Goal: Communication & Community: Answer question/provide support

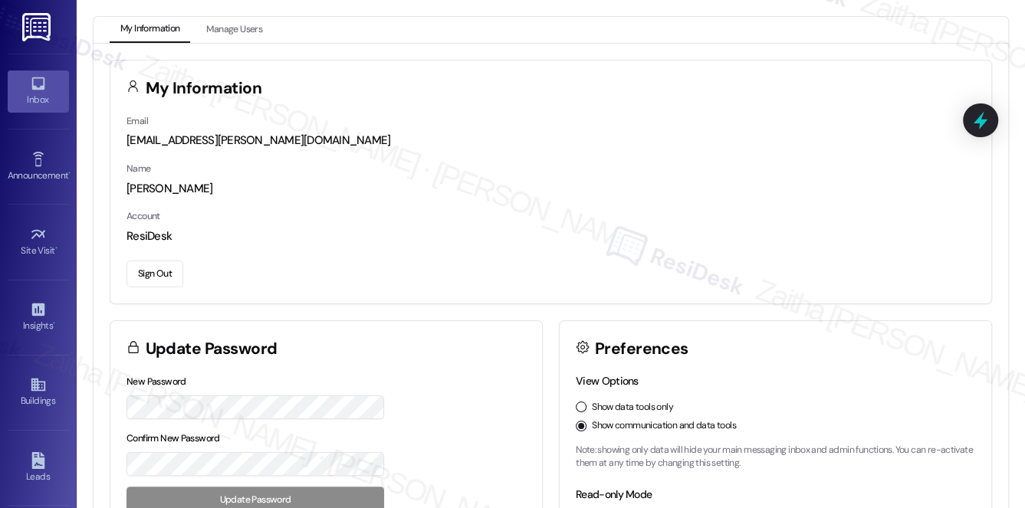
click at [33, 79] on icon at bounding box center [38, 83] width 17 height 17
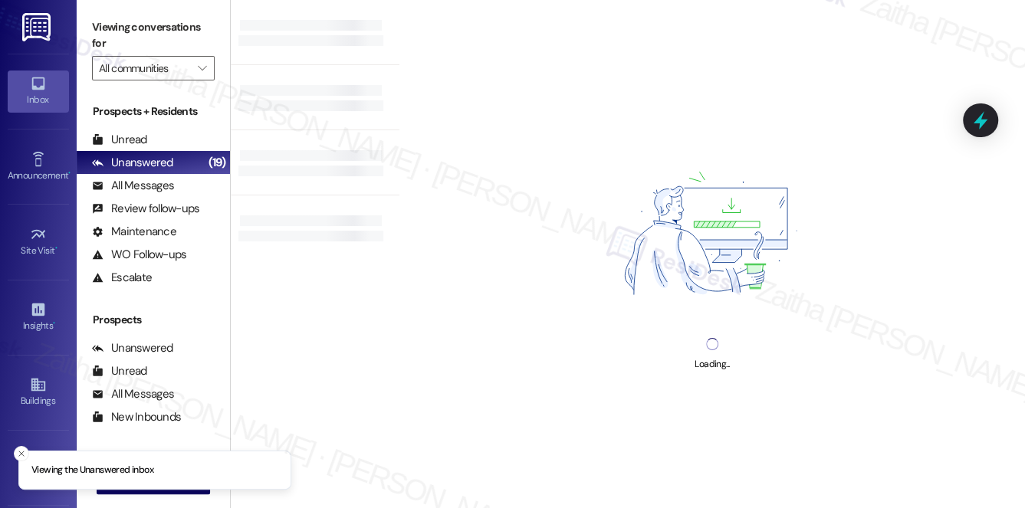
scroll to position [182, 0]
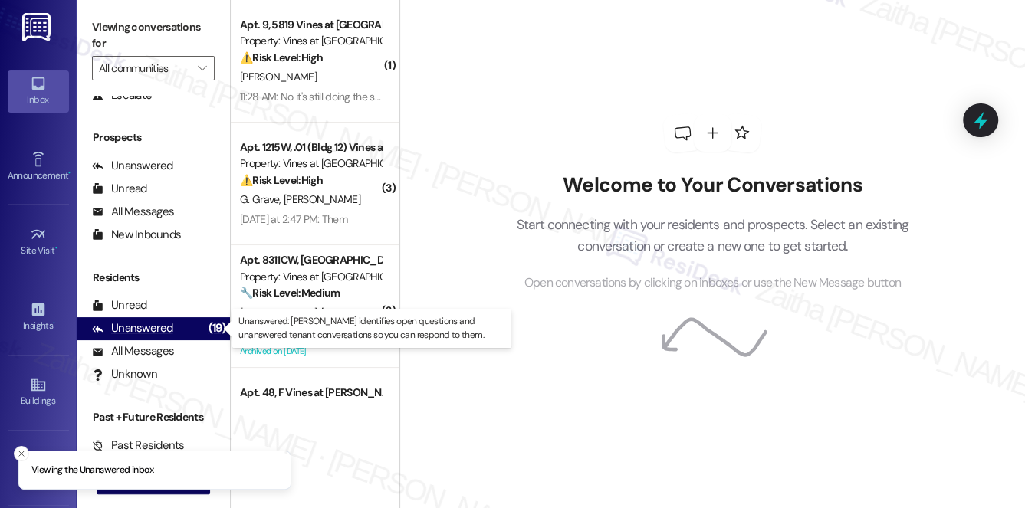
click at [147, 324] on div "Unanswered" at bounding box center [132, 328] width 81 height 16
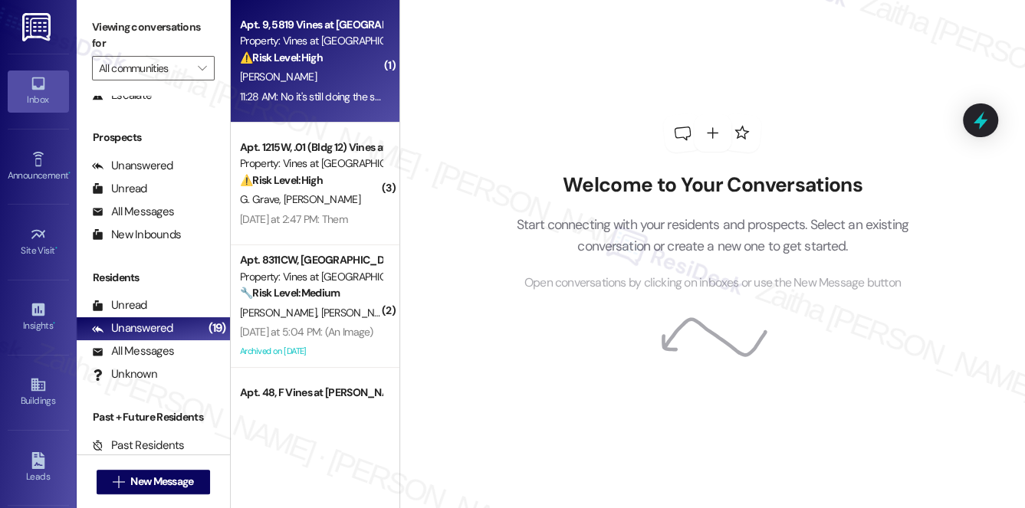
click at [333, 73] on div "M. Thomas" at bounding box center [310, 76] width 145 height 19
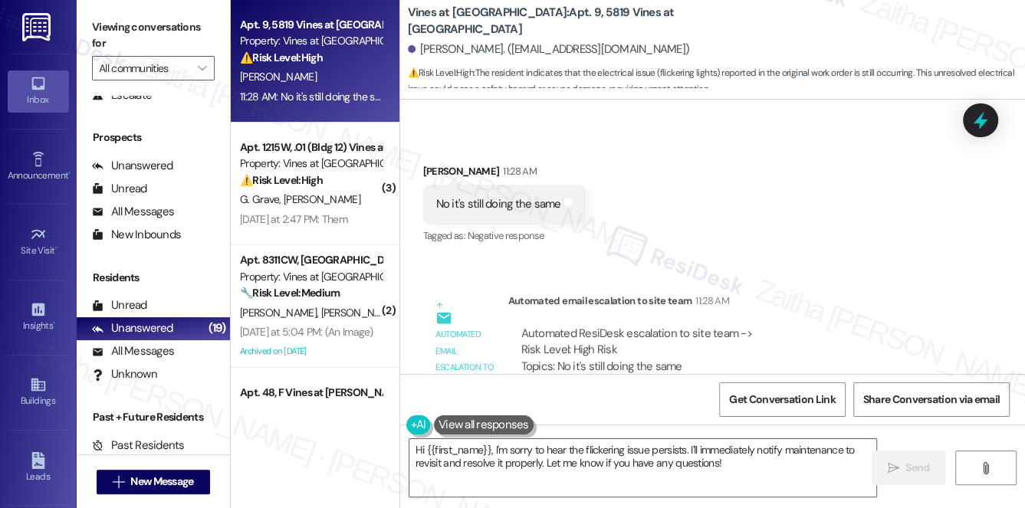
scroll to position [51396, 0]
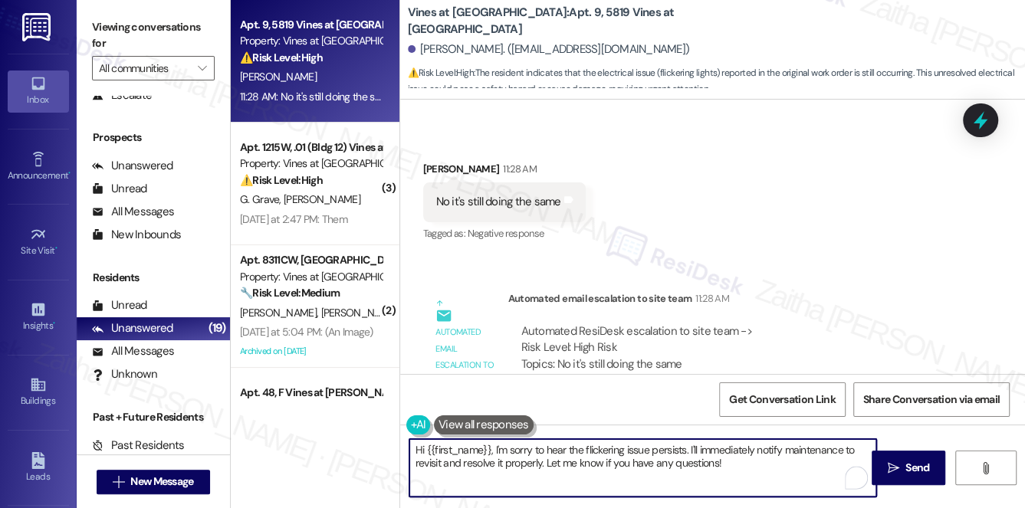
drag, startPoint x: 691, startPoint y: 446, endPoint x: 543, endPoint y: 461, distance: 147.9
click at [543, 461] on textarea "Hi {{first_name}}, I'm sorry to hear the flickering issue persists. I'll immedi…" at bounding box center [642, 467] width 467 height 57
drag, startPoint x: 691, startPoint y: 448, endPoint x: 851, endPoint y: 446, distance: 160.2
click at [851, 446] on textarea "Hi {{first_name}}, I'm sorry to hear the flickering issue persists. We're looki…" at bounding box center [642, 467] width 467 height 57
paste textarea "We're looking into this, and we'll be in touch when we have an update."
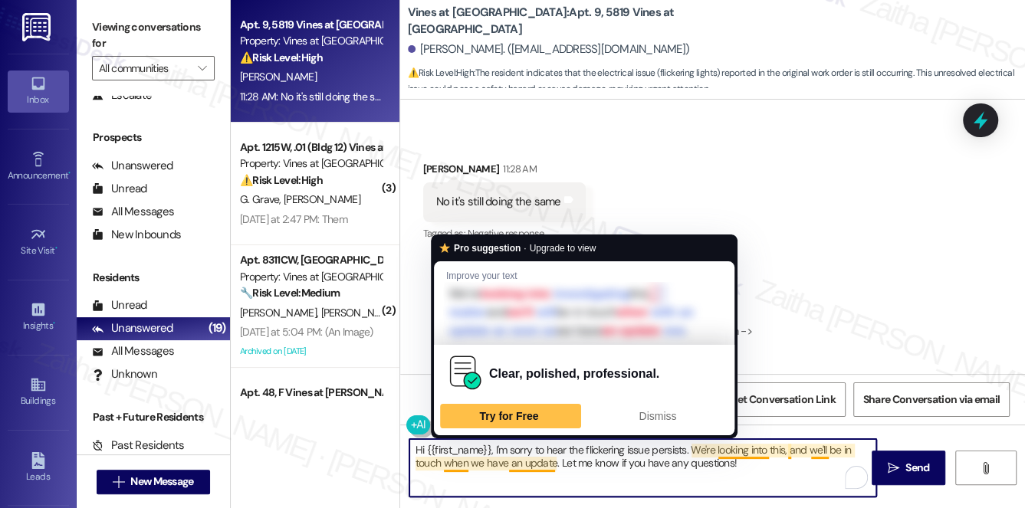
click at [451, 462] on textarea "Hi {{first_name}}, I'm sorry to hear the flickering issue persists. We're looki…" at bounding box center [642, 467] width 467 height 57
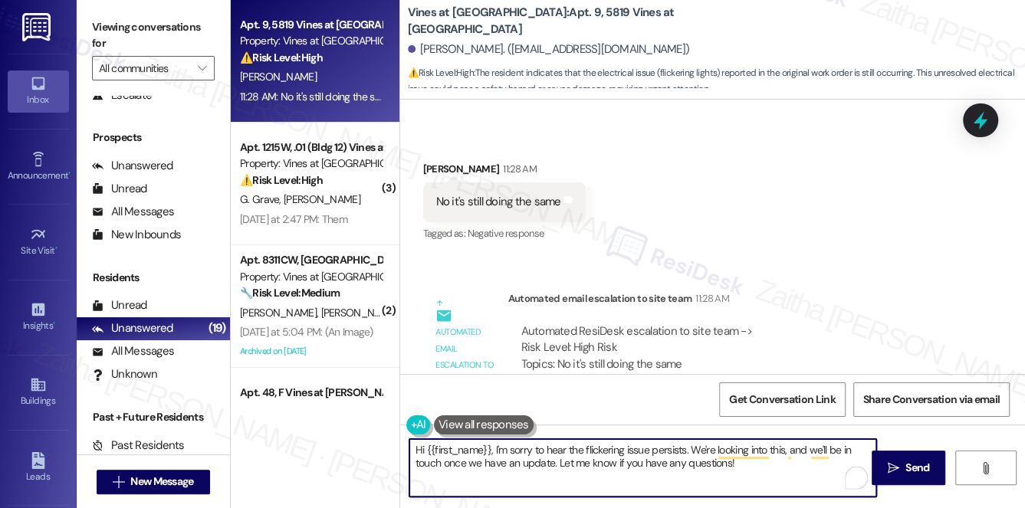
click at [758, 467] on textarea "Hi {{first_name}}, I'm sorry to hear the flickering issue persists. We're looki…" at bounding box center [642, 467] width 467 height 57
type textarea "Hi {{first_name}}, I'm sorry to hear the flickering issue persists. We're looki…"
drag, startPoint x: 905, startPoint y: 468, endPoint x: 897, endPoint y: 456, distance: 14.9
click at [905, 468] on span "Send" at bounding box center [917, 468] width 24 height 16
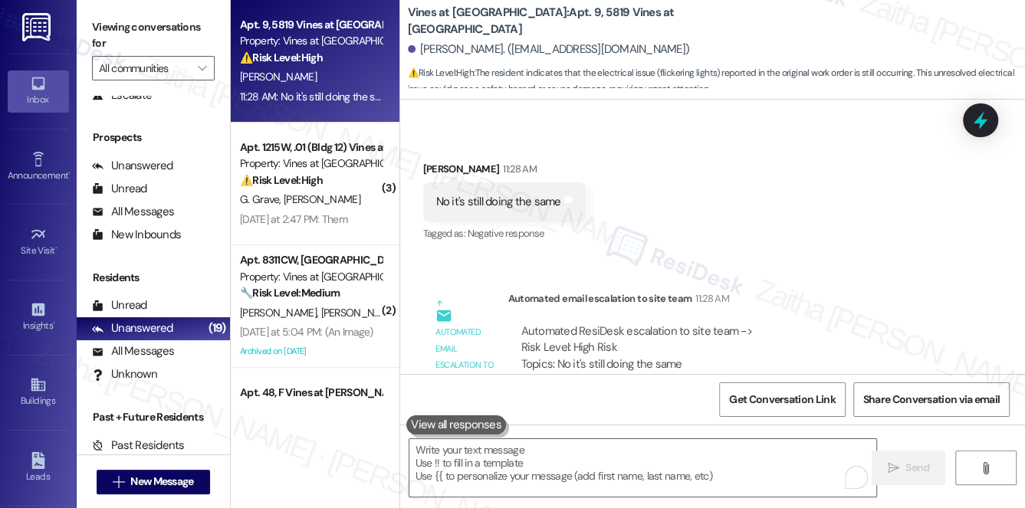
scroll to position [51190, 0]
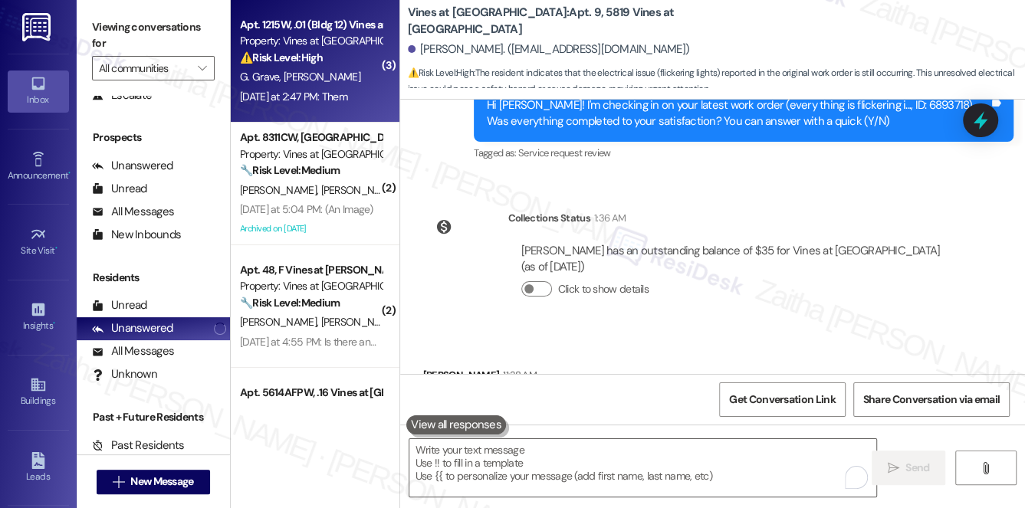
click at [351, 70] on div "G. Grave J. Guillermo" at bounding box center [310, 76] width 145 height 19
type textarea "Fetching suggested responses. Please feel free to read through the conversation…"
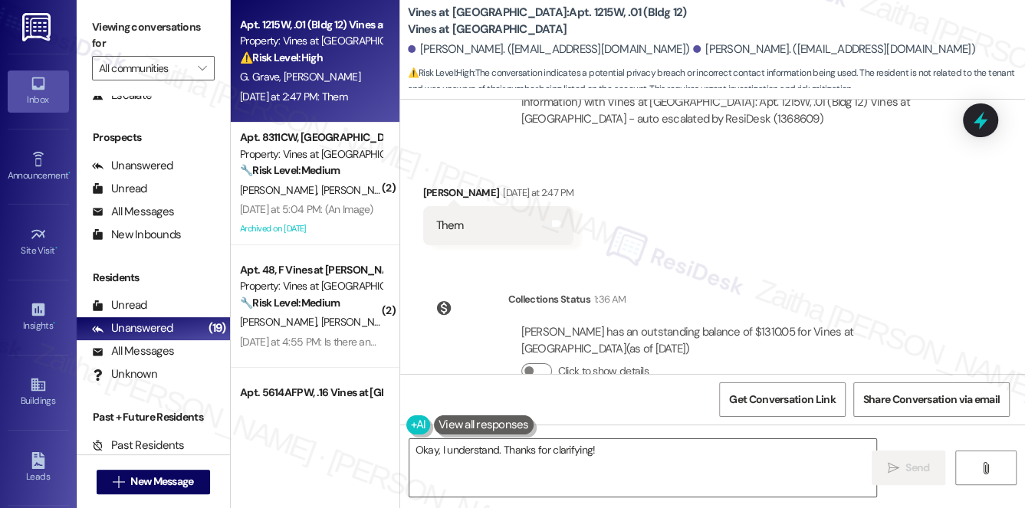
scroll to position [3009, 0]
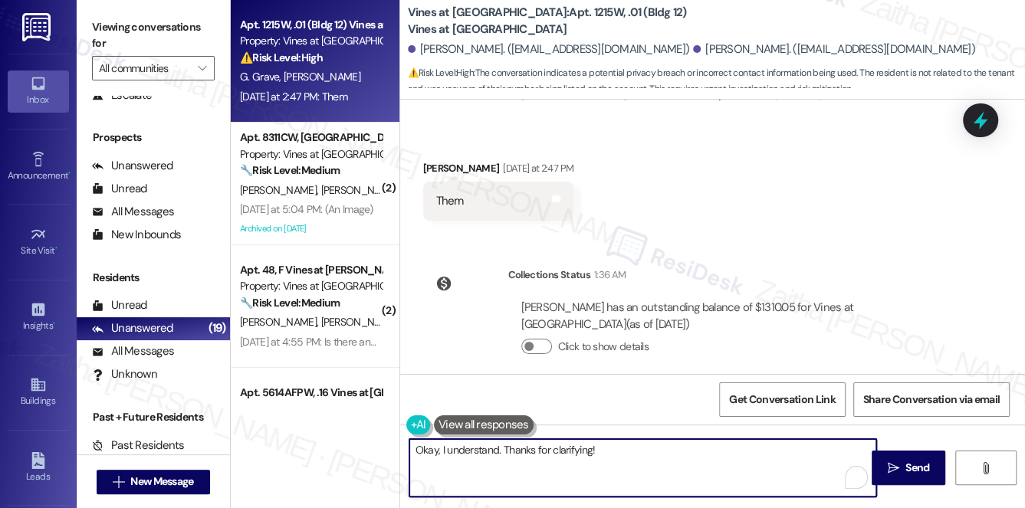
click at [638, 453] on textarea "Okay, I understand. Thanks for clarifying!" at bounding box center [642, 467] width 467 height 57
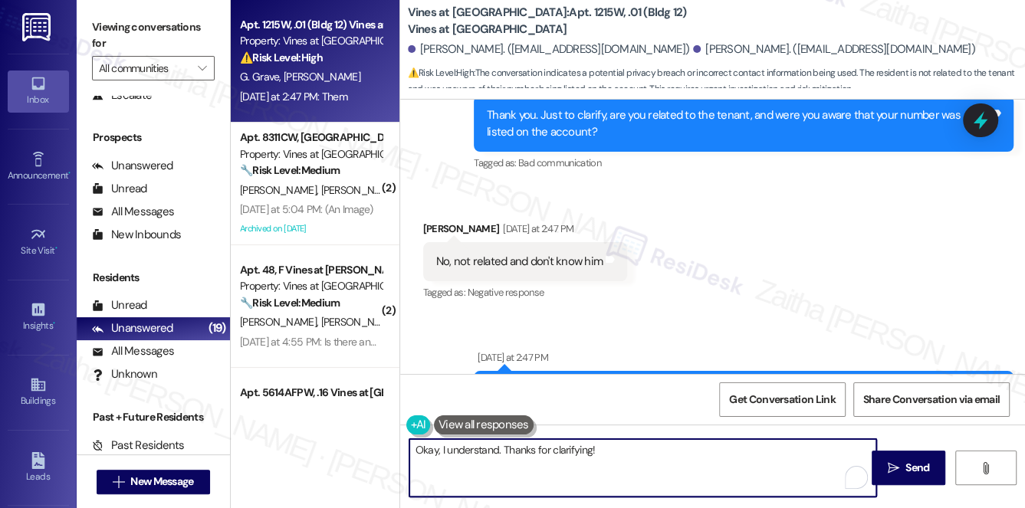
scroll to position [2382, 0]
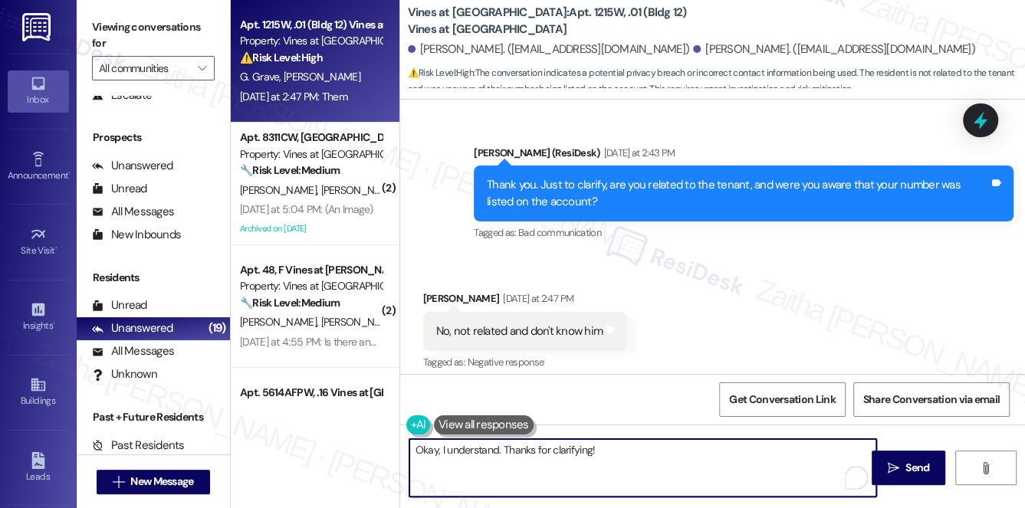
paste textarea "I will update our records and ensure you are unsubscribed from future property …"
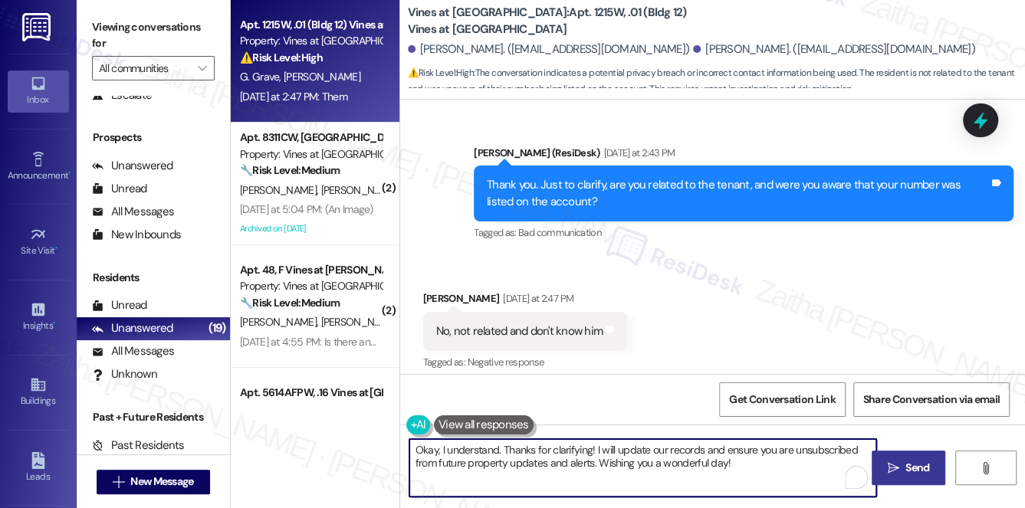
type textarea "Okay, I understand. Thanks for clarifying! I will update our records and ensure…"
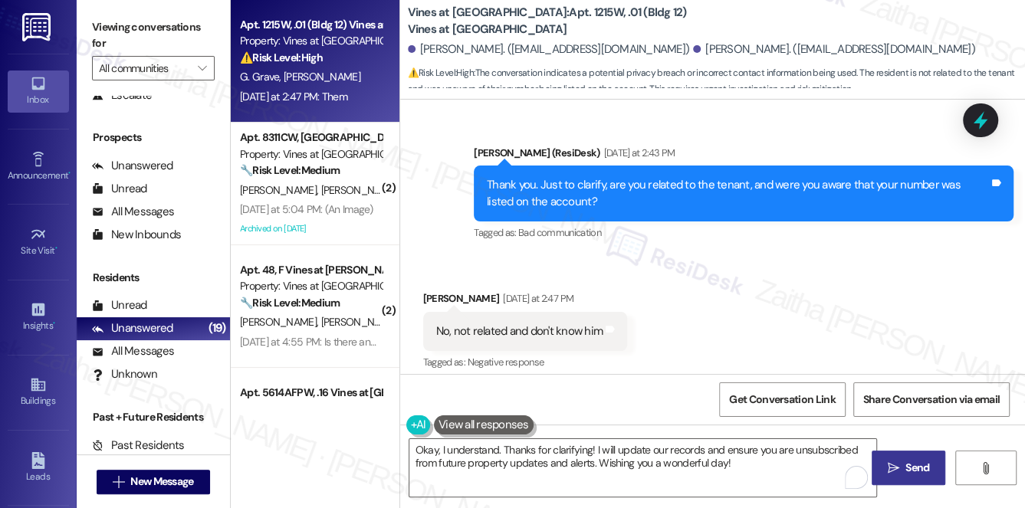
click at [899, 464] on span " Send" at bounding box center [908, 468] width 48 height 16
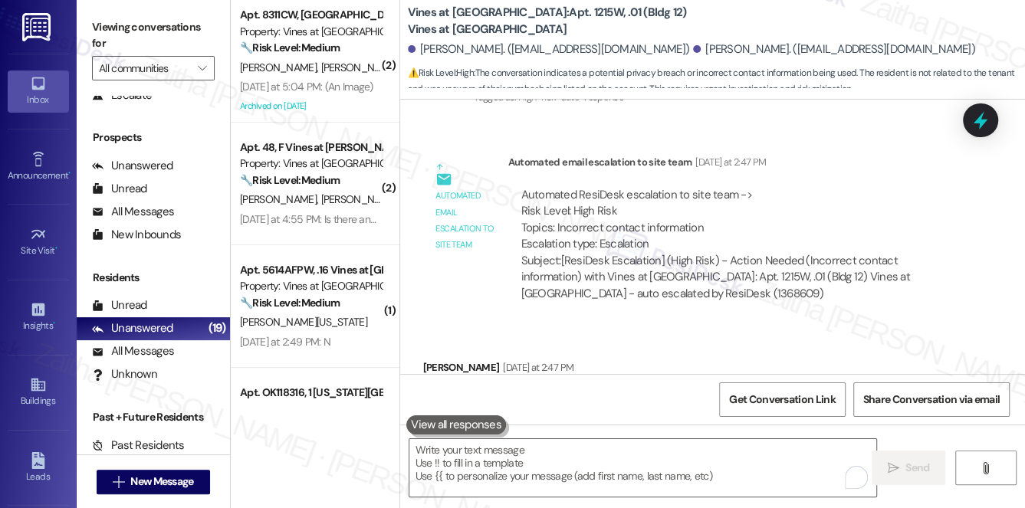
scroll to position [2851, 0]
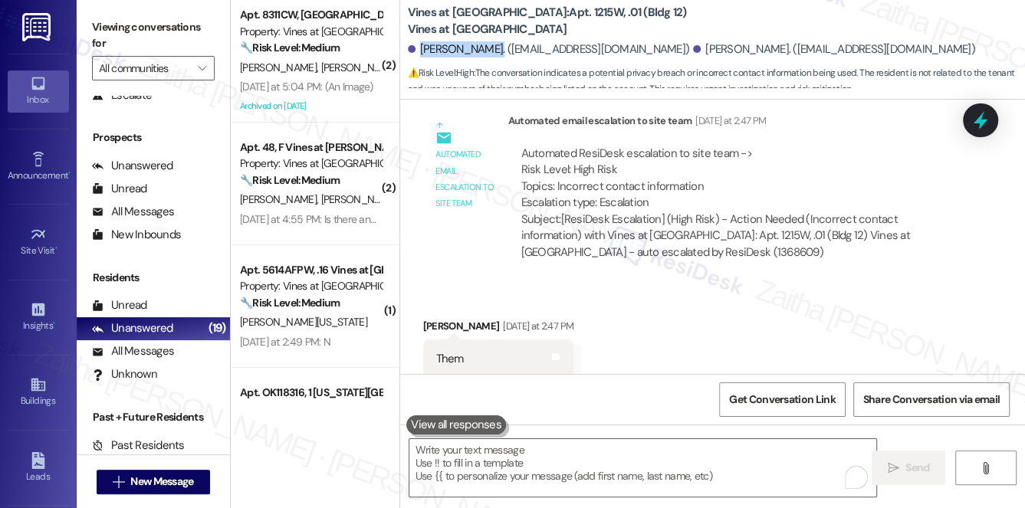
drag, startPoint x: 418, startPoint y: 51, endPoint x: 490, endPoint y: 45, distance: 72.3
click at [490, 45] on div "[PERSON_NAME]. ([EMAIL_ADDRESS][DOMAIN_NAME])" at bounding box center [549, 49] width 282 height 16
copy div "[PERSON_NAME]"
drag, startPoint x: 405, startPoint y: 10, endPoint x: 481, endPoint y: 7, distance: 76.7
click at [481, 7] on div "Vines at Shelby: Apt. 1215W, .01 (Bldg 12) Vines at Shelby Crossing Jose Guille…" at bounding box center [712, 46] width 625 height 84
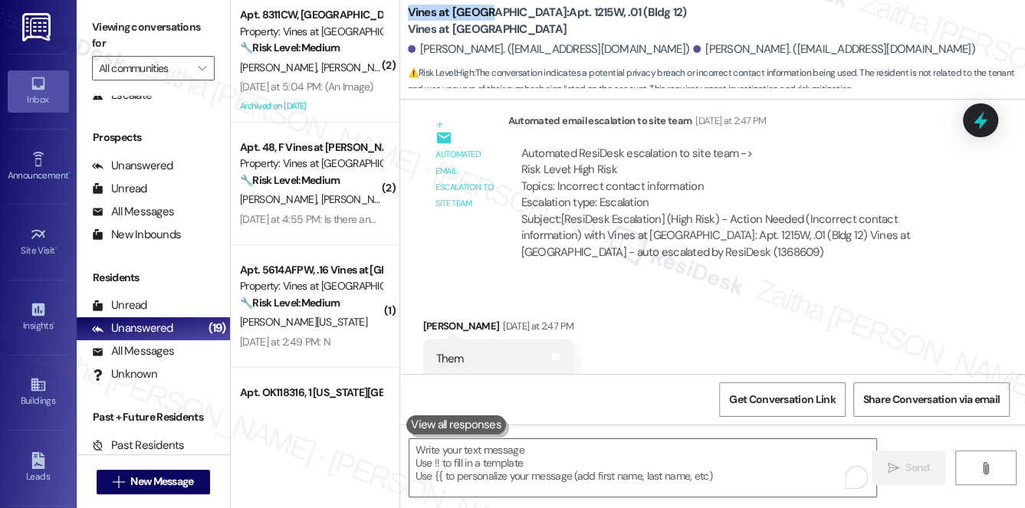
copy b "Vines at Shelby"
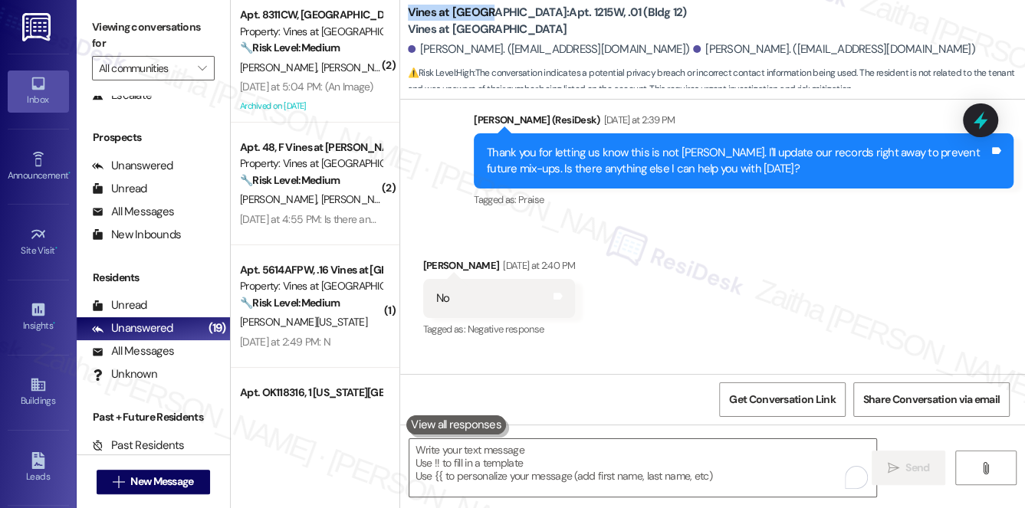
scroll to position [2296, 0]
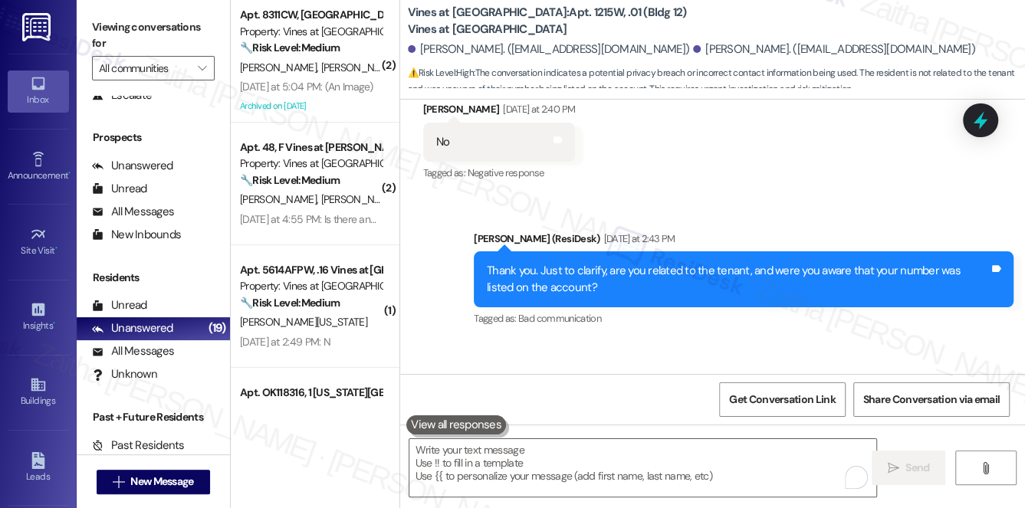
click at [725, 150] on div "Received via SMS Jose Guillermo Yesterday at 2:40 PM No Tags and notes Tagged a…" at bounding box center [712, 132] width 625 height 130
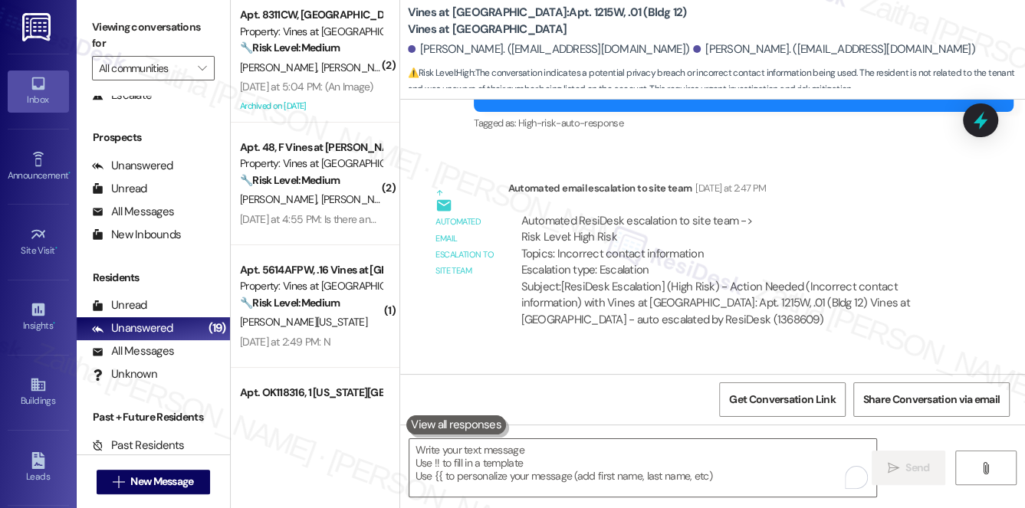
scroll to position [3132, 0]
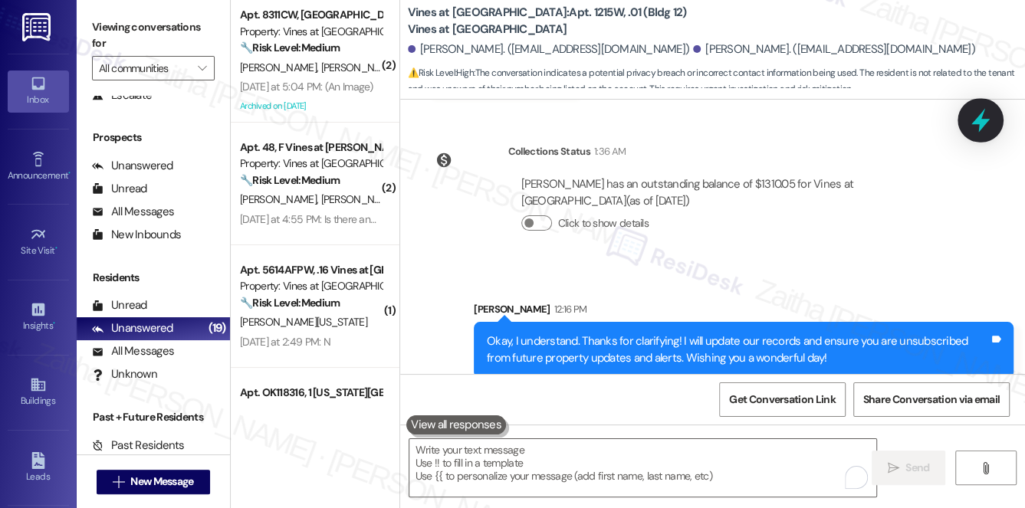
click at [984, 121] on icon at bounding box center [980, 121] width 18 height 24
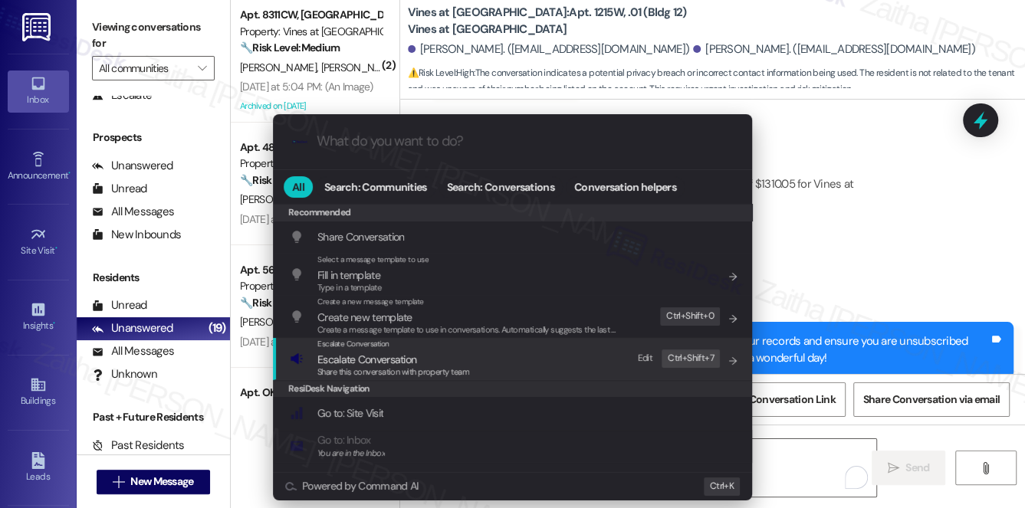
click at [387, 358] on span "Escalate Conversation" at bounding box center [366, 360] width 99 height 14
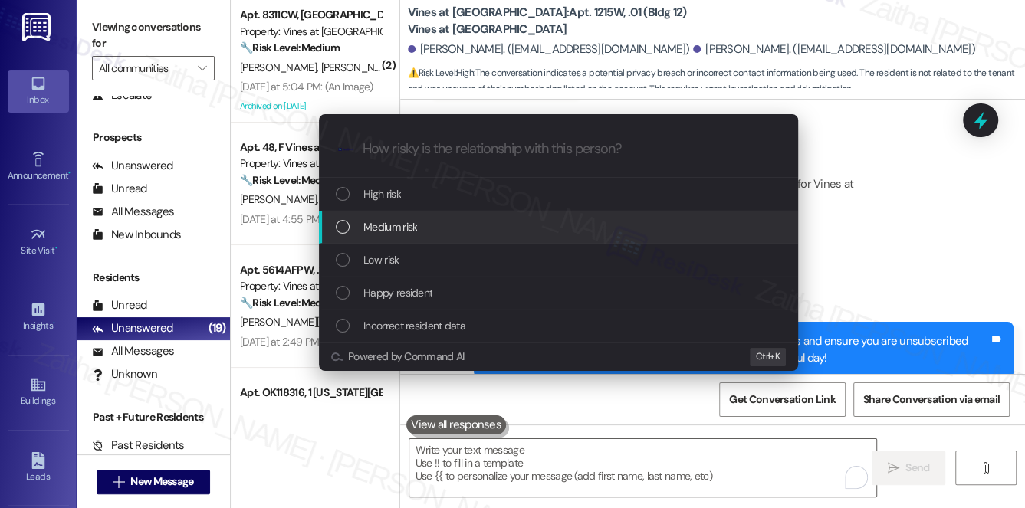
click at [418, 225] on div "Medium risk" at bounding box center [560, 226] width 448 height 17
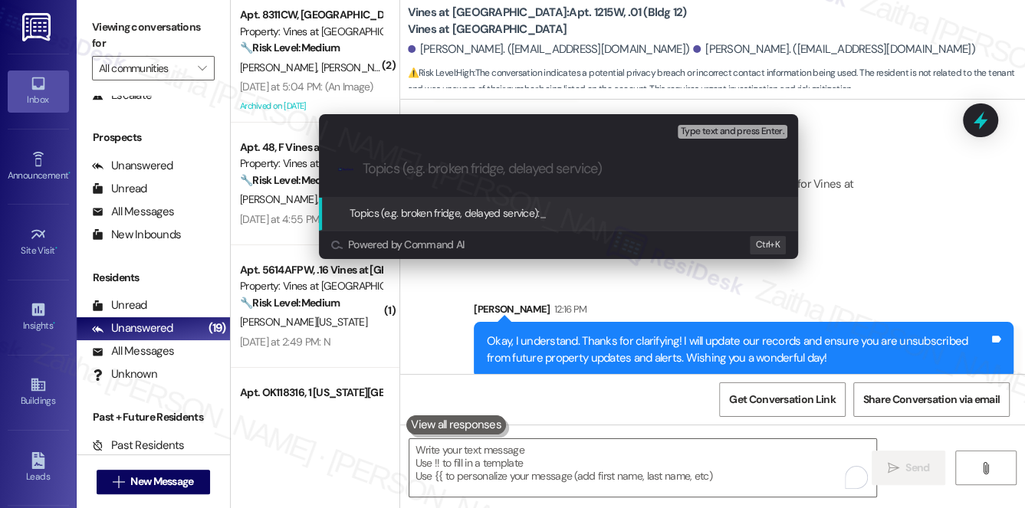
type input "U"
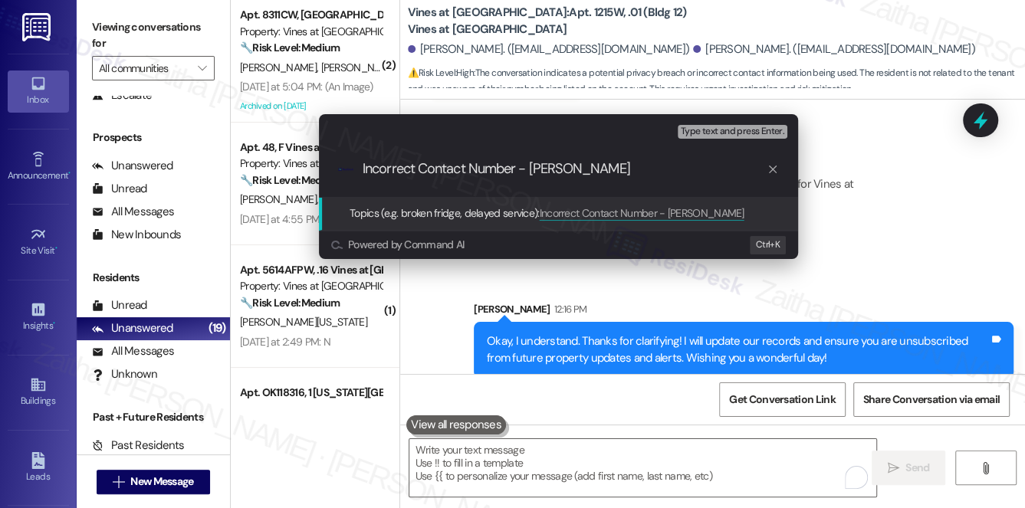
click at [585, 168] on input "Incorrect Contact Number - Jose Guilllermo" at bounding box center [565, 169] width 404 height 16
type input "Incorrect Contact Number - Jose Guillermo"
click at [638, 172] on input "Incorrect Contact Number - Jose Guillermo" at bounding box center [565, 169] width 404 height 16
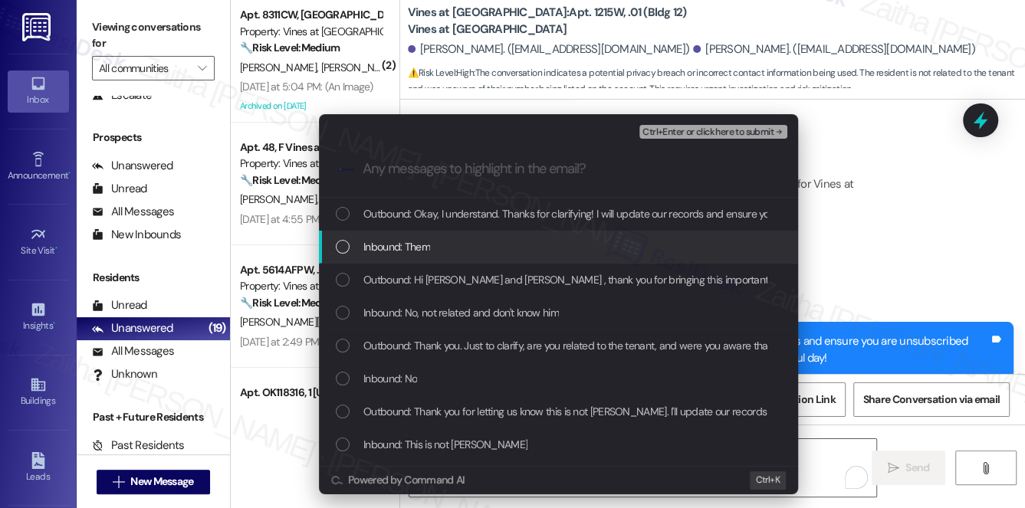
click at [477, 251] on div "Inbound: Them" at bounding box center [560, 246] width 448 height 17
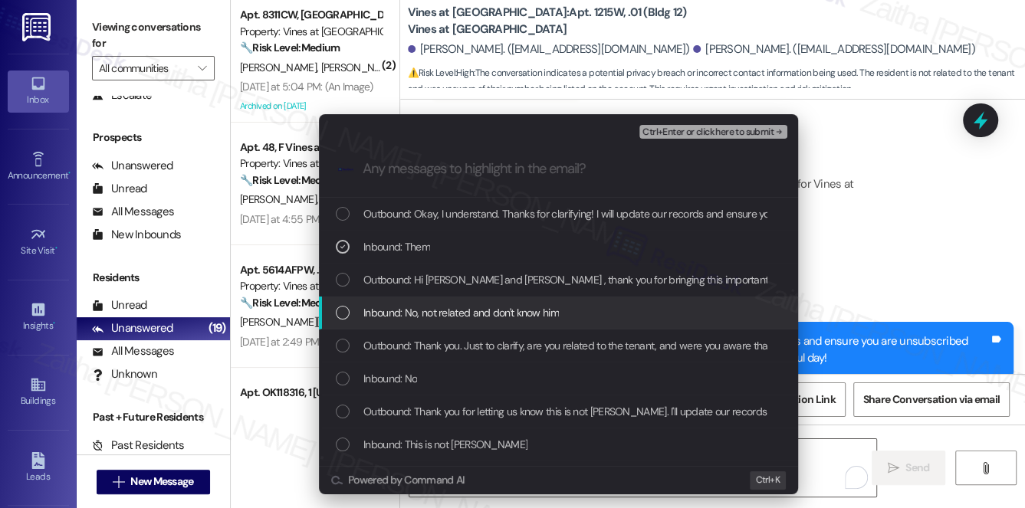
click at [502, 311] on span "Inbound: No, not related and don't know him" at bounding box center [460, 312] width 195 height 17
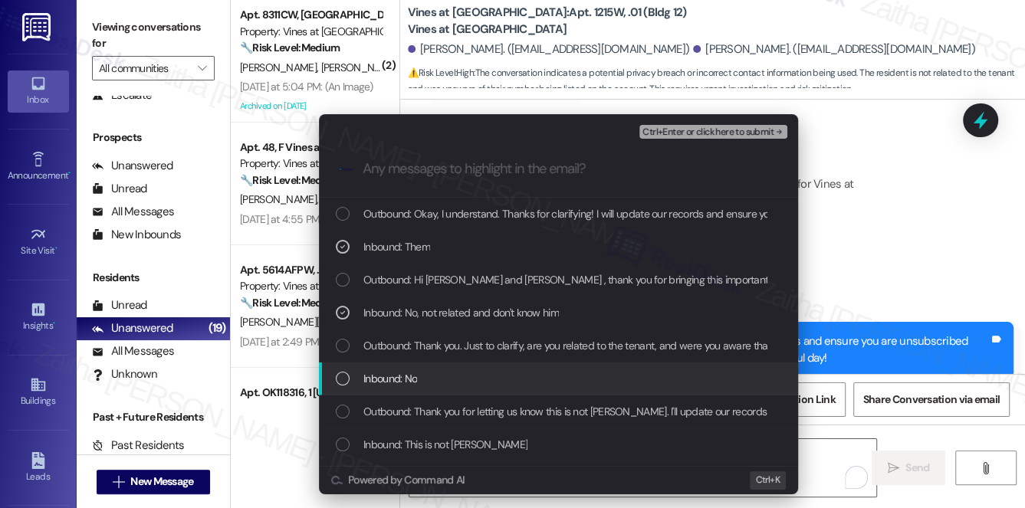
click at [464, 377] on div "Inbound: No" at bounding box center [560, 378] width 448 height 17
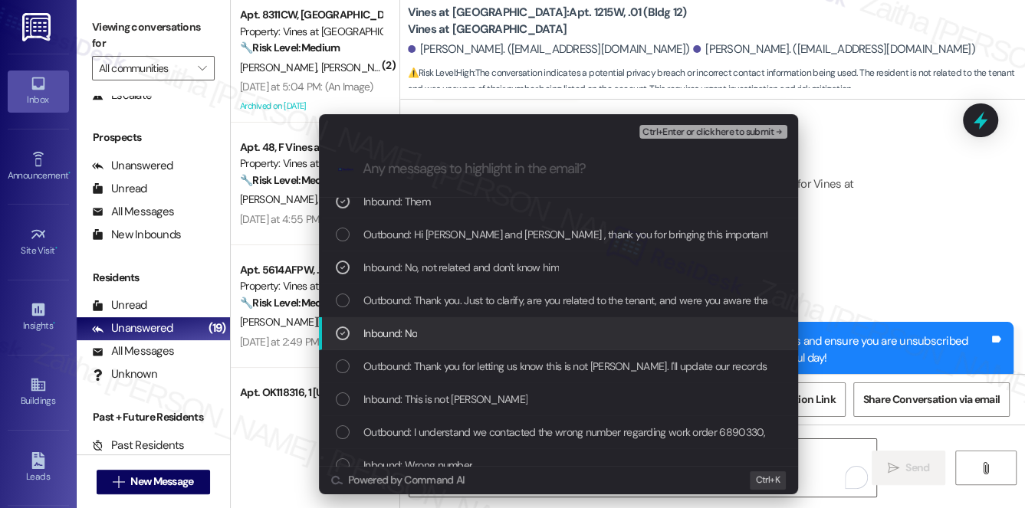
scroll to position [69, 0]
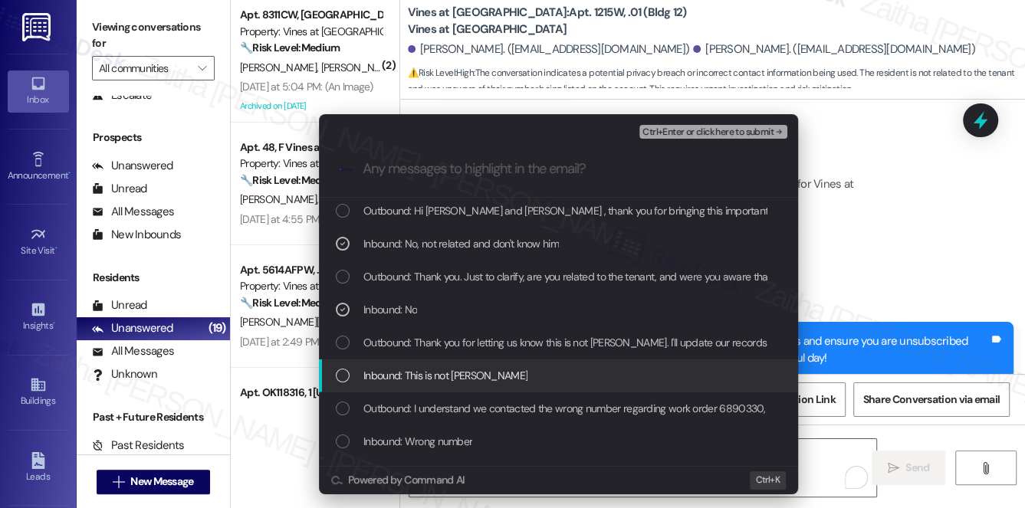
click at [484, 376] on div "Inbound: This is not Jose" at bounding box center [560, 375] width 448 height 17
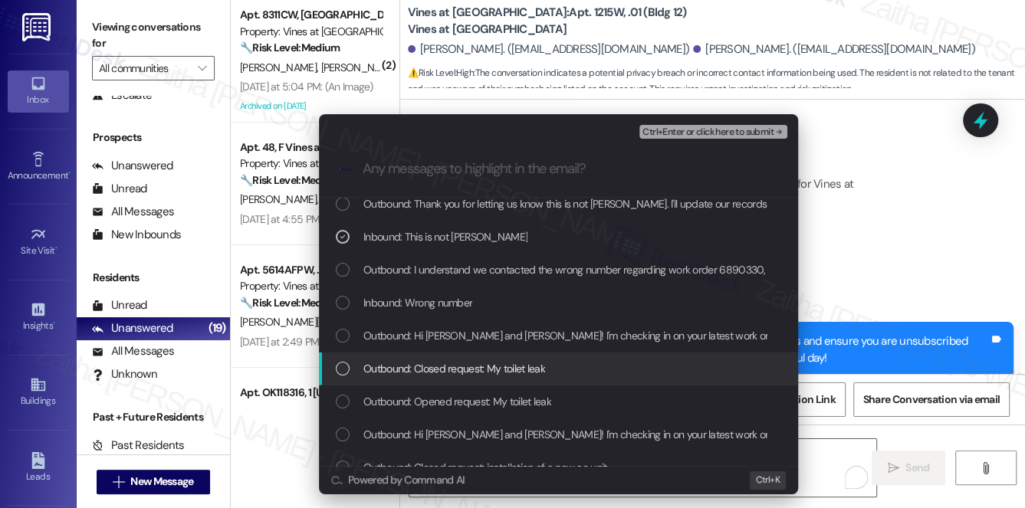
scroll to position [208, 0]
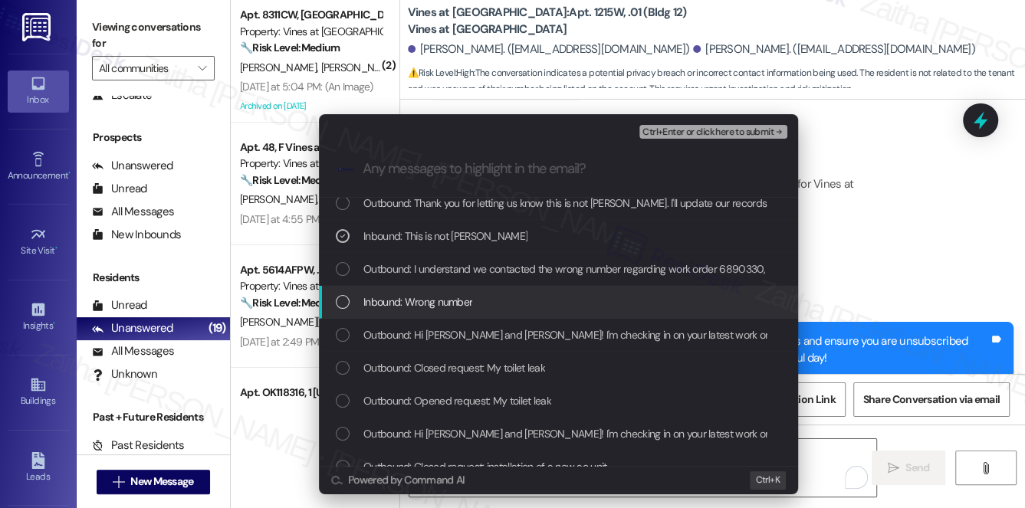
click at [492, 300] on div "Inbound: Wrong number" at bounding box center [560, 302] width 448 height 17
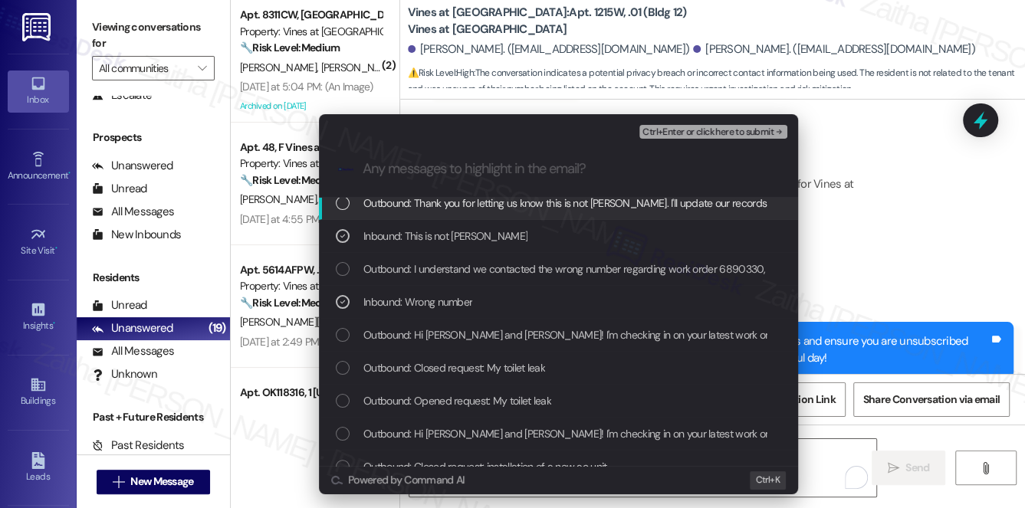
click at [694, 136] on span "Ctrl+Enter or click here to submit" at bounding box center [707, 132] width 131 height 11
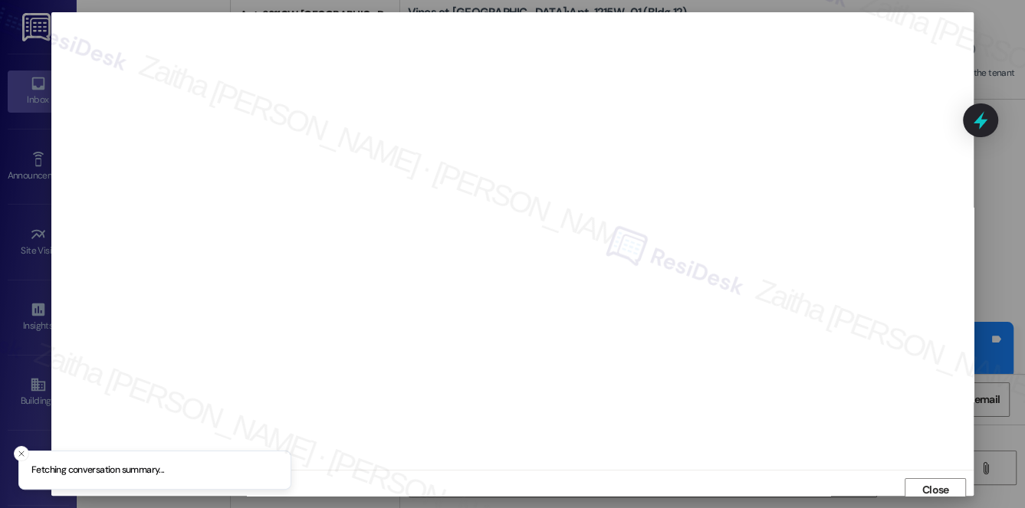
scroll to position [6, 0]
click at [921, 474] on span "Close" at bounding box center [935, 484] width 33 height 23
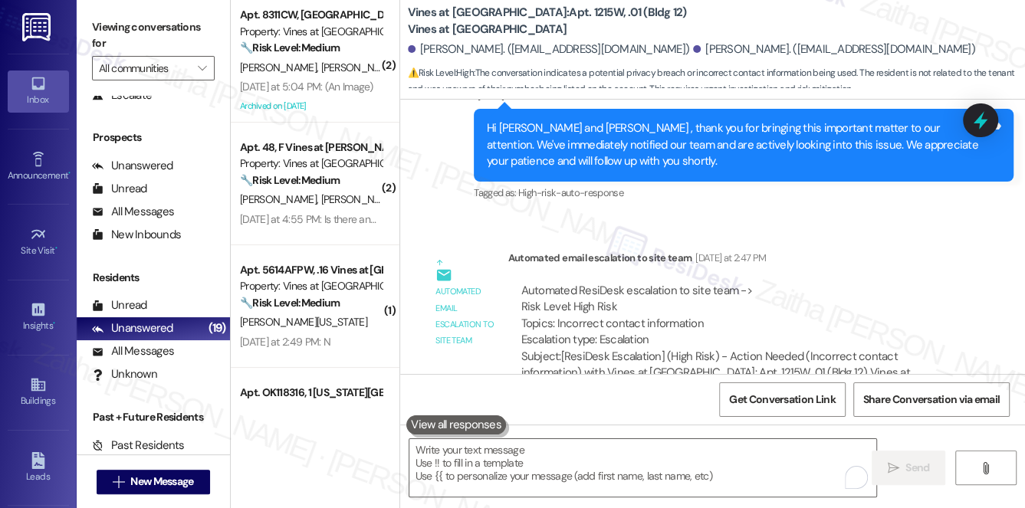
scroll to position [3132, 0]
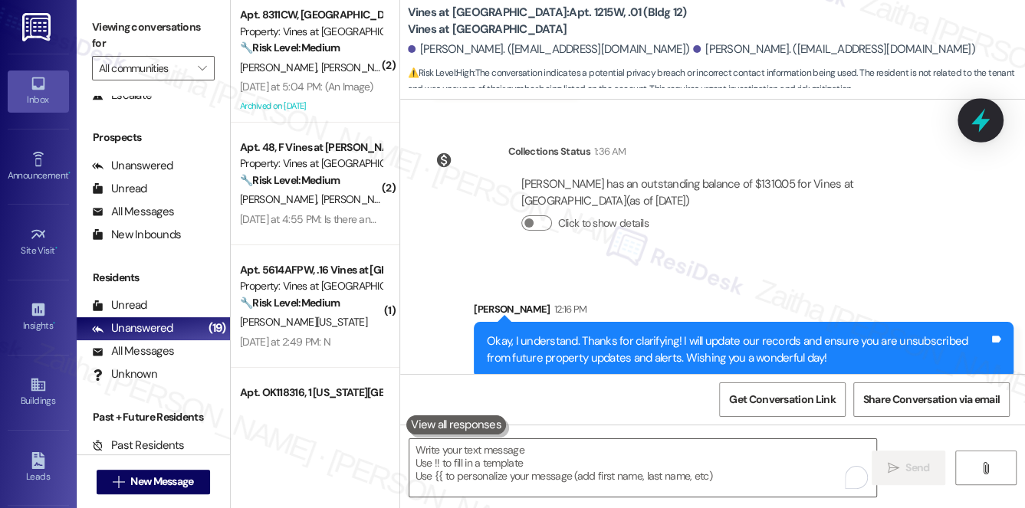
click at [974, 126] on icon at bounding box center [980, 120] width 26 height 26
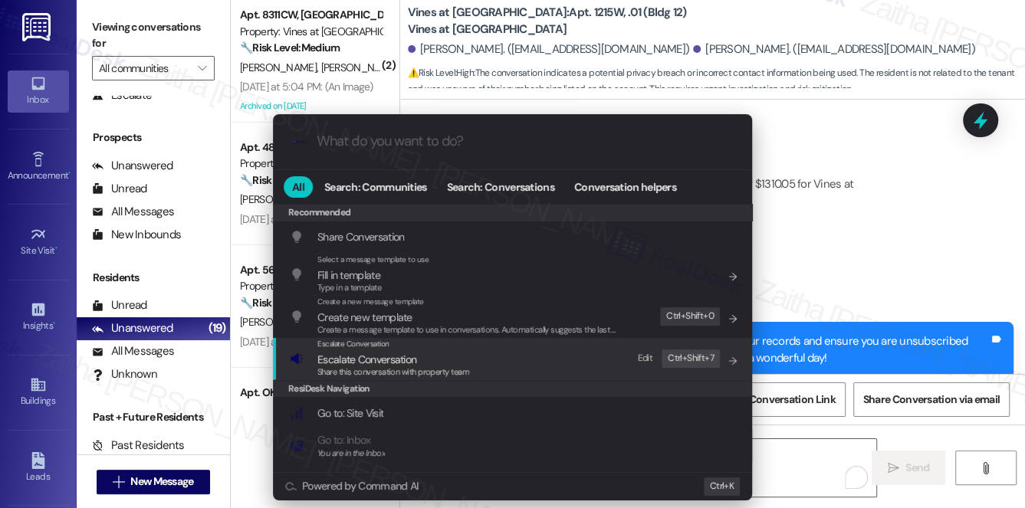
click at [388, 362] on span "Escalate Conversation" at bounding box center [366, 360] width 99 height 14
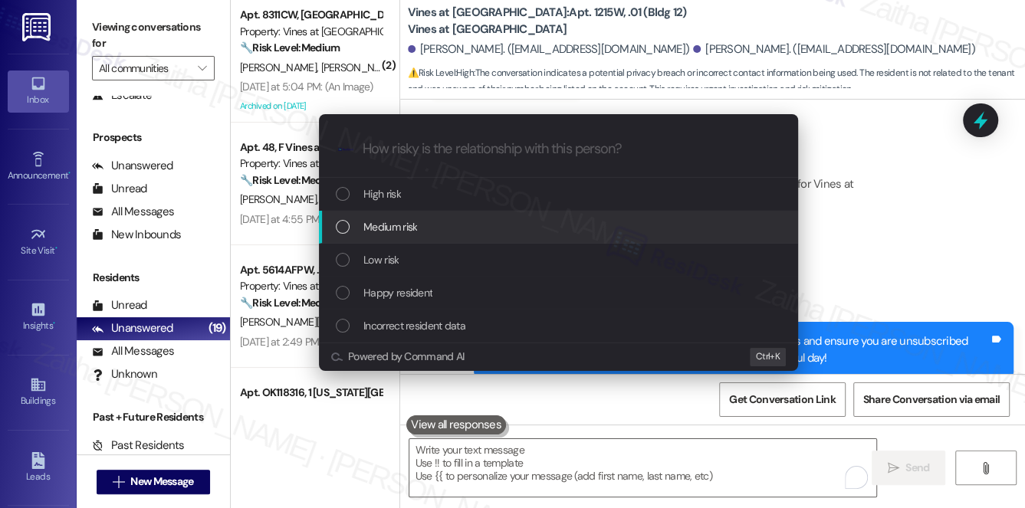
click at [400, 221] on span "Medium risk" at bounding box center [390, 226] width 54 height 17
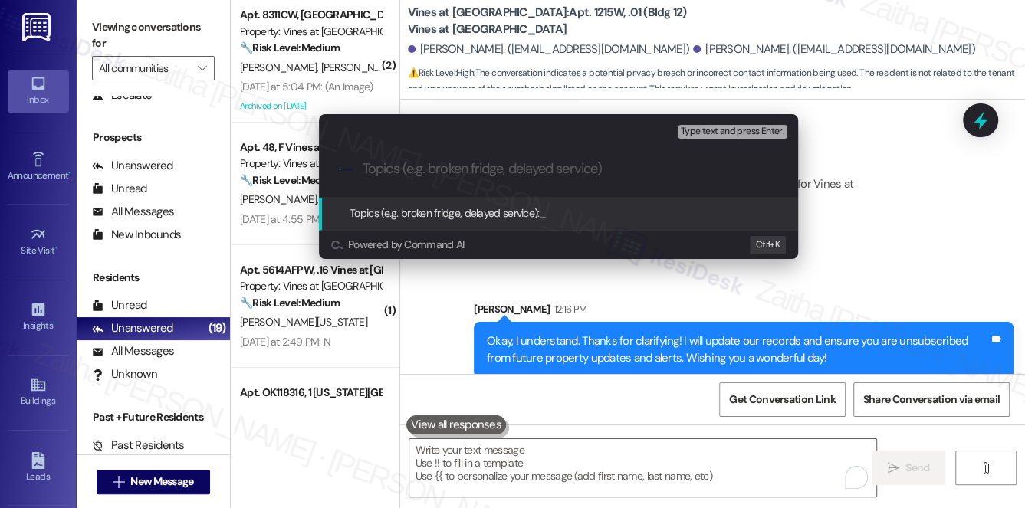
paste input "Incorrect Contact Number - Jose Guillermo"
type input "Incorrect Contact Number - Jose Guillermo"
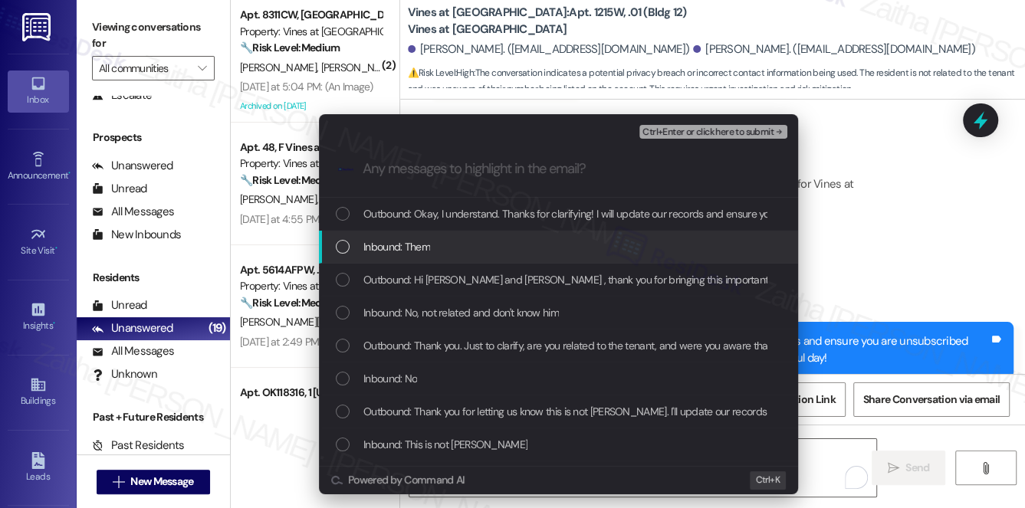
click at [477, 239] on div "Inbound: Them" at bounding box center [560, 246] width 448 height 17
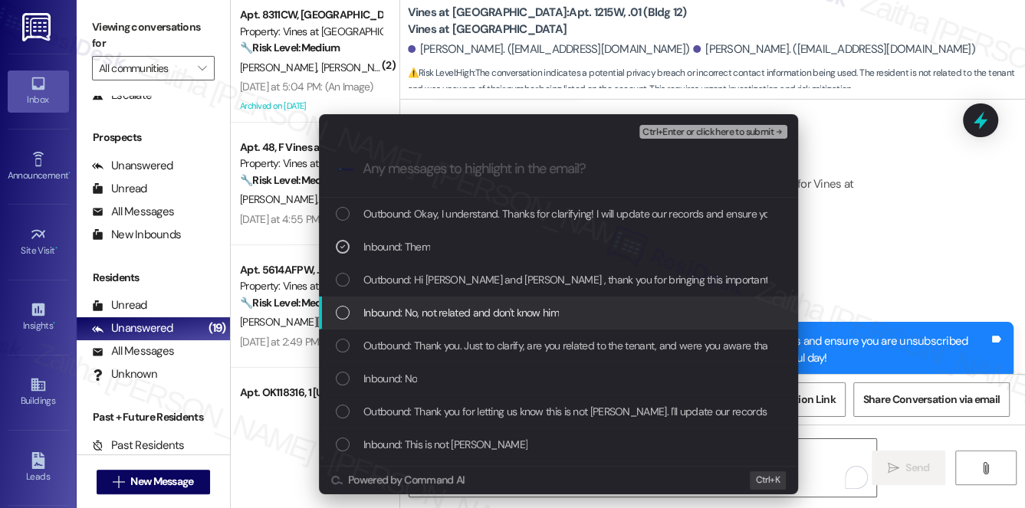
click at [484, 304] on span "Inbound: No, not related and don't know him" at bounding box center [460, 312] width 195 height 17
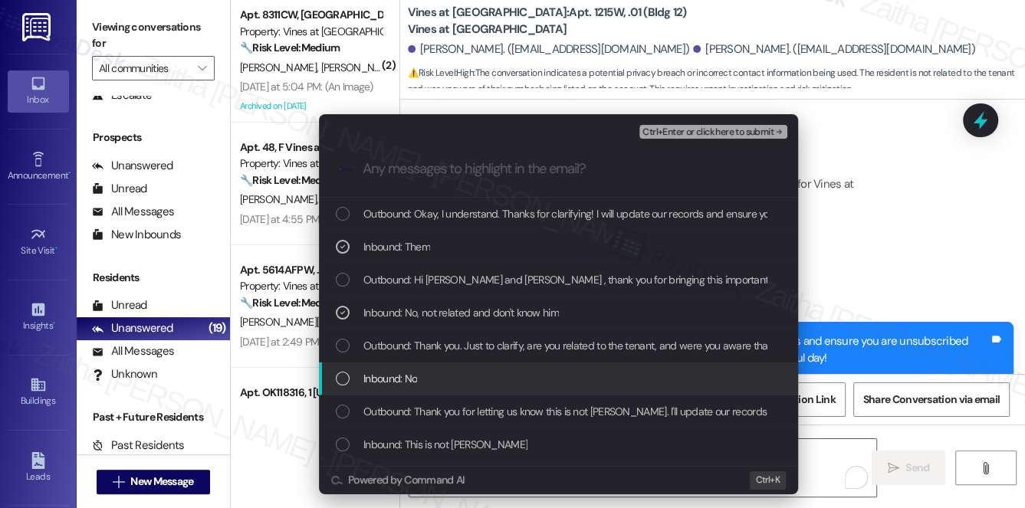
click at [444, 379] on div "Inbound: No" at bounding box center [560, 378] width 448 height 17
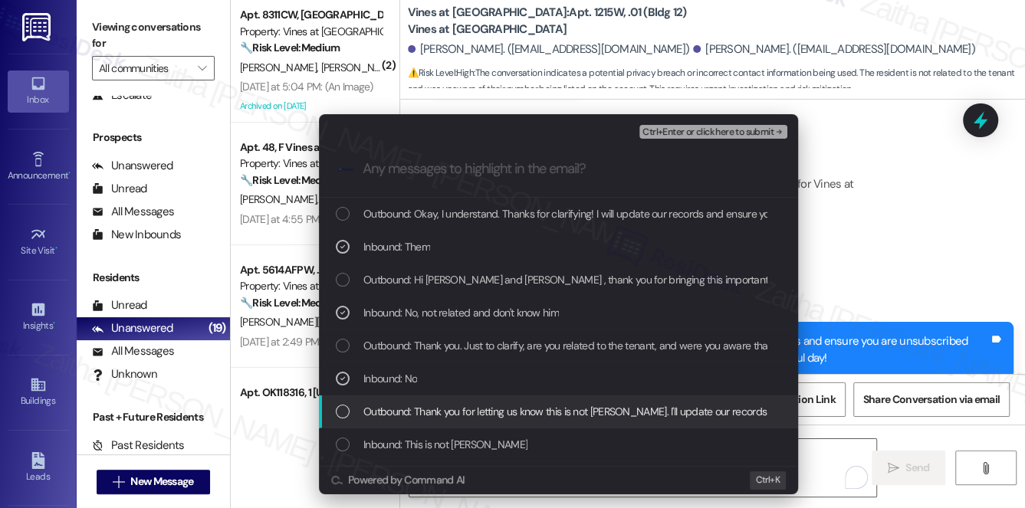
scroll to position [69, 0]
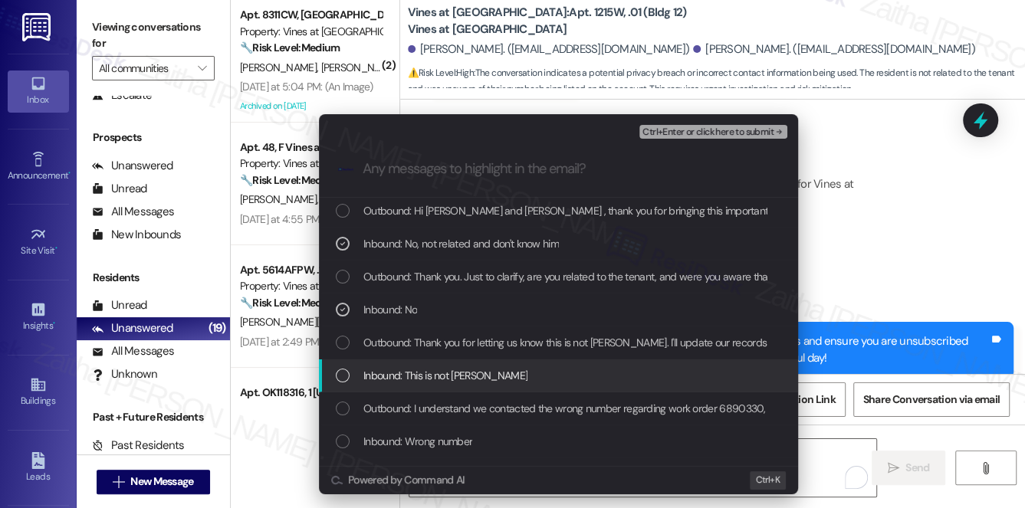
click at [518, 373] on div "Inbound: This is not Jose" at bounding box center [560, 375] width 448 height 17
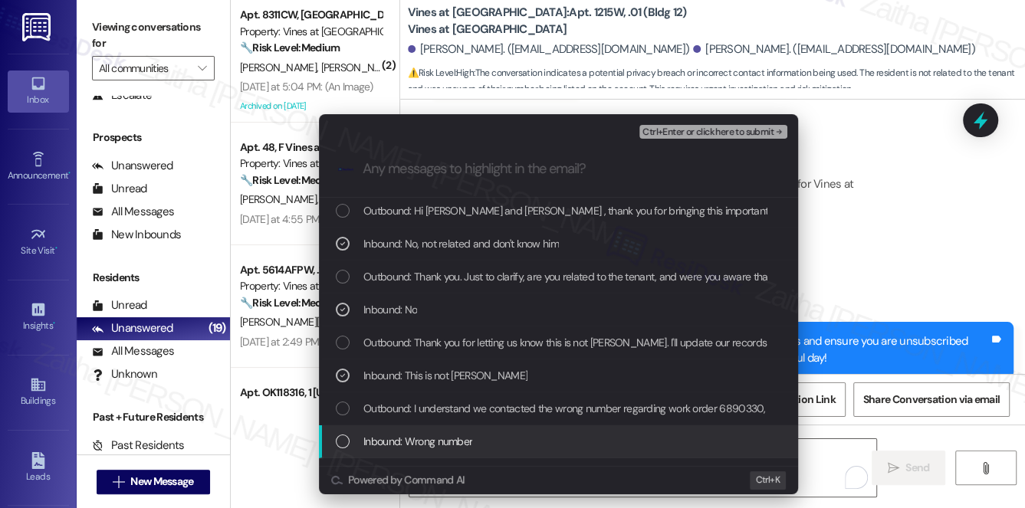
click at [517, 444] on div "Inbound: Wrong number" at bounding box center [560, 441] width 448 height 17
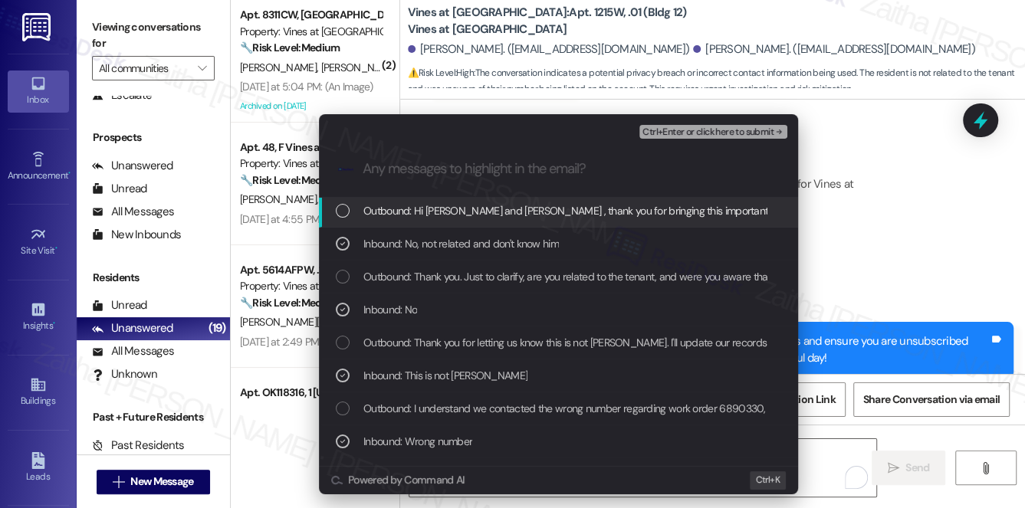
click at [713, 135] on span "Ctrl+Enter or click here to submit" at bounding box center [707, 132] width 131 height 11
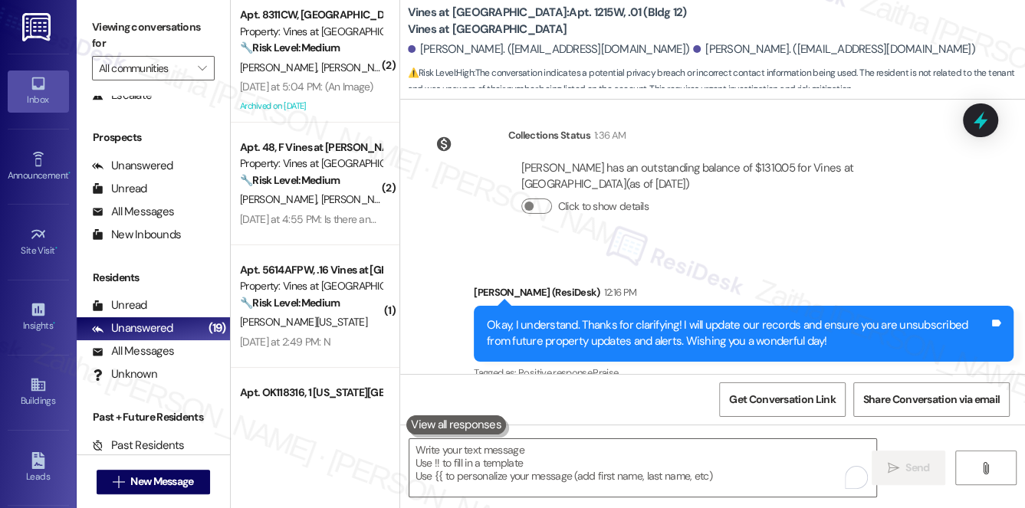
scroll to position [3177, 0]
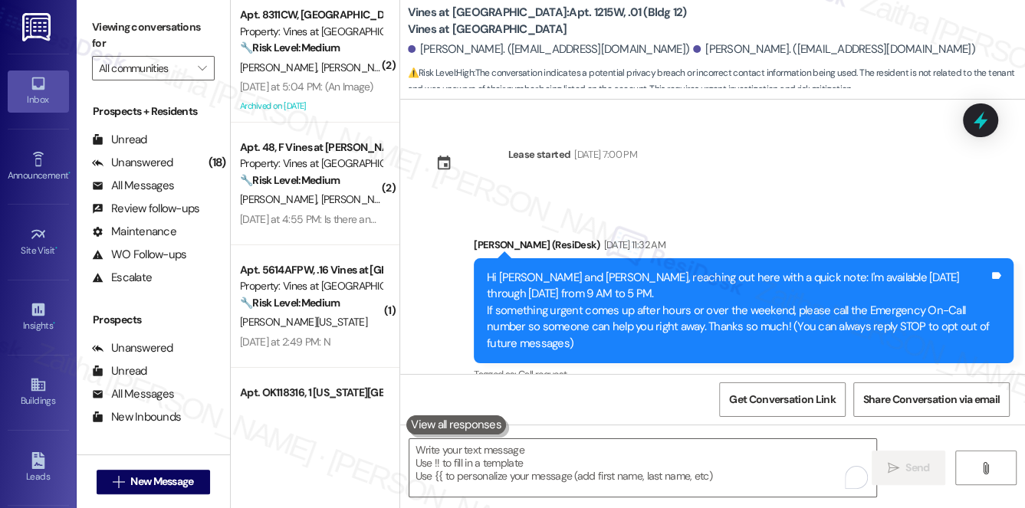
scroll to position [3177, 0]
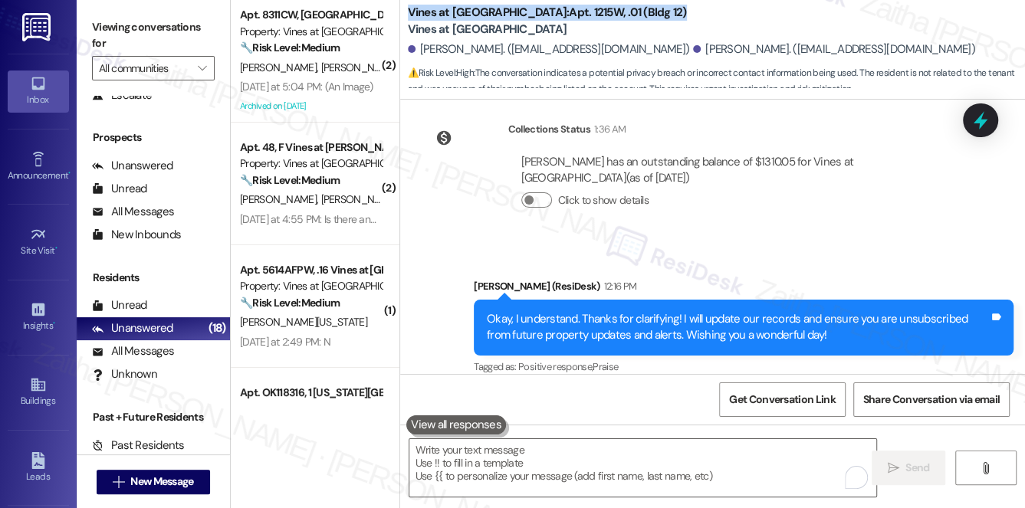
drag, startPoint x: 408, startPoint y: 7, endPoint x: 602, endPoint y: 8, distance: 193.9
click at [605, 8] on b "Vines at [GEOGRAPHIC_DATA]: Apt. 1215W, .01 (Bldg 12) Vines at [GEOGRAPHIC_DATA]" at bounding box center [561, 21] width 307 height 33
copy b "Vines at [GEOGRAPHIC_DATA]: Apt. 1215W, .01 (Bldg 12)"
click at [783, 403] on span "Get Conversation Link" at bounding box center [782, 400] width 106 height 16
click at [734, 244] on div "Sent via SMS [PERSON_NAME] (ResiDesk) 12:16 PM Okay, I understand. Thanks for c…" at bounding box center [712, 317] width 625 height 146
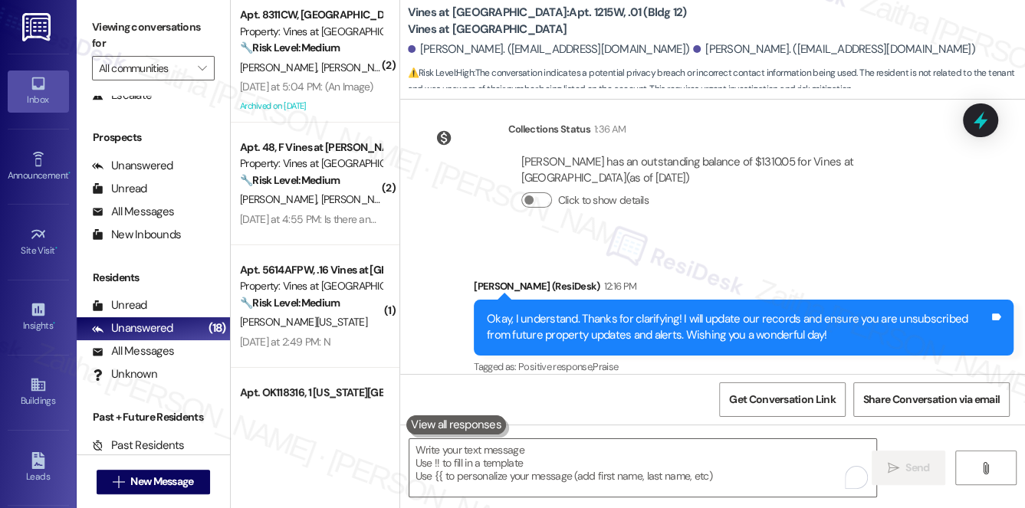
scroll to position [2898, 0]
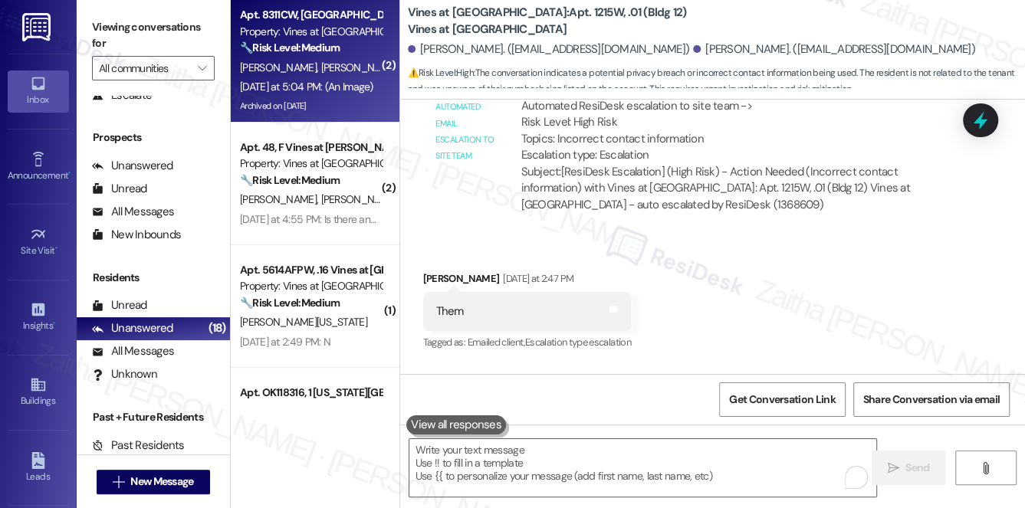
click at [348, 64] on div "[PERSON_NAME] [PERSON_NAME]" at bounding box center [310, 67] width 145 height 19
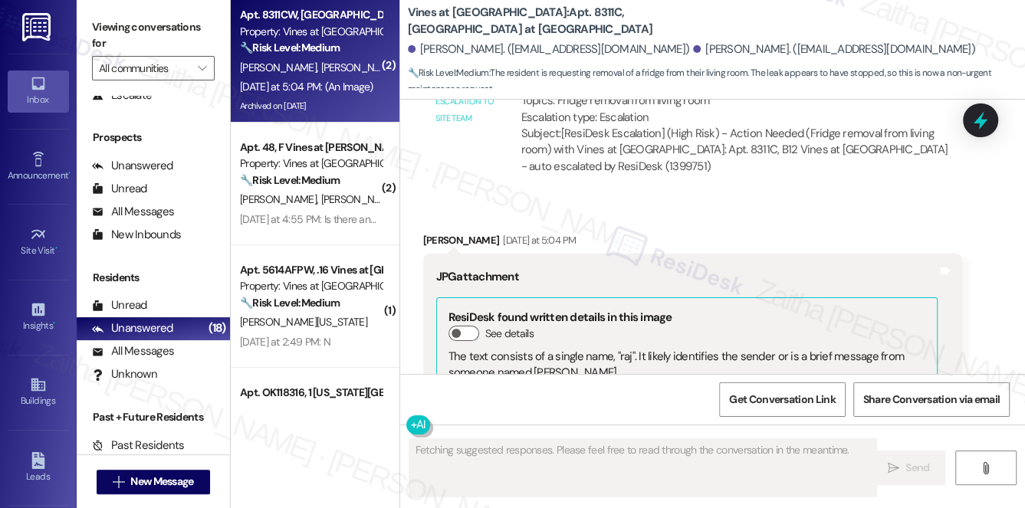
scroll to position [33532, 0]
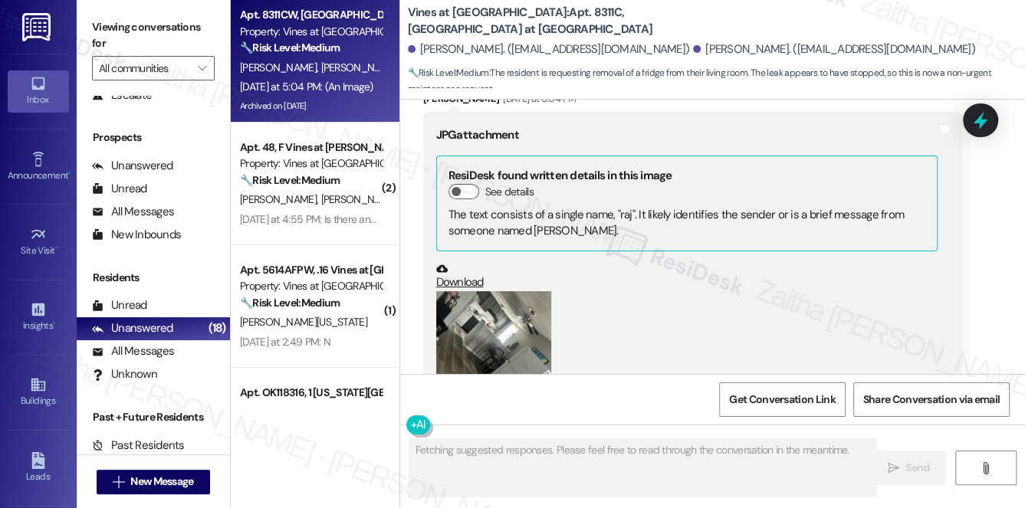
click at [720, 490] on button "Hide Suggestions" at bounding box center [723, 497] width 31 height 15
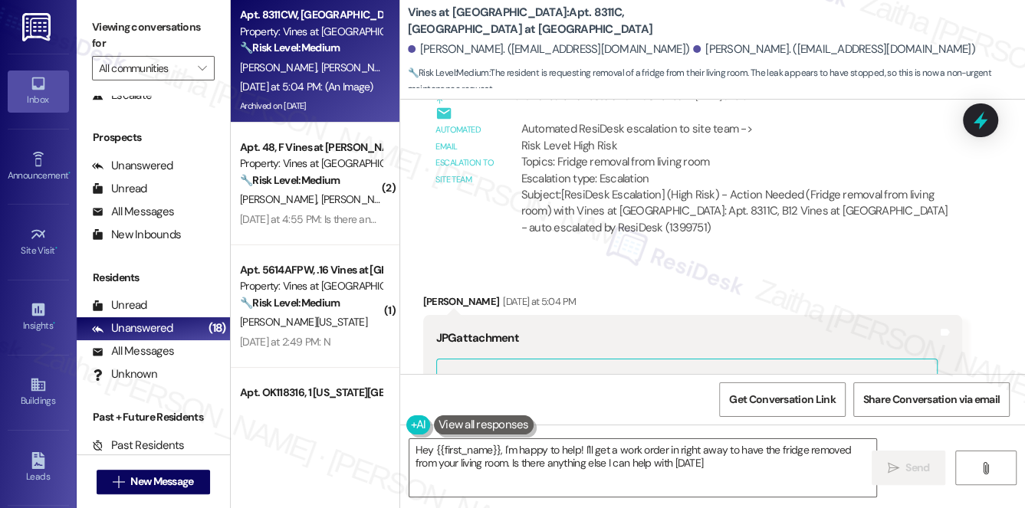
type textarea "Hey {{first_name}}, I'm happy to help! I'll get a work order in right away to h…"
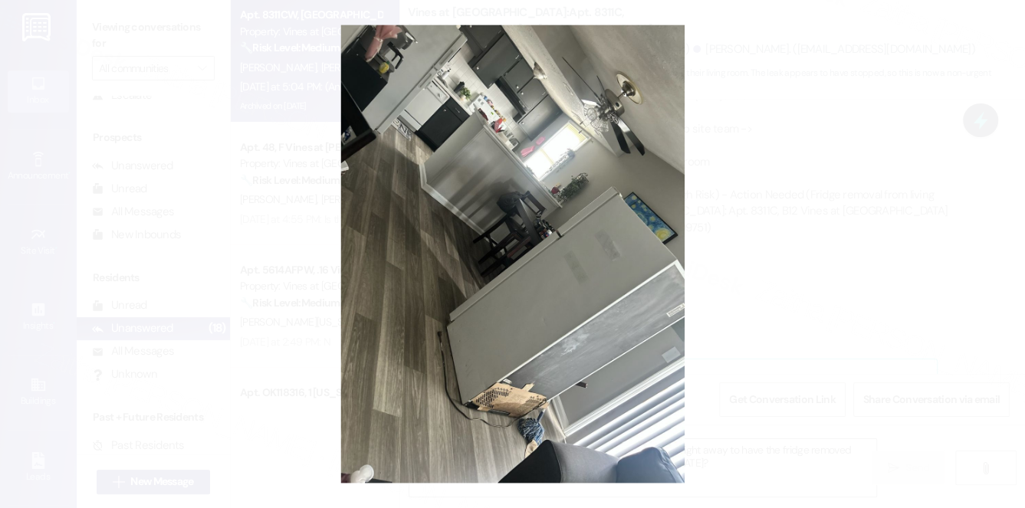
click at [754, 217] on button "Unzoom image" at bounding box center [512, 254] width 1025 height 508
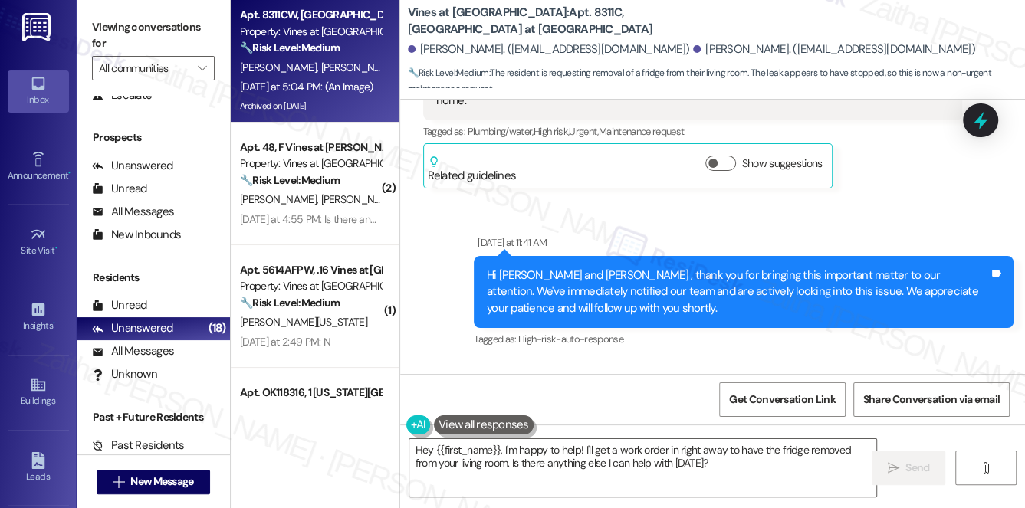
scroll to position [32213, 0]
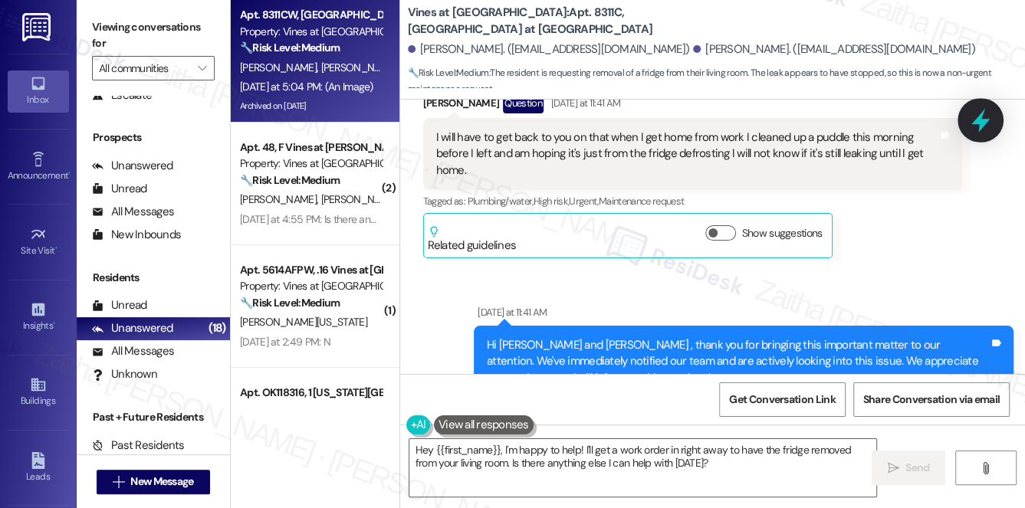
click at [975, 117] on icon at bounding box center [980, 120] width 26 height 26
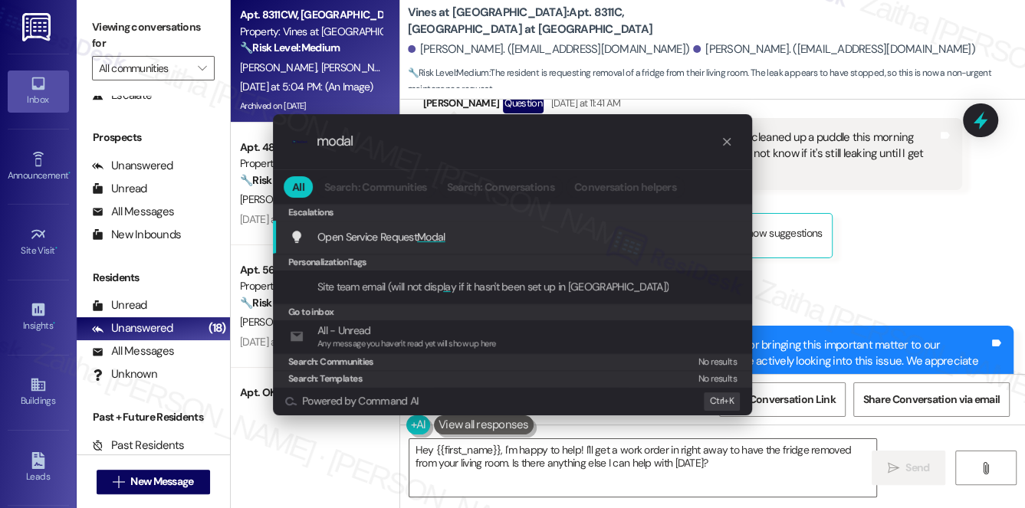
type input "modal"
click at [430, 230] on span "Modal" at bounding box center [431, 237] width 28 height 14
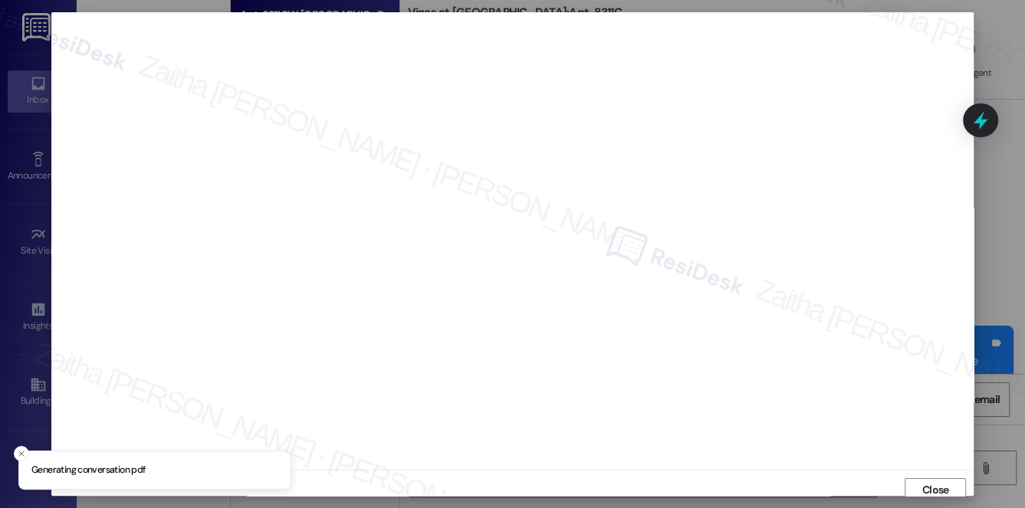
scroll to position [6, 0]
click at [919, 488] on span "Close" at bounding box center [935, 484] width 33 height 16
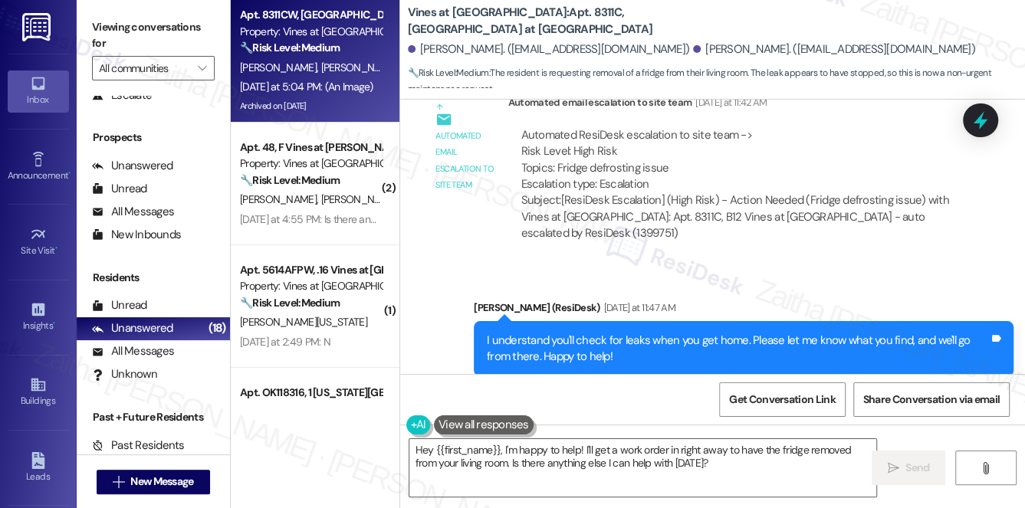
scroll to position [32562, 0]
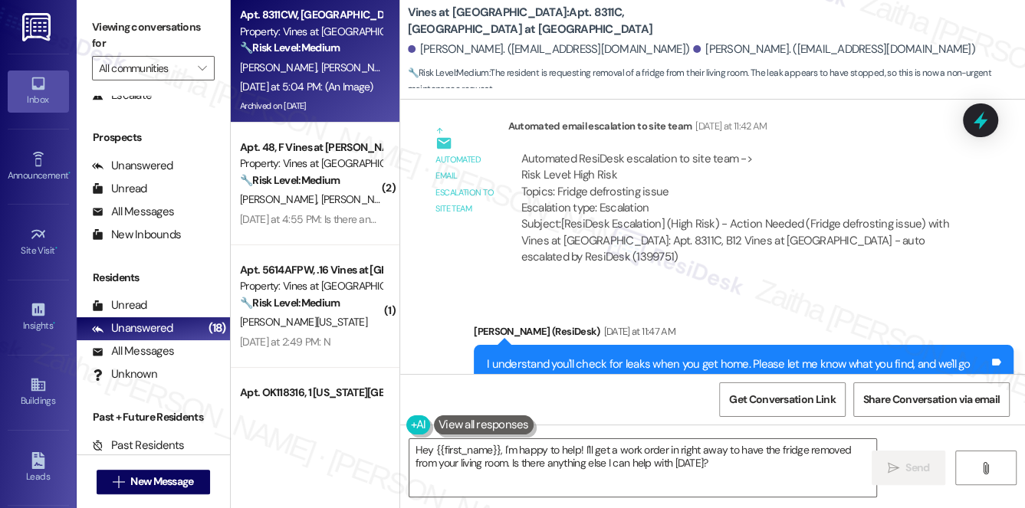
drag, startPoint x: 467, startPoint y: 176, endPoint x: 501, endPoint y: 205, distance: 44.1
copy div "The fridge that's just sitting in my living room is no longer leaking but I nee…"
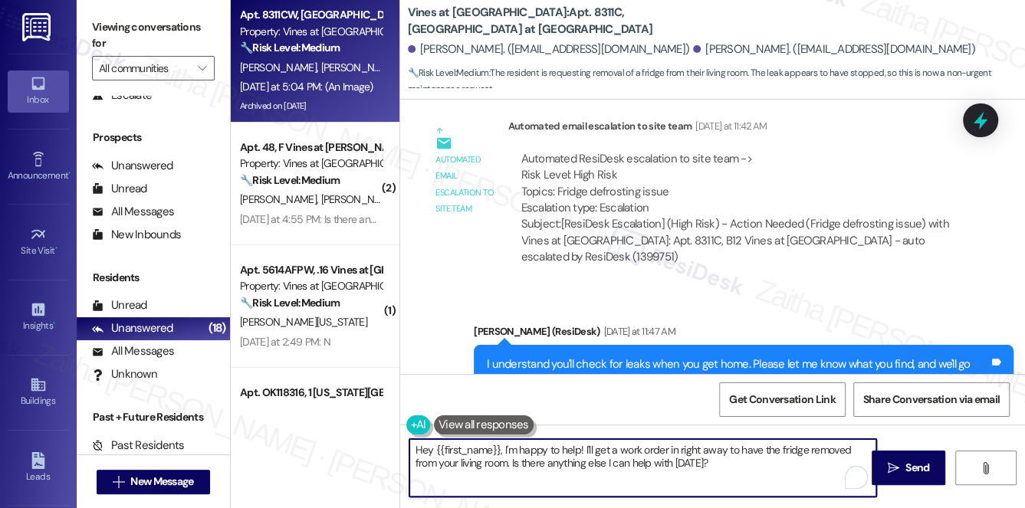
click at [429, 451] on textarea "Hey {{first_name}}, I'm happy to help! I'll get a work order in right away to h…" at bounding box center [642, 467] width 467 height 57
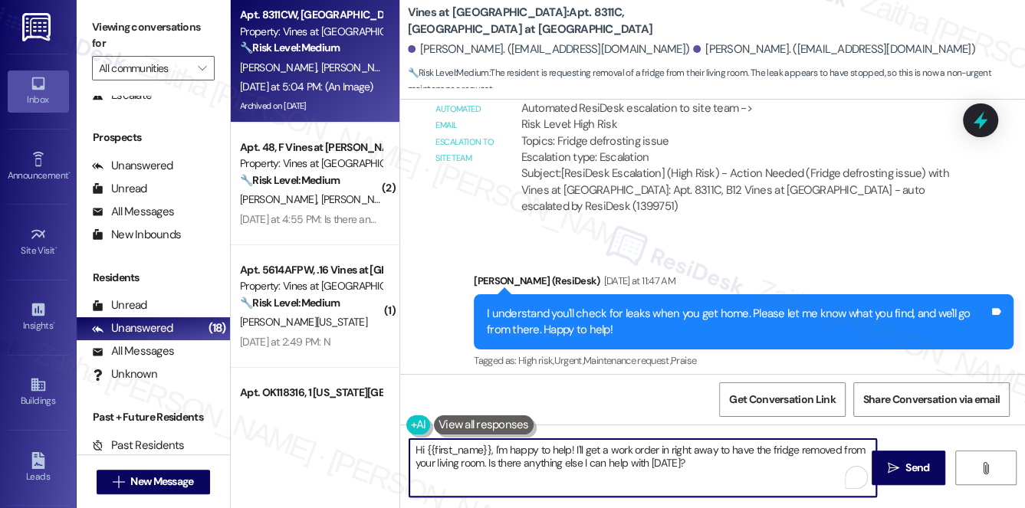
scroll to position [32771, 0]
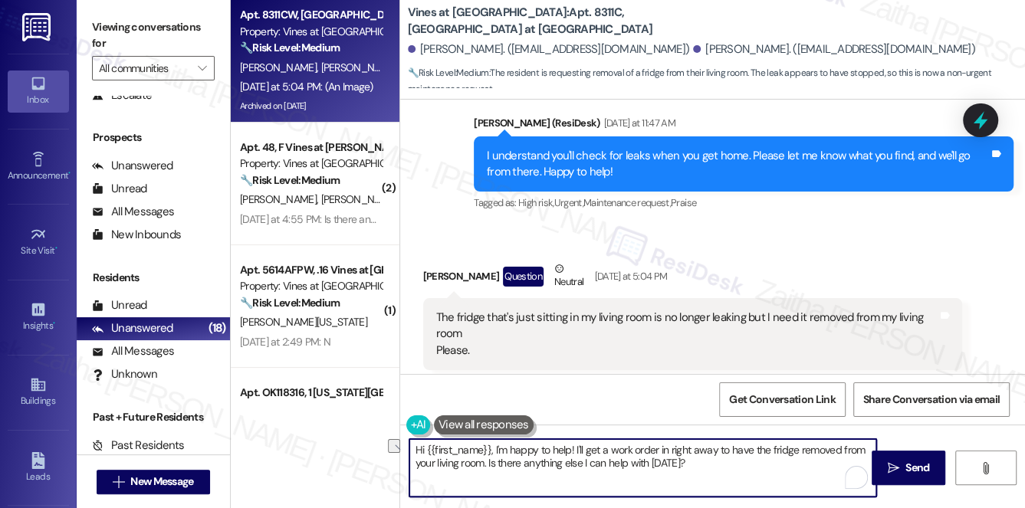
drag, startPoint x: 568, startPoint y: 446, endPoint x: 494, endPoint y: 442, distance: 73.7
click at [494, 442] on textarea "Hi {{first_name}}, I'm happy to help! I'll get a work order in right away to ha…" at bounding box center [642, 467] width 467 height 57
drag, startPoint x: 691, startPoint y: 454, endPoint x: 750, endPoint y: 443, distance: 60.0
click at [750, 443] on textarea "Hi {{first_name}}, thank you for the update! I'll get a work order in right awa…" at bounding box center [642, 467] width 467 height 57
click at [623, 445] on textarea "Hi {{first_name}}, thank you for the update! I'll get a work order to have the …" at bounding box center [642, 467] width 467 height 57
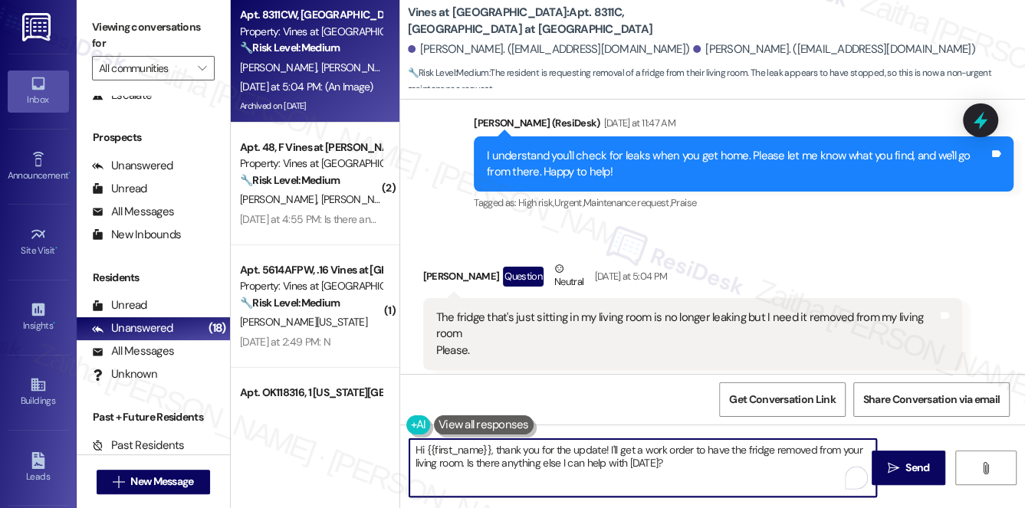
click at [623, 445] on textarea "Hi {{first_name}}, thank you for the update! I'll get a work order to have the …" at bounding box center [642, 467] width 467 height 57
drag, startPoint x: 488, startPoint y: 462, endPoint x: 725, endPoint y: 462, distance: 236.8
click at [725, 462] on textarea "Hi {{first_name}}, thank you for the update! I'll submit a work order to have t…" at bounding box center [642, 467] width 467 height 57
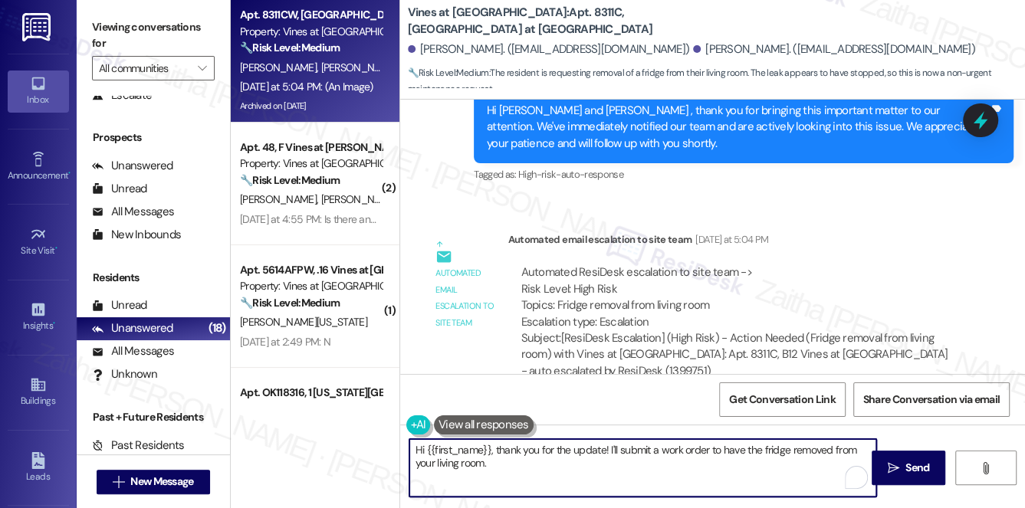
scroll to position [33329, 0]
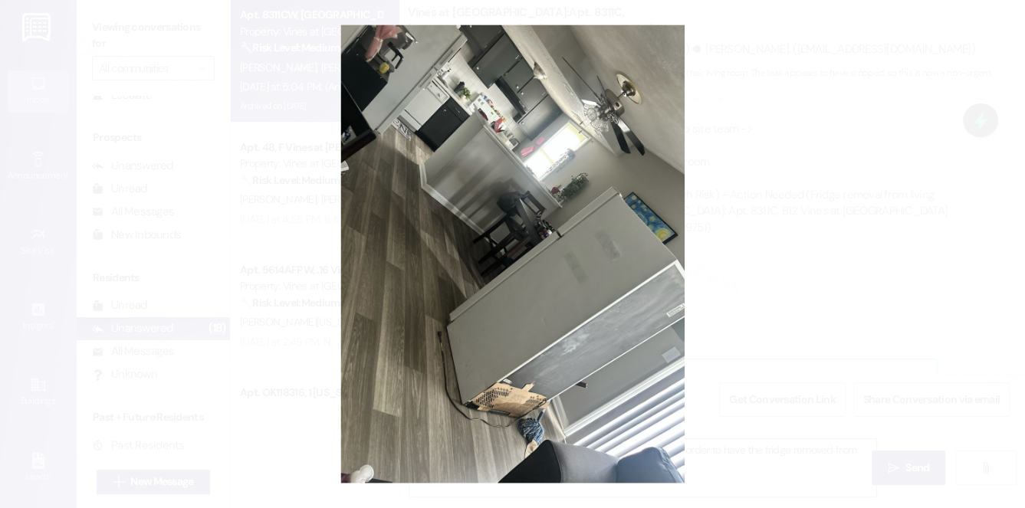
click at [920, 198] on button "Unzoom image" at bounding box center [512, 254] width 1025 height 508
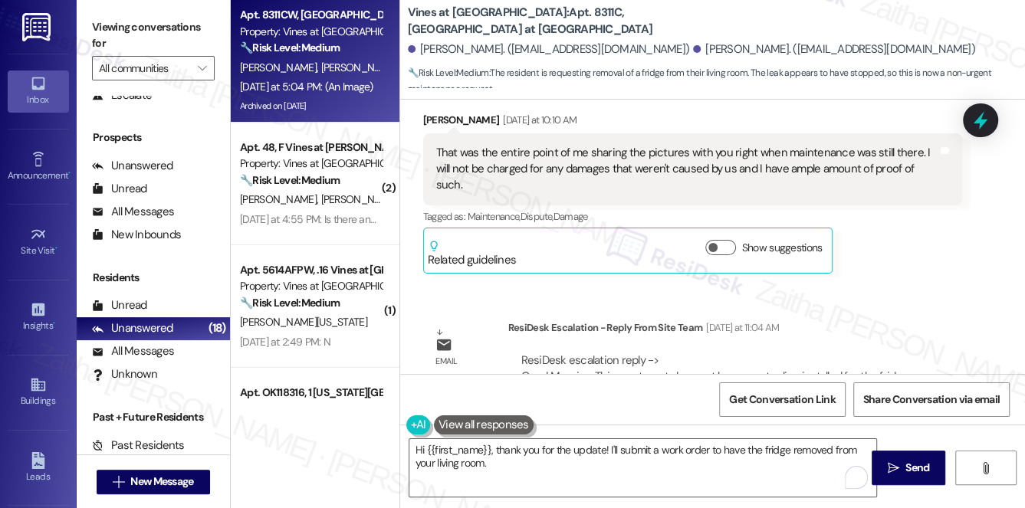
scroll to position [30681, 0]
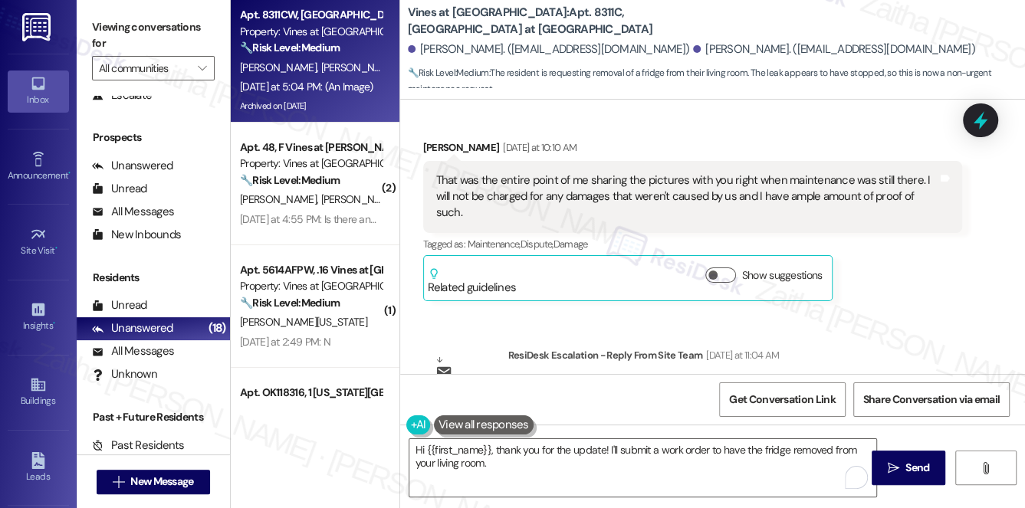
drag, startPoint x: 602, startPoint y: 336, endPoint x: 517, endPoint y: 180, distance: 178.0
drag, startPoint x: 443, startPoint y: 123, endPoint x: 878, endPoint y: 121, distance: 435.3
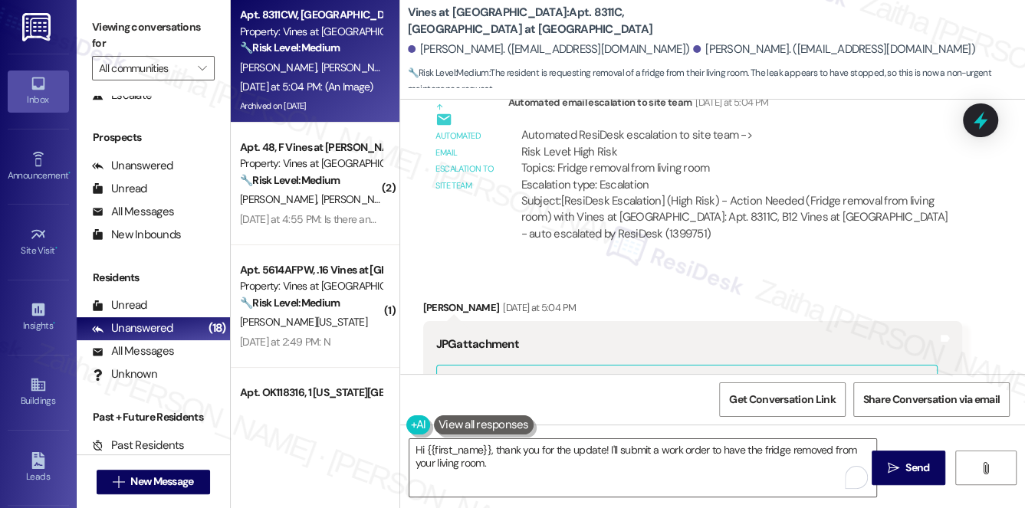
scroll to position [33329, 0]
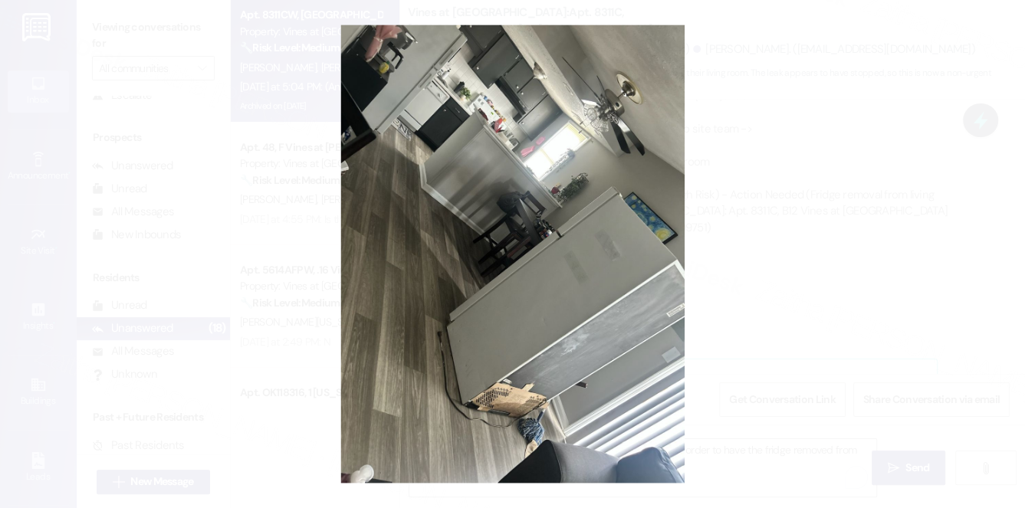
click at [863, 168] on button "Unzoom image" at bounding box center [512, 254] width 1025 height 508
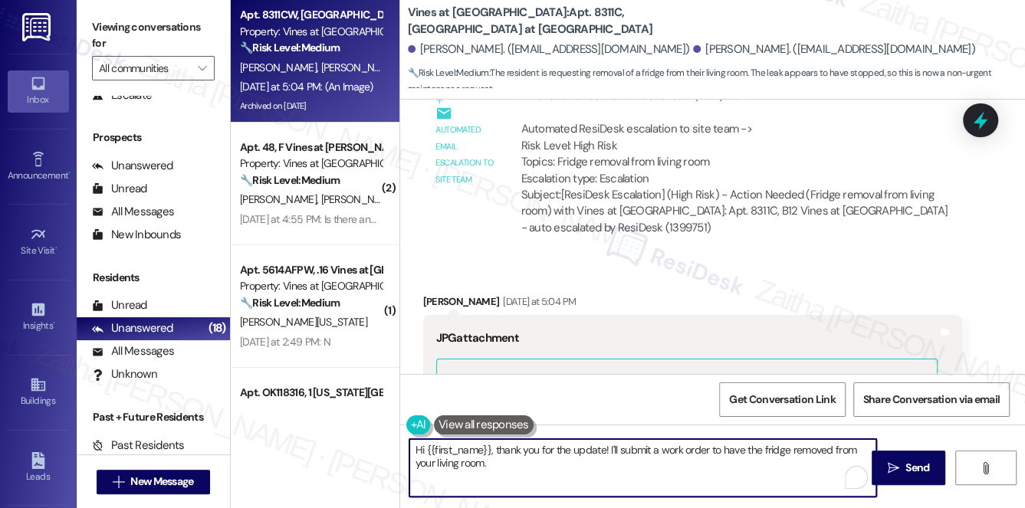
click at [529, 464] on textarea "Hi {{first_name}}, thank you for the update! I'll submit a work order to have t…" at bounding box center [642, 467] width 467 height 57
paste textarea "Could you please let me know where you’d like it placed?"
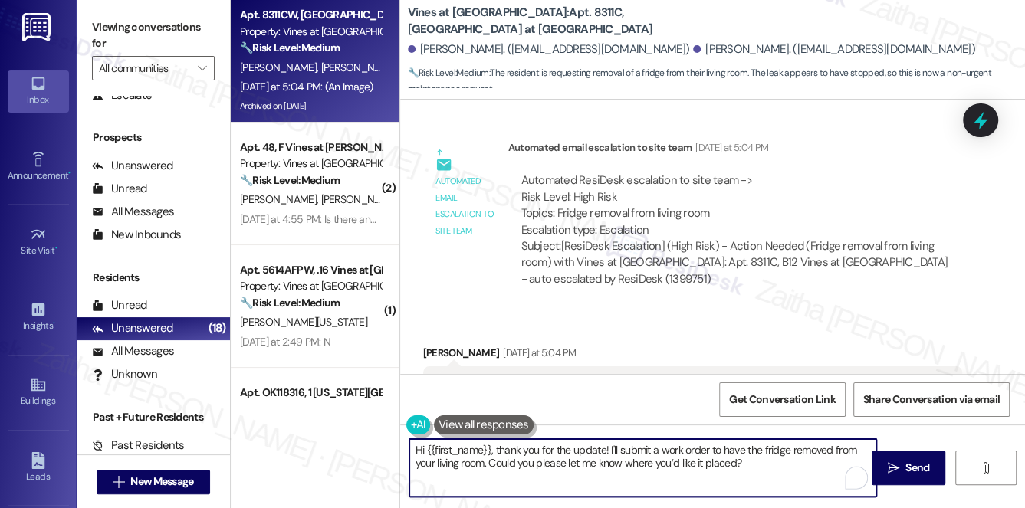
scroll to position [33119, 0]
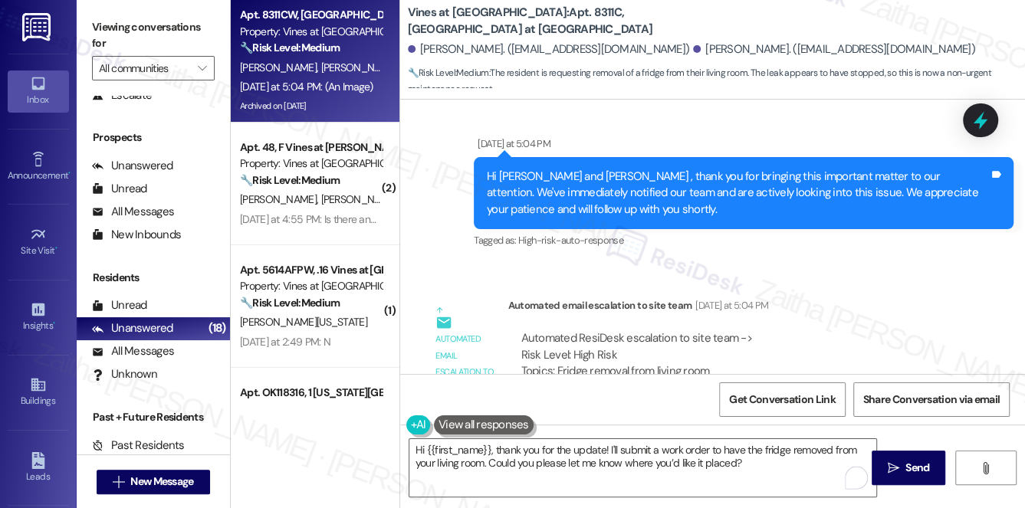
click at [436, 503] on div "Braxton Marion Yesterday at 5:04 PM" at bounding box center [693, 513] width 540 height 21
copy div "Braxton"
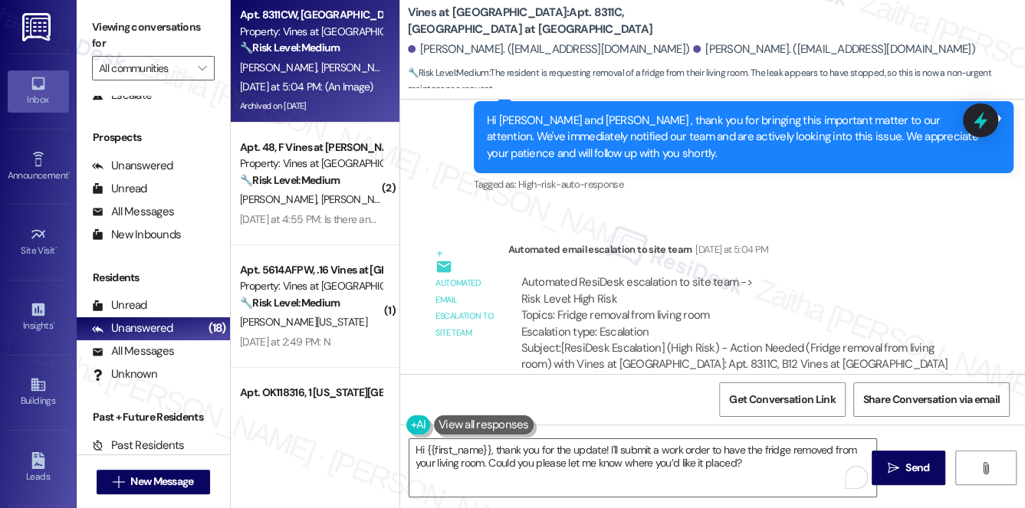
scroll to position [33259, 0]
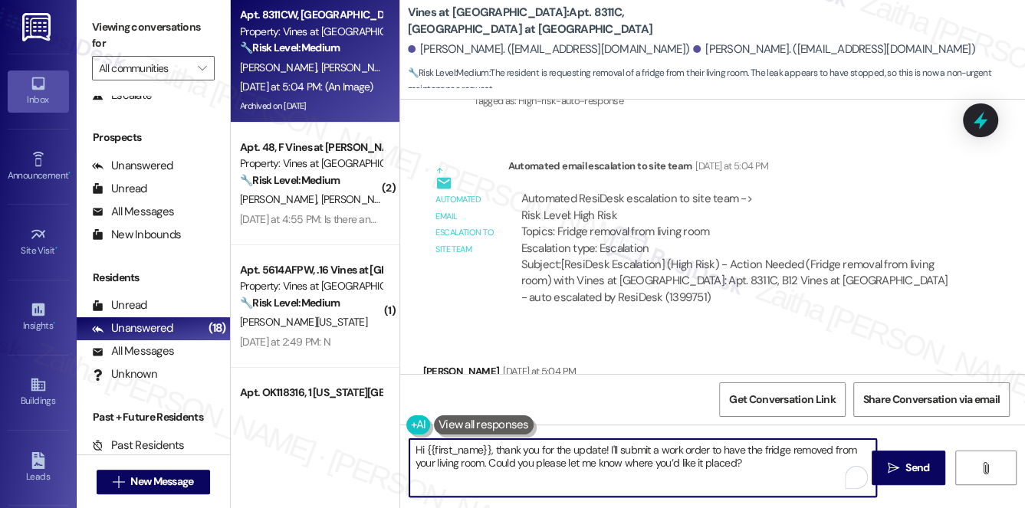
click at [469, 450] on textarea "Hi {{first_name}}, thank you for the update! I'll submit a work order to have t…" at bounding box center [642, 467] width 467 height 57
paste textarea "Braxton"
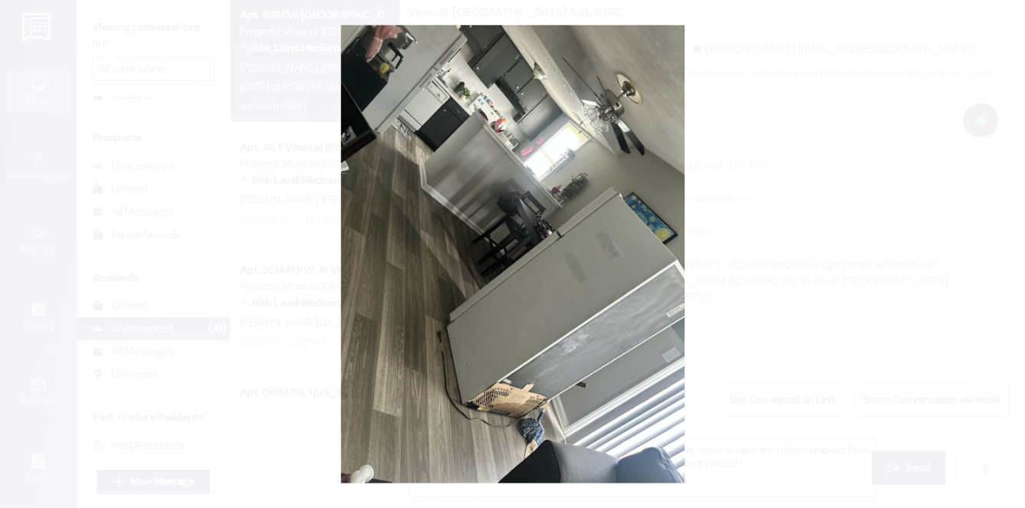
click at [773, 170] on button "Unzoom image" at bounding box center [512, 254] width 1025 height 508
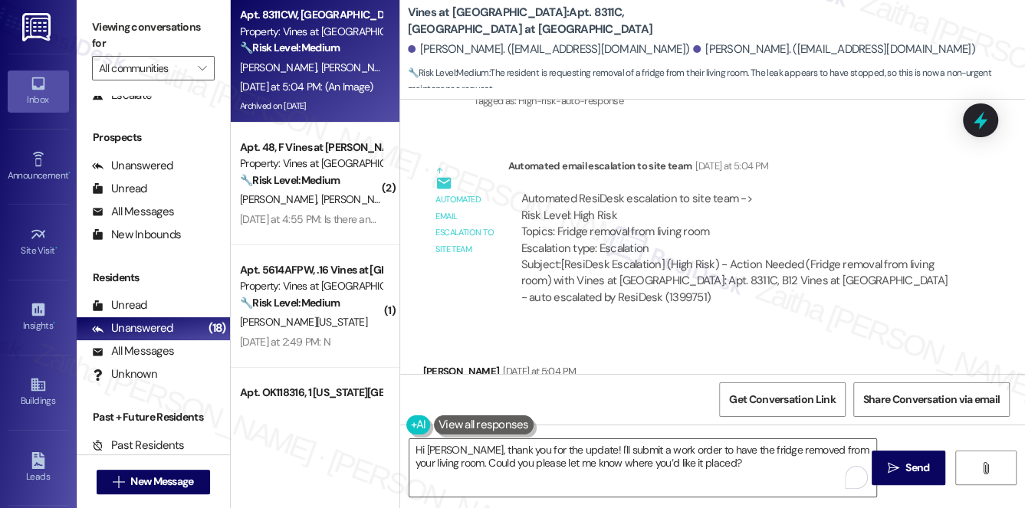
scroll to position [33329, 0]
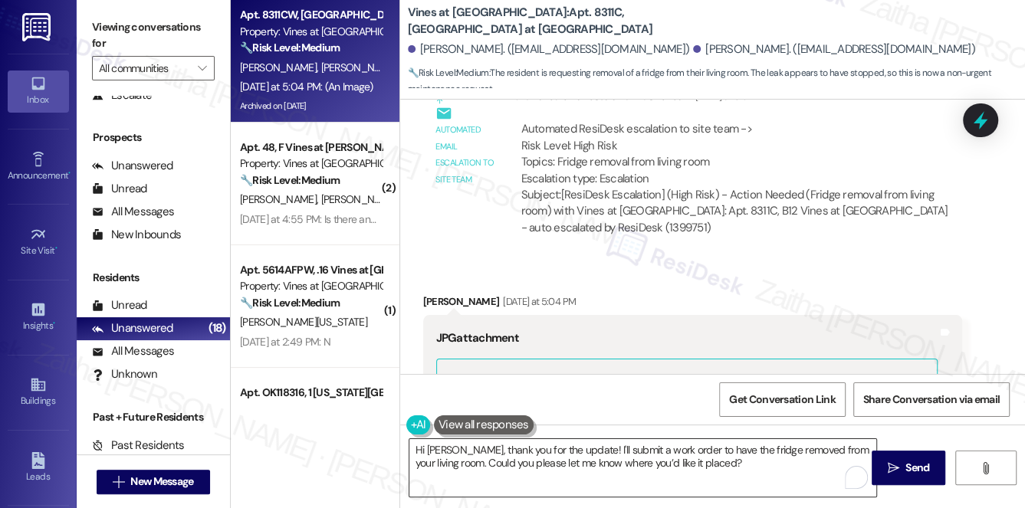
click at [712, 461] on textarea "Hi Braxton, thank you for the update! I'll submit a work order to have the frid…" at bounding box center [642, 467] width 467 height 57
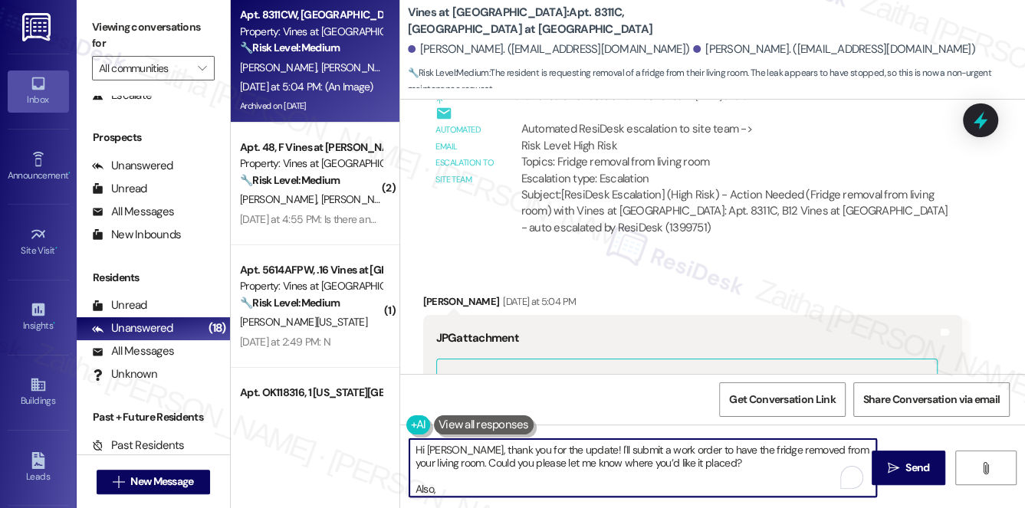
paste textarea "Do we have your permission to enter your home while you're away? Do you have pe…"
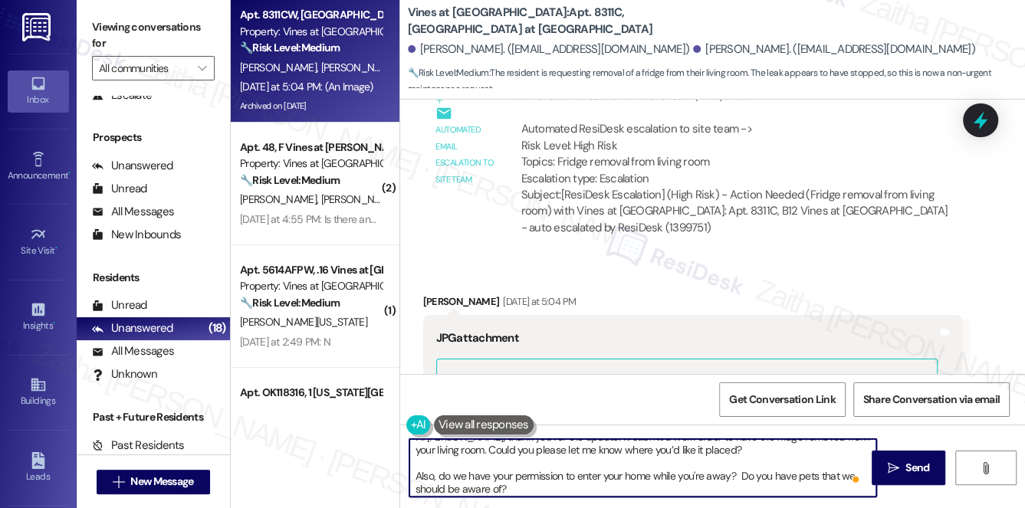
scroll to position [16, 0]
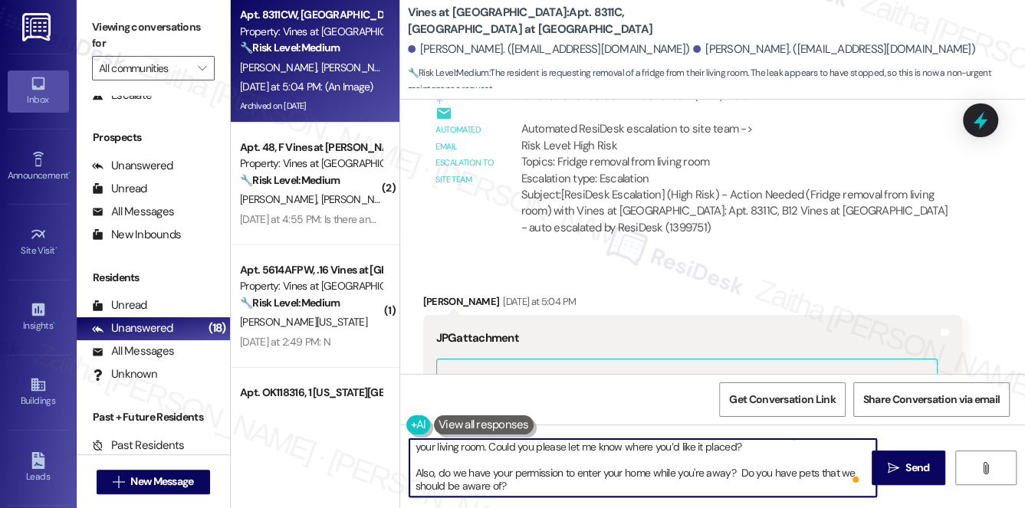
click at [523, 483] on textarea "Hi Braxton, thank you for the update! I'll submit a work order to have the frid…" at bounding box center [642, 467] width 467 height 57
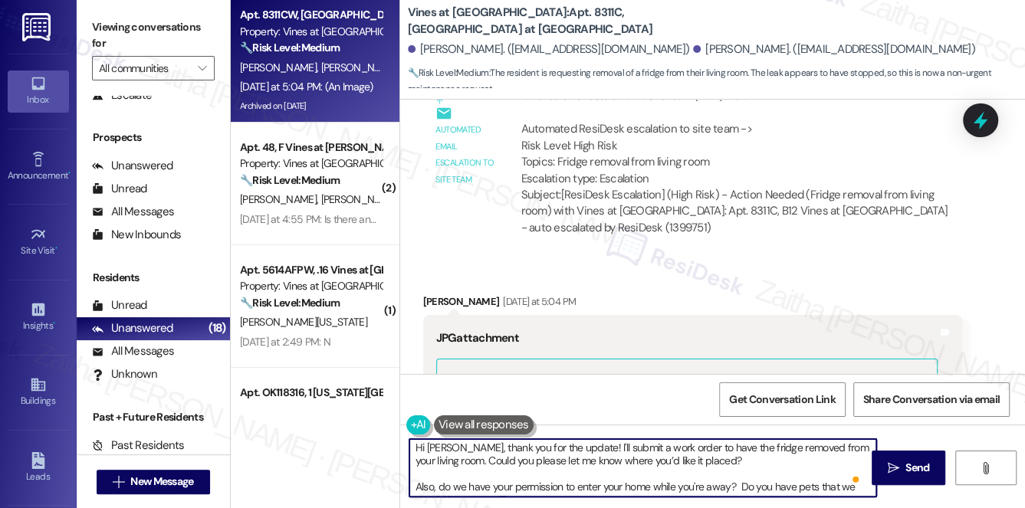
scroll to position [0, 0]
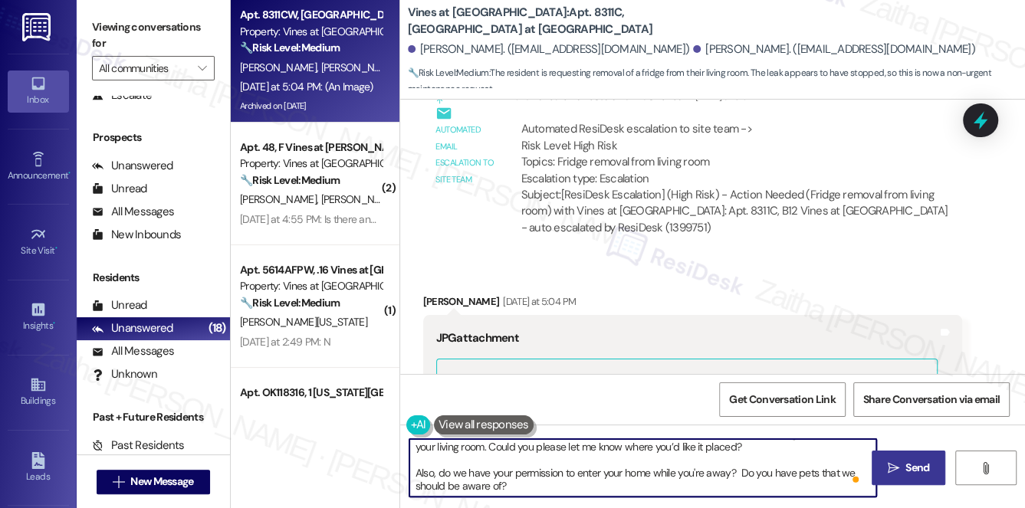
type textarea "Hi Braxton, thank you for the update! I'll submit a work order to have the frid…"
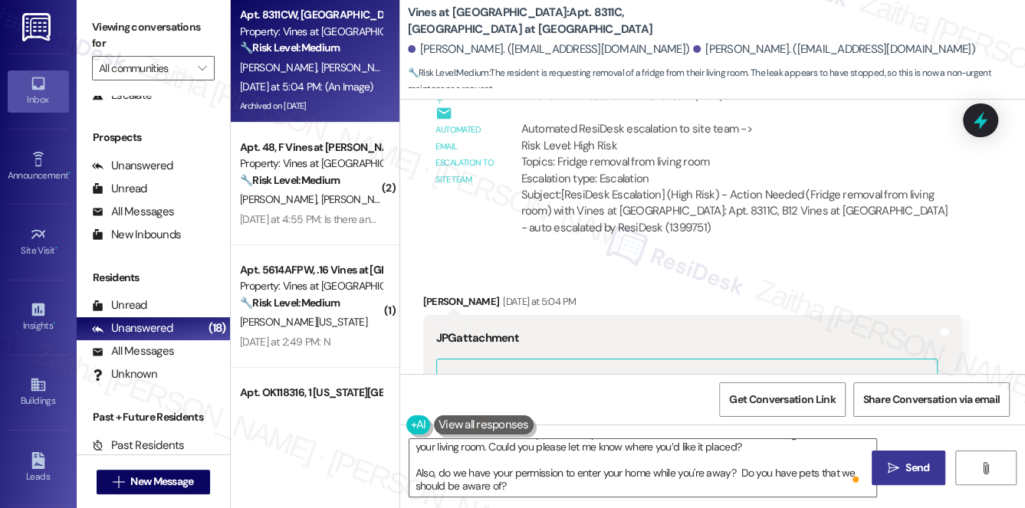
click at [901, 464] on span " Send" at bounding box center [908, 468] width 48 height 16
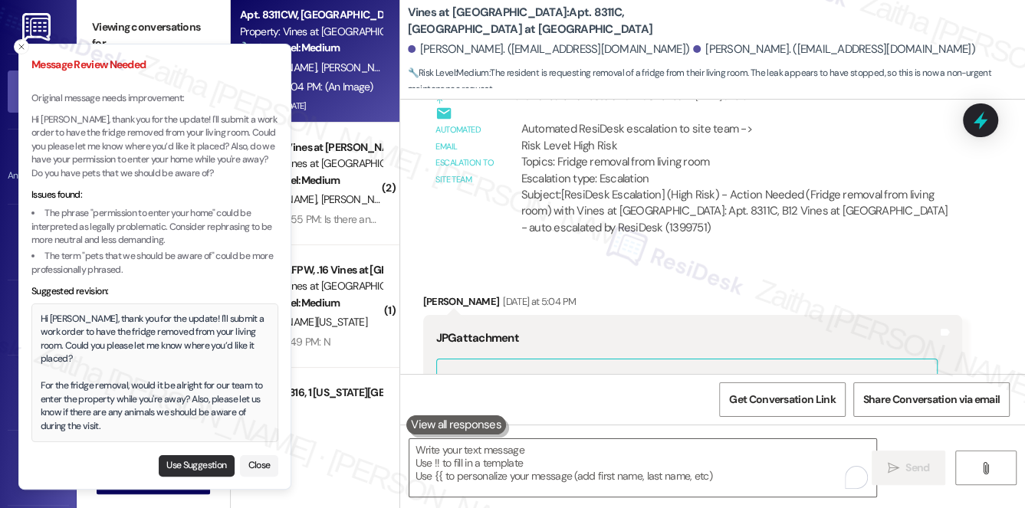
click at [189, 462] on button "Use Suggestion" at bounding box center [197, 465] width 76 height 21
type textarea "Hi Braxton, thank you for the update! I'll submit a work order to have the frid…"
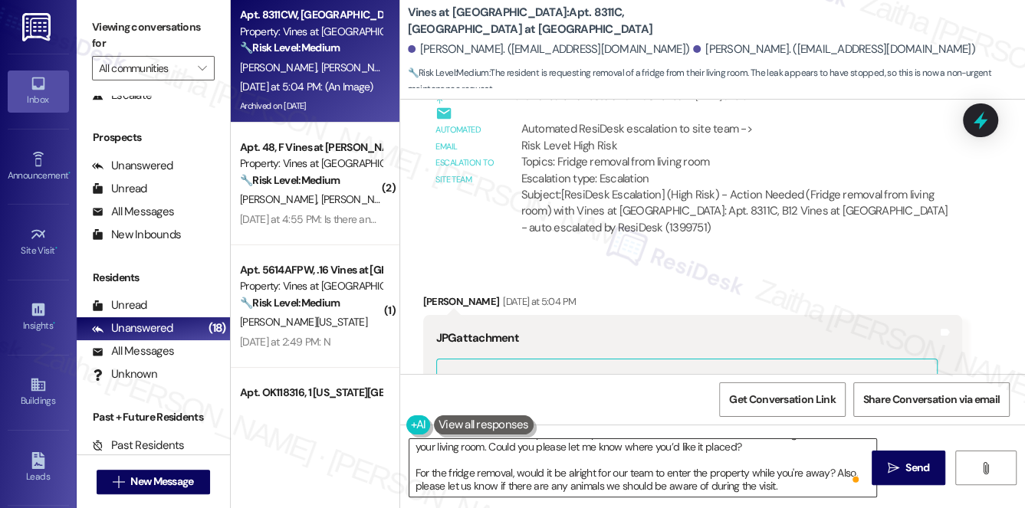
click at [782, 481] on textarea "Hi Braxton, thank you for the update! I'll submit a work order to have the frid…" at bounding box center [642, 467] width 467 height 57
click at [914, 464] on span "Send" at bounding box center [917, 468] width 24 height 16
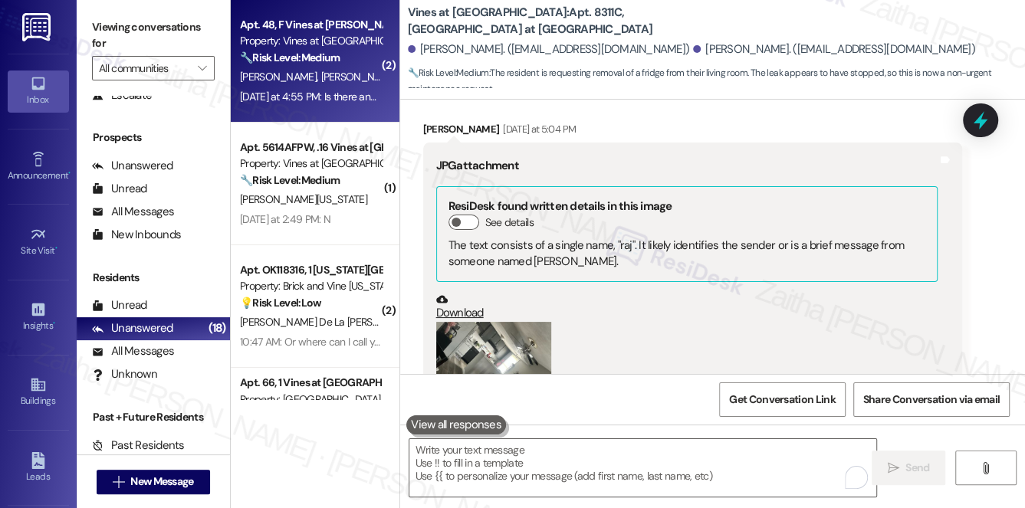
click at [343, 86] on div "C. Thompson S. Pickens" at bounding box center [310, 76] width 145 height 19
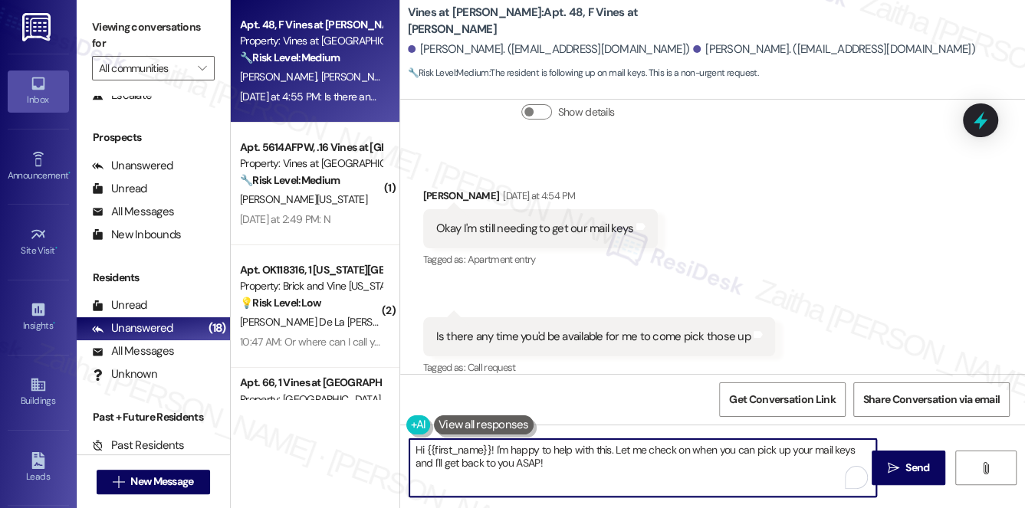
click at [529, 464] on textarea "Hi {{first_name}}! I'm happy to help with this. Let me check on when you can pi…" at bounding box center [642, 467] width 467 height 57
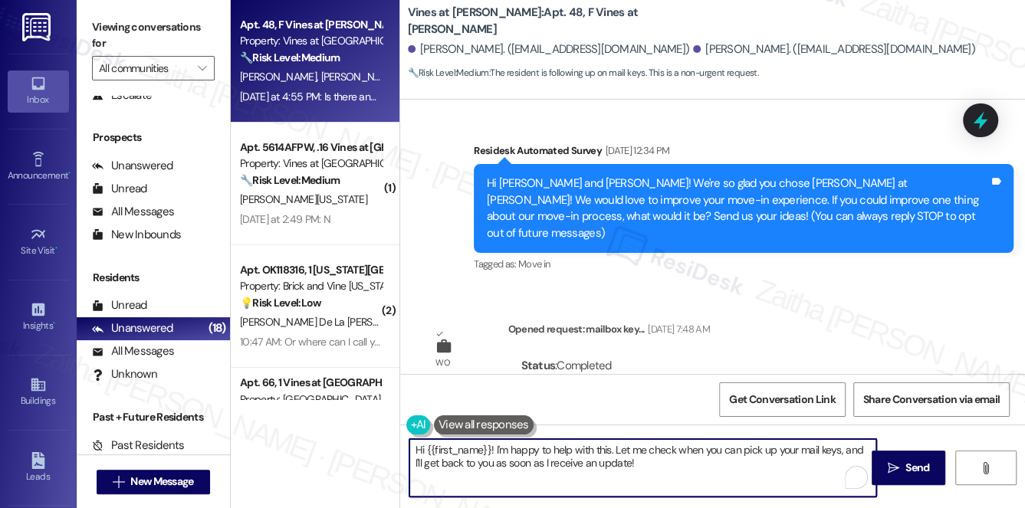
scroll to position [402, 0]
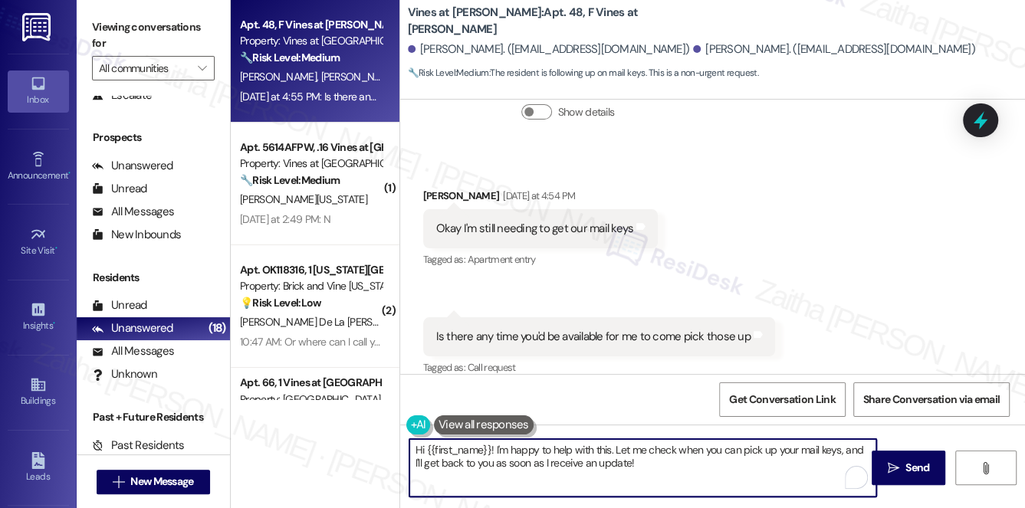
click at [435, 188] on div "Skylan Pickens Yesterday at 4:54 PM" at bounding box center [540, 198] width 235 height 21
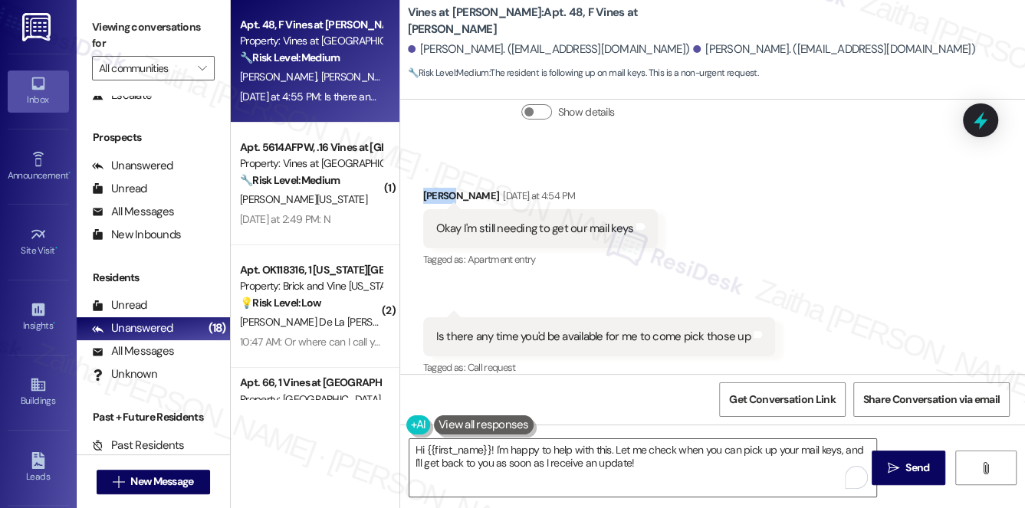
click at [435, 188] on div "Skylan Pickens Yesterday at 4:54 PM" at bounding box center [540, 198] width 235 height 21
copy div "Skylan"
click at [471, 451] on textarea "Hi {{first_name}}! I'm happy to help with this. Let me check when you can pick …" at bounding box center [642, 467] width 467 height 57
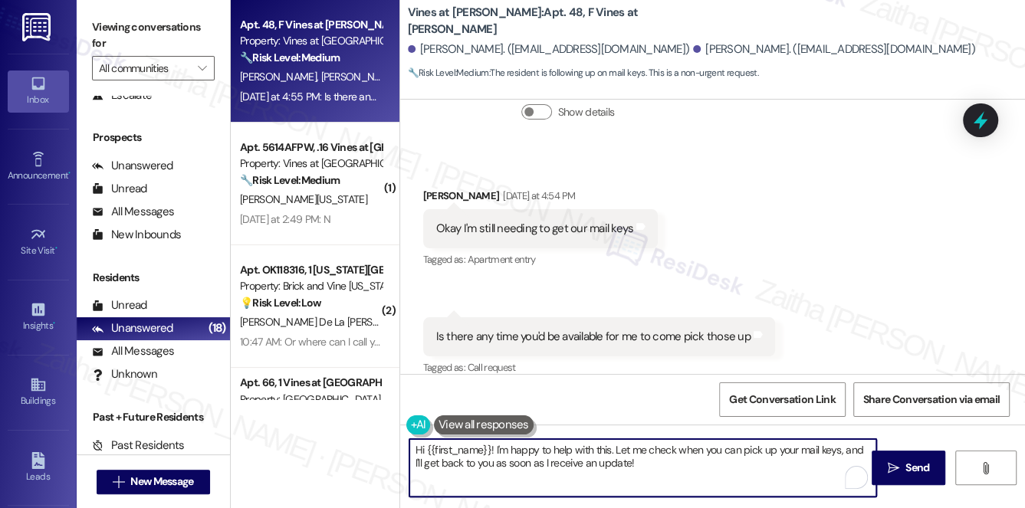
click at [471, 451] on textarea "Hi {{first_name}}! I'm happy to help with this. Let me check when you can pick …" at bounding box center [642, 467] width 467 height 57
paste textarea "Skylan"
drag, startPoint x: 697, startPoint y: 451, endPoint x: 584, endPoint y: 446, distance: 112.8
click at [584, 446] on textarea "Hi Skylan, thank you for reaching out! I'm happy to help with this. Let me chec…" at bounding box center [642, 467] width 467 height 57
type textarea "Hi Skylan, thank you for reaching out! Let me check when you can pick up your m…"
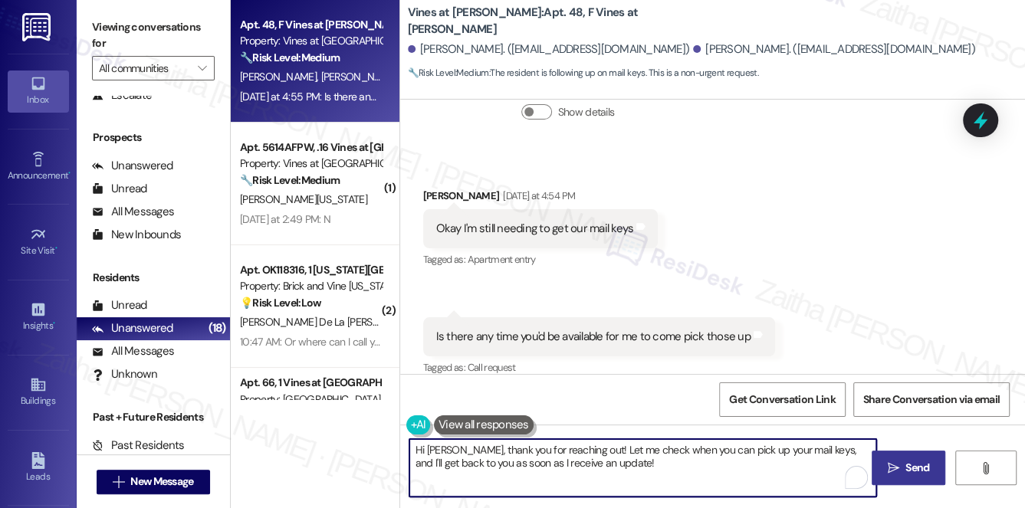
click at [910, 468] on span "Send" at bounding box center [917, 468] width 24 height 16
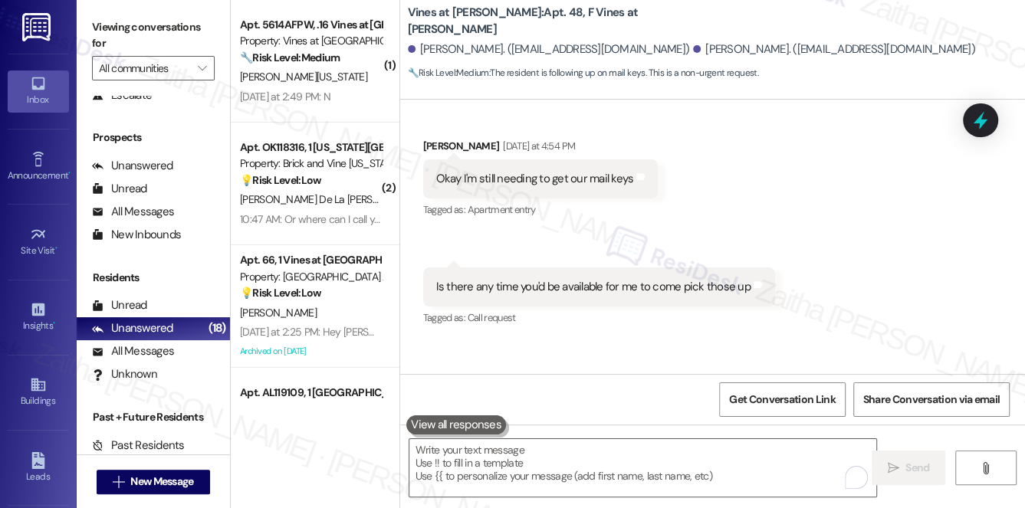
scroll to position [526, 0]
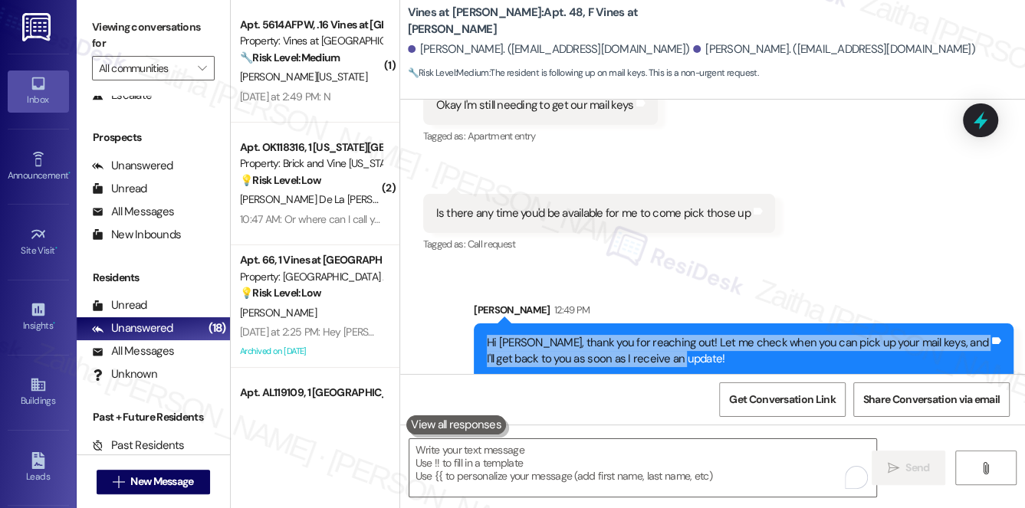
drag, startPoint x: 515, startPoint y: 331, endPoint x: 719, endPoint y: 349, distance: 204.6
click at [720, 351] on div "Hi Skylan, thank you for reaching out! Let me check when you can pick up your m…" at bounding box center [744, 351] width 540 height 56
copy div "Hi Skylan, thank you for reaching out! Let me check when you can pick up your m…"
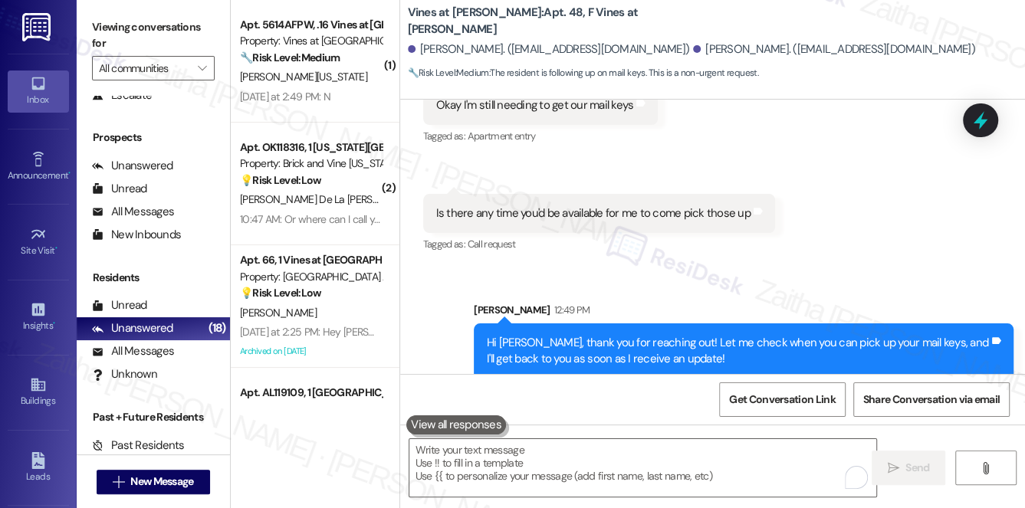
click at [874, 208] on div "Received via SMS Skylan Pickens Yesterday at 4:54 PM Okay I'm still needing to …" at bounding box center [712, 149] width 625 height 238
click at [977, 119] on icon at bounding box center [980, 121] width 18 height 24
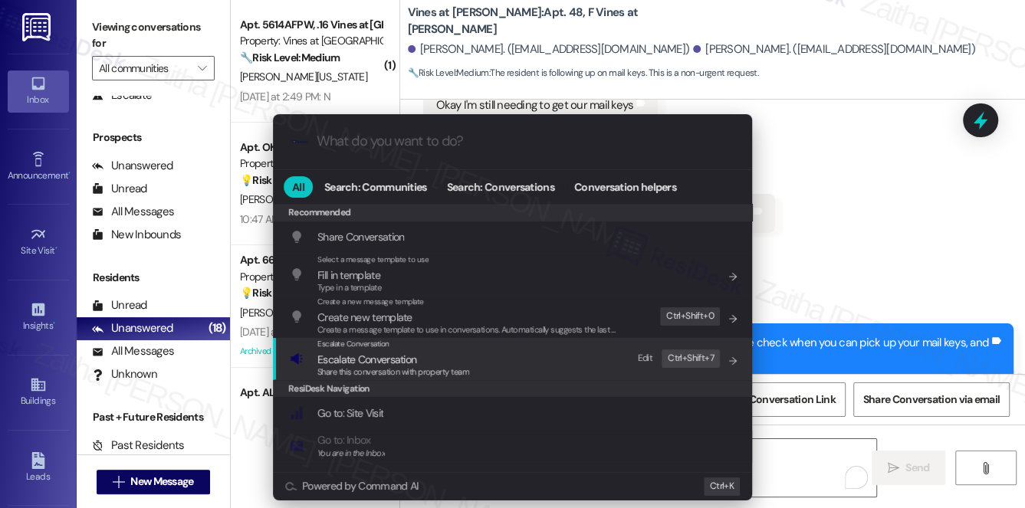
click at [348, 358] on span "Escalate Conversation" at bounding box center [366, 360] width 99 height 14
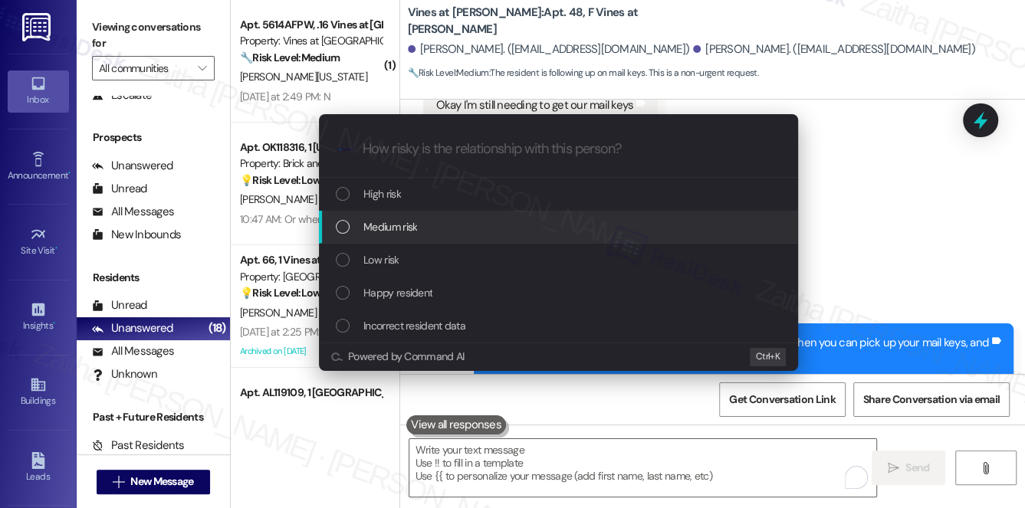
click at [404, 226] on span "Medium risk" at bounding box center [390, 226] width 54 height 17
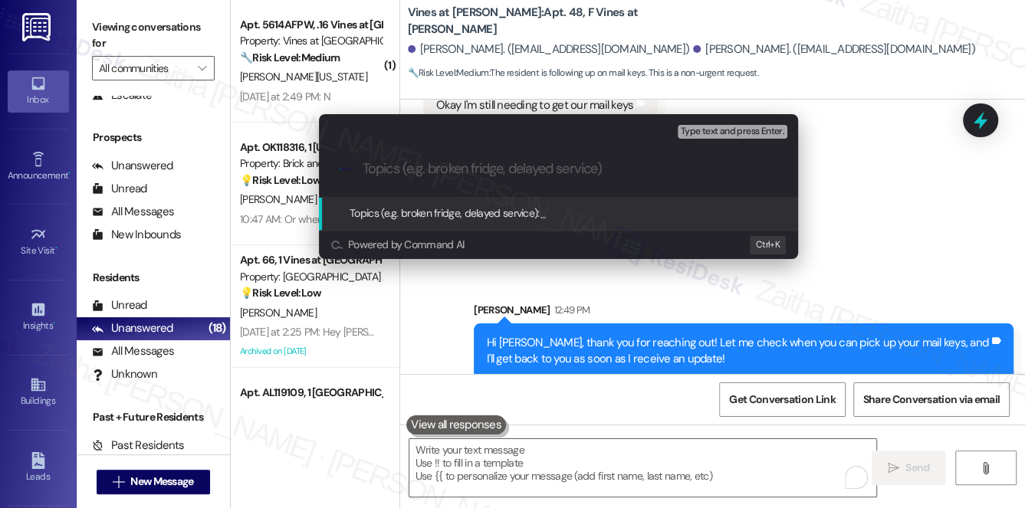
paste input "Mail Key Availability"
click at [930, 255] on div "Escalate Conversation Medium risk Topics (e.g. broken fridge, delayed service) …" at bounding box center [512, 254] width 1025 height 508
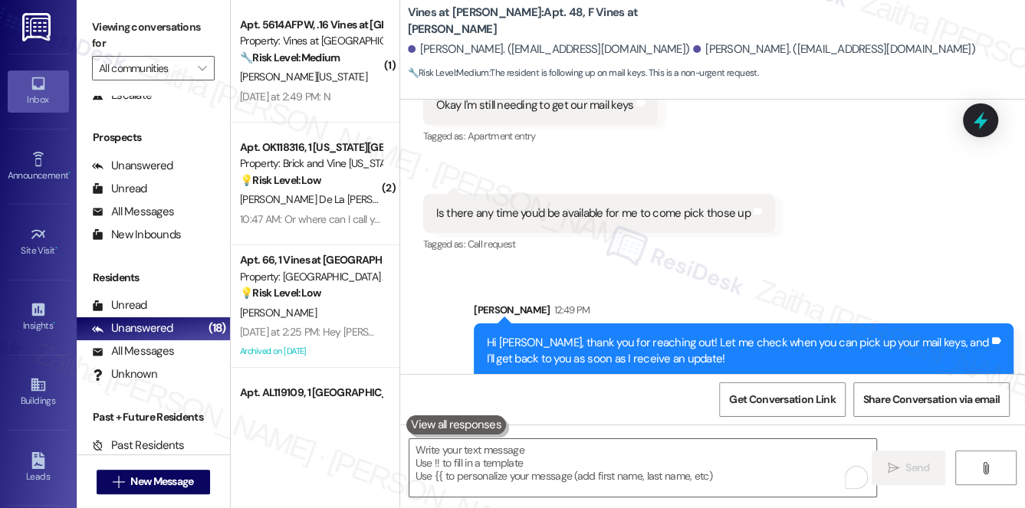
drag, startPoint x: 980, startPoint y: 131, endPoint x: 971, endPoint y: 130, distance: 9.2
click at [978, 131] on div at bounding box center [980, 120] width 35 height 34
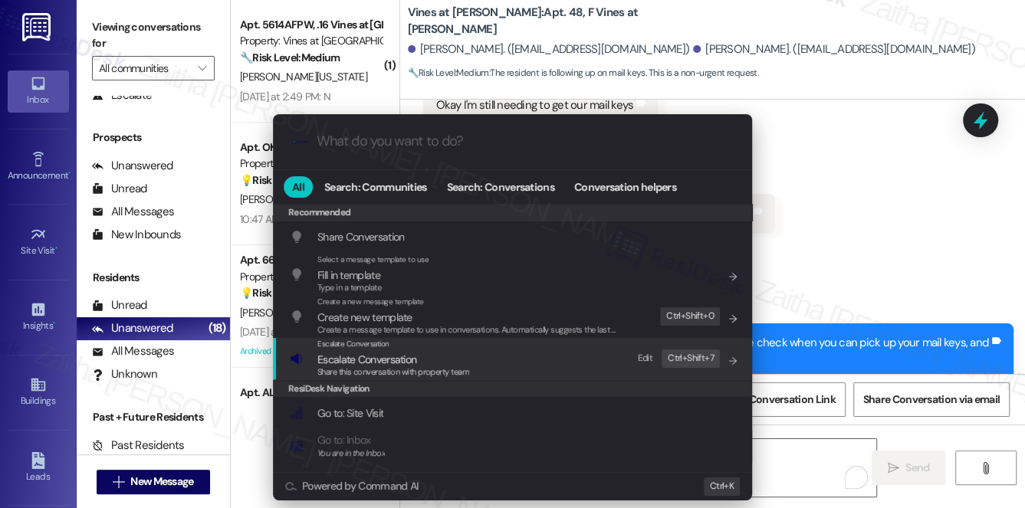
click at [349, 356] on span "Escalate Conversation" at bounding box center [366, 360] width 99 height 14
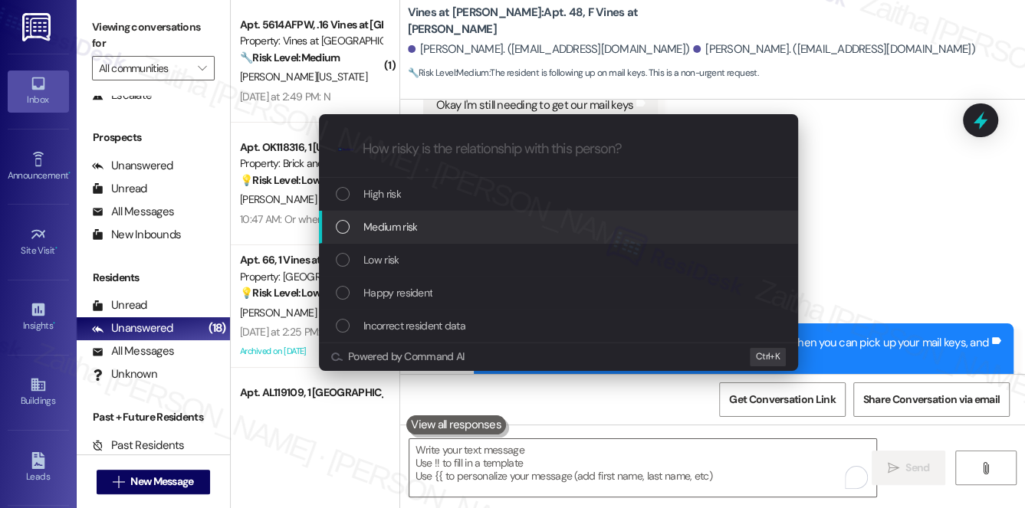
click at [389, 225] on span "Medium risk" at bounding box center [390, 226] width 54 height 17
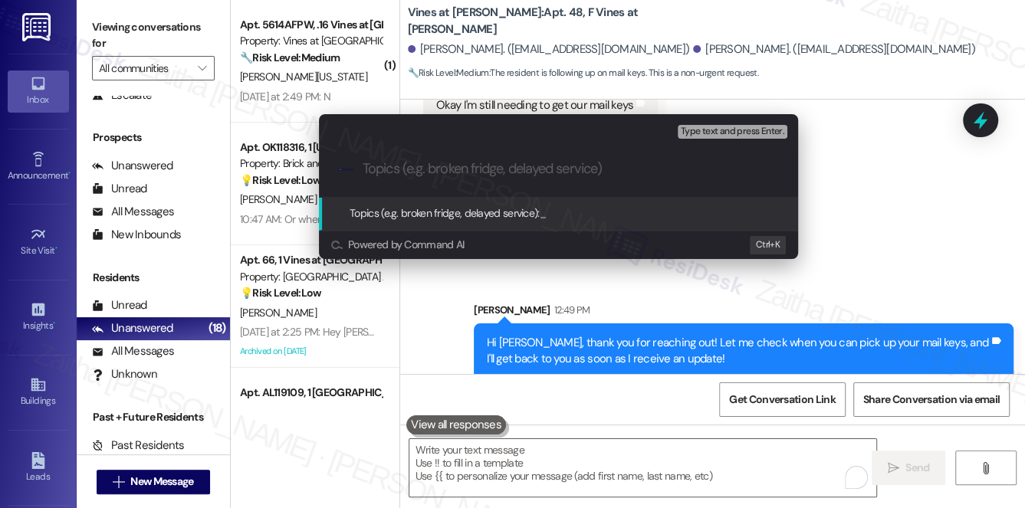
paste input "Mail Key Availability"
type input "Mail Key Availability"
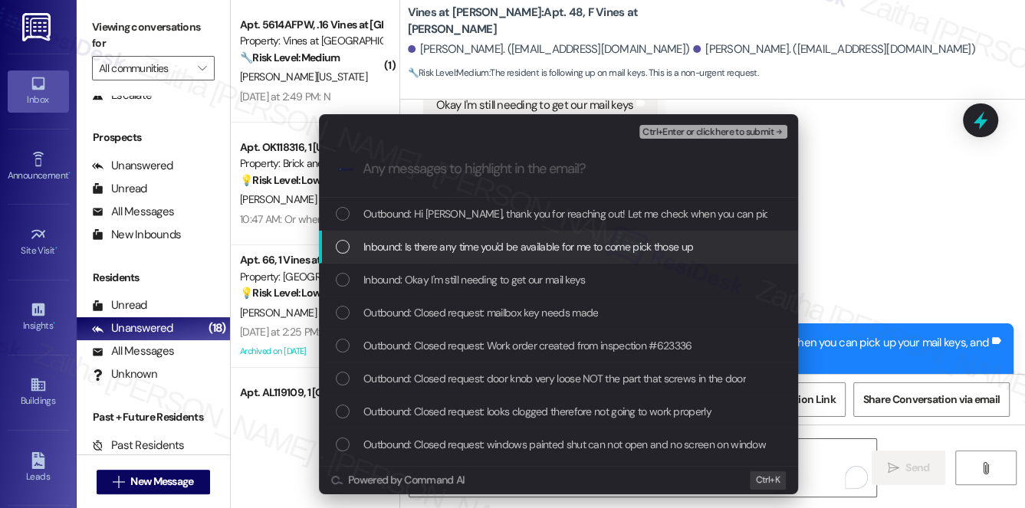
click at [476, 244] on span "Inbound: Is there any time you'd be available for me to come pick those up" at bounding box center [528, 246] width 330 height 17
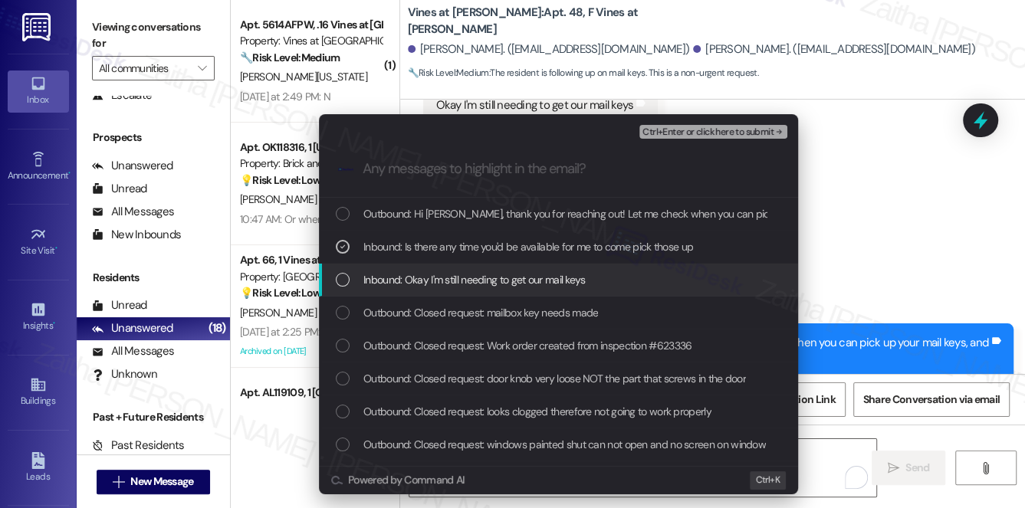
click at [464, 274] on span "Inbound: Okay I'm still needing to get our mail keys" at bounding box center [474, 279] width 222 height 17
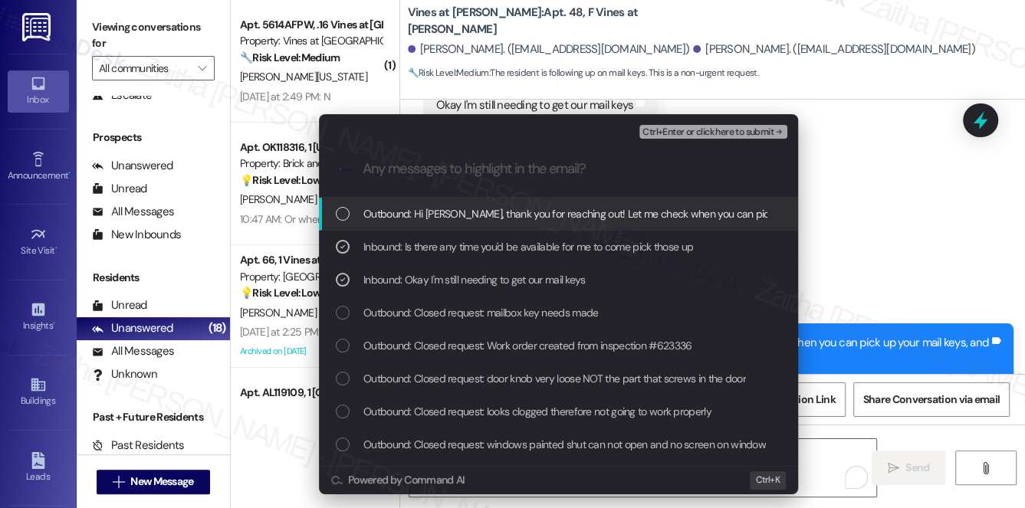
click at [714, 134] on span "Ctrl+Enter or click here to submit" at bounding box center [707, 132] width 131 height 11
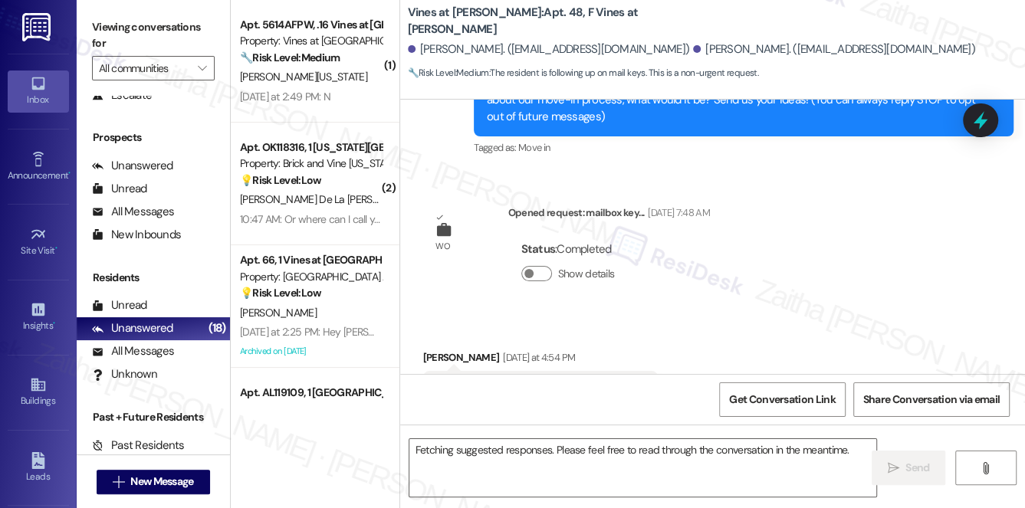
scroll to position [402, 0]
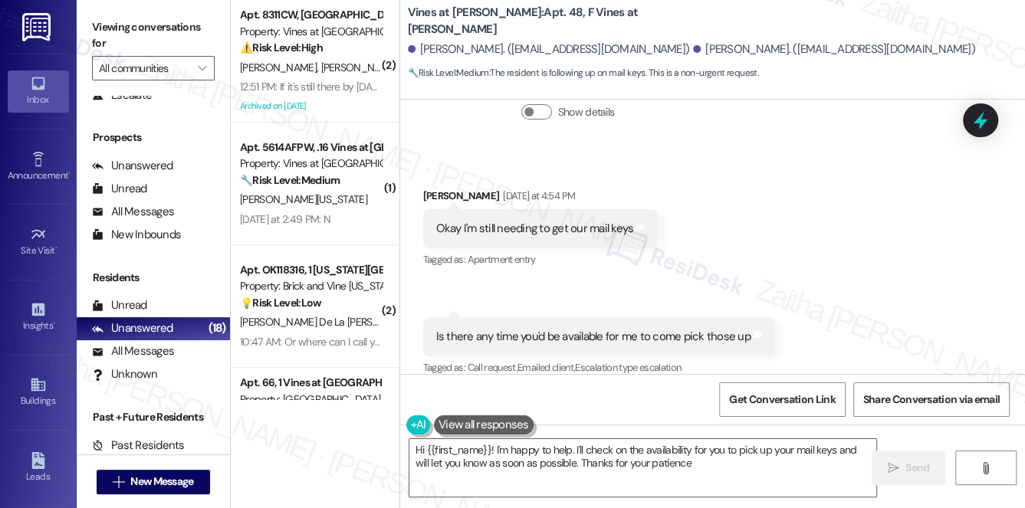
type textarea "Hi {{first_name}}! I'm happy to help. I'll check on the availability for you to…"
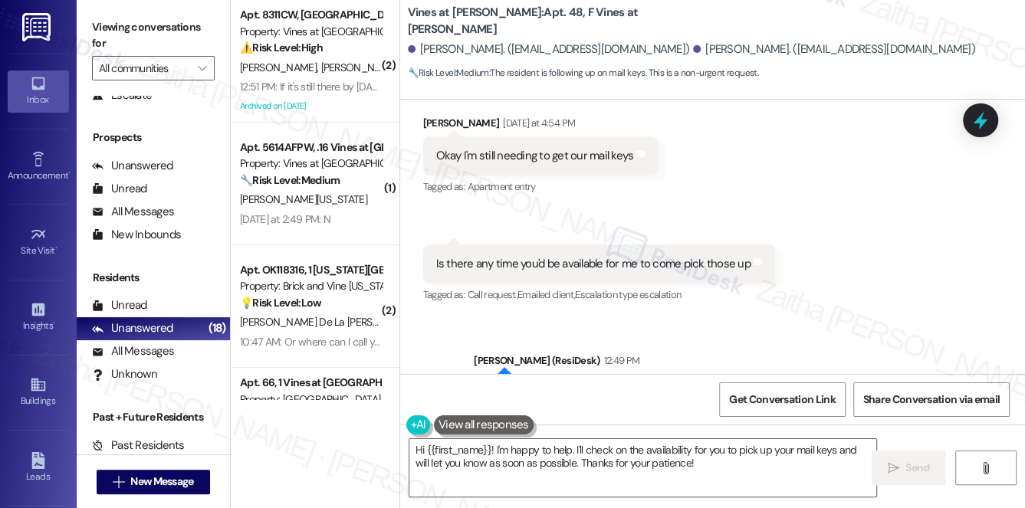
scroll to position [549, 0]
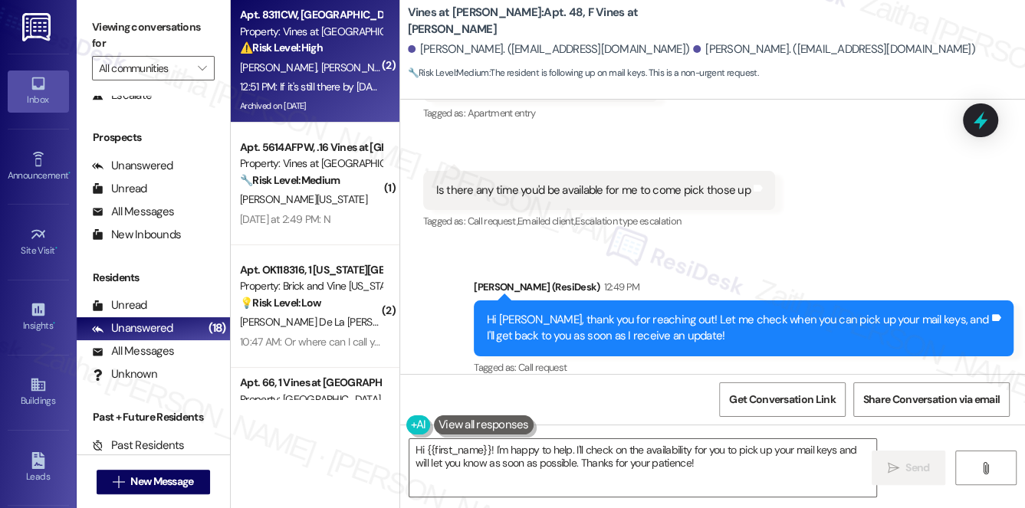
click at [327, 77] on div "12:51 PM: If it's still there by tomorrow I'll have it thrown off the balcony f…" at bounding box center [310, 86] width 145 height 19
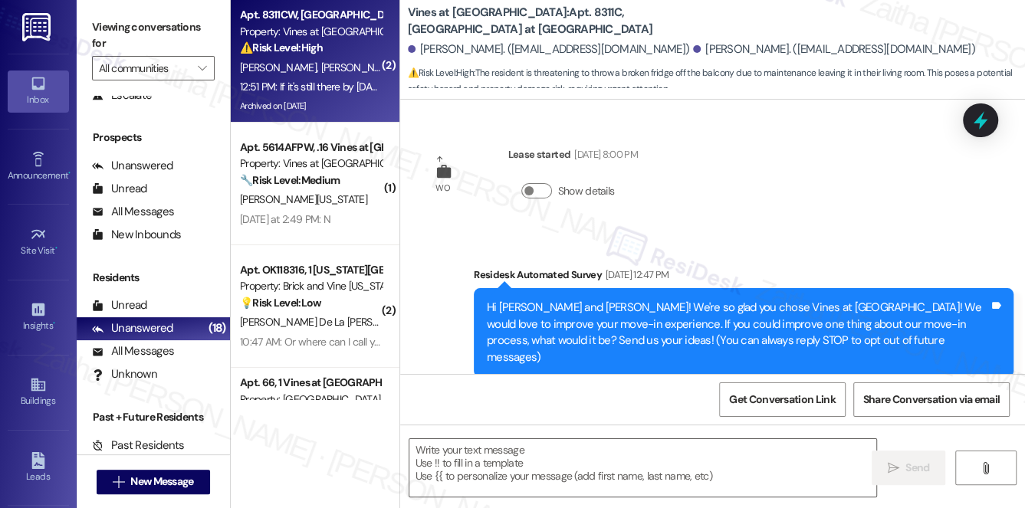
scroll to position [34512, 0]
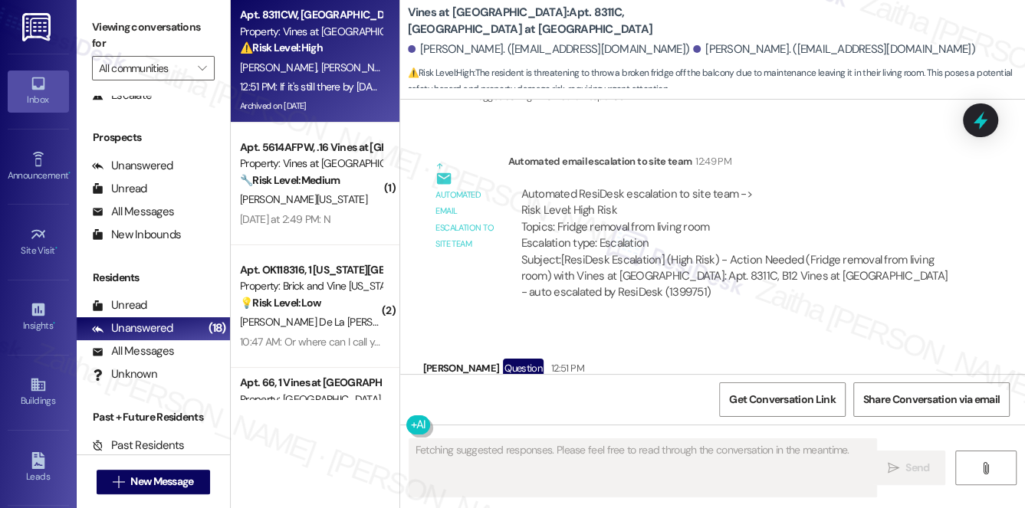
click at [718, 490] on button "Hide Suggestions" at bounding box center [723, 497] width 31 height 15
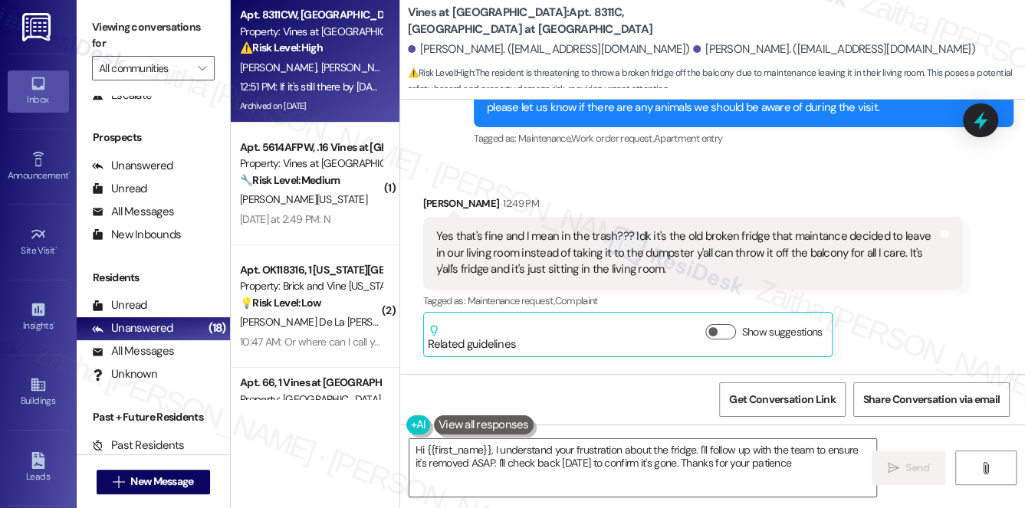
type textarea "Hi {{first_name}}, I understand your frustration about the fridge. I'll follow …"
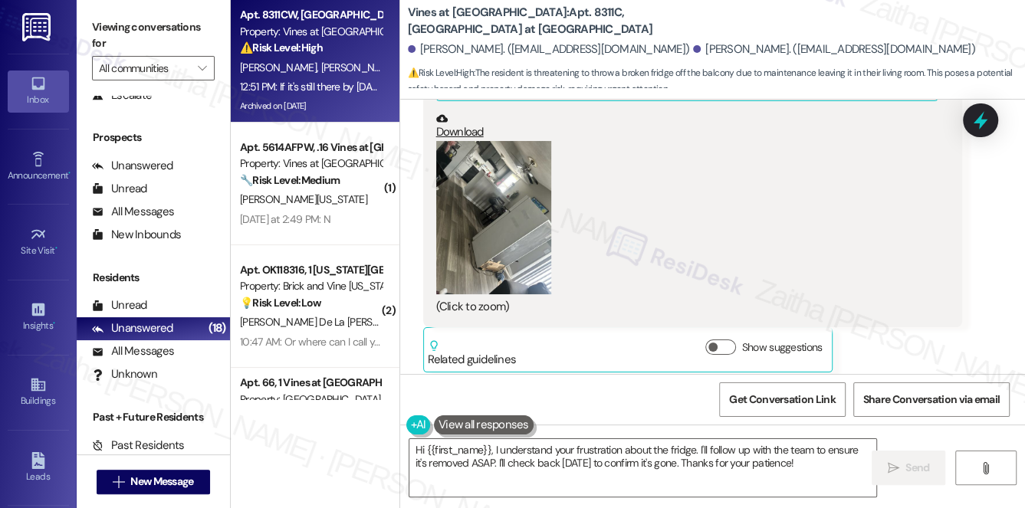
scroll to position [33752, 0]
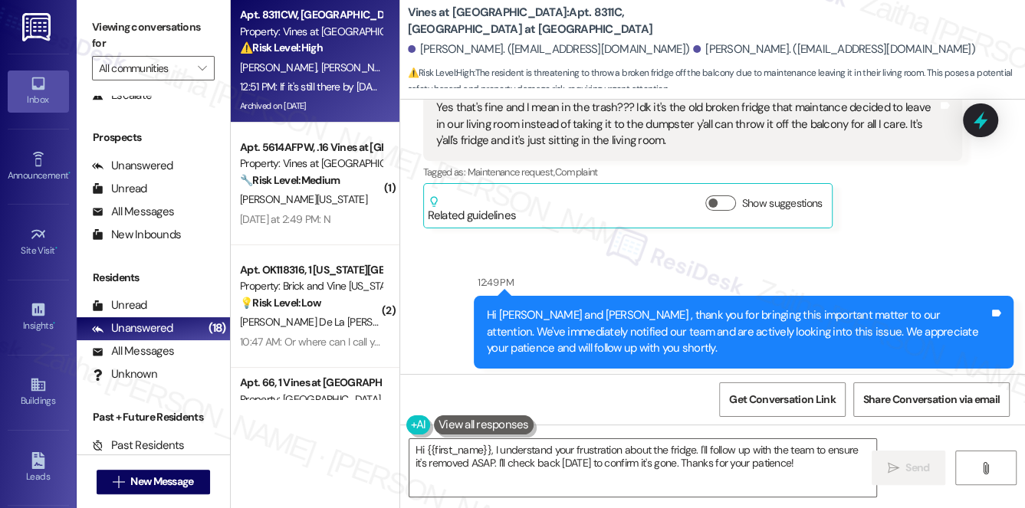
scroll to position [34309, 0]
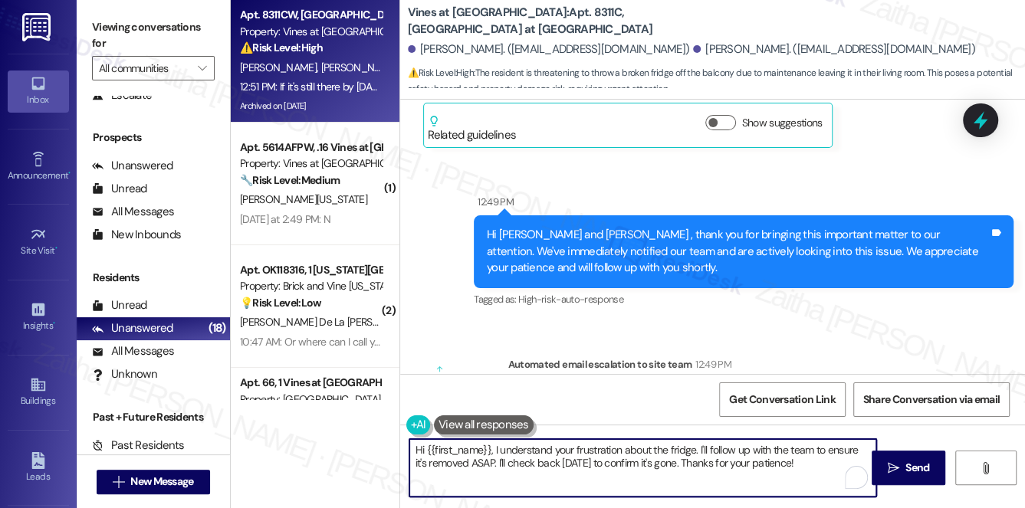
drag, startPoint x: 813, startPoint y: 464, endPoint x: 402, endPoint y: 436, distance: 411.7
click at [409, 450] on textarea "Hi {{first_name}}, I understand your frustration about the fridge. I'll follow …" at bounding box center [642, 467] width 467 height 57
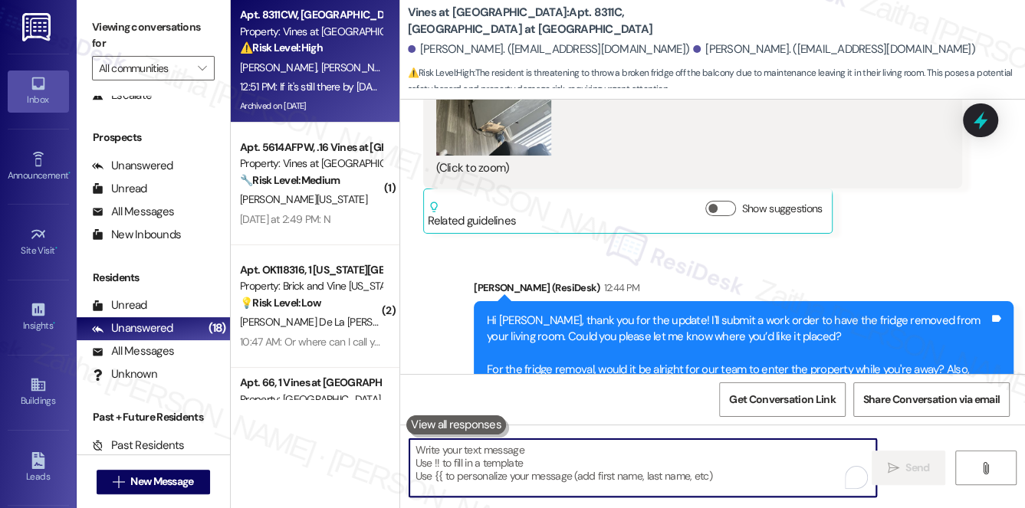
scroll to position [33682, 0]
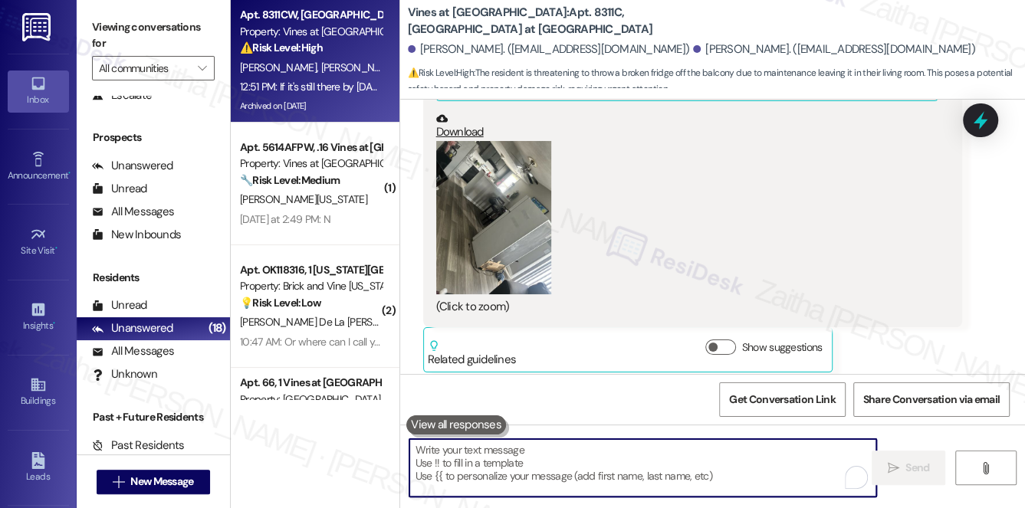
click at [500, 456] on textarea "To enrich screen reader interactions, please activate Accessibility in Grammarl…" at bounding box center [642, 467] width 467 height 57
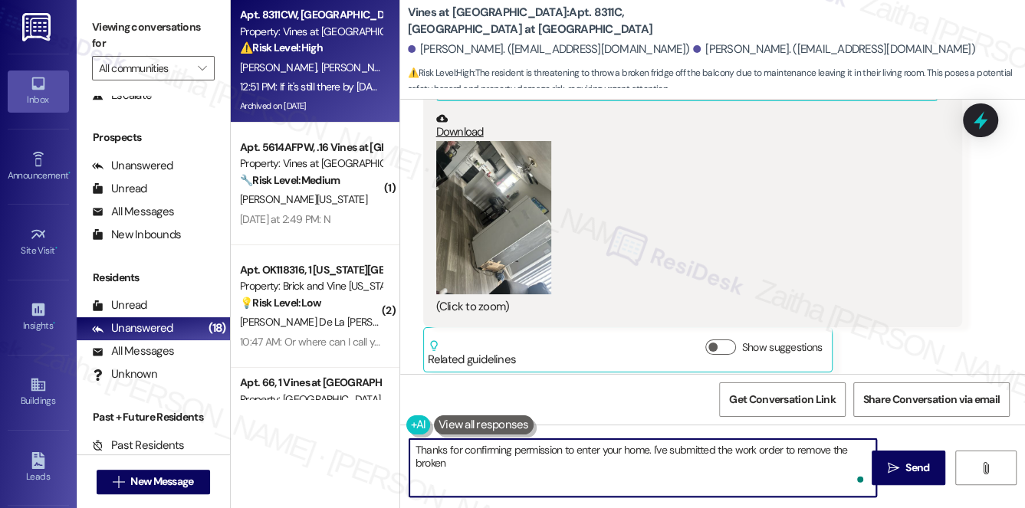
click at [519, 456] on textarea "Thanks for confirming permission to enter your home. I've submitted the work or…" at bounding box center [642, 467] width 467 height 57
click at [491, 462] on textarea "Thanks for confirming permission to enter your home. I've submitted the work or…" at bounding box center [642, 467] width 467 height 57
click at [432, 468] on textarea "Thanks for confirming permission to enter your home. I've submitted the work or…" at bounding box center [642, 467] width 467 height 57
click at [507, 462] on textarea "Thanks for confirming permission to enter your home. I've submitted the work or…" at bounding box center [642, 467] width 467 height 57
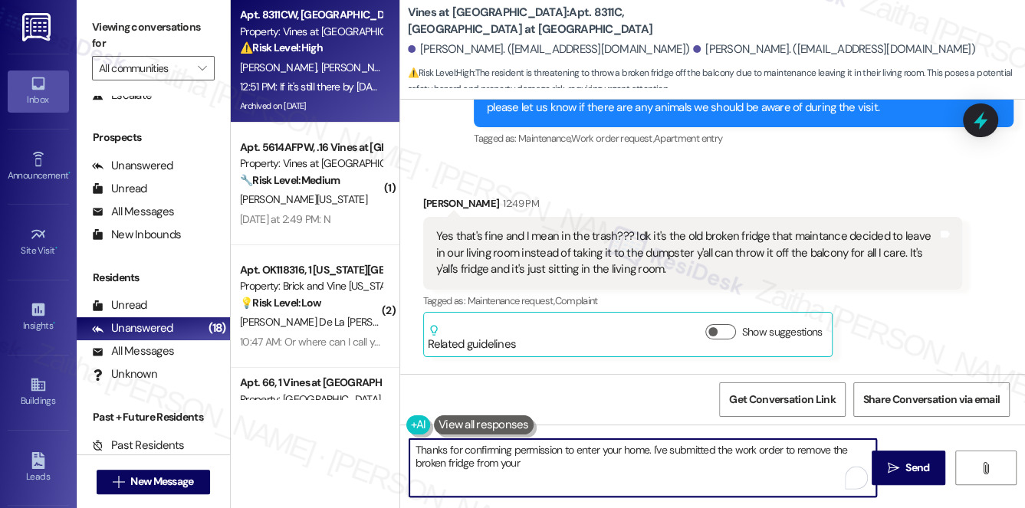
scroll to position [34309, 0]
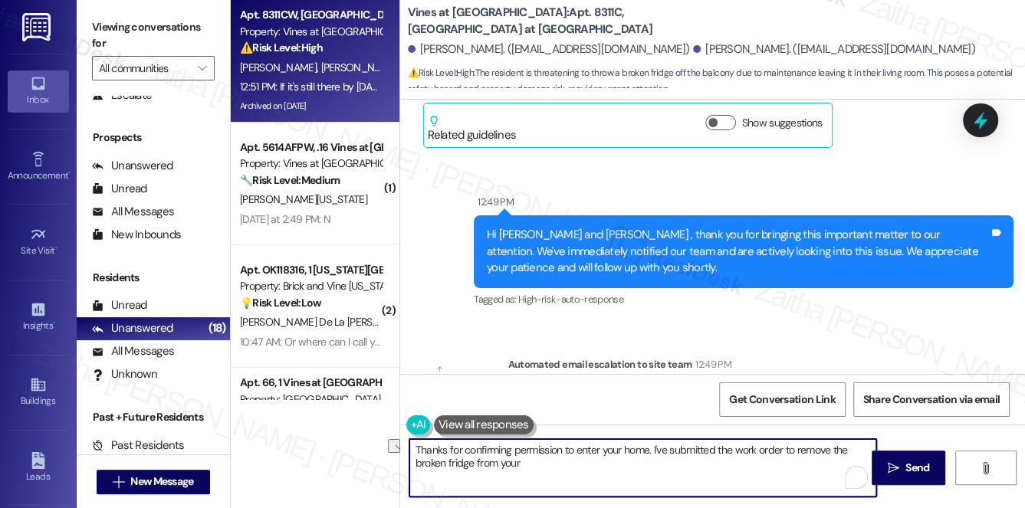
drag, startPoint x: 473, startPoint y: 461, endPoint x: 540, endPoint y: 464, distance: 67.5
click at [540, 464] on textarea "Thanks for confirming permission to enter your home. I've submitted the work or…" at bounding box center [642, 467] width 467 height 57
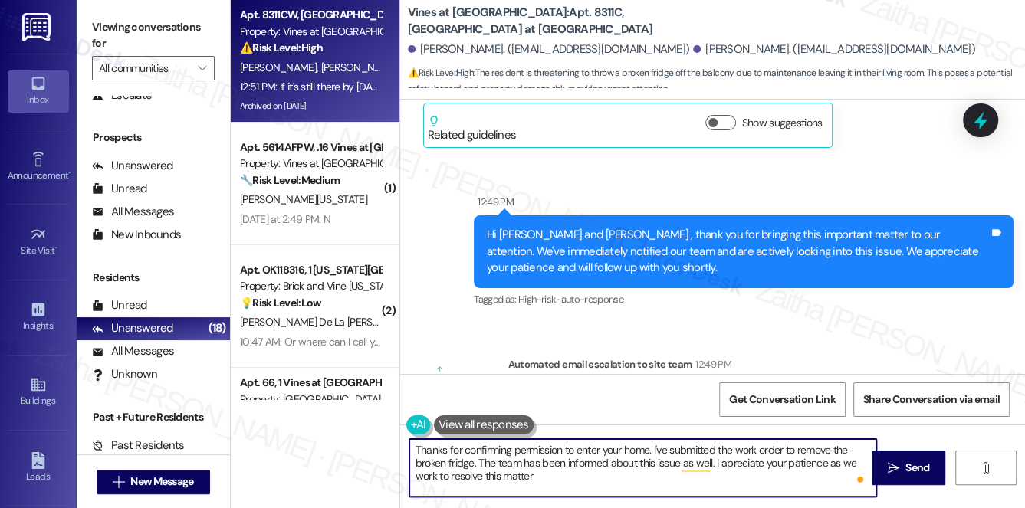
type textarea "Thanks for confirming permission to enter your home. I've submitted the work or…"
drag, startPoint x: 415, startPoint y: 452, endPoint x: 555, endPoint y: 477, distance: 142.4
click at [555, 477] on textarea "Thanks for confirming permission to enter your home. I've submitted the work or…" at bounding box center [642, 467] width 467 height 57
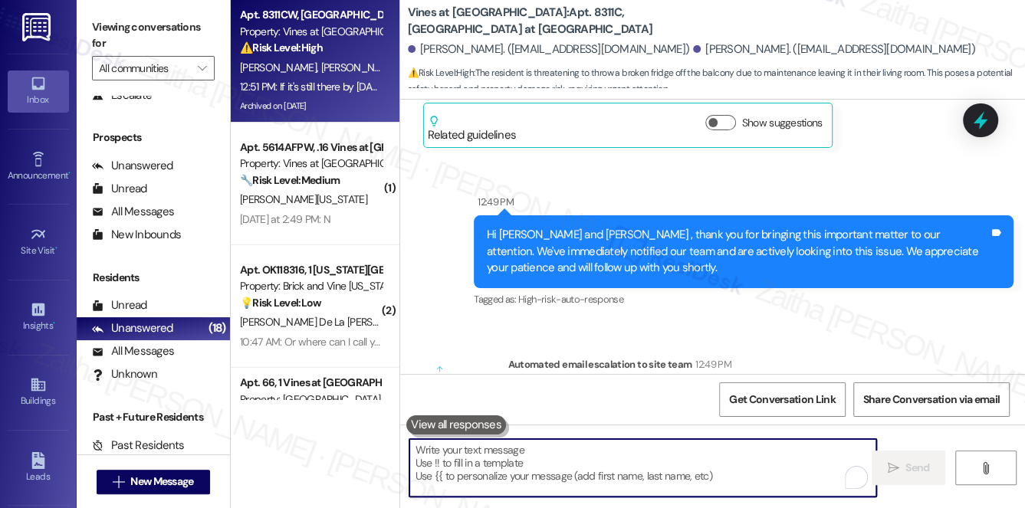
paste textarea "Thanks for confirming permission to enter your home. I’ve submitted the work or…"
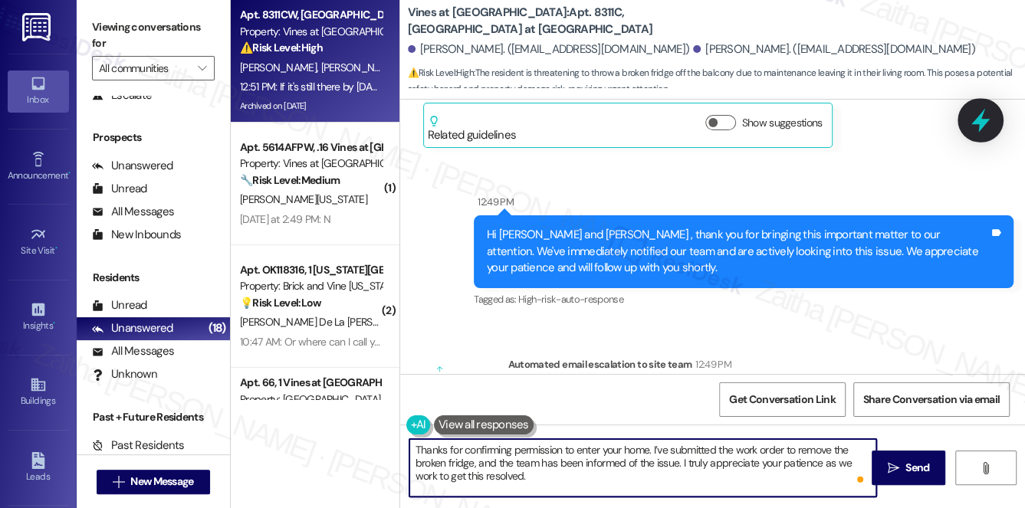
type textarea "Thanks for confirming permission to enter your home. I’ve submitted the work or…"
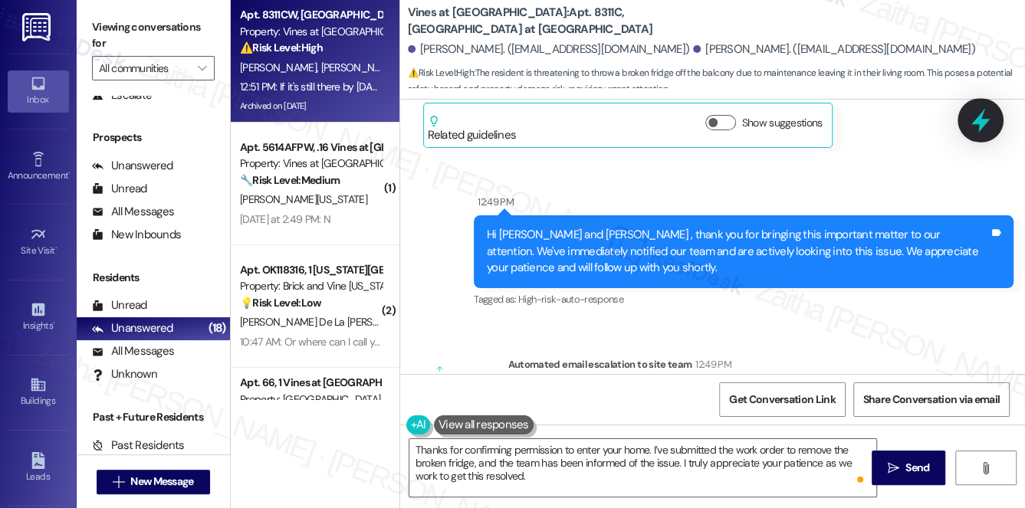
click at [976, 125] on icon at bounding box center [980, 120] width 26 height 26
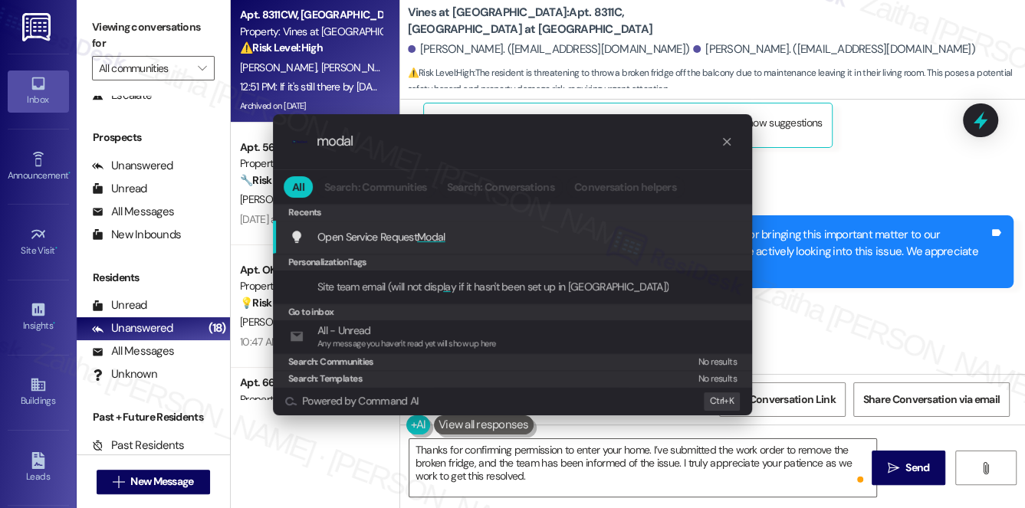
type input "modal"
click at [436, 240] on span "Modal" at bounding box center [431, 237] width 28 height 14
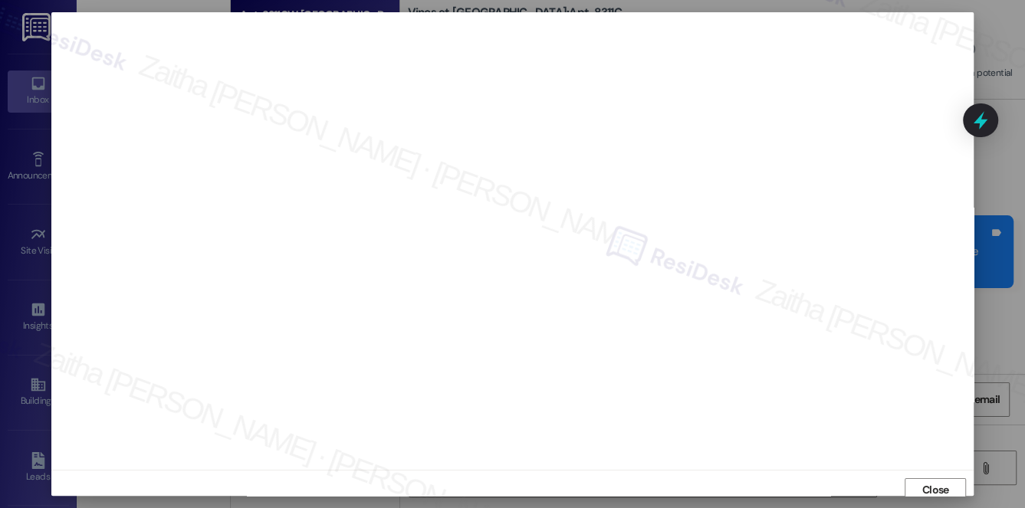
scroll to position [6, 0]
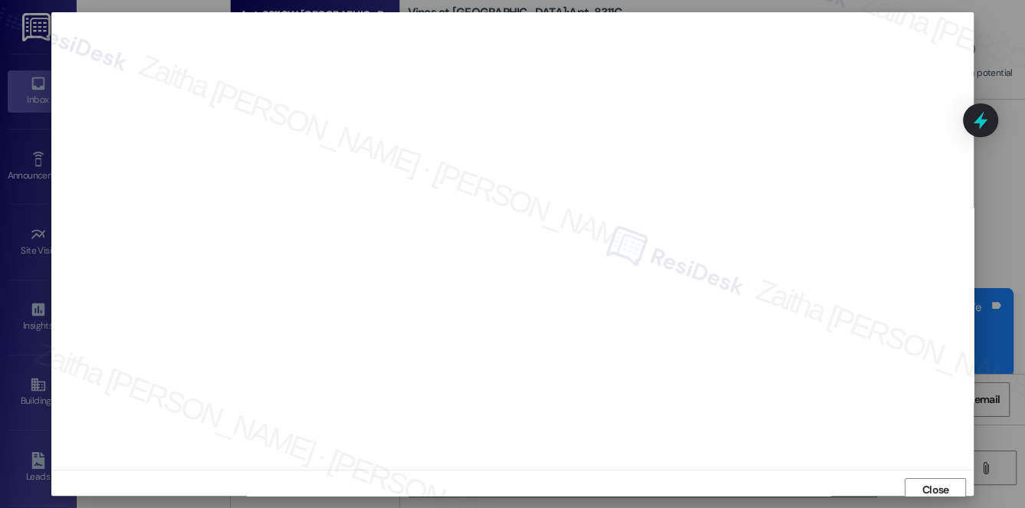
scroll to position [6, 0]
click at [940, 480] on span "Close" at bounding box center [935, 484] width 27 height 16
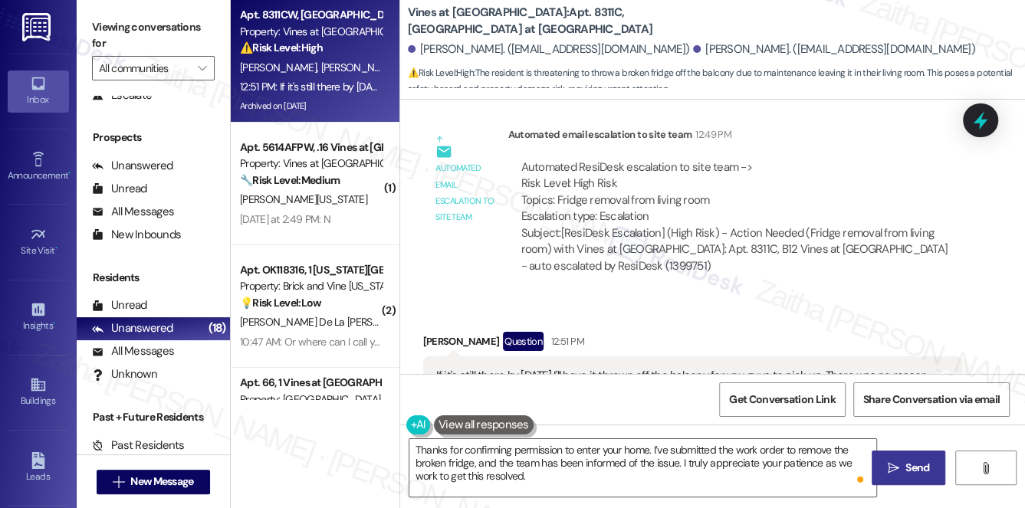
click at [933, 472] on button " Send" at bounding box center [908, 468] width 74 height 34
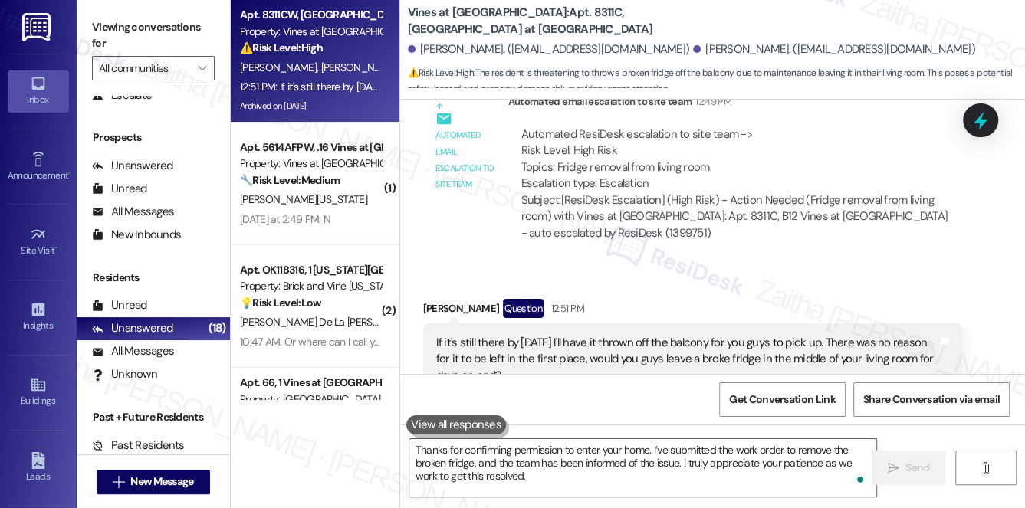
scroll to position [34448, 0]
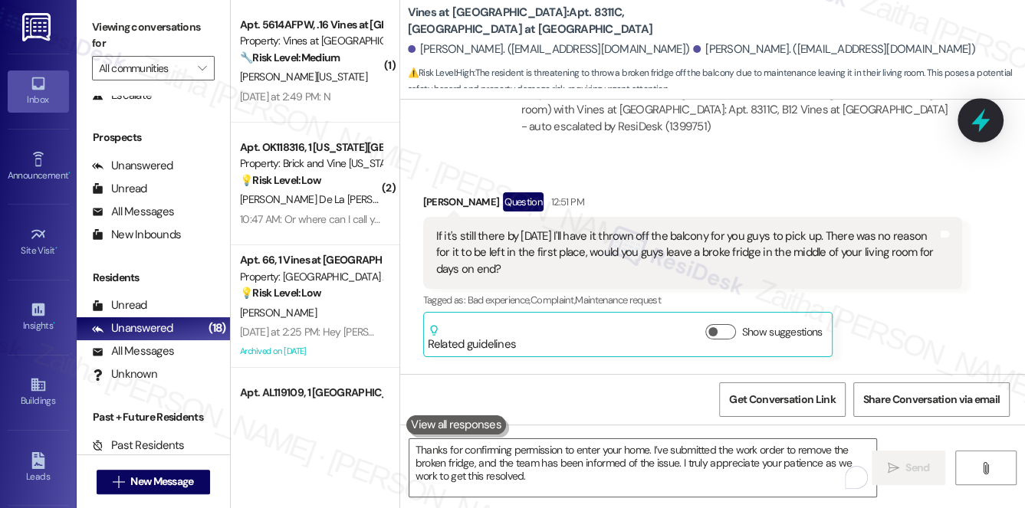
click at [976, 115] on icon at bounding box center [980, 120] width 26 height 26
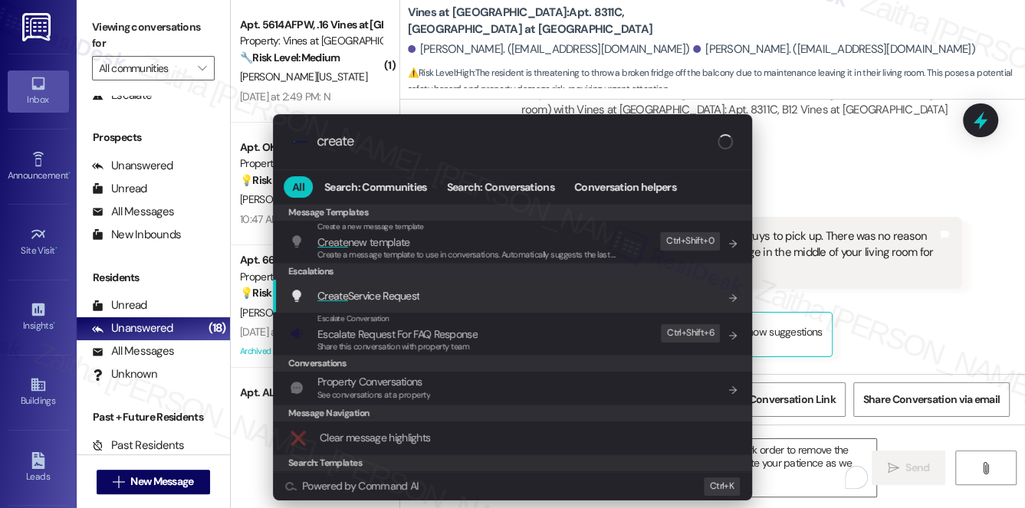
type input "create"
click at [400, 290] on span "Create Service Request" at bounding box center [368, 296] width 102 height 14
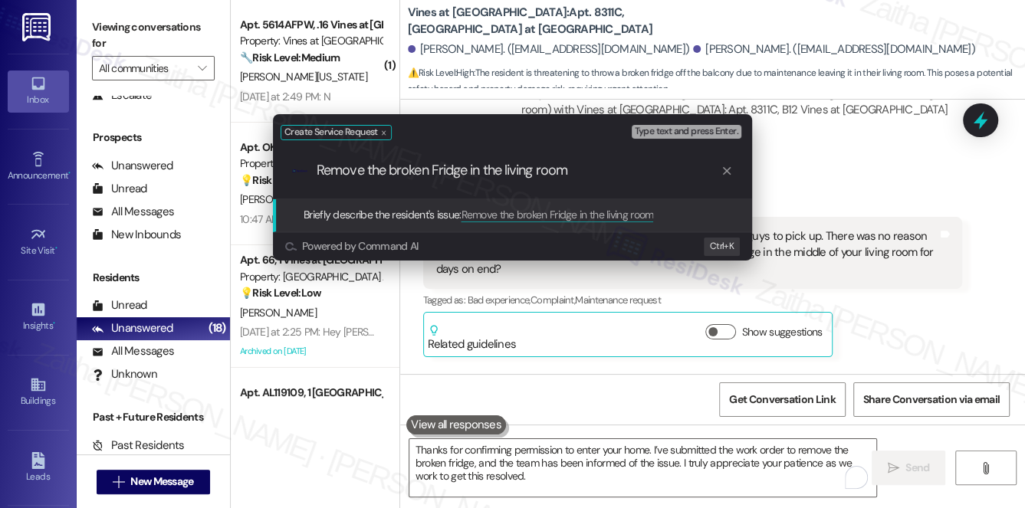
drag, startPoint x: 585, startPoint y: 168, endPoint x: 296, endPoint y: 164, distance: 289.0
click at [296, 164] on div ".cls-1{fill:#0a055f;}.cls-2{fill:#0cc4c4;} resideskLogoBlueOrange Remove the br…" at bounding box center [512, 170] width 479 height 54
click at [483, 178] on input "Remove the broken Fridge in the living room" at bounding box center [519, 170] width 404 height 16
click at [474, 169] on input "Remove the broken Fridge in the living room" at bounding box center [519, 170] width 404 height 16
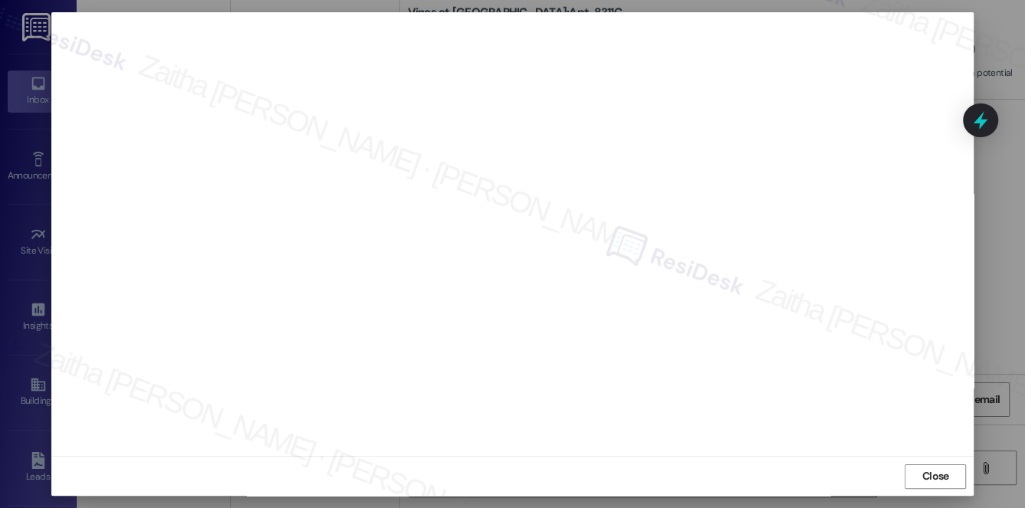
scroll to position [0, 0]
click at [931, 494] on span "Close" at bounding box center [935, 490] width 27 height 16
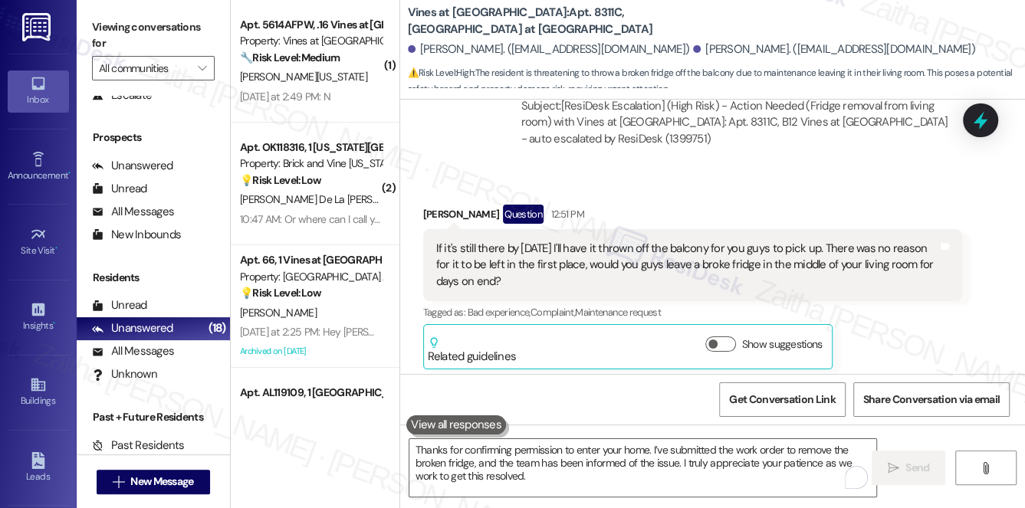
scroll to position [34448, 0]
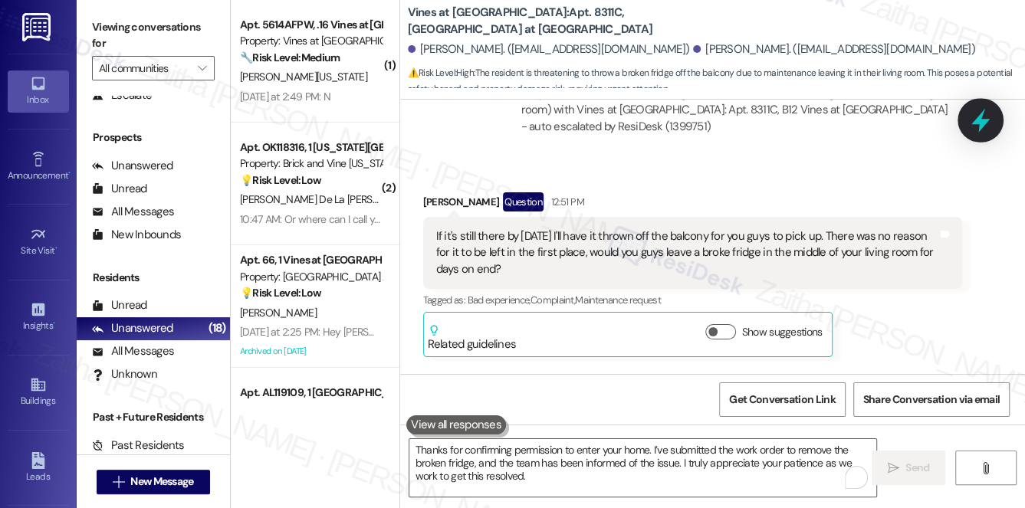
click at [976, 116] on icon at bounding box center [980, 120] width 26 height 26
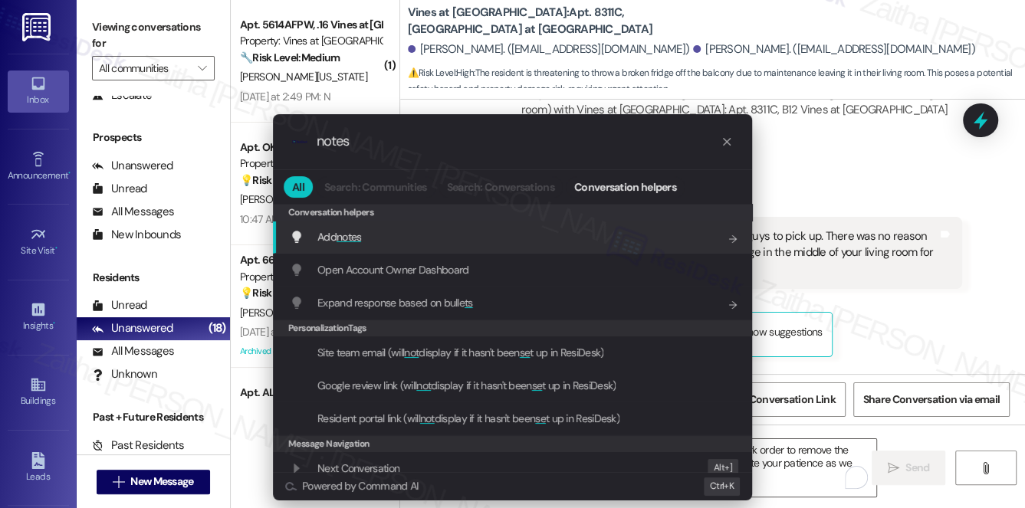
type input "notes"
click at [374, 246] on div "Add notes Add shortcut" at bounding box center [512, 237] width 479 height 33
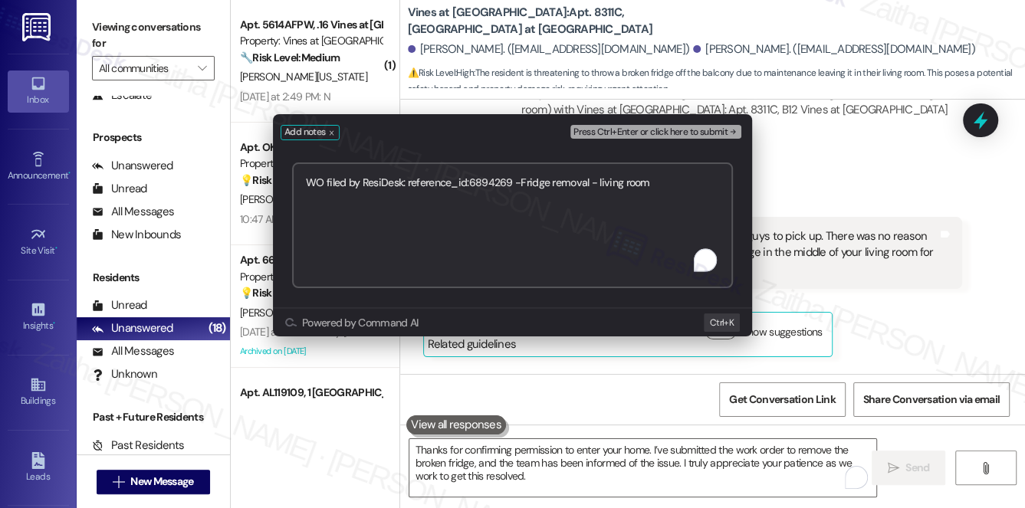
type textarea "WO filed by ResiDesk: reference_id:6894269 -Fridge removal - living room"
click at [630, 135] on span "Press Ctrl+Enter or click here to submit" at bounding box center [650, 132] width 154 height 11
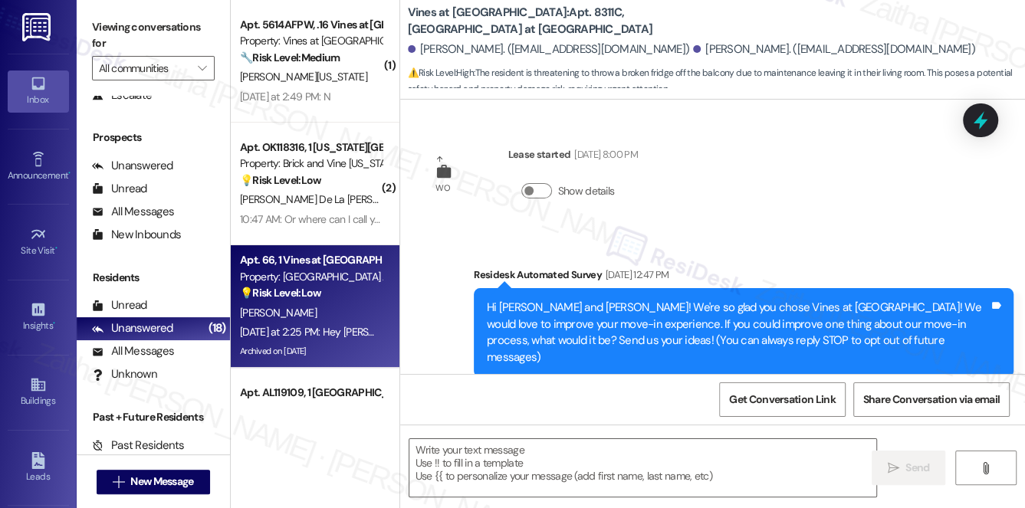
type textarea "Fetching suggested responses. Please feel free to read through the conversation…"
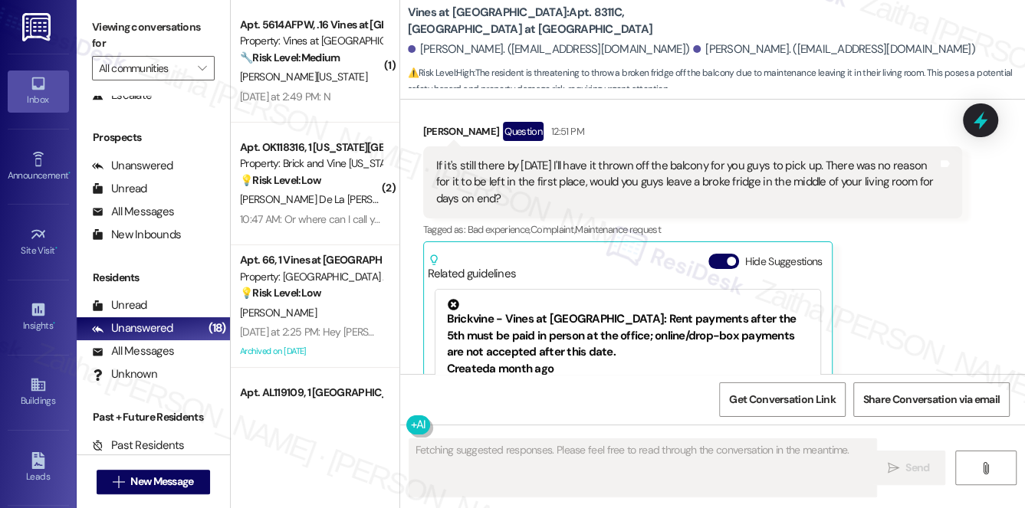
scroll to position [34512, 0]
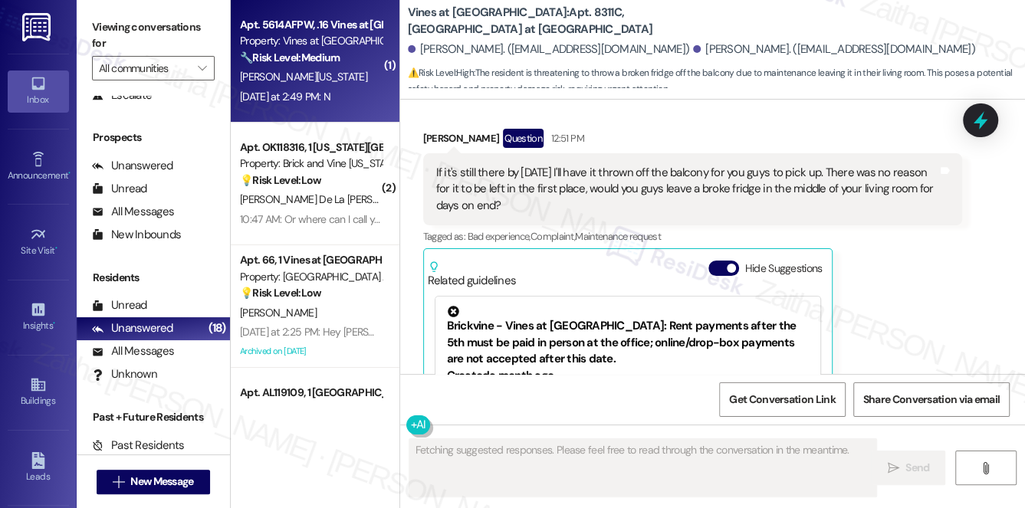
click at [351, 69] on div "[PERSON_NAME][US_STATE]" at bounding box center [310, 76] width 145 height 19
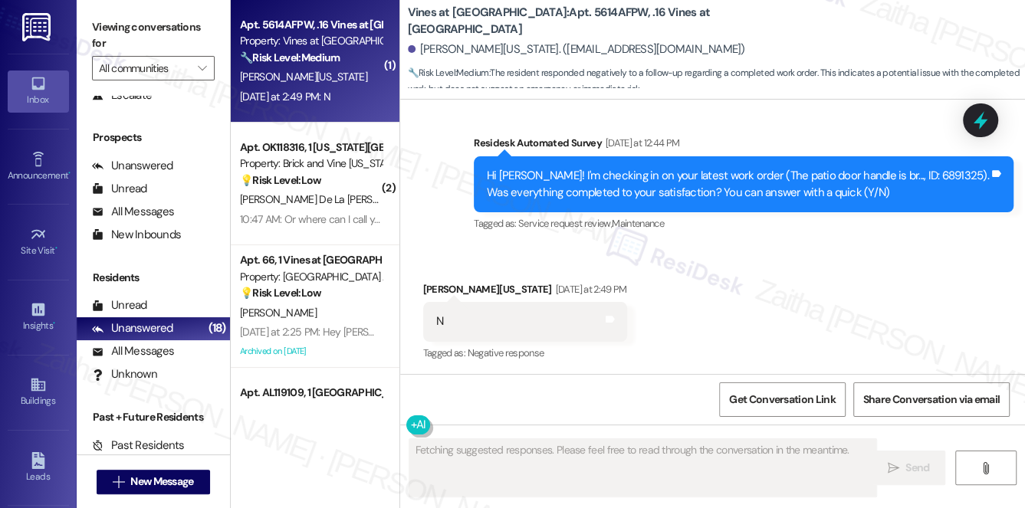
scroll to position [602, 0]
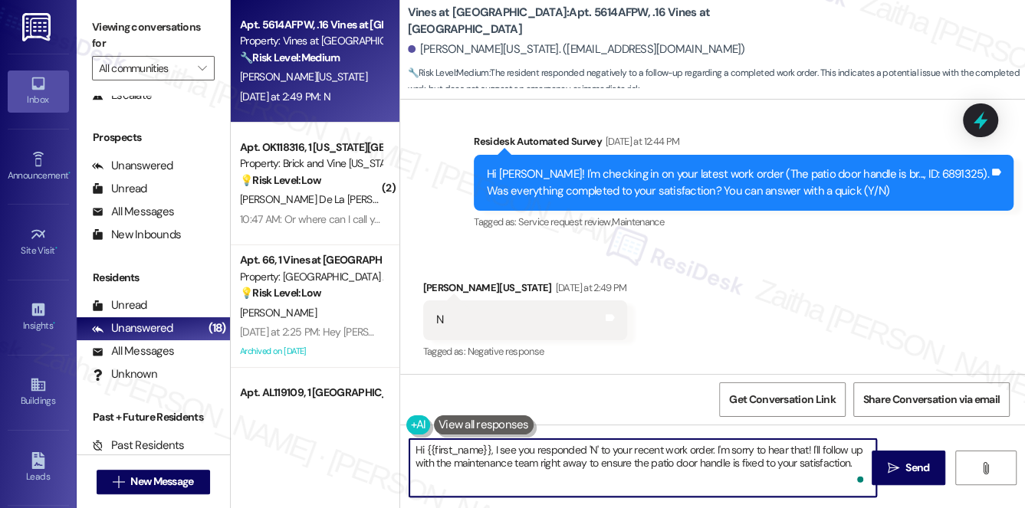
drag, startPoint x: 811, startPoint y: 450, endPoint x: 865, endPoint y: 453, distance: 54.5
click at [856, 459] on textarea "Hi {{first_name}}, I see you responded 'N' to your recent work order. I'm sorry…" at bounding box center [642, 467] width 467 height 57
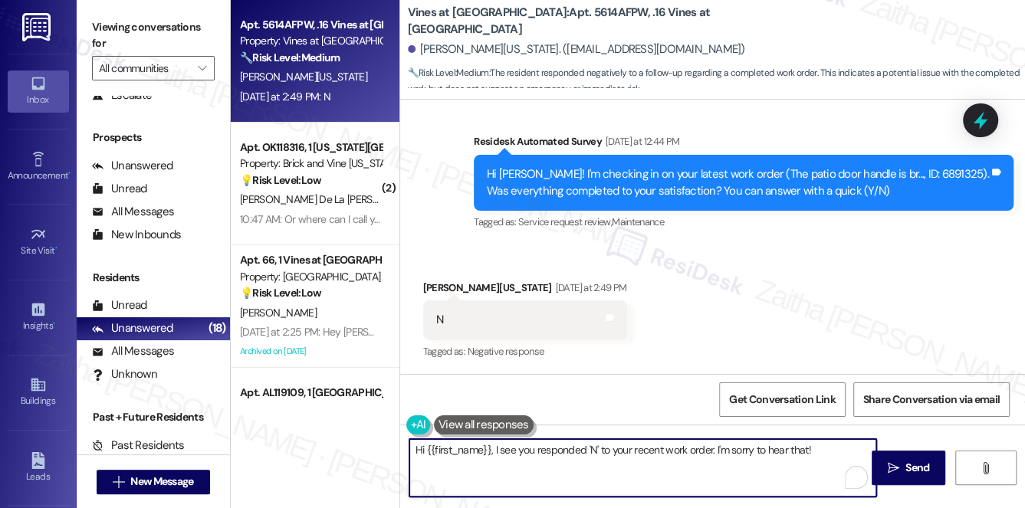
paste textarea "Can you please provide more details about what went wrong?"
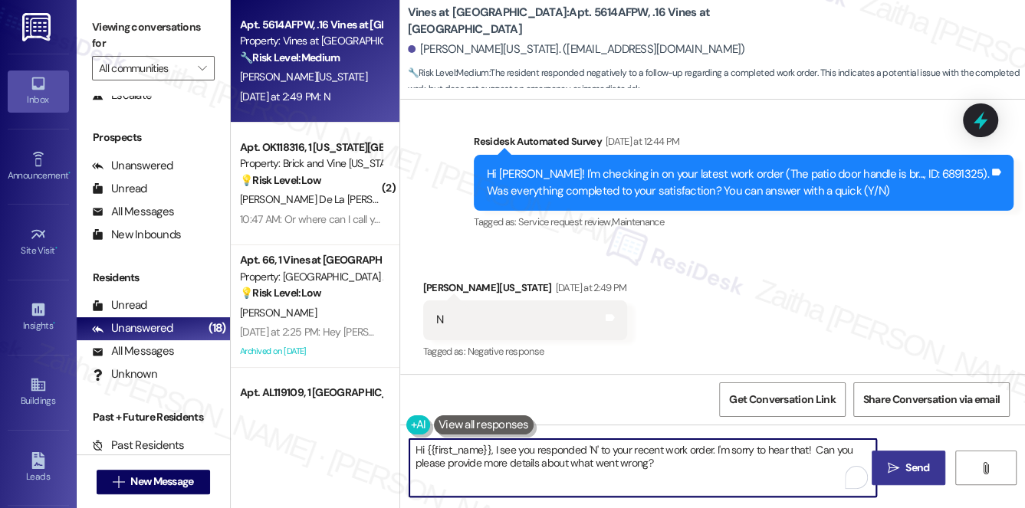
type textarea "Hi {{first_name}}, I see you responded 'N' to your recent work order. I'm sorry…"
click at [908, 472] on span "Send" at bounding box center [917, 468] width 24 height 16
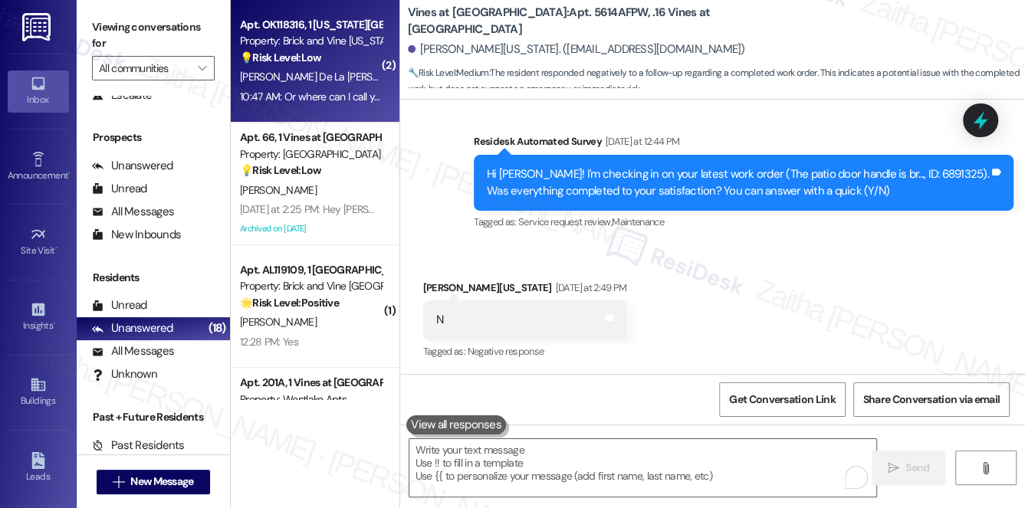
click at [353, 67] on div "Apt. OK118316, 1 Oklahoma City Market Property: Brick and Vine Oklahoma City 💡 …" at bounding box center [310, 41] width 145 height 52
type textarea "Fetching suggested responses. Please feel free to read through the conversation…"
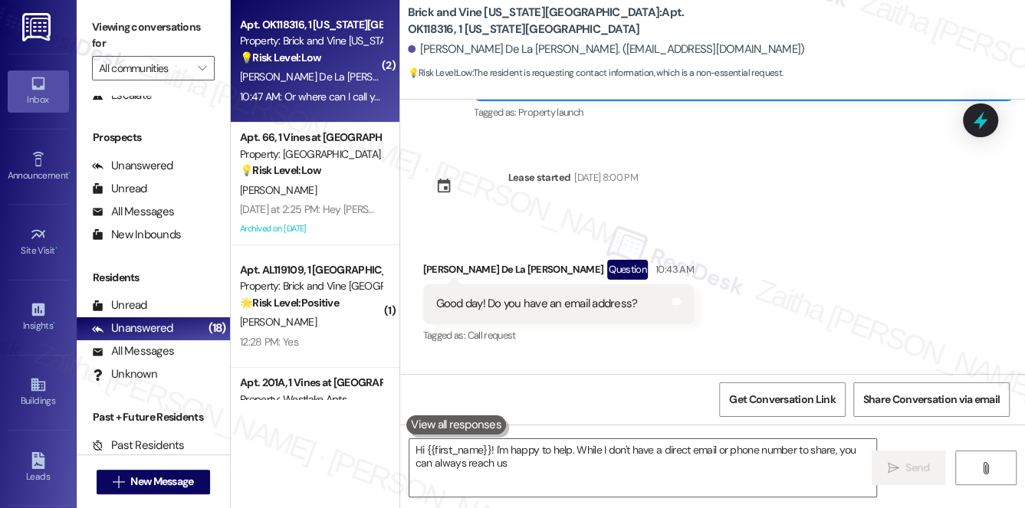
scroll to position [247, 0]
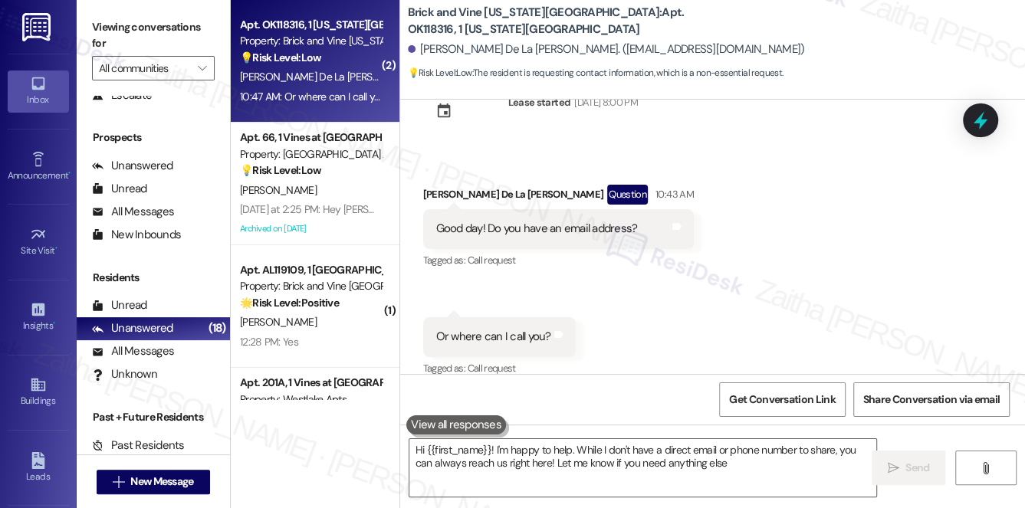
type textarea "Hi {{first_name}}! I'm happy to help. While I don't have a direct email or phon…"
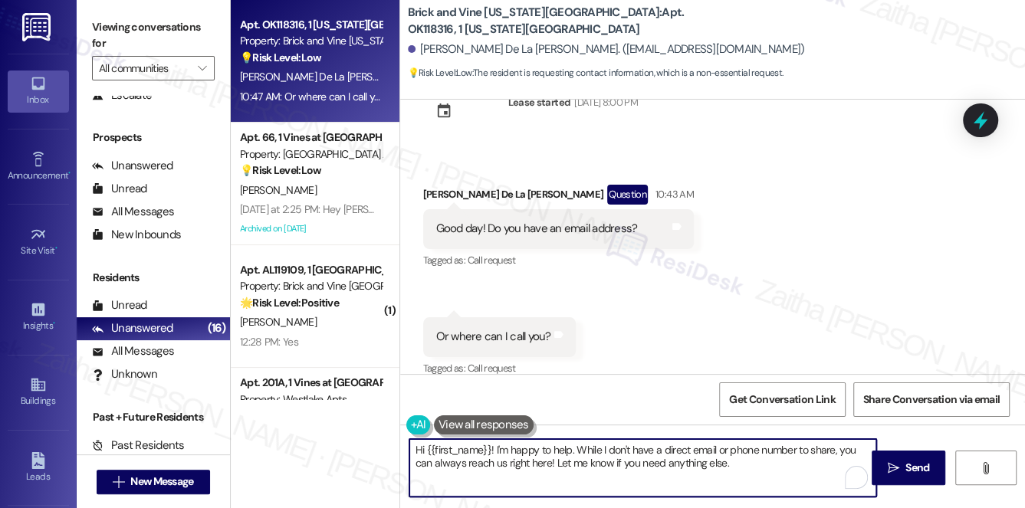
click at [743, 467] on textarea "Hi {{first_name}}! I'm happy to help. While I don't have a direct email or phon…" at bounding box center [642, 467] width 467 height 57
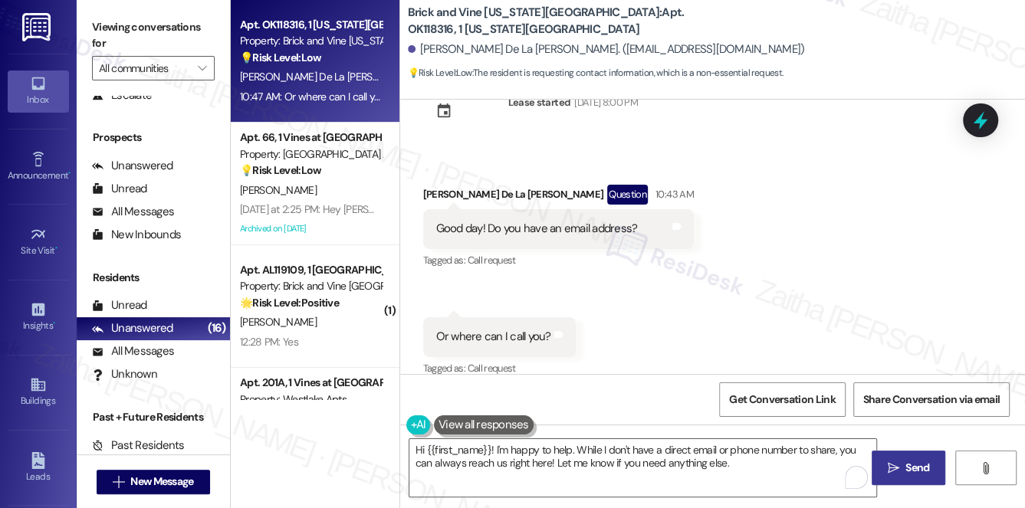
click at [911, 459] on button " Send" at bounding box center [908, 468] width 74 height 34
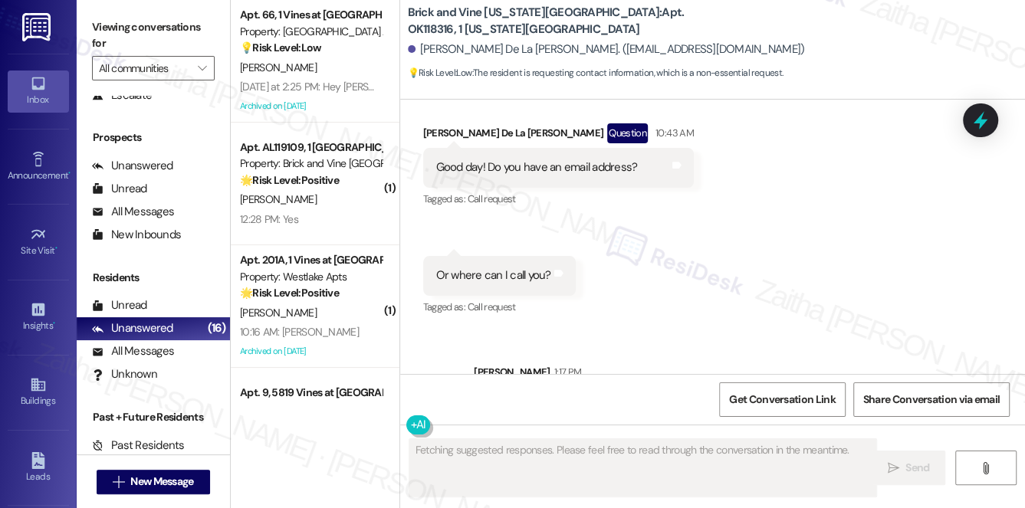
scroll to position [370, 0]
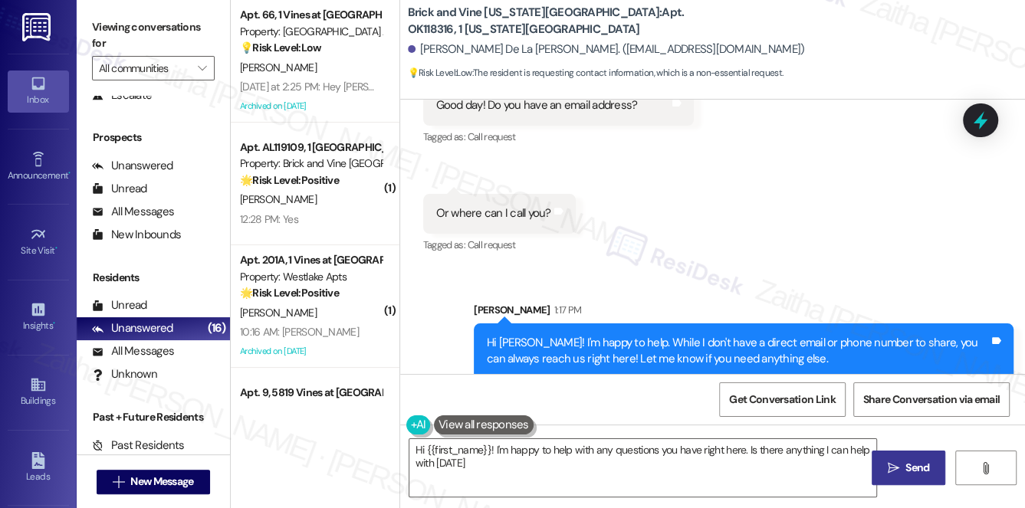
type textarea "Hi {{first_name}}! I'm happy to help with any questions you have right here. Is…"
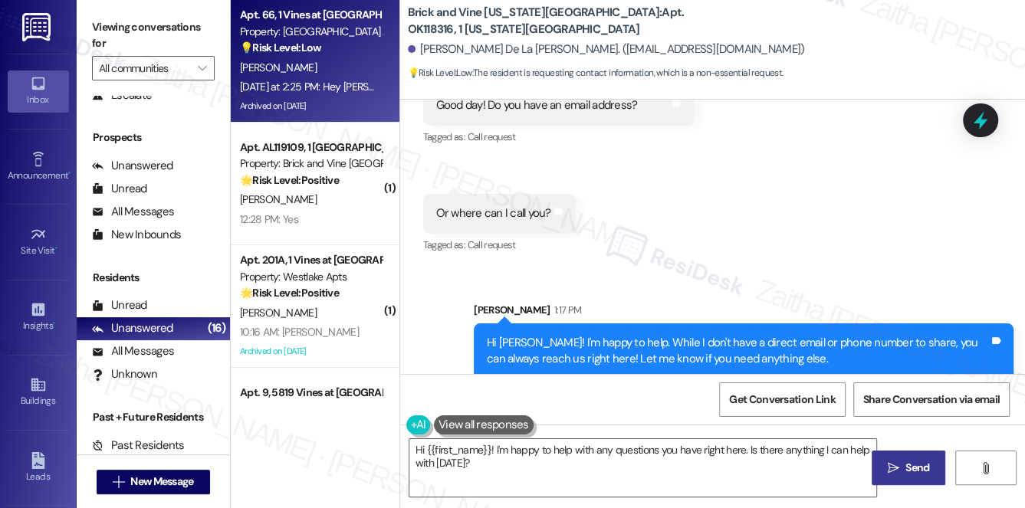
click at [352, 58] on div "[PERSON_NAME]" at bounding box center [310, 67] width 145 height 19
type textarea "Fetching suggested responses. Please feel free to read through the conversation…"
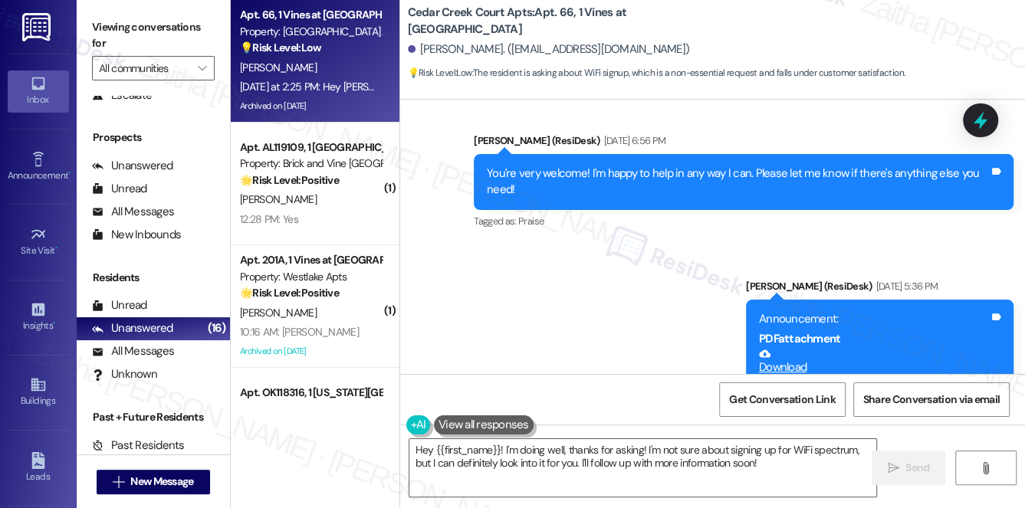
scroll to position [29558, 0]
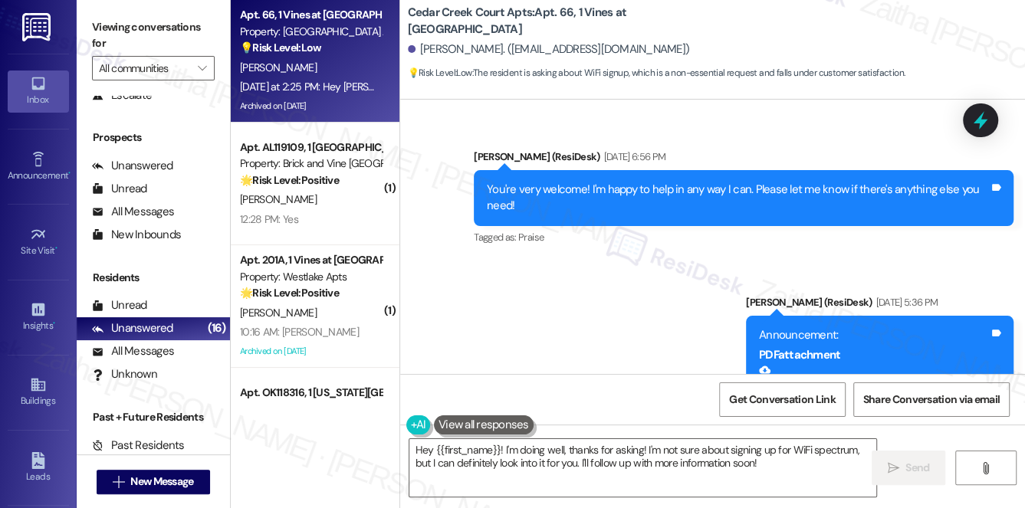
click at [784, 364] on link "Download" at bounding box center [874, 377] width 230 height 27
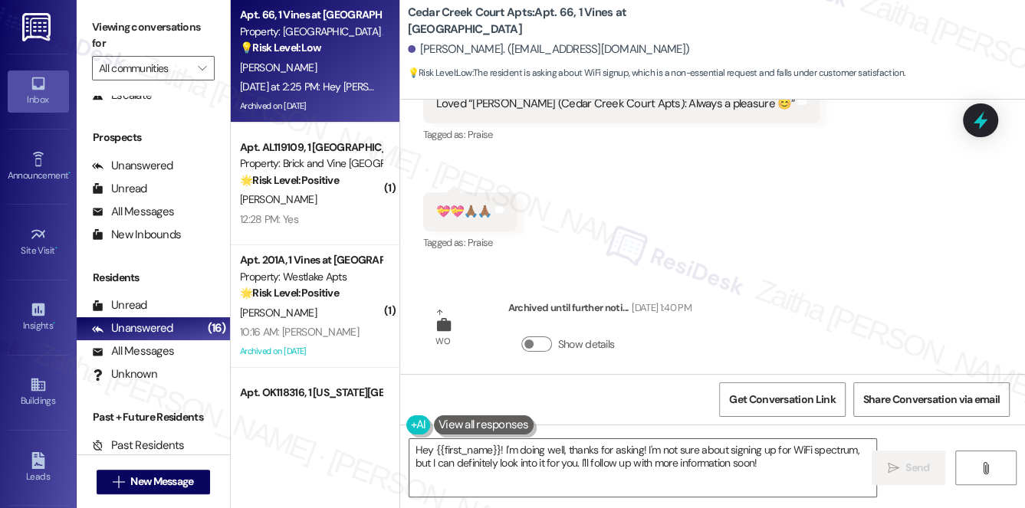
scroll to position [34783, 0]
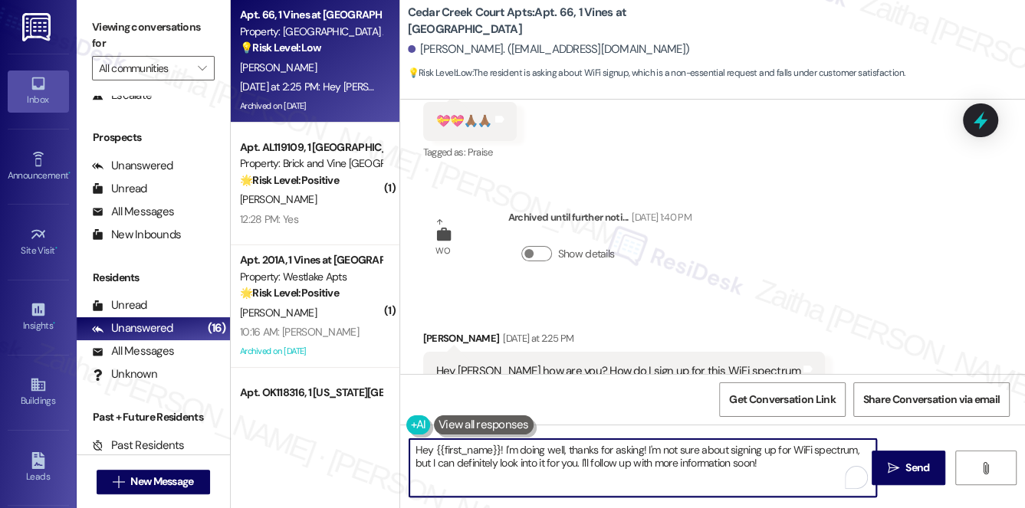
drag, startPoint x: 648, startPoint y: 450, endPoint x: 774, endPoint y: 464, distance: 127.2
click at [774, 464] on textarea "Hey {{first_name}}! I'm doing well, thanks for asking! I'm not sure about signi…" at bounding box center [642, 467] width 467 height 57
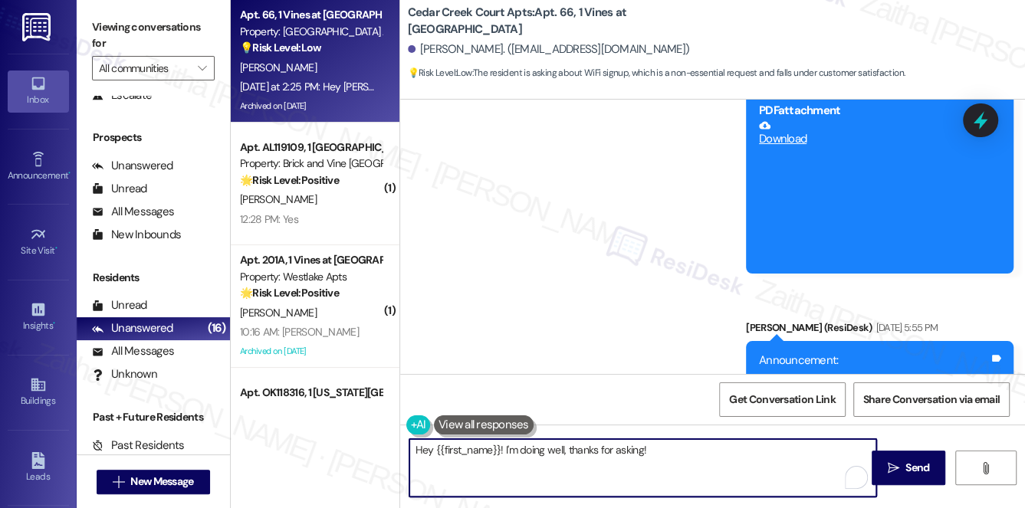
scroll to position [29836, 0]
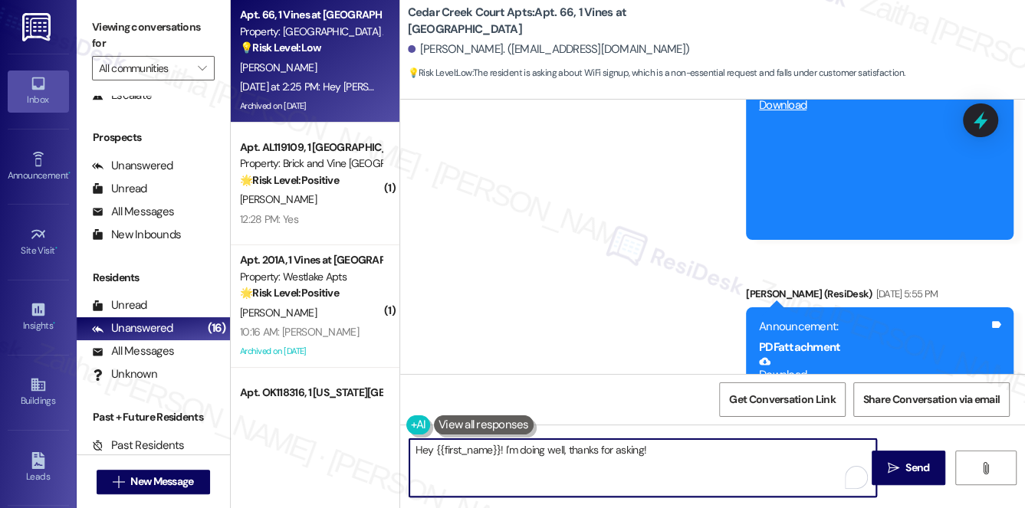
click at [784, 356] on link "Download" at bounding box center [874, 369] width 230 height 27
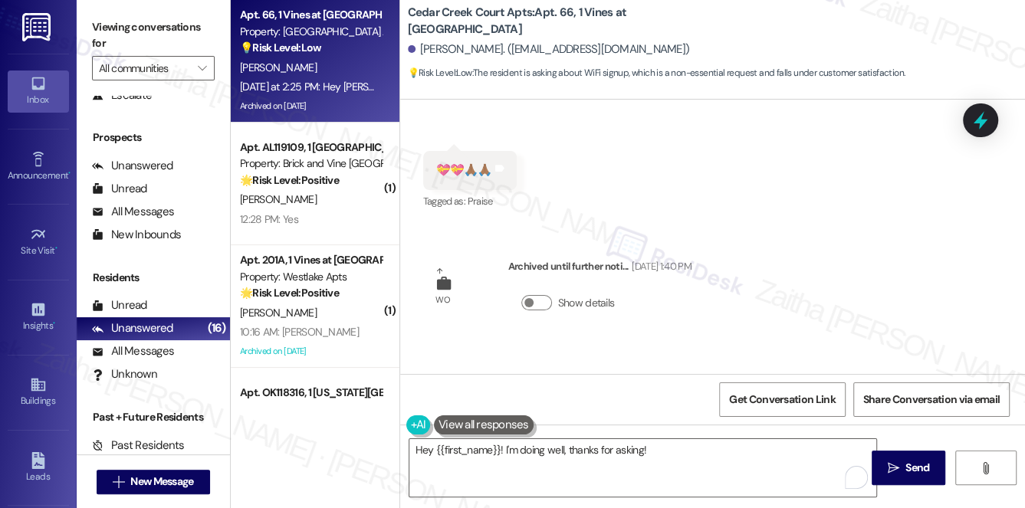
scroll to position [34714, 0]
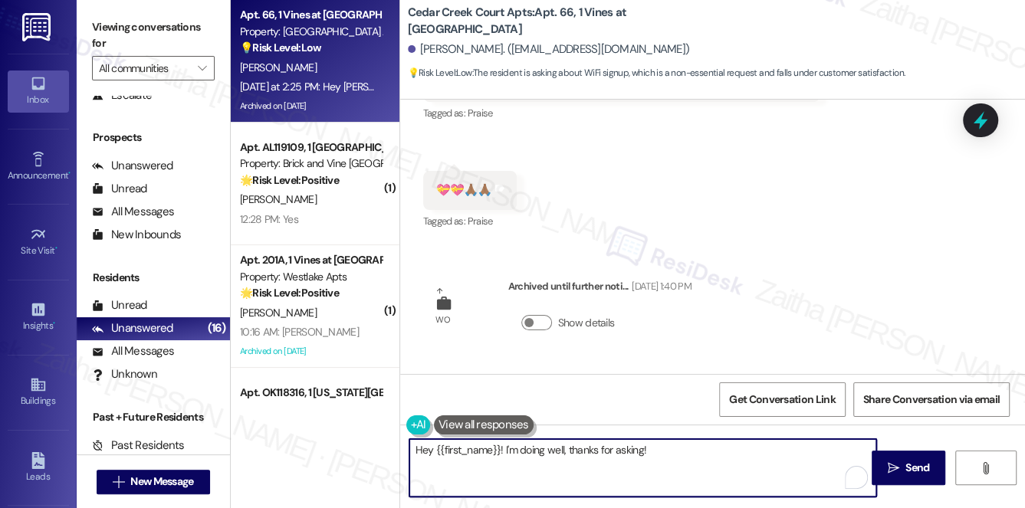
click at [692, 448] on textarea "Hey {{first_name}}! I'm doing well, thanks for asking!" at bounding box center [642, 467] width 467 height 57
click at [429, 451] on textarea "Hey {{first_name}}! I'm doing well, thanks for asking!" at bounding box center [642, 467] width 467 height 57
click at [435, 449] on textarea "Hey {{first_name}}! I'm doing well, thanks for asking!" at bounding box center [642, 467] width 467 height 57
click at [643, 458] on textarea "Hi {{first_name}}! I'm doing well, thanks for asking!" at bounding box center [642, 467] width 467 height 57
paste textarea "Residents who are new to Spectrum can visit Spectrum.com/servicesetup to order …"
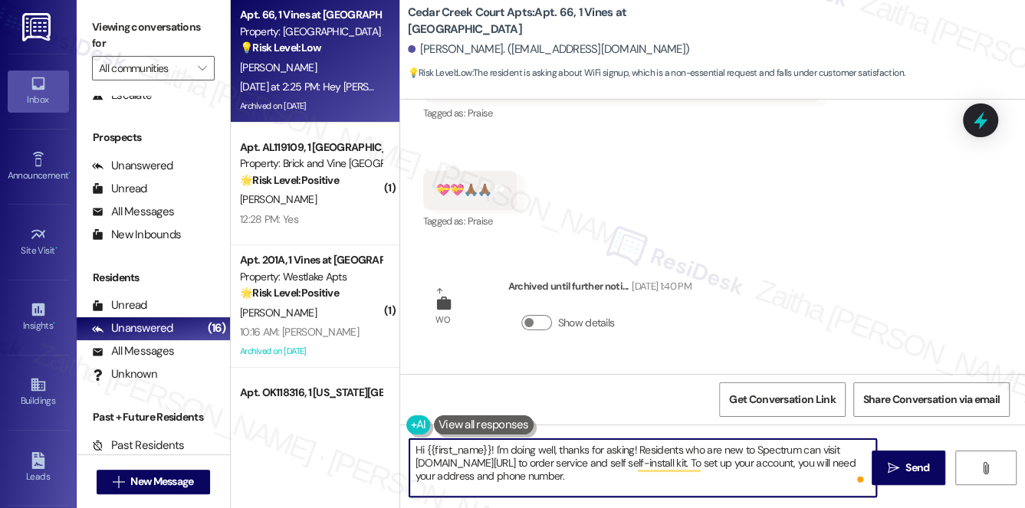
type textarea "Hi {{first_name}}! I'm doing well, thanks for asking! Residents who are new to …"
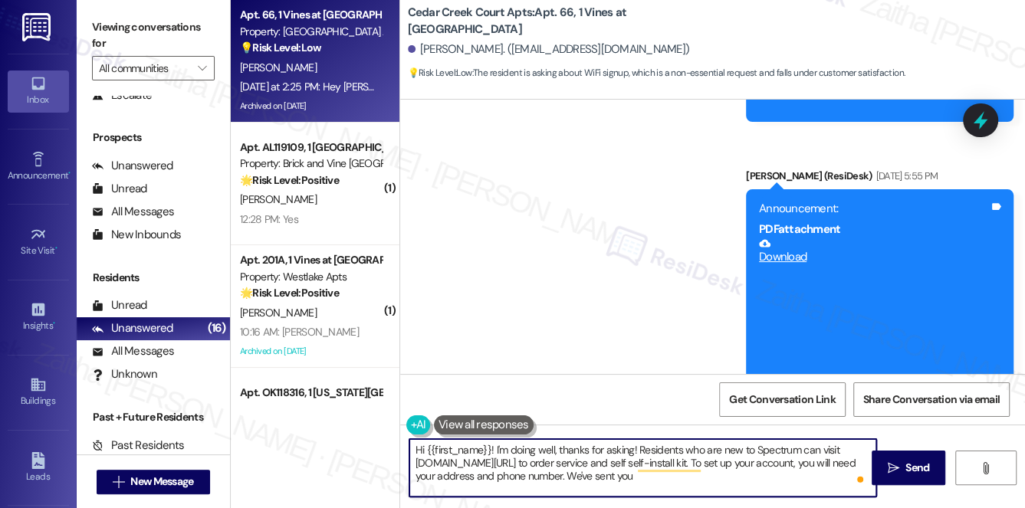
scroll to position [30046, 0]
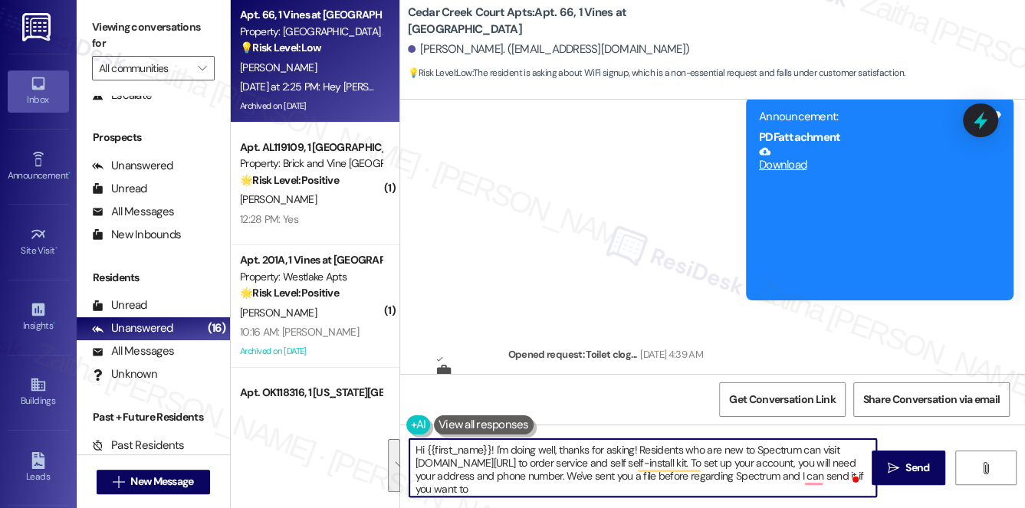
drag, startPoint x: 519, startPoint y: 487, endPoint x: 408, endPoint y: 455, distance: 115.7
click at [409, 455] on textarea "Hi {{first_name}}! I'm doing well, thanks for asking! Residents who are new to …" at bounding box center [642, 467] width 467 height 57
type textarea "Hi {{first_name}}! I'm doing well, thanks for asking! Residents who are new to …"
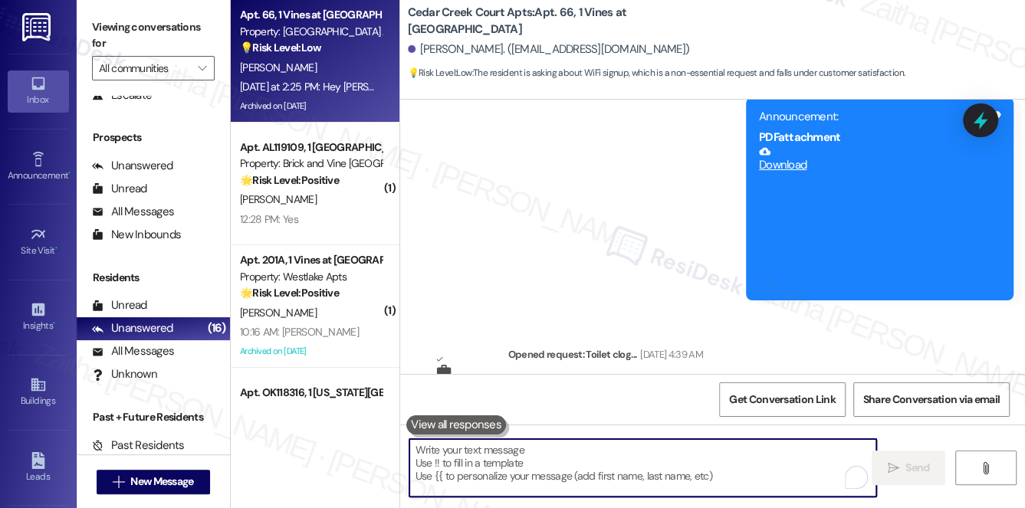
paste textarea "Hi {{first_name}}! I’m doing well, thank you for asking. For residents who are …"
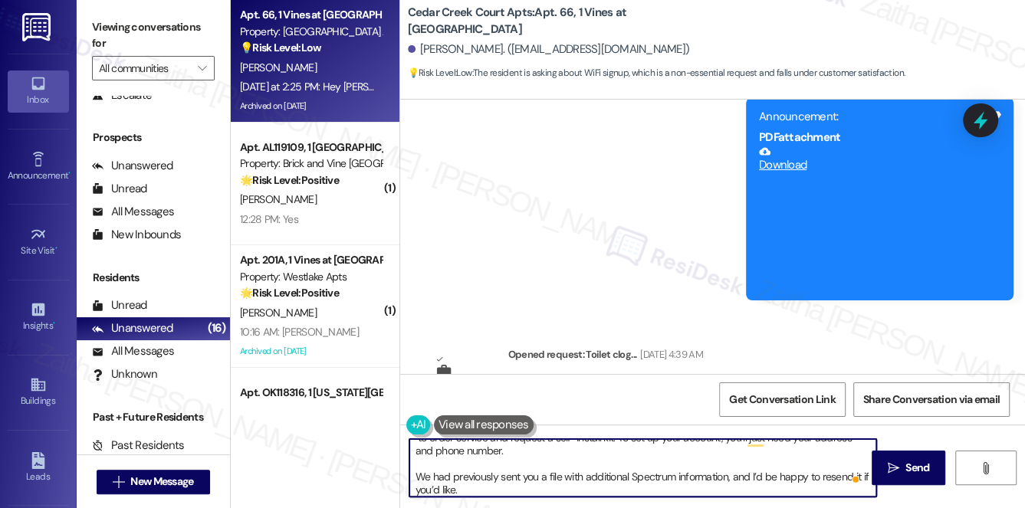
scroll to position [0, 0]
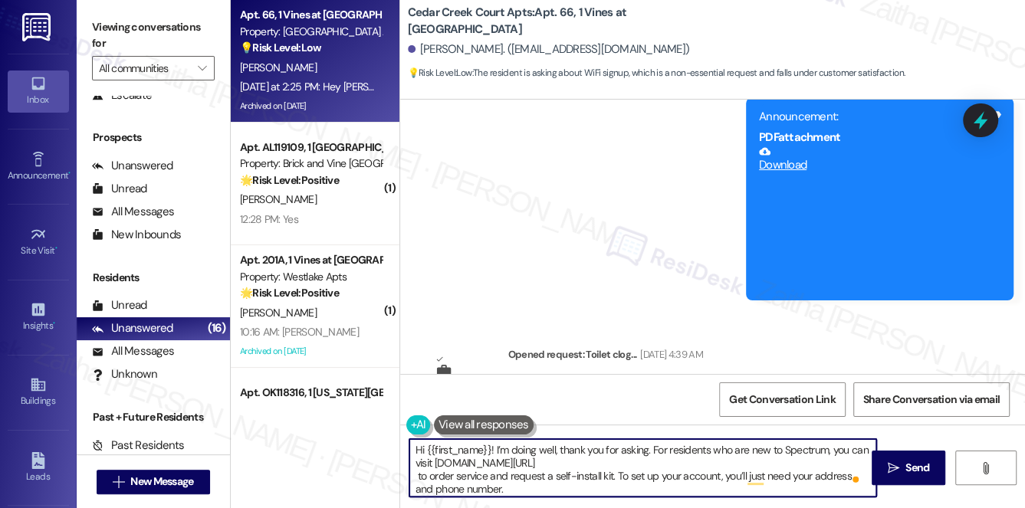
click at [415, 473] on textarea "Hi {{first_name}}! I’m doing well, thank you for asking. For residents who are …" at bounding box center [642, 467] width 467 height 57
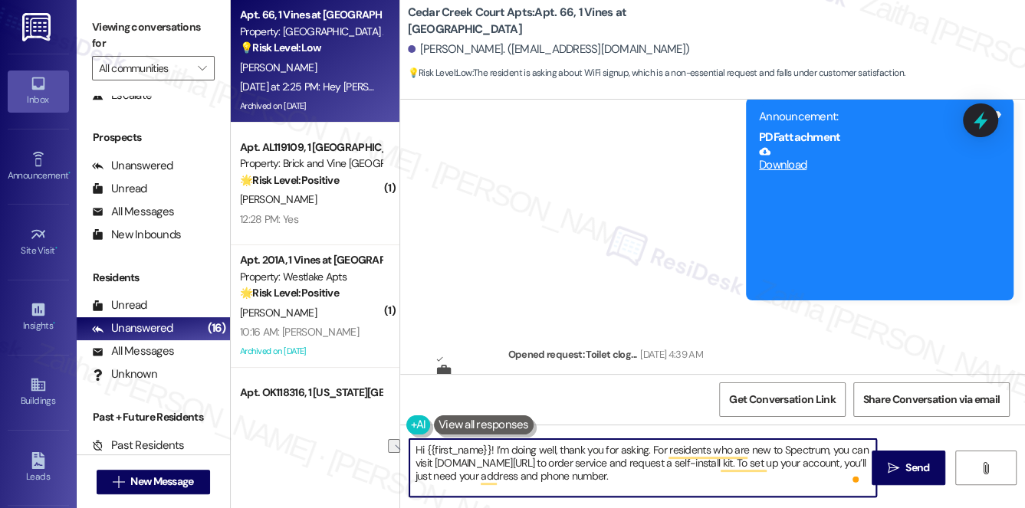
drag, startPoint x: 670, startPoint y: 444, endPoint x: 644, endPoint y: 448, distance: 26.5
click at [644, 448] on textarea "Hi {{first_name}}! I’m doing well, thank you for asking. For residents who are …" at bounding box center [642, 467] width 467 height 57
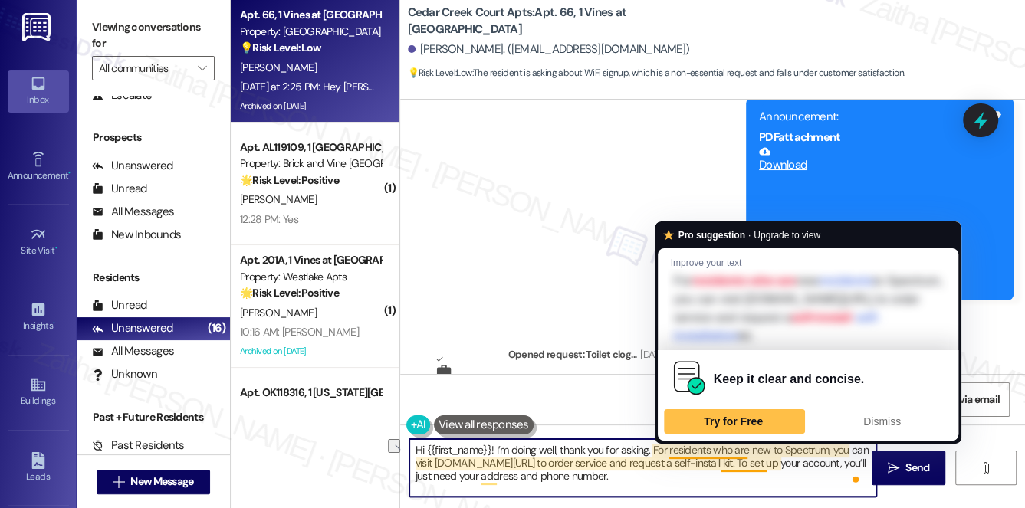
click at [666, 452] on textarea "Hi {{first_name}}! I’m doing well, thank you for asking. For residents who are …" at bounding box center [642, 467] width 467 height 57
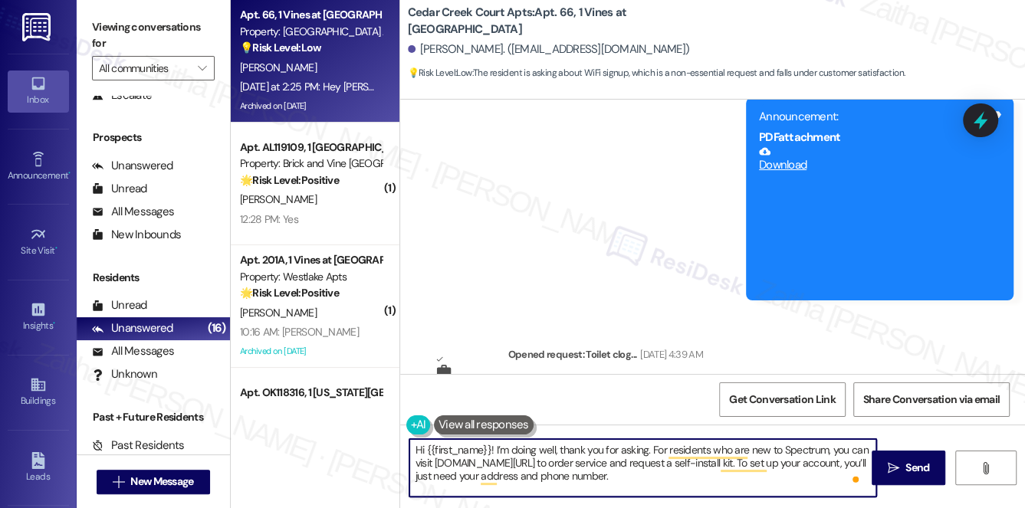
drag, startPoint x: 668, startPoint y: 450, endPoint x: 651, endPoint y: 446, distance: 17.3
click at [651, 445] on textarea "Hi {{first_name}}! I’m doing well, thank you for asking. For residents who are …" at bounding box center [642, 467] width 467 height 57
click at [822, 451] on textarea "Hi {{first_name}}! I’m doing well, thank you for asking. Residents who are new …" at bounding box center [642, 467] width 467 height 57
type textarea "Hi {{first_name}}! I’m doing well, thank you for asking. Residents who are new …"
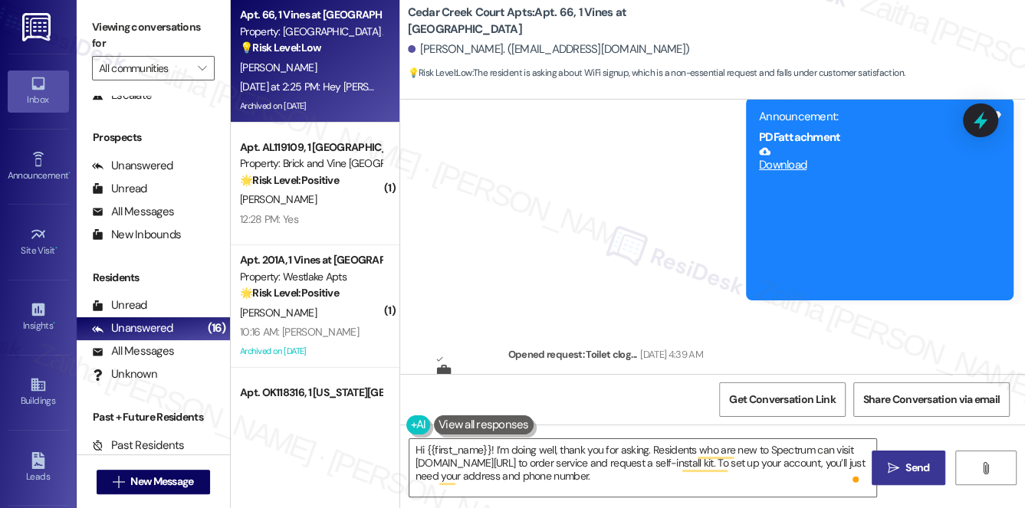
click at [904, 466] on span "Send" at bounding box center [917, 468] width 30 height 16
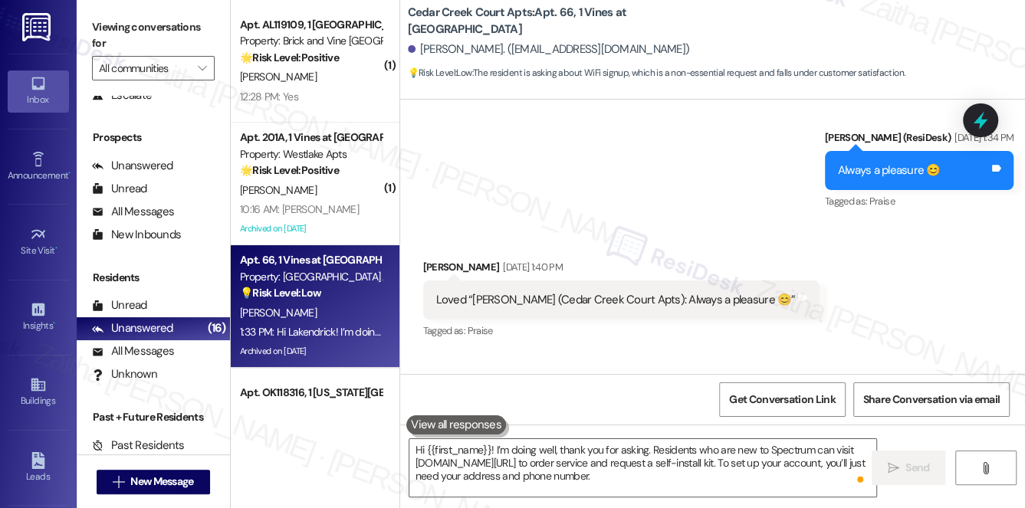
scroll to position [34625, 0]
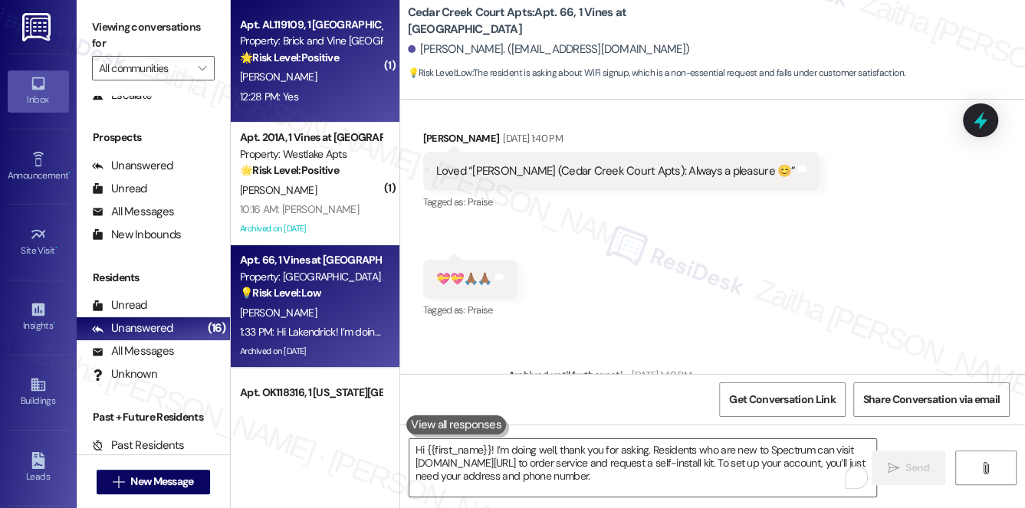
click at [334, 83] on div "[PERSON_NAME]" at bounding box center [310, 76] width 145 height 19
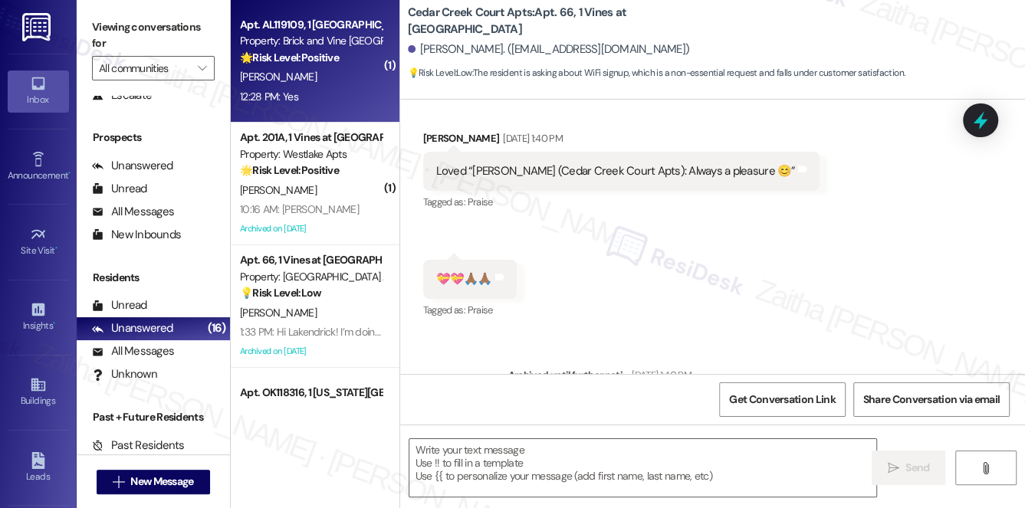
type textarea "Fetching suggested responses. Please feel free to read through the conversation…"
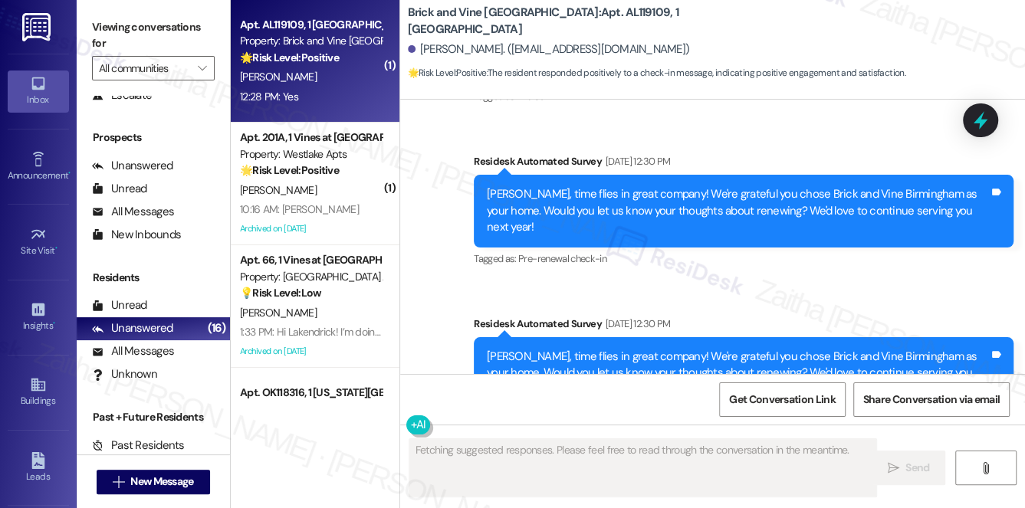
scroll to position [1849, 0]
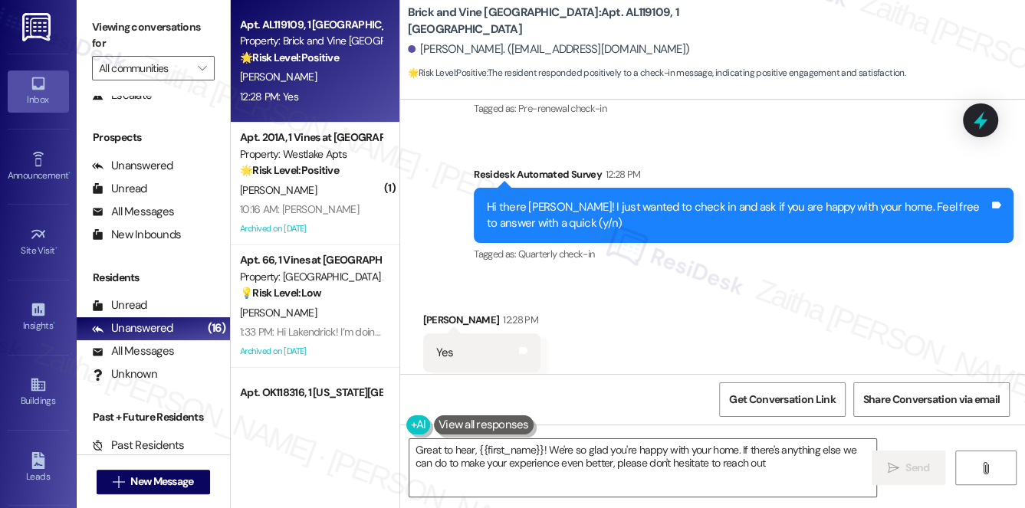
type textarea "Great to hear, {{first_name}}! We're so glad you're happy with your home. If th…"
click at [976, 126] on icon at bounding box center [980, 120] width 26 height 26
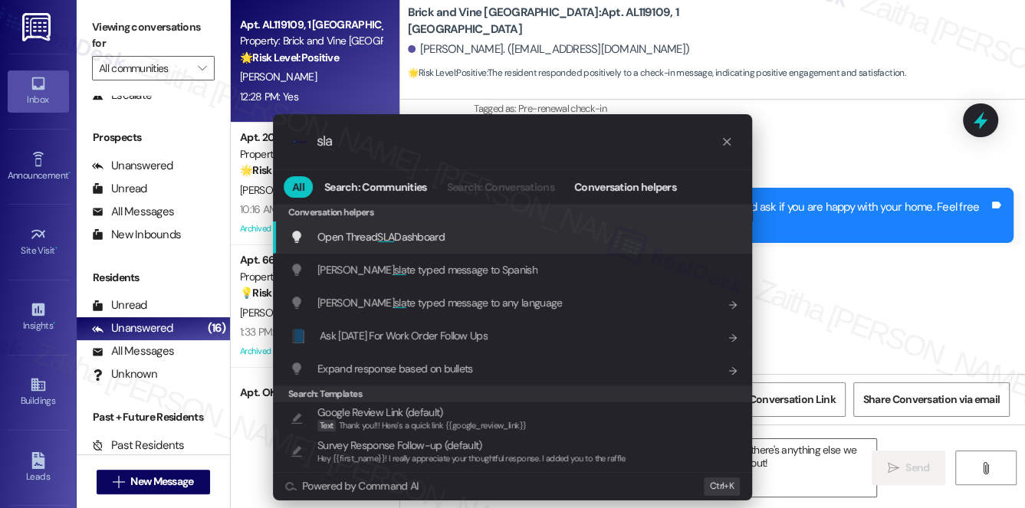
type input "sla"
click at [412, 238] on span "Open Thread SLA Dashboard" at bounding box center [380, 237] width 127 height 14
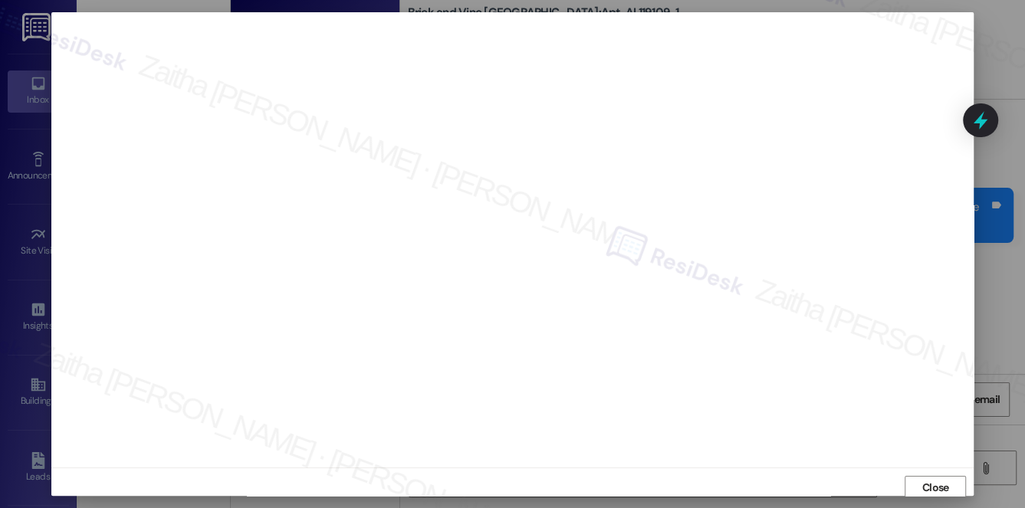
scroll to position [0, 0]
click at [942, 486] on span "Close" at bounding box center [935, 490] width 27 height 16
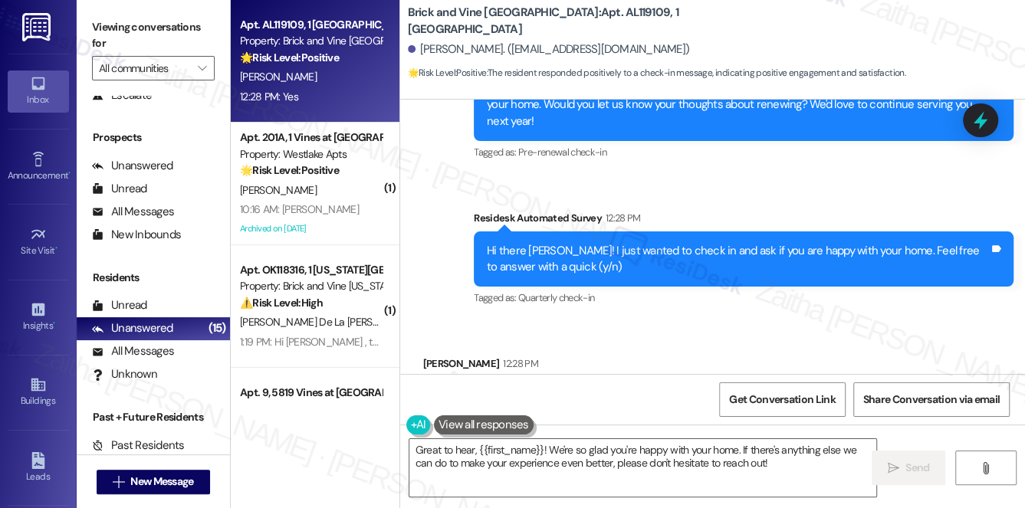
scroll to position [1849, 0]
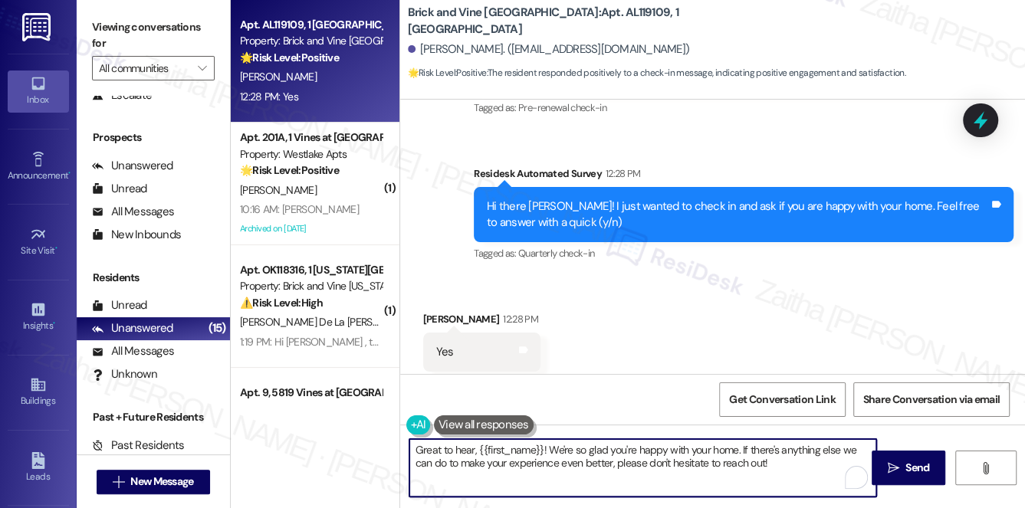
click at [785, 464] on textarea "Great to hear, {{first_name}}! We're so glad you're happy with your home. If th…" at bounding box center [642, 467] width 467 height 57
paste textarea "If it’s not too much trouble, would you kindly consider sharing your feedback i…"
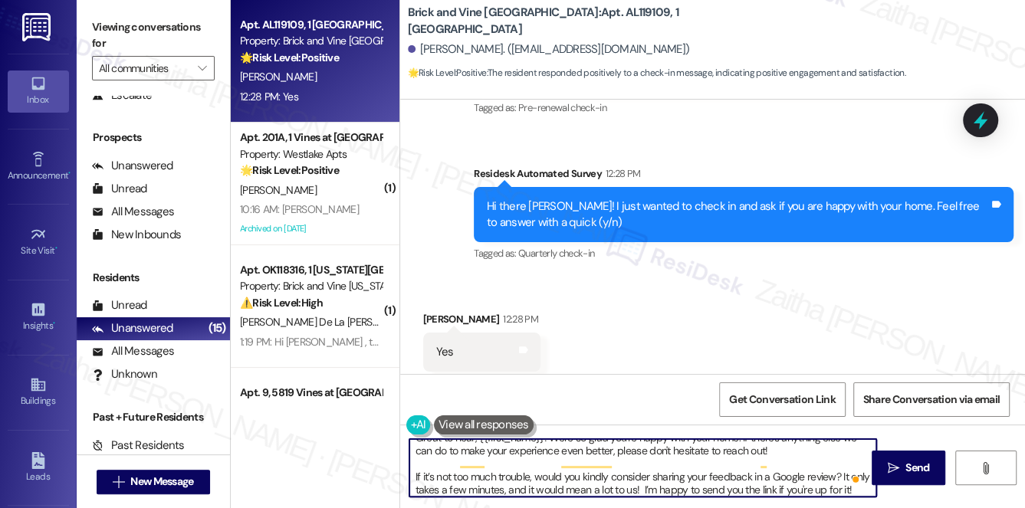
scroll to position [0, 0]
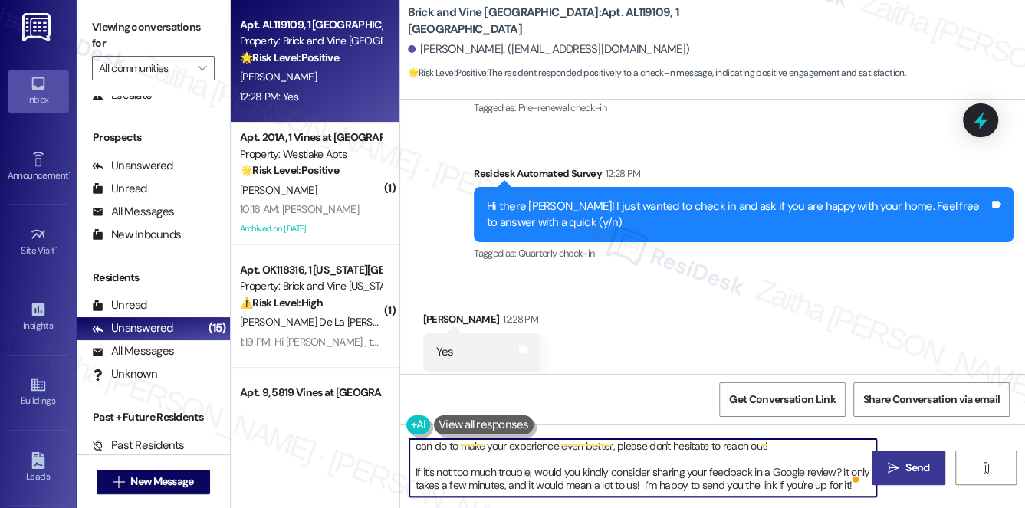
type textarea "Great to hear, {{first_name}}! We're so glad you're happy with your home. If th…"
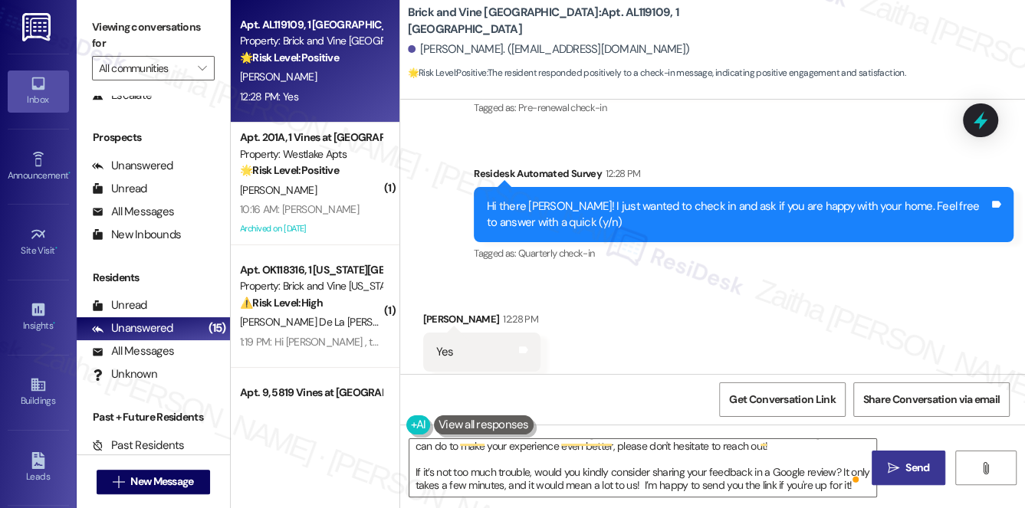
click at [911, 467] on span "Send" at bounding box center [917, 468] width 24 height 16
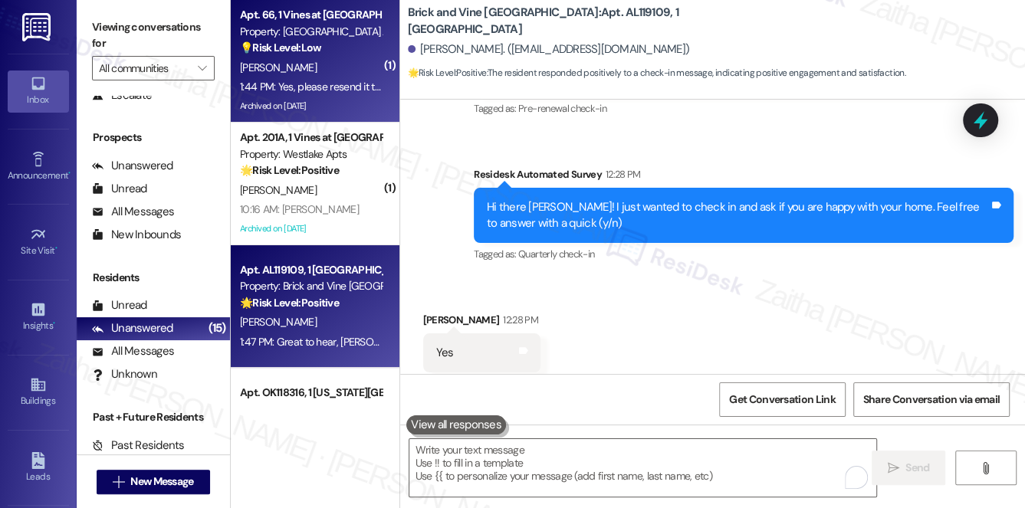
click at [343, 61] on div "[PERSON_NAME]" at bounding box center [310, 67] width 145 height 19
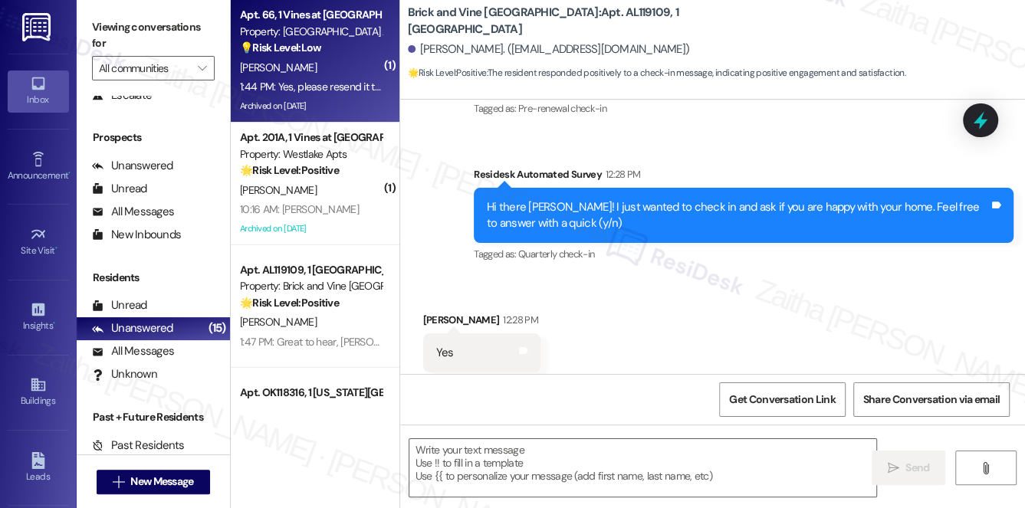
type textarea "Fetching suggested responses. Please feel free to read through the conversation…"
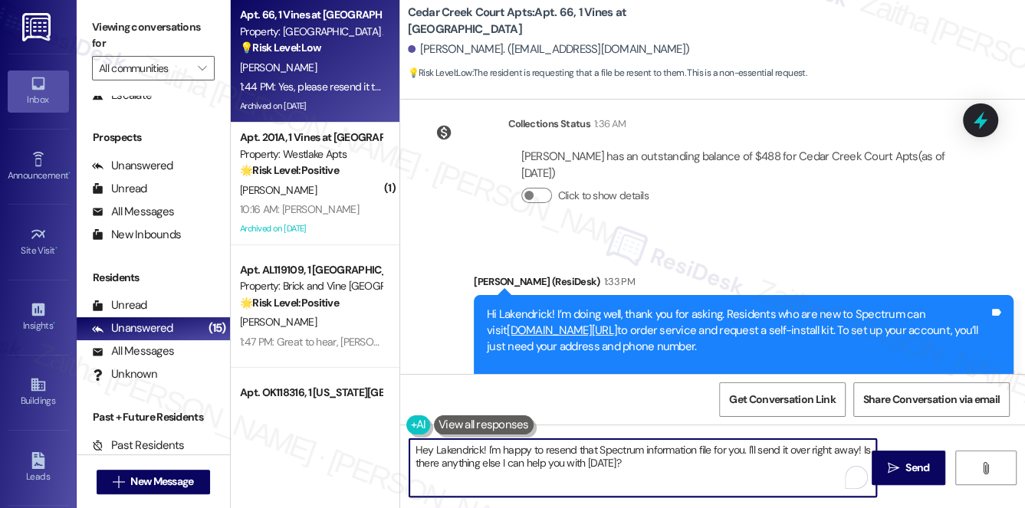
drag, startPoint x: 485, startPoint y: 448, endPoint x: 391, endPoint y: 450, distance: 94.3
click at [391, 450] on div "Apt. 66, 1 Vines at Cedar Creek Court Property: Cedar Creek Court Apts 💡 Risk L…" at bounding box center [628, 254] width 794 height 508
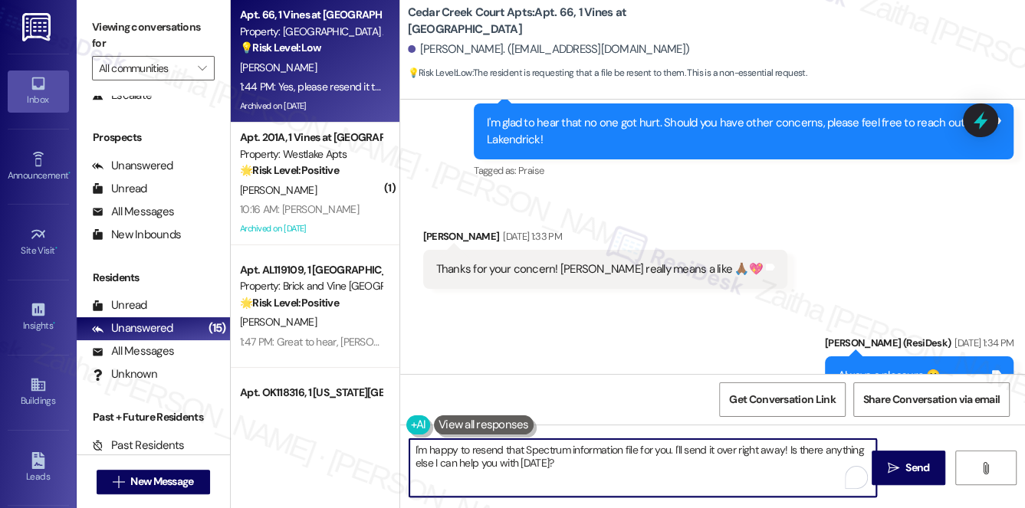
type textarea "I'm happy to resend that Spectrum information file for you. I'll send it over r…"
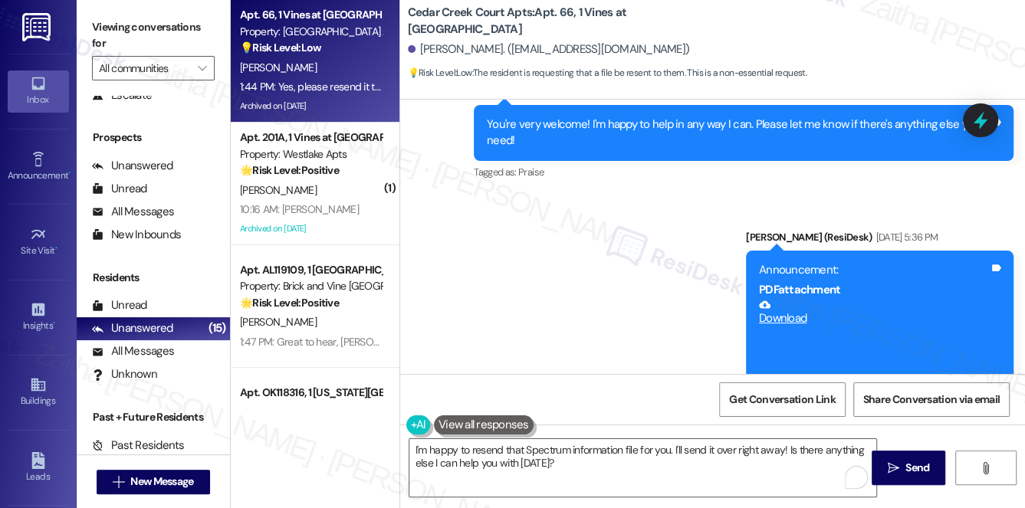
click at [786, 299] on link "Download" at bounding box center [874, 312] width 230 height 27
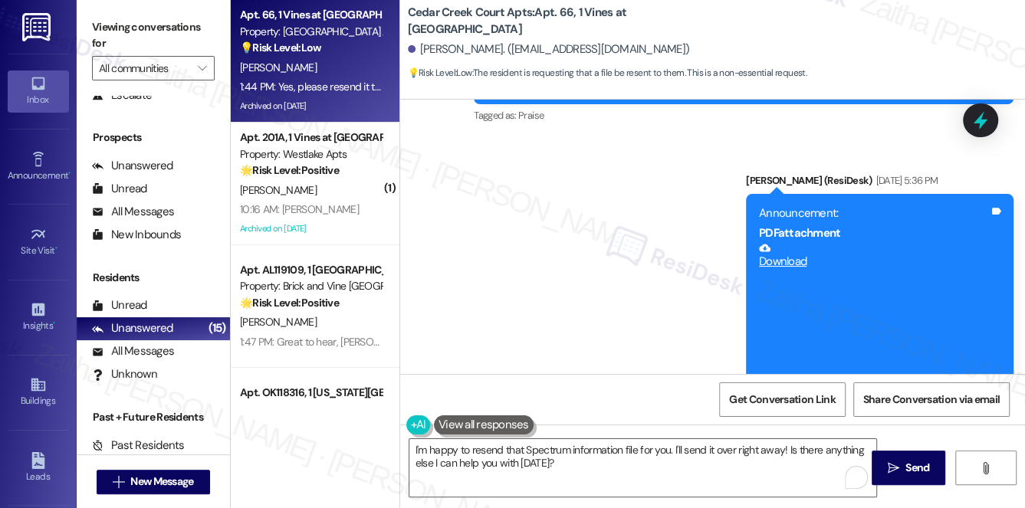
scroll to position [29762, 0]
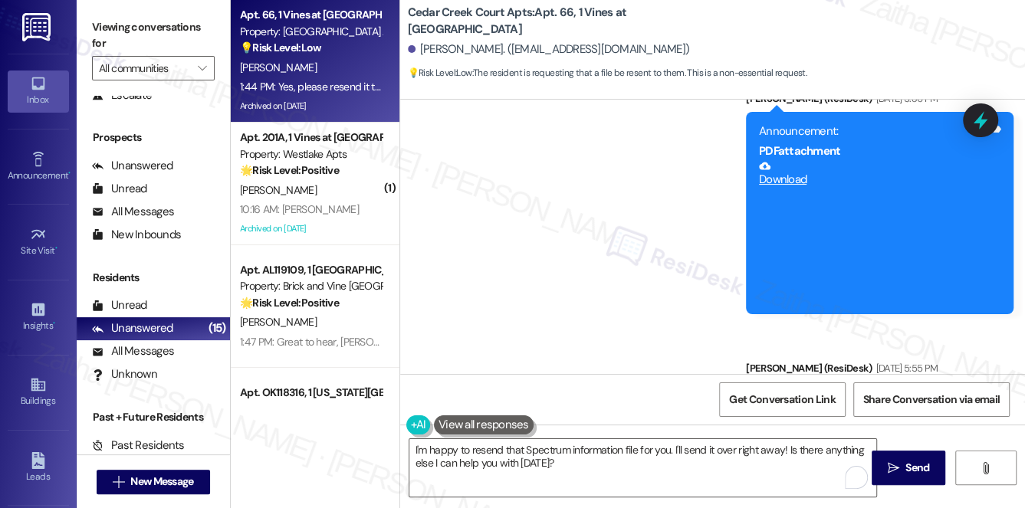
click at [787, 430] on link "Download" at bounding box center [874, 443] width 230 height 27
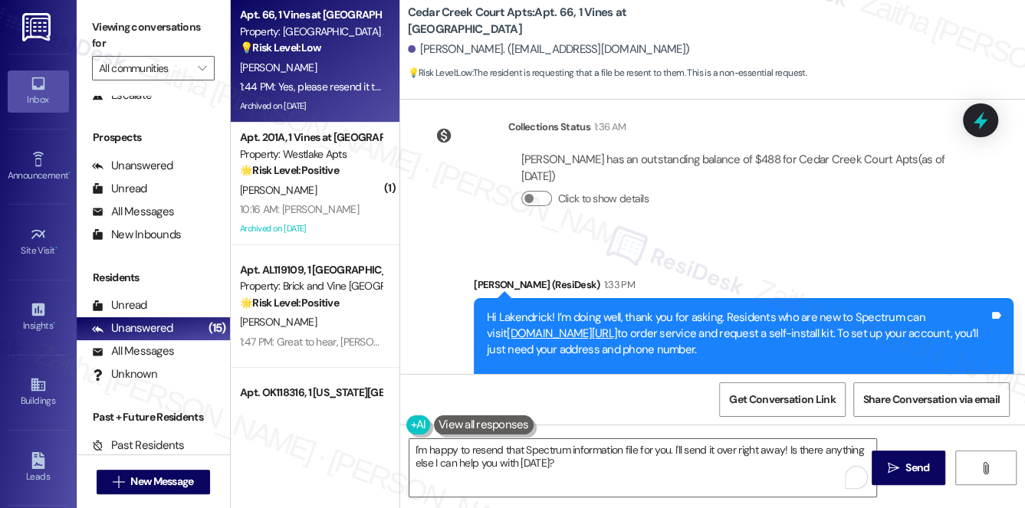
scroll to position [35126, 0]
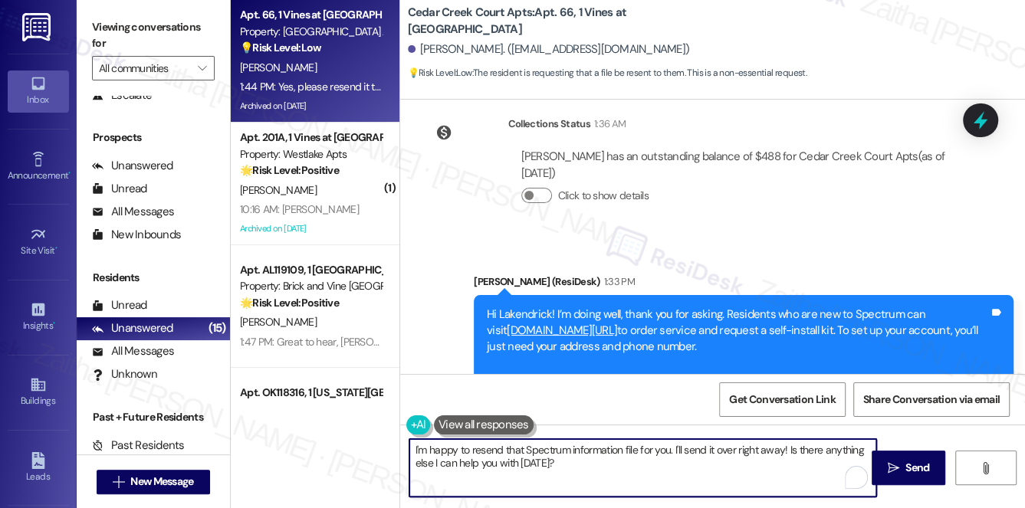
click at [654, 460] on textarea "I'm happy to resend that Spectrum information file for you. I'll send it over r…" at bounding box center [642, 467] width 467 height 57
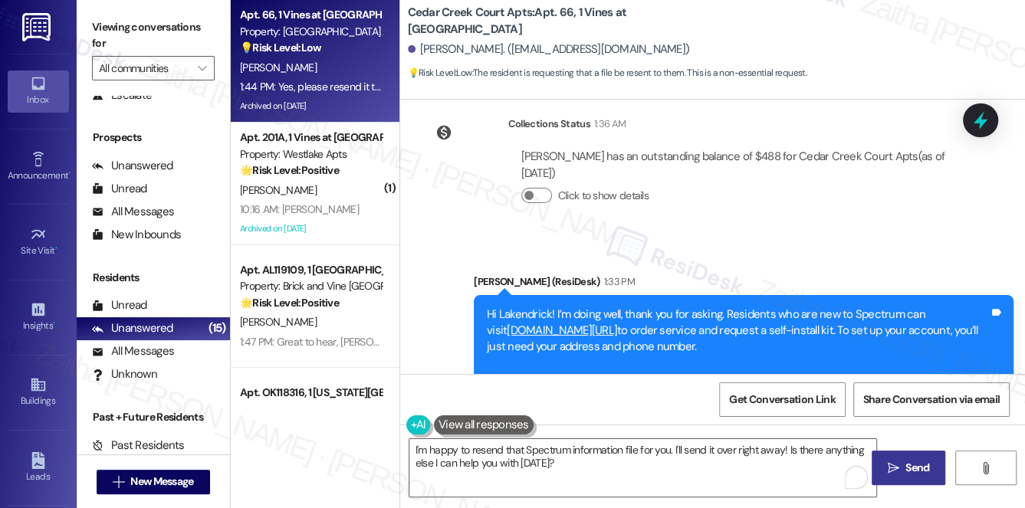
click at [914, 469] on span "Send" at bounding box center [917, 468] width 24 height 16
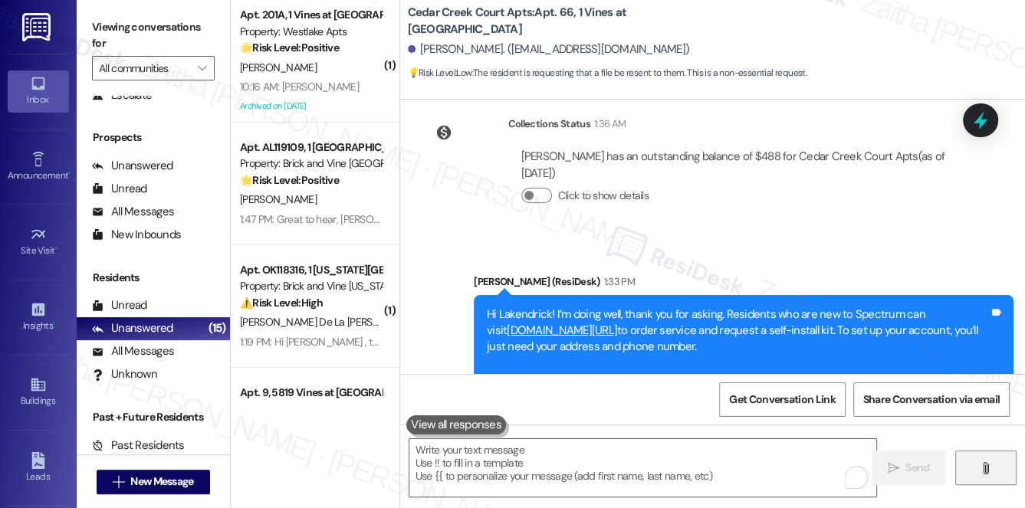
click at [990, 468] on icon "" at bounding box center [984, 468] width 11 height 12
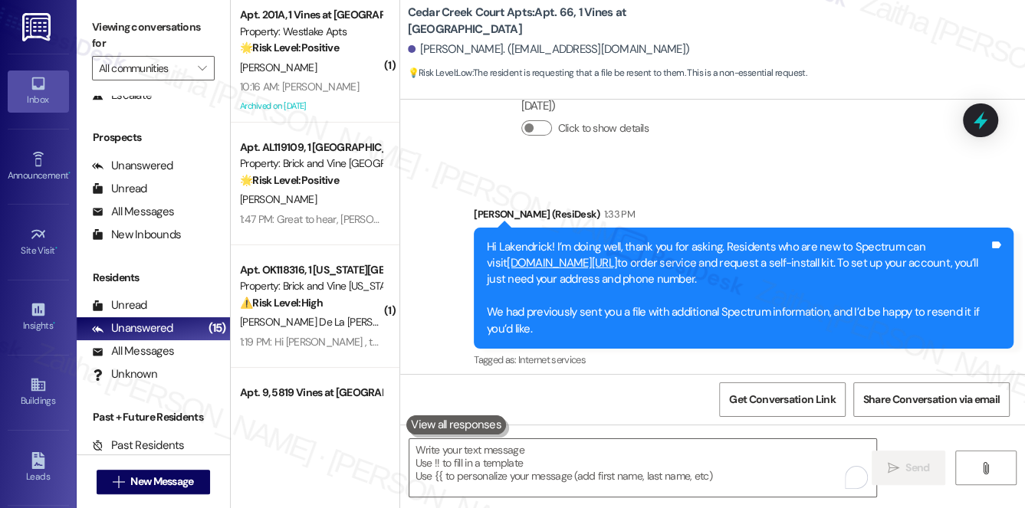
scroll to position [35250, 0]
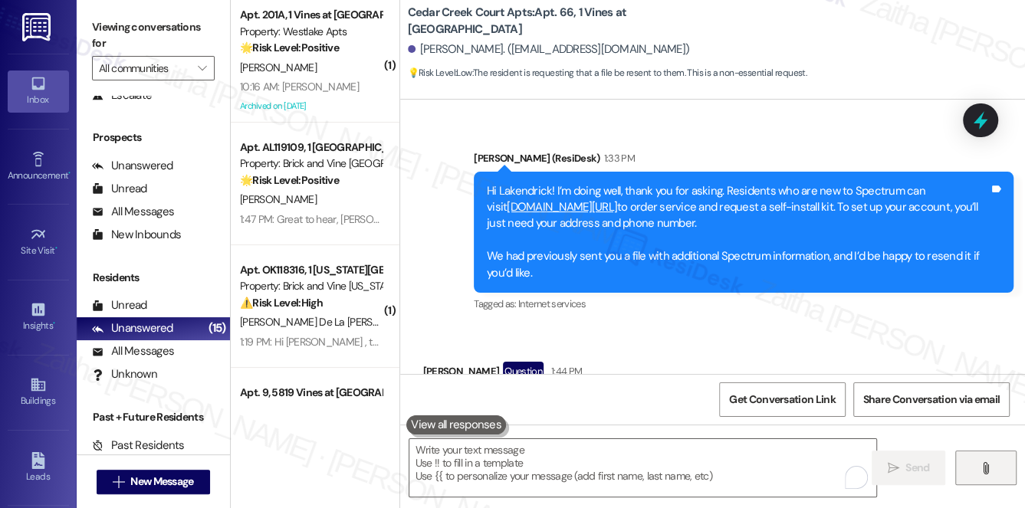
click at [987, 471] on icon "" at bounding box center [984, 468] width 11 height 12
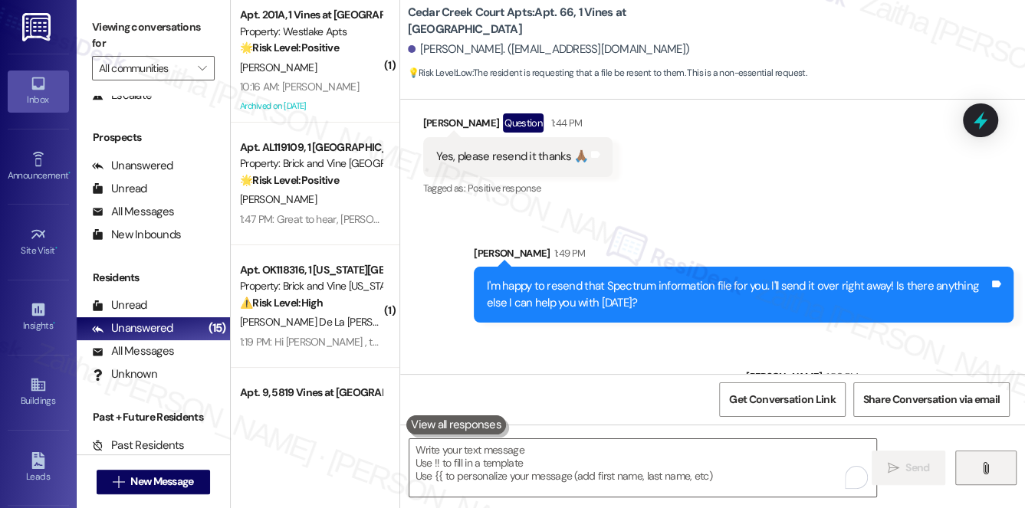
scroll to position [35504, 0]
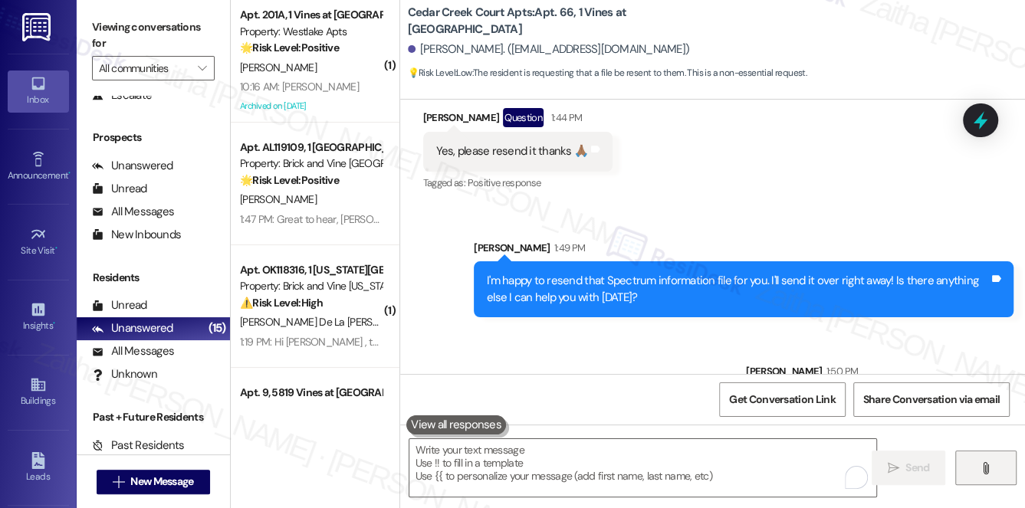
click at [989, 467] on icon "" at bounding box center [984, 468] width 11 height 12
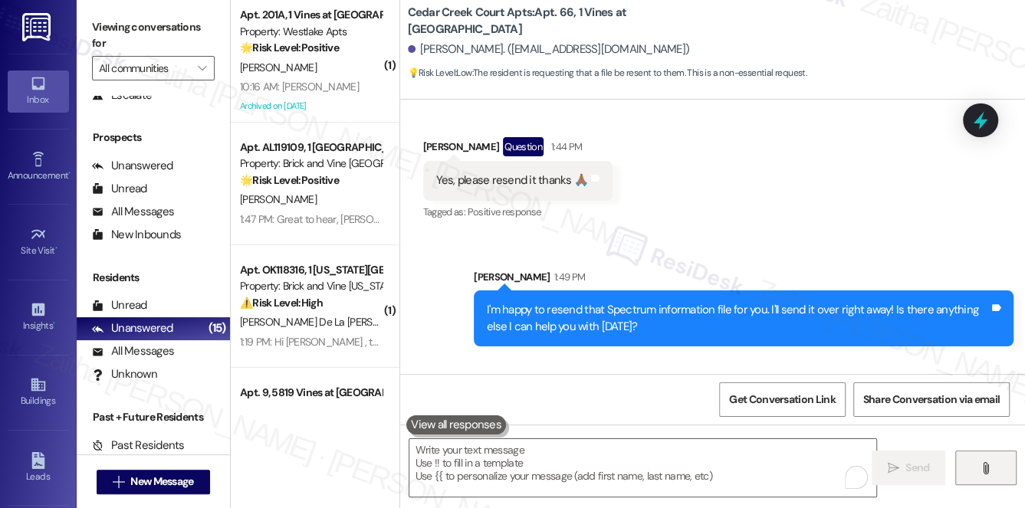
scroll to position [35757, 0]
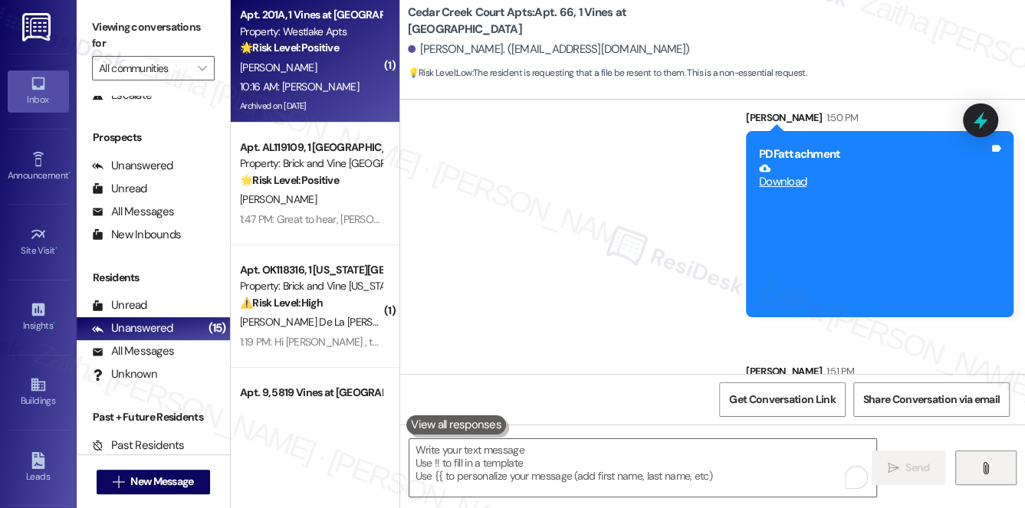
click at [289, 77] on div "10:16 AM: Emily 10:16 AM: Emily" at bounding box center [310, 86] width 145 height 19
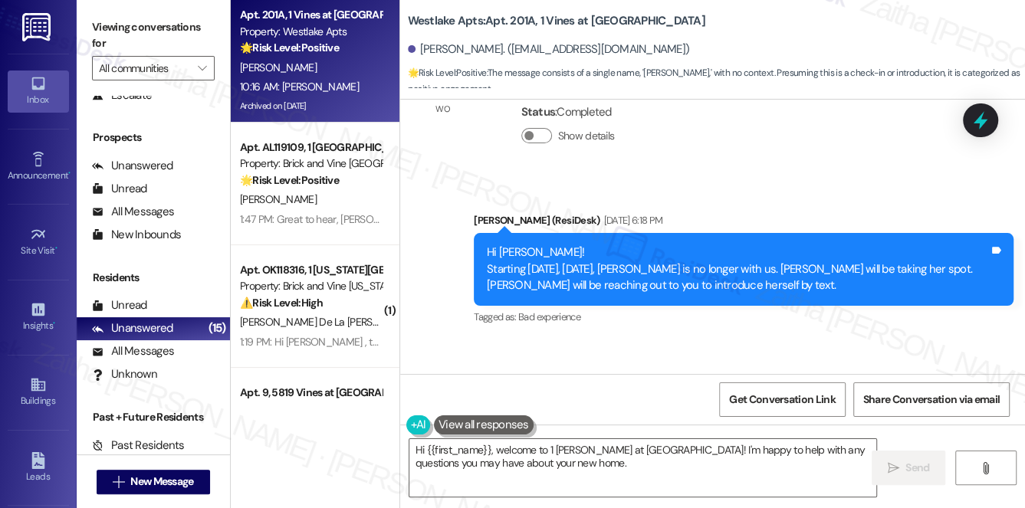
scroll to position [18793, 0]
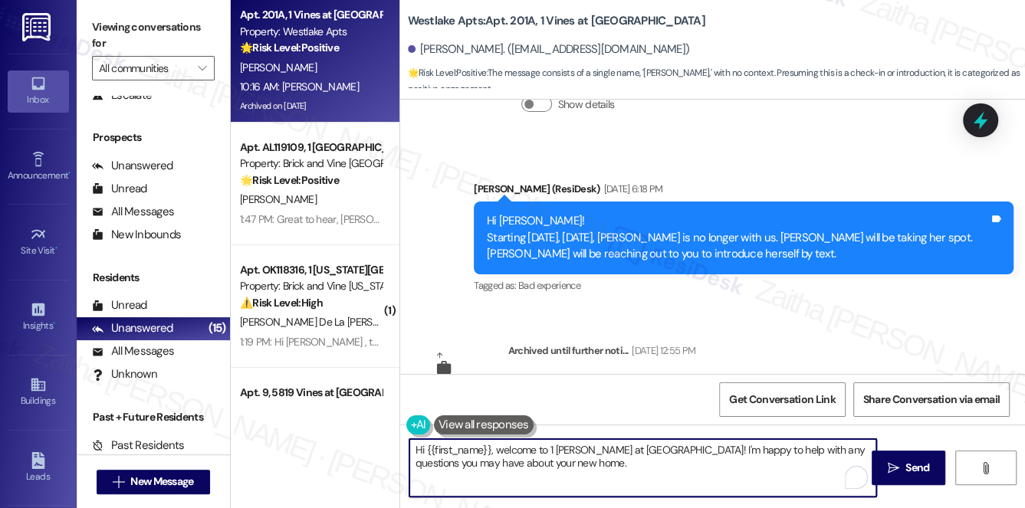
drag, startPoint x: 631, startPoint y: 449, endPoint x: 497, endPoint y: 454, distance: 134.2
click at [495, 454] on textarea "Hi {{first_name}}, welcome to 1 Vines at Westlake! I'm happy to help with any q…" at bounding box center [642, 467] width 467 height 57
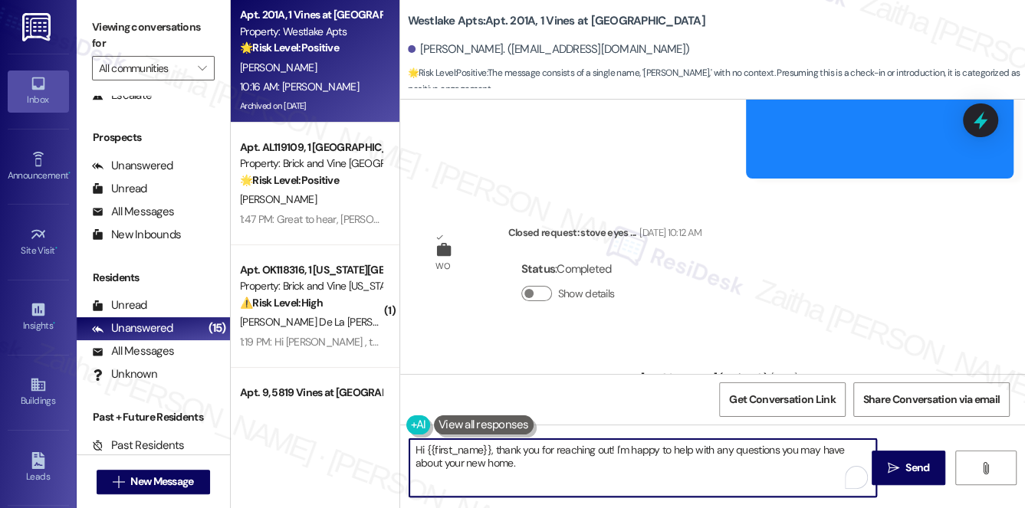
scroll to position [17956, 0]
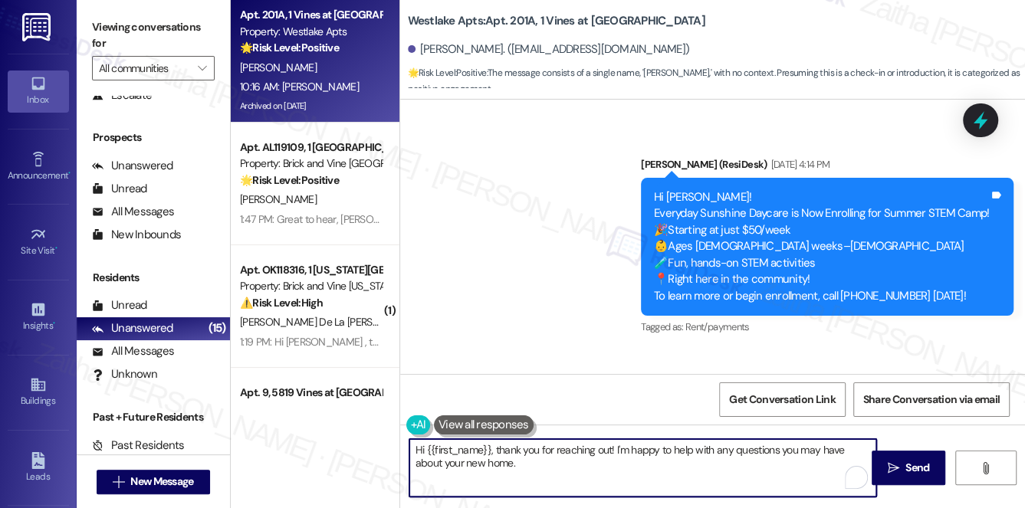
click at [500, 470] on textarea "Hi {{first_name}}, thank you for reaching out! I'm happy to help with any quest…" at bounding box center [642, 467] width 467 height 57
click at [442, 464] on textarea "Hi {{first_name}}, thank you for reaching out! I'm happy to help with any quest…" at bounding box center [642, 467] width 467 height 57
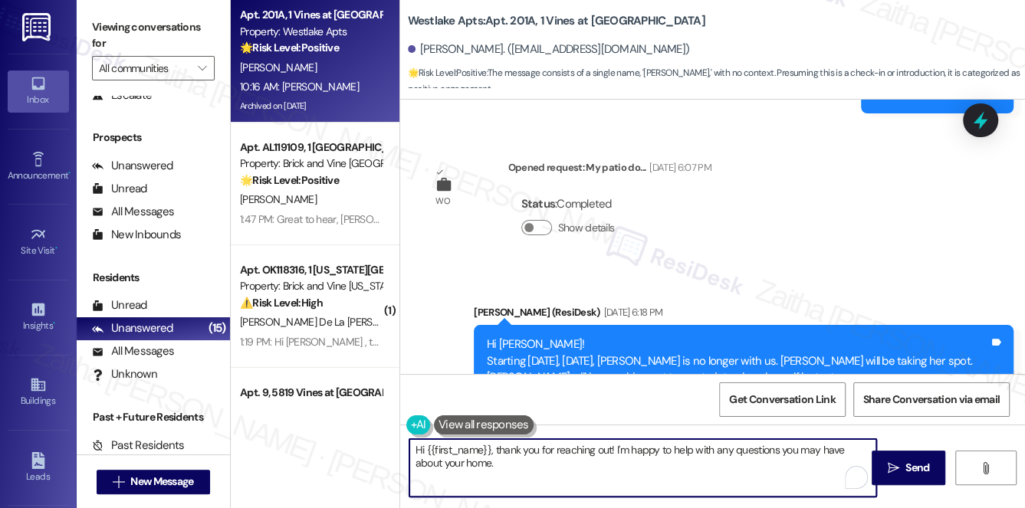
scroll to position [18793, 0]
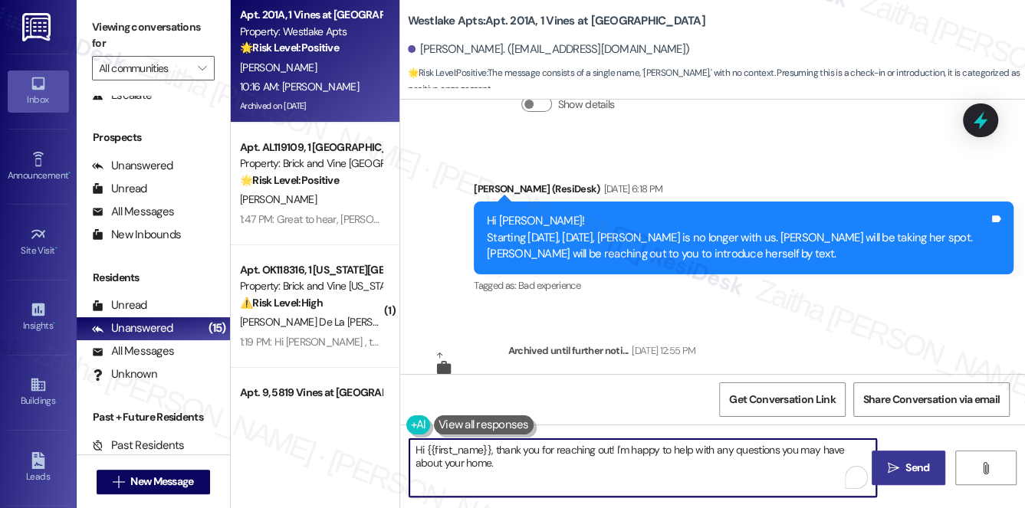
type textarea "Hi {{first_name}}, thank you for reaching out! I'm happy to help with any quest…"
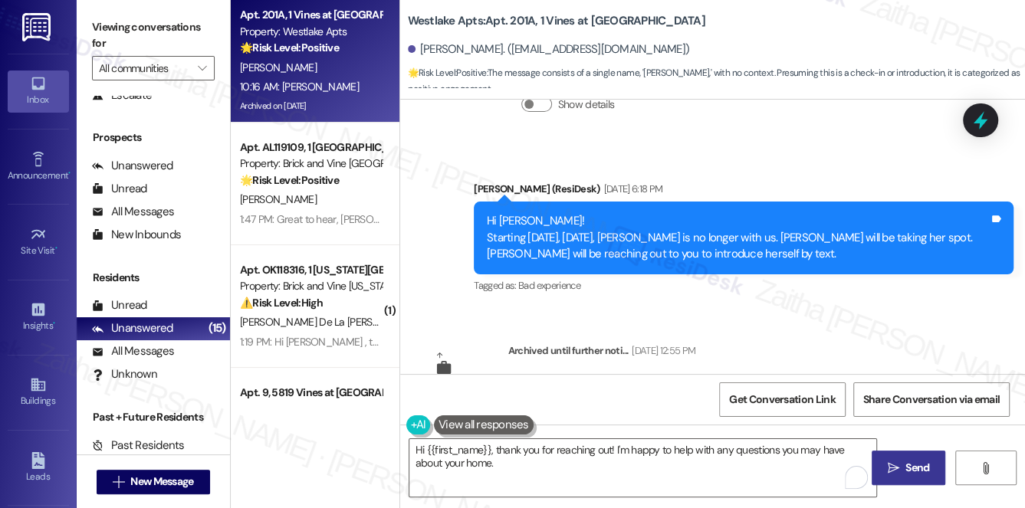
click at [909, 473] on span "Send" at bounding box center [917, 468] width 24 height 16
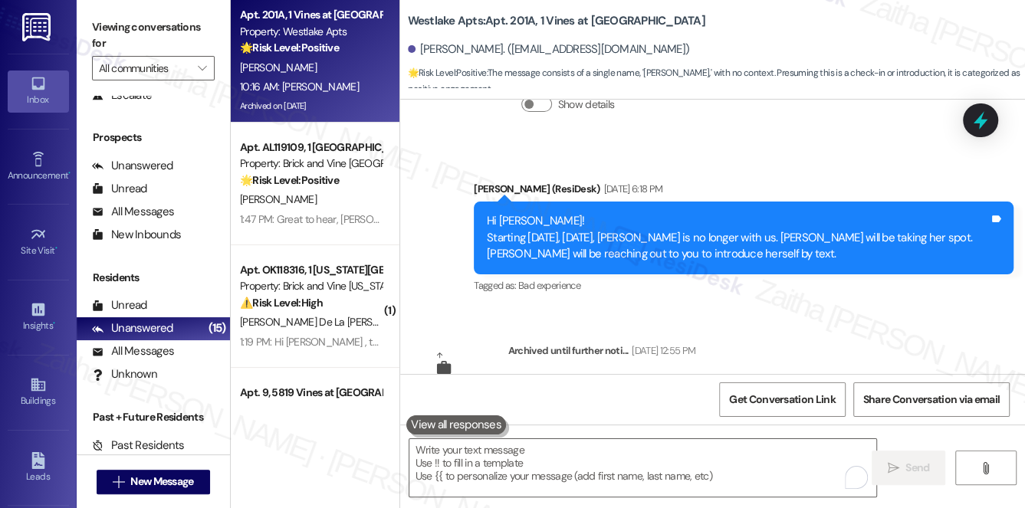
scroll to position [18792, 0]
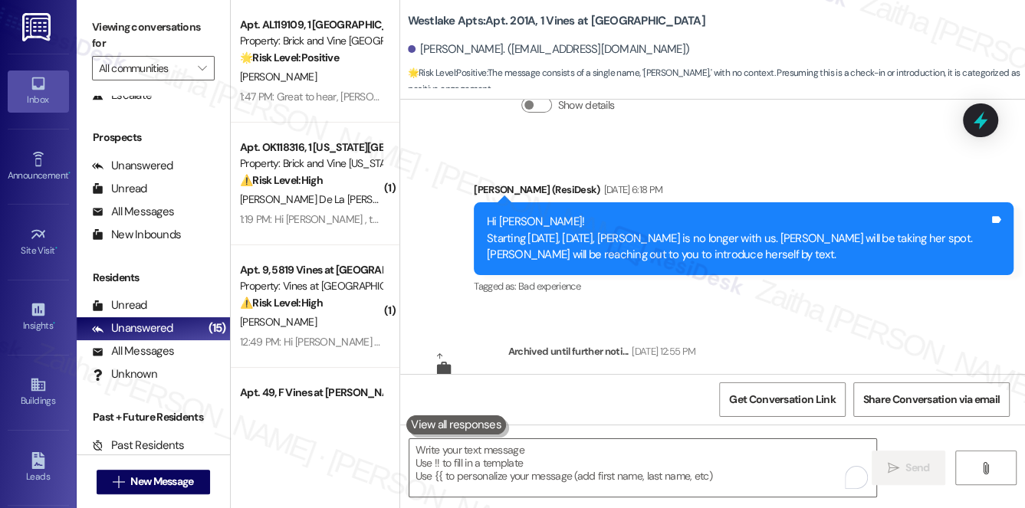
click at [353, 201] on div "[PERSON_NAME] De La [PERSON_NAME]" at bounding box center [310, 199] width 145 height 19
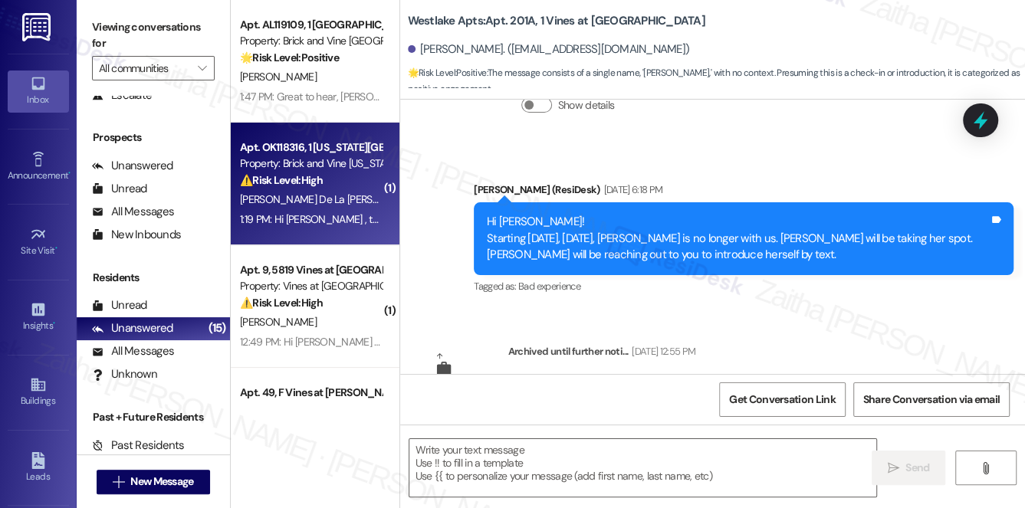
type textarea "Fetching suggested responses. Please feel free to read through the conversation…"
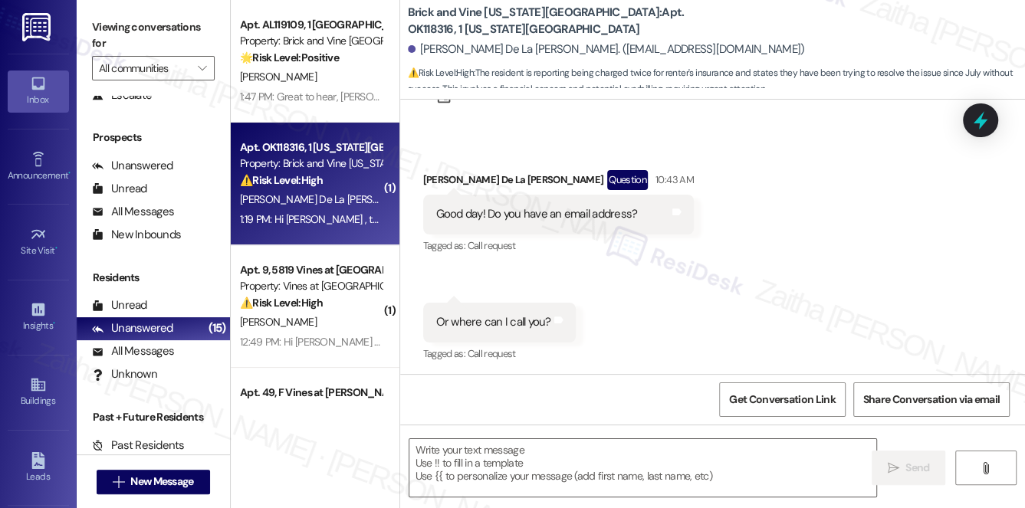
type textarea "Fetching suggested responses. Please feel free to read through the conversation…"
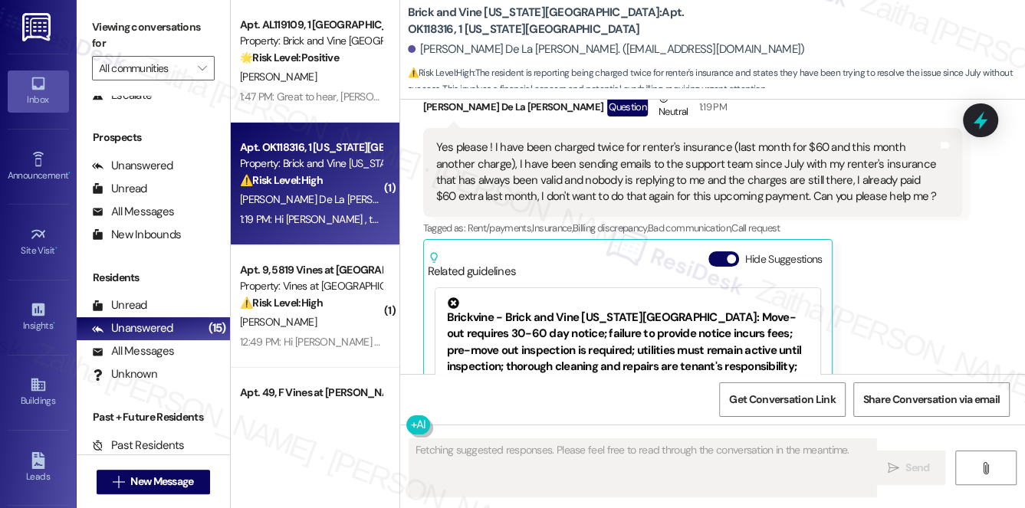
scroll to position [835, 0]
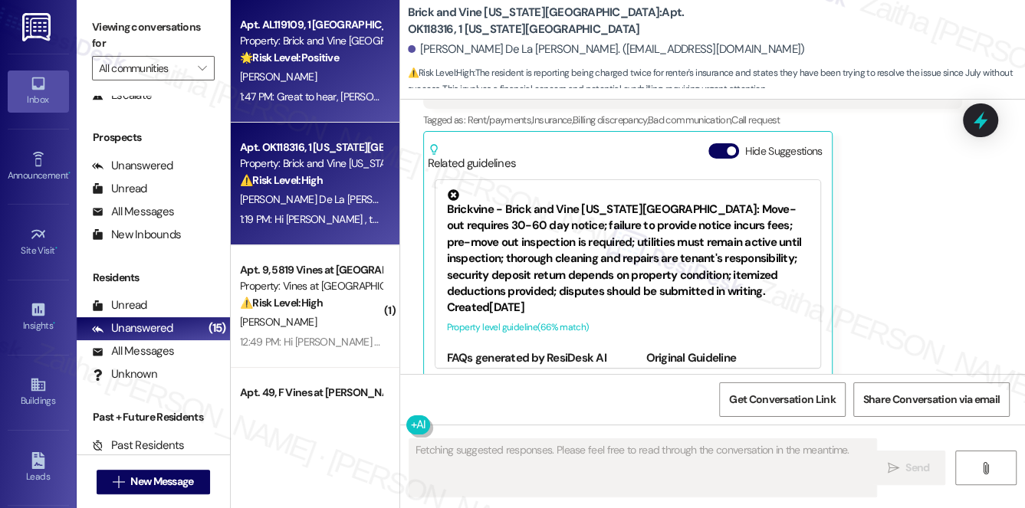
click at [367, 77] on div "[PERSON_NAME]" at bounding box center [310, 76] width 145 height 19
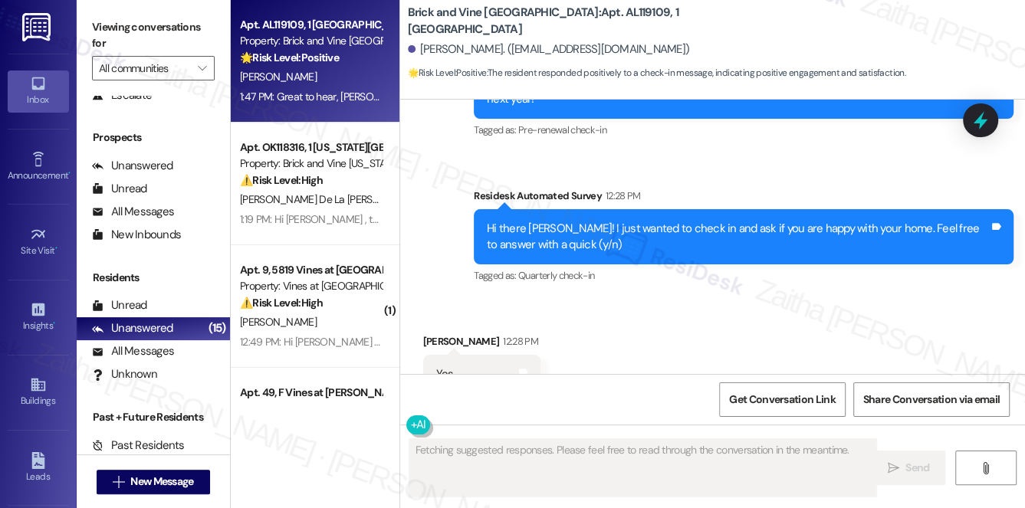
scroll to position [2044, 0]
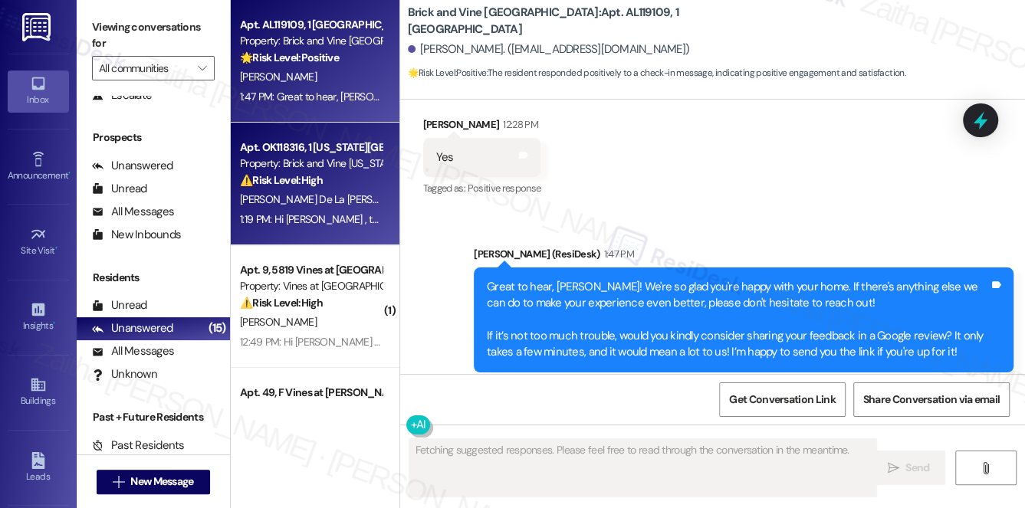
click at [333, 186] on div "⚠️ Risk Level: High The resident is reporting being charged twice for renter's …" at bounding box center [311, 180] width 142 height 16
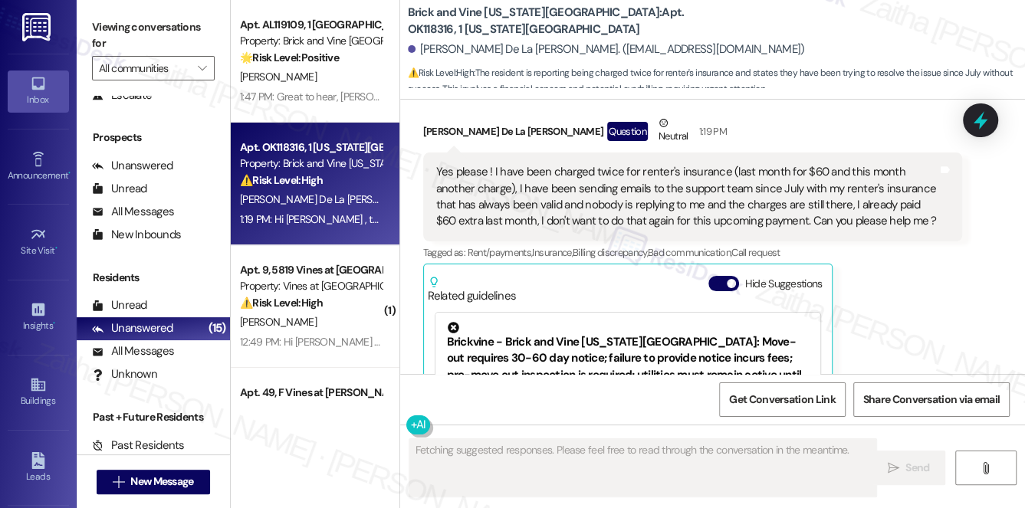
scroll to position [835, 0]
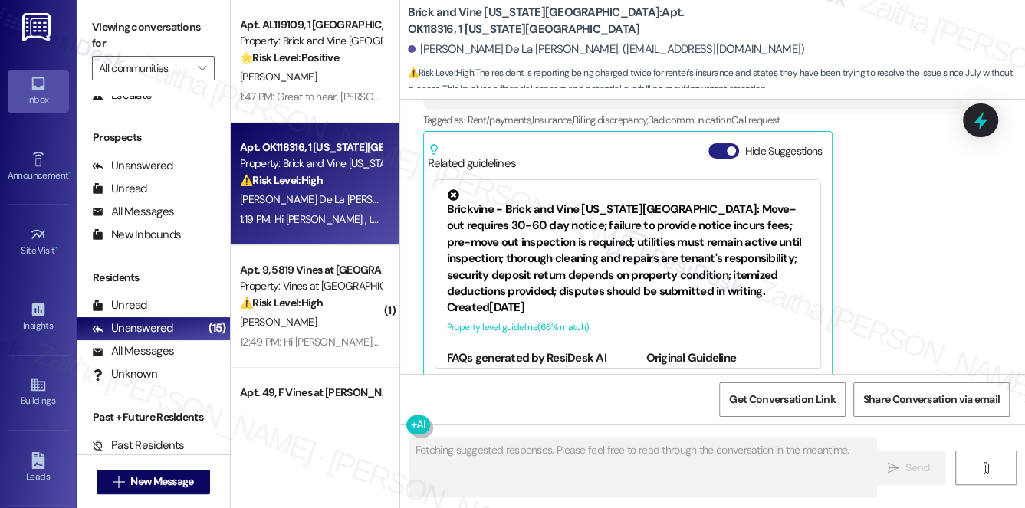
click at [716, 143] on button "Hide Suggestions" at bounding box center [723, 150] width 31 height 15
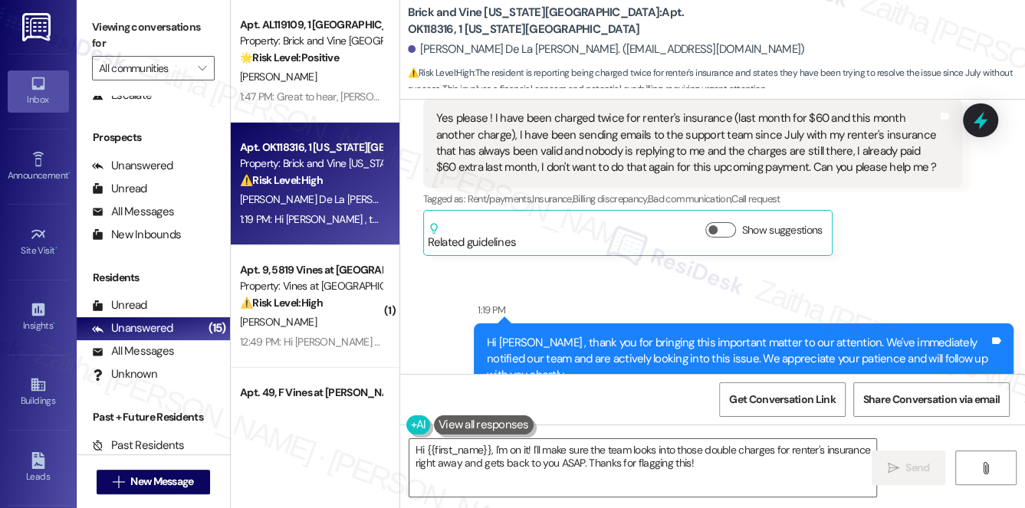
scroll to position [722, 0]
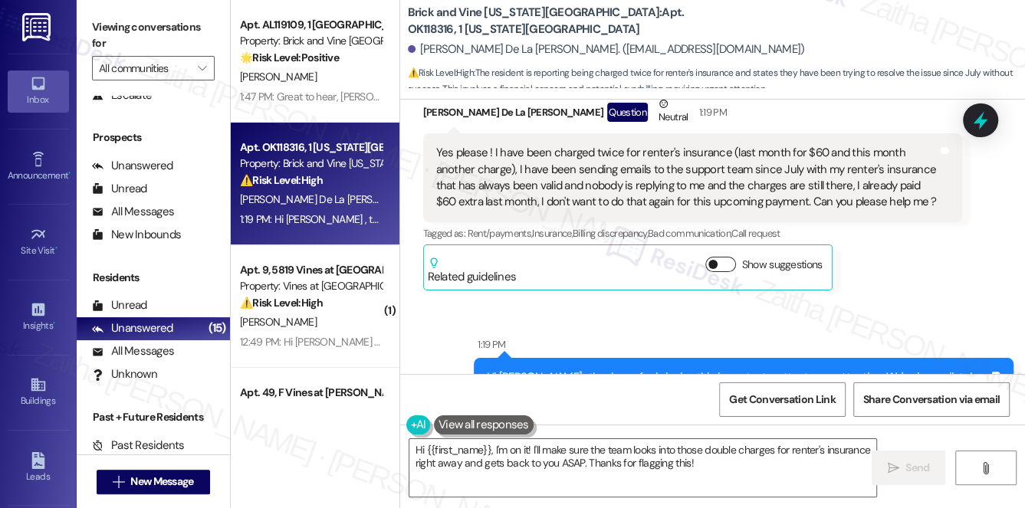
click at [723, 257] on button "Show suggestions" at bounding box center [720, 264] width 31 height 15
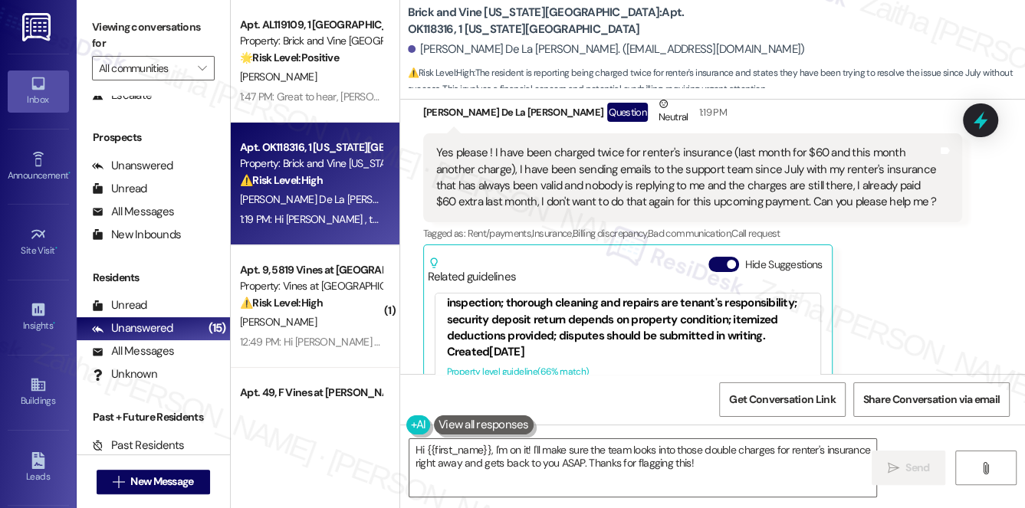
scroll to position [0, 0]
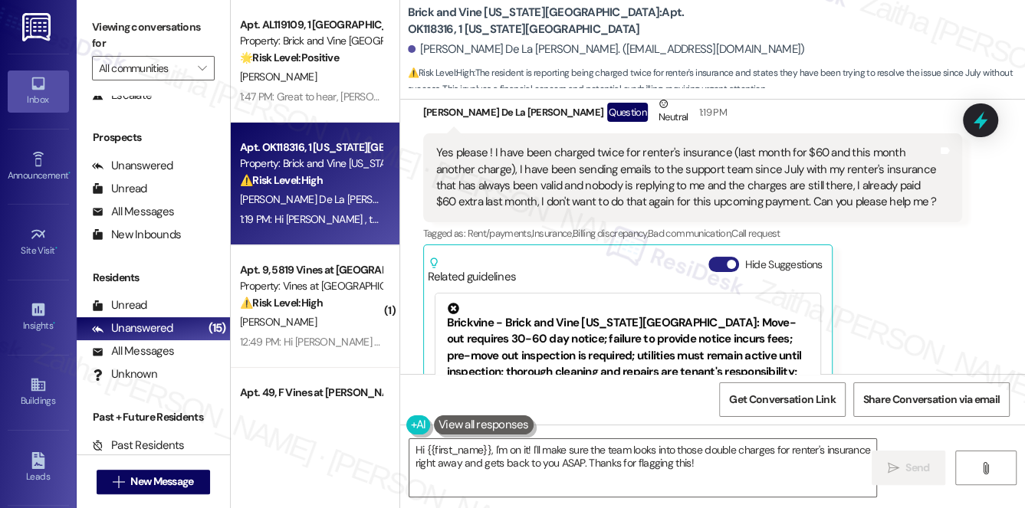
click at [714, 257] on button "Hide Suggestions" at bounding box center [723, 264] width 31 height 15
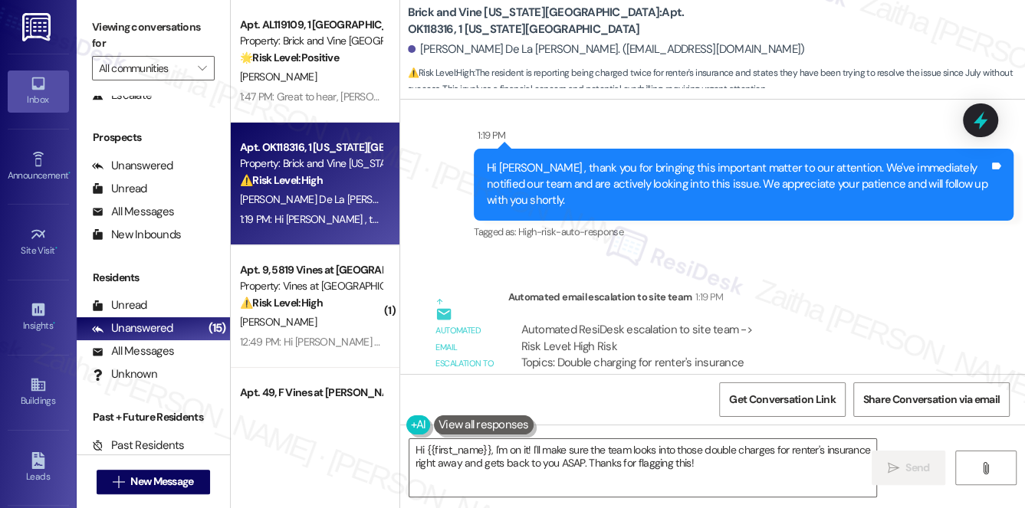
scroll to position [1001, 0]
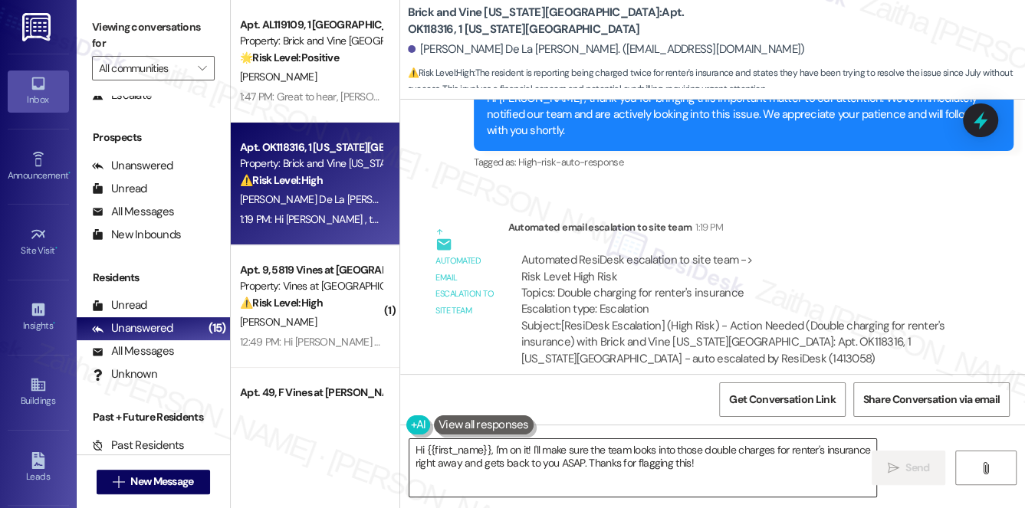
click at [411, 449] on textarea "Hi {{first_name}}, I'm on it! I'll make sure the team looks into those double c…" at bounding box center [642, 467] width 467 height 57
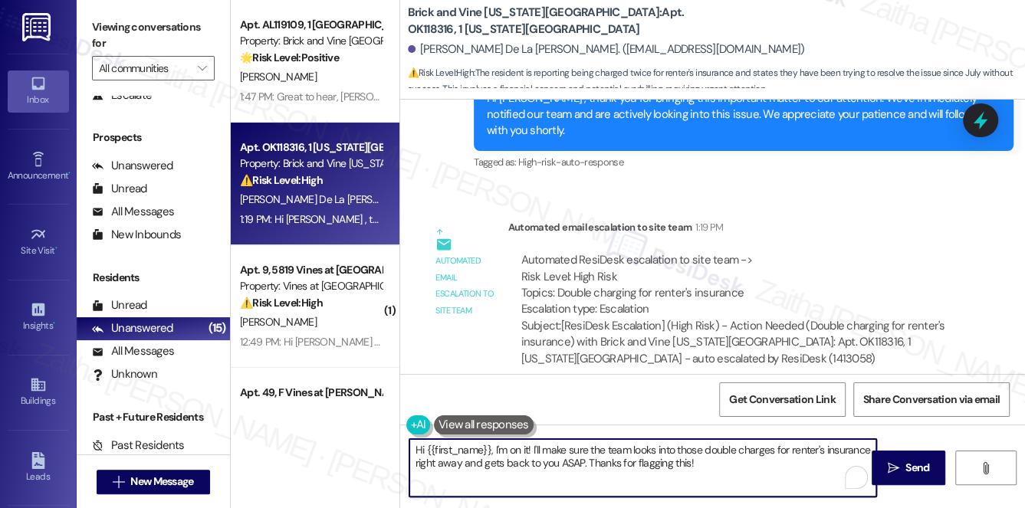
click at [411, 449] on textarea "Hi {{first_name}}, I'm on it! I'll make sure the team looks into those double c…" at bounding box center [642, 467] width 467 height 57
type textarea "Thank you for letting me know, {{first_name}}, I'm on it! I'll make sure the te…"
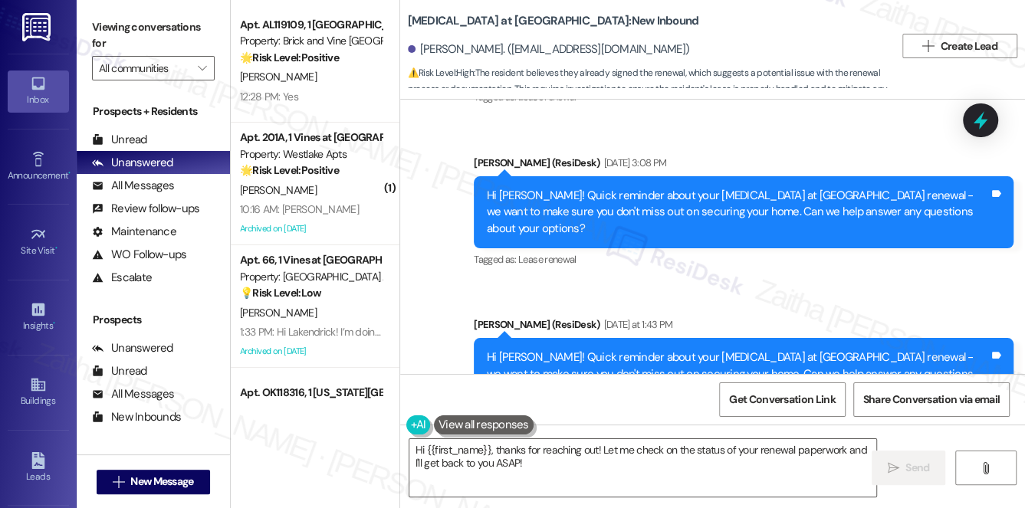
scroll to position [4434, 0]
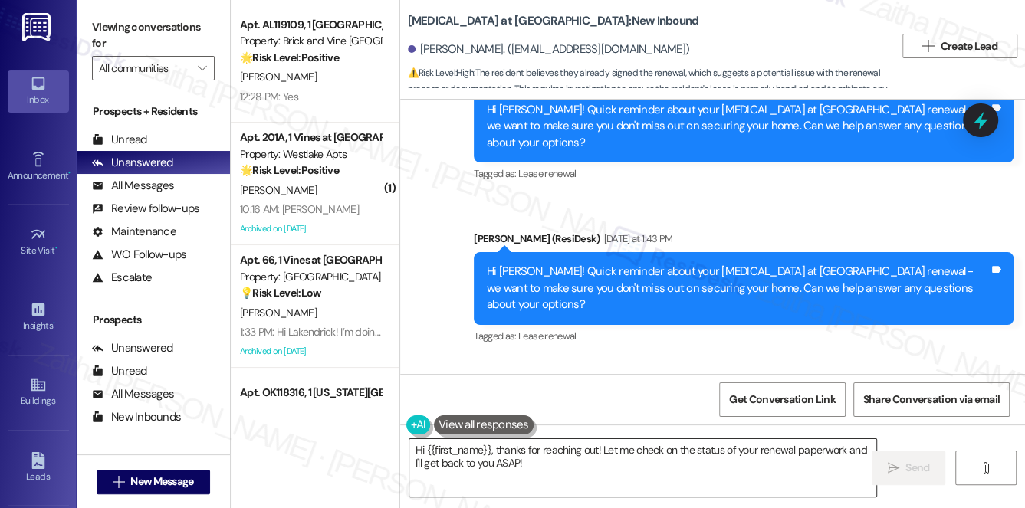
click at [504, 464] on textarea "Hi {{first_name}}, thanks for reaching out! Let me check on the status of your …" at bounding box center [642, 467] width 467 height 57
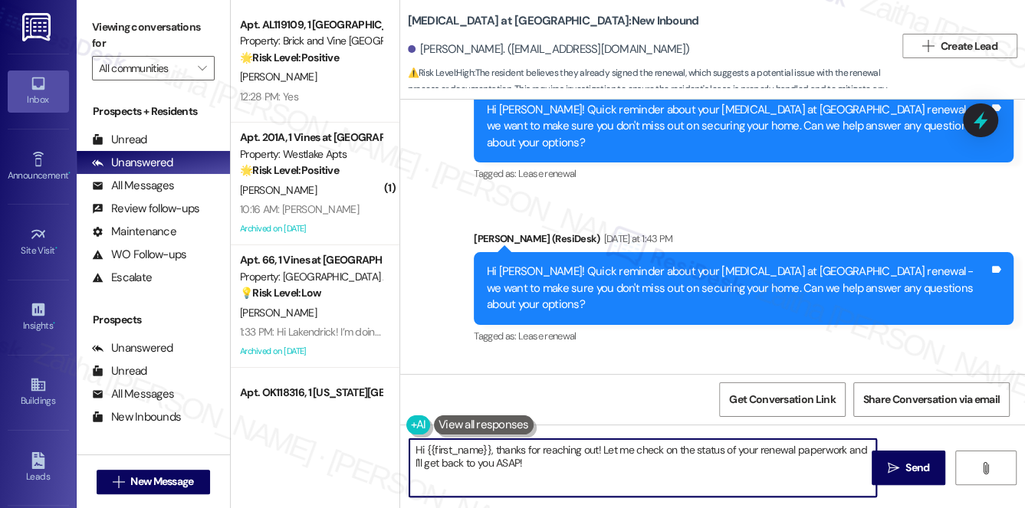
click at [504, 464] on textarea "Hi {{first_name}}, thanks for reaching out! Let me check on the status of your …" at bounding box center [642, 467] width 467 height 57
click at [702, 470] on textarea "Hi {{first_name}}, thanks for reaching out! Let me check on the status of your …" at bounding box center [642, 467] width 467 height 57
click at [563, 449] on textarea "Hi {{first_name}}, thanks for reaching out! Let me check on the status of your …" at bounding box center [642, 467] width 467 height 57
click at [590, 449] on textarea "Hi {{first_name}}, thanks for reaching out! Let me check on the status of your …" at bounding box center [642, 467] width 467 height 57
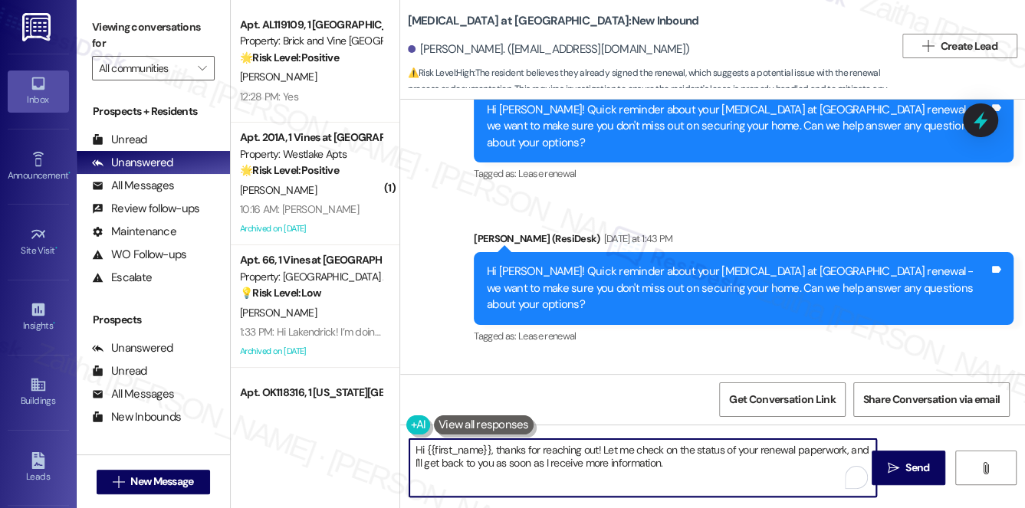
click at [590, 449] on textarea "Hi {{first_name}}, thanks for reaching out! Let me check on the status of your …" at bounding box center [642, 467] width 467 height 57
type textarea "Hi {{first_name}}, thank you for your response! Let me check on the status of y…"
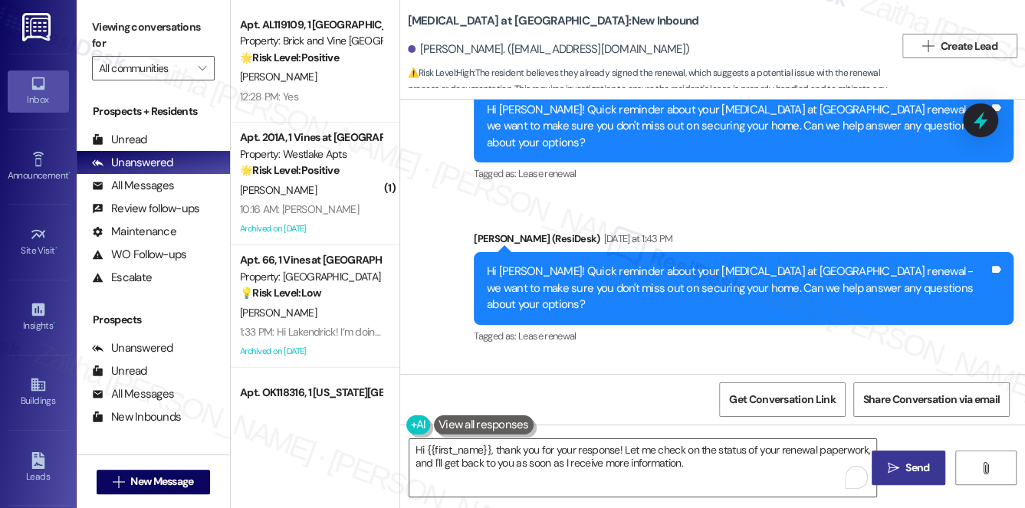
click at [915, 460] on button " Send" at bounding box center [908, 468] width 74 height 34
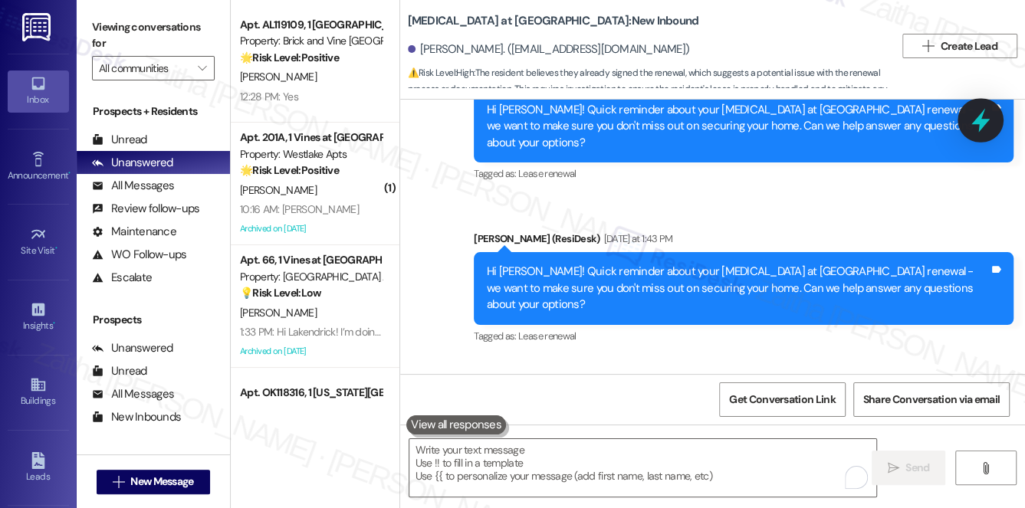
click at [983, 123] on icon at bounding box center [980, 121] width 18 height 24
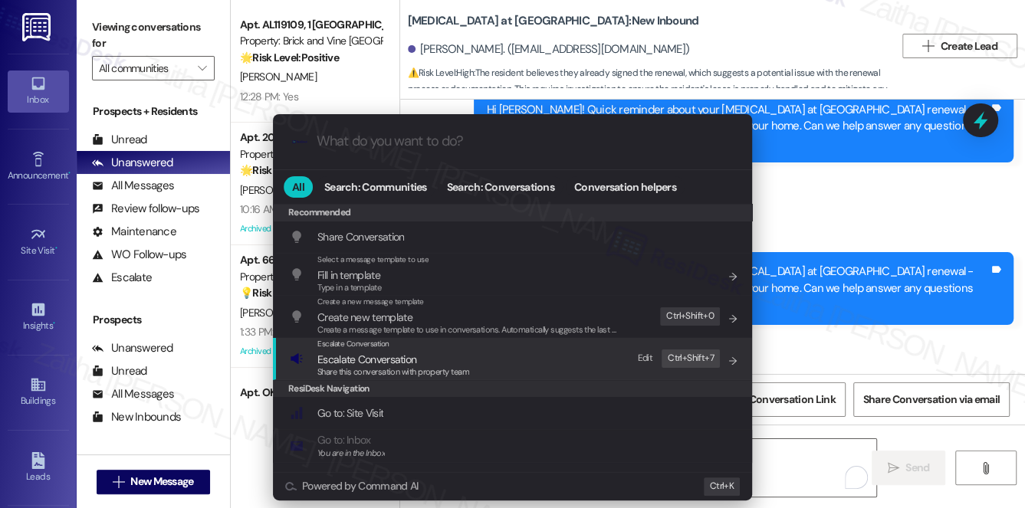
click at [378, 362] on span "Escalate Conversation" at bounding box center [366, 360] width 99 height 14
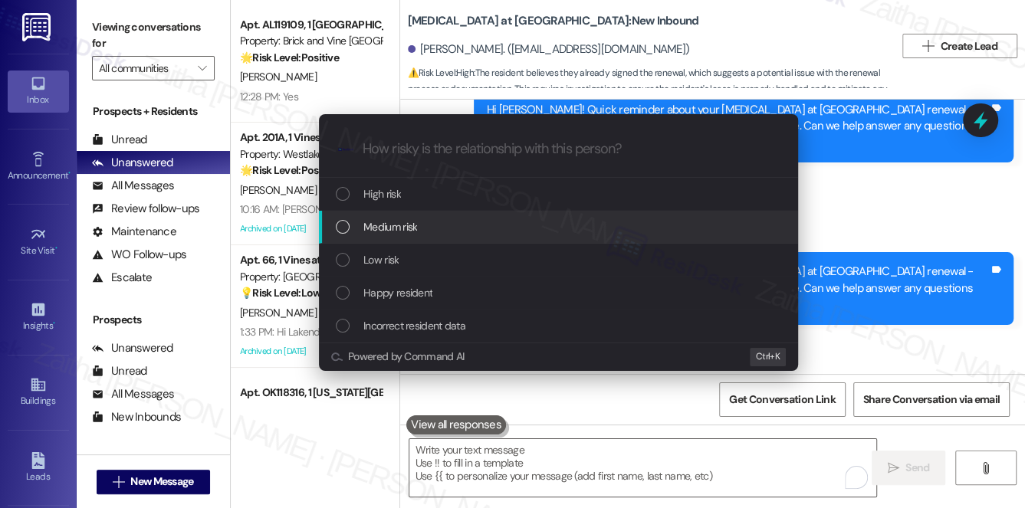
click at [417, 224] on span "Medium risk" at bounding box center [390, 226] width 54 height 17
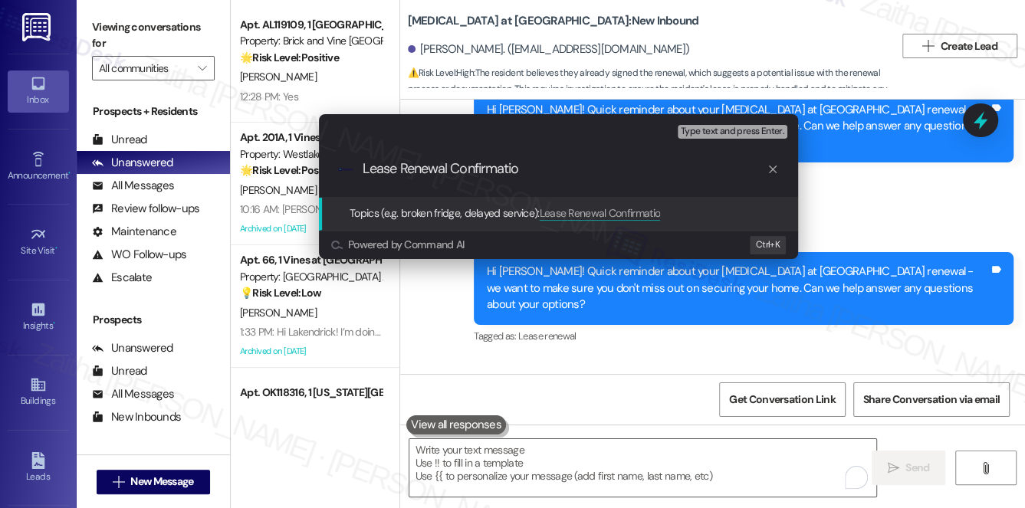
type input "Lease Renewal Confirmation"
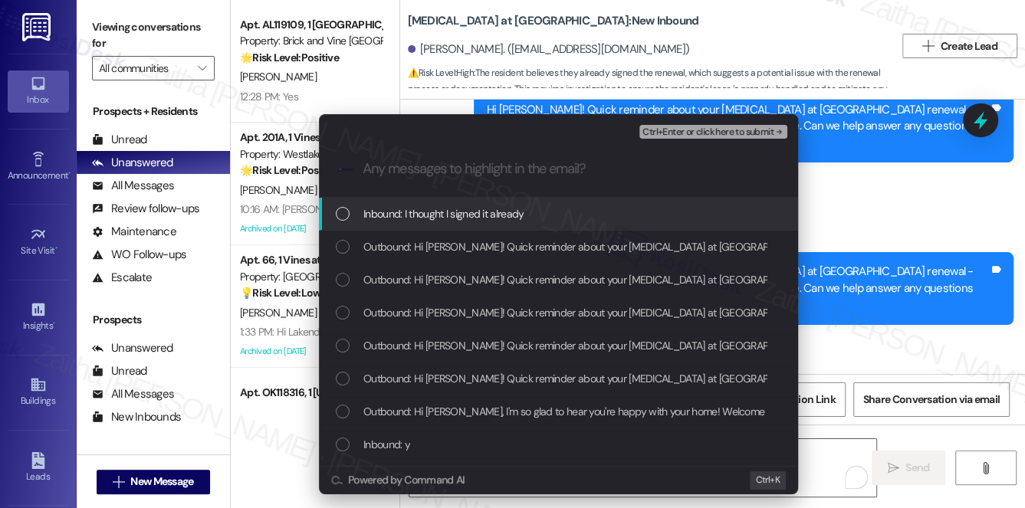
click at [534, 221] on div "Inbound: I thought I signed it already" at bounding box center [560, 213] width 448 height 17
click at [700, 129] on span "Ctrl+Enter or click here to submit" at bounding box center [707, 132] width 131 height 11
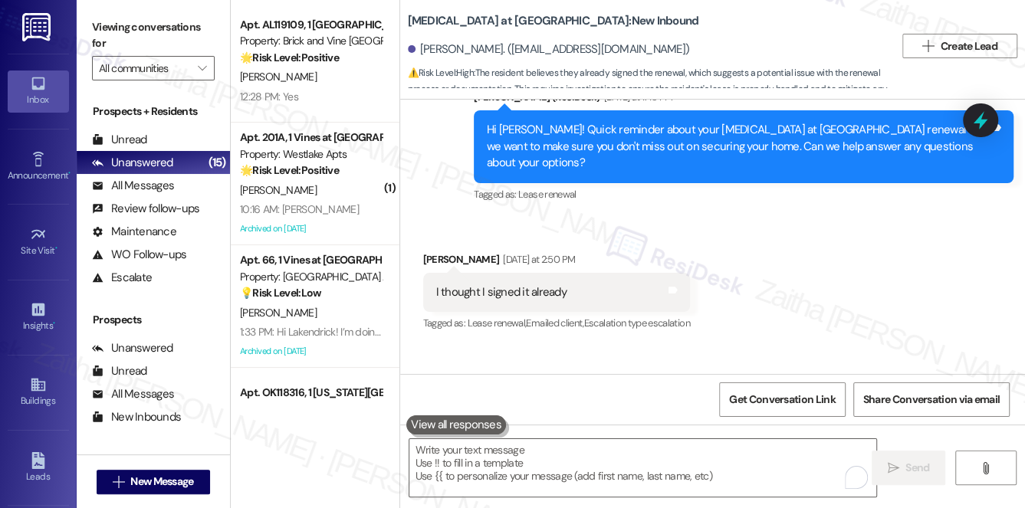
scroll to position [4580, 0]
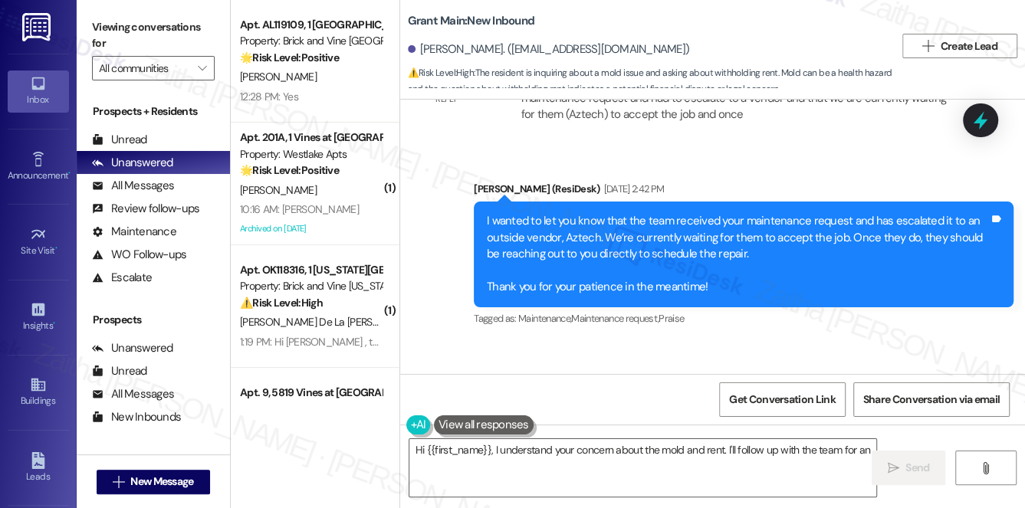
scroll to position [4353, 0]
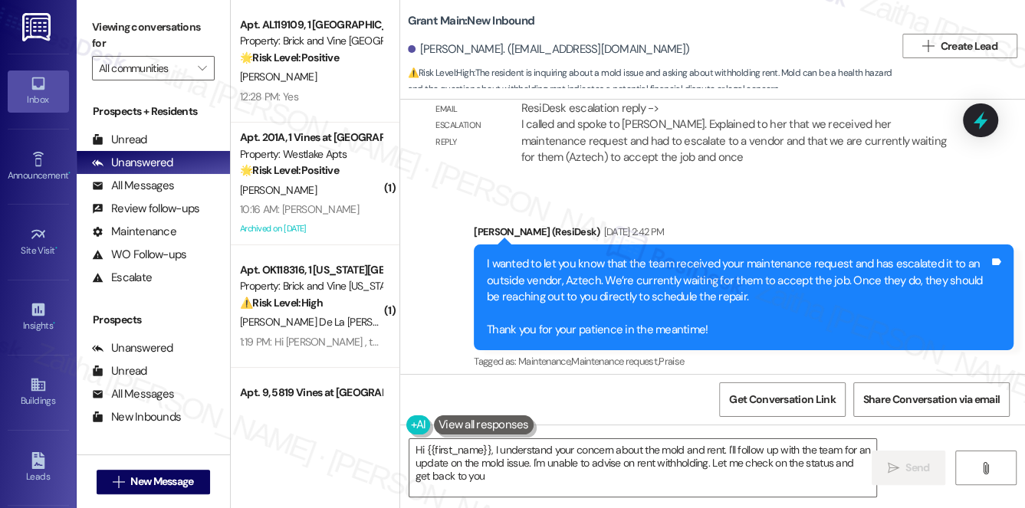
type textarea "Hi {{first_name}}, I understand your concern about the mold and rent. I'll foll…"
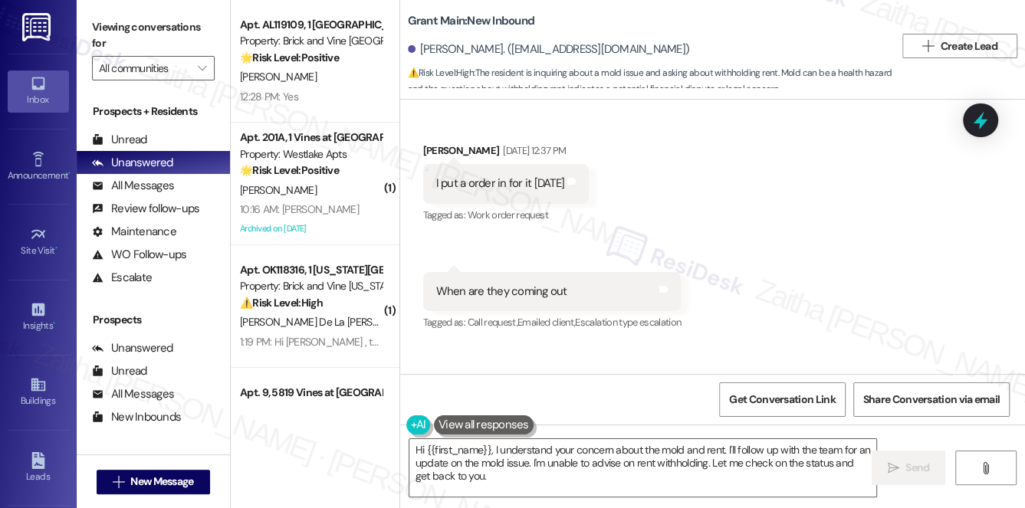
scroll to position [3656, 0]
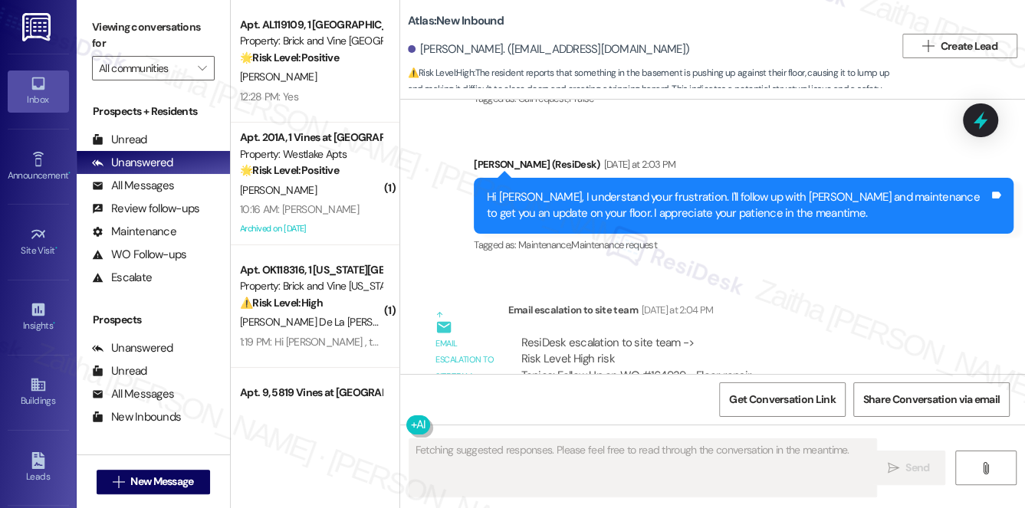
scroll to position [9327, 0]
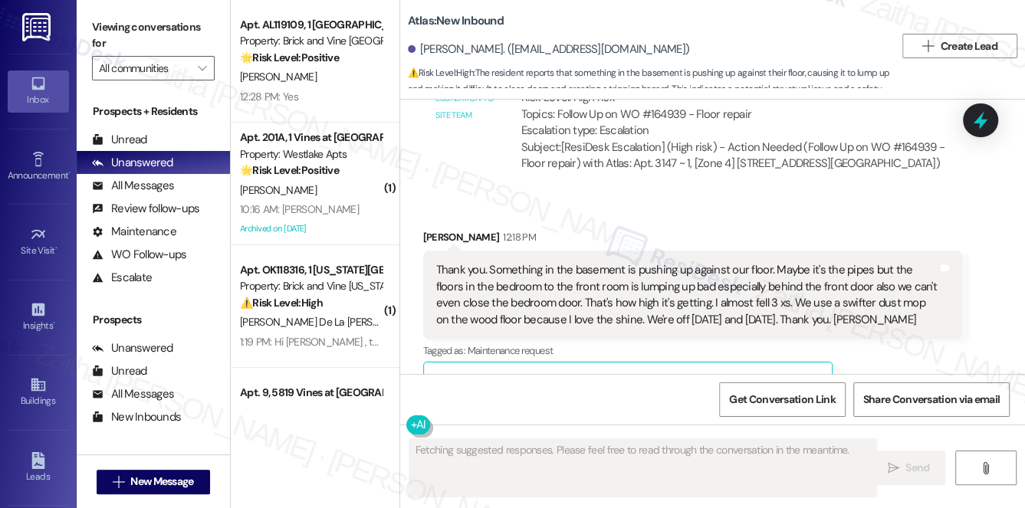
click at [717, 374] on button "Hide Suggestions" at bounding box center [723, 381] width 31 height 15
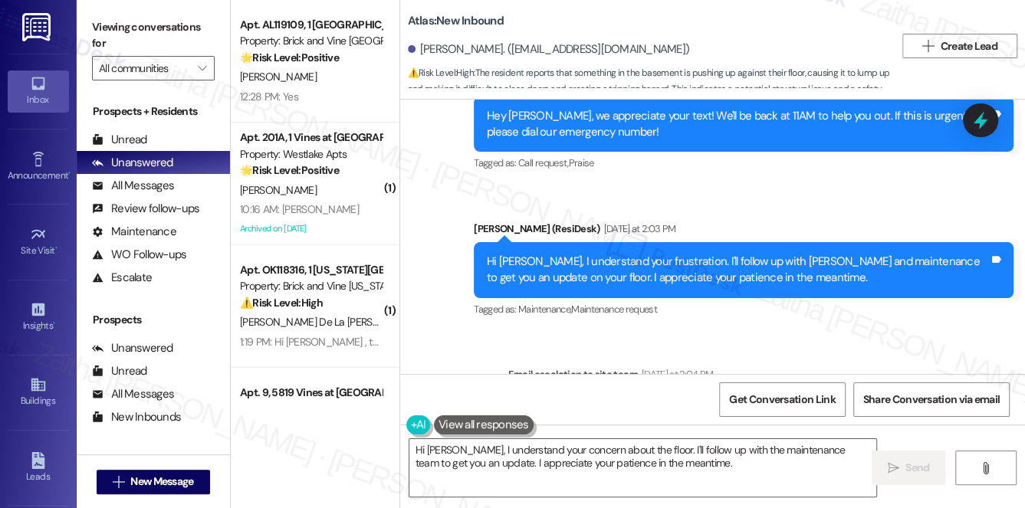
scroll to position [9125, 0]
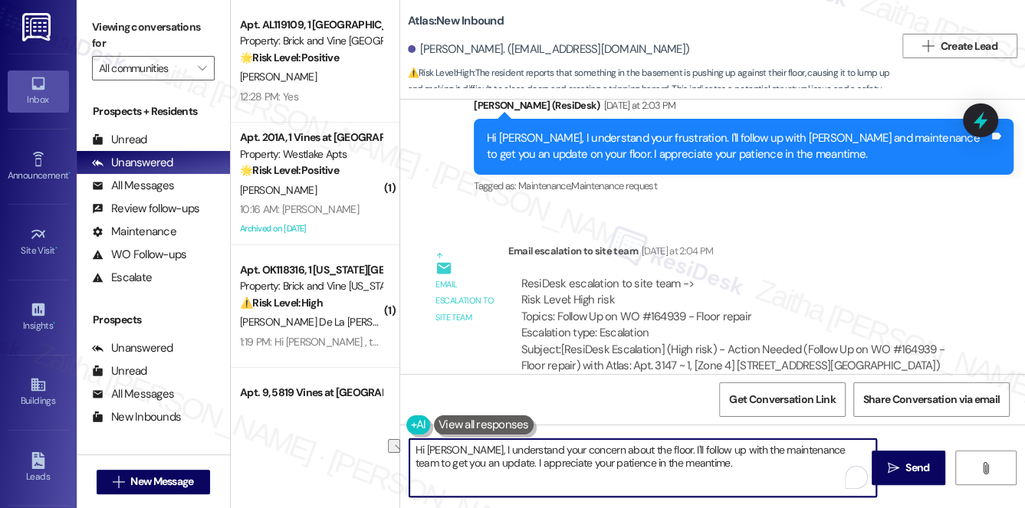
drag, startPoint x: 455, startPoint y: 446, endPoint x: 642, endPoint y: 441, distance: 187.1
click at [642, 441] on textarea "Hi Tiffany, I understand your concern about the floor. I'll follow up with the …" at bounding box center [642, 467] width 467 height 57
drag, startPoint x: 614, startPoint y: 447, endPoint x: 692, endPoint y: 460, distance: 79.2
click at [692, 460] on textarea "Hi Tiffany, thank you for the additional details. I'll follow up with the maint…" at bounding box center [642, 467] width 467 height 57
click at [819, 451] on textarea "Hi Tiffany, thank you for the additional details. I'm still waiting to hear bac…" at bounding box center [642, 467] width 467 height 57
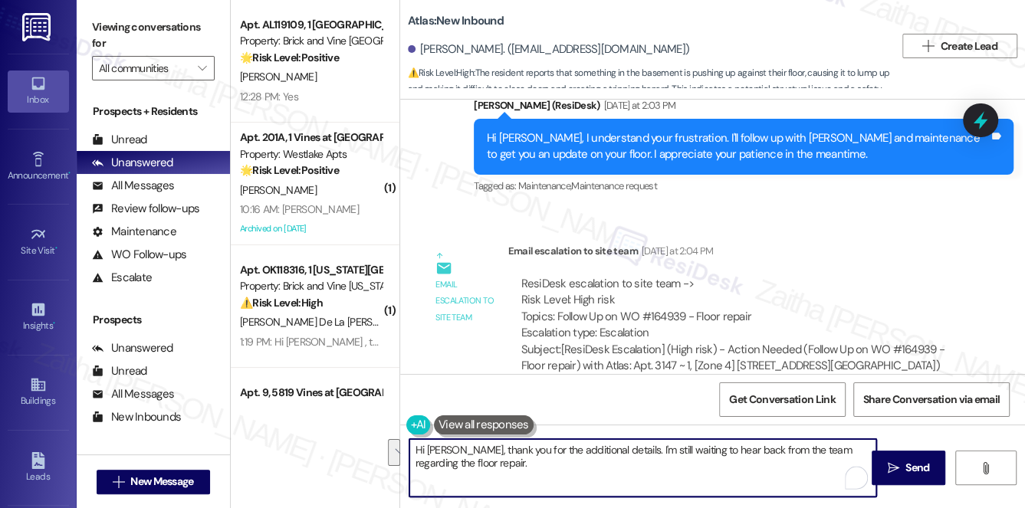
drag, startPoint x: 415, startPoint y: 454, endPoint x: 492, endPoint y: 462, distance: 77.9
click at [492, 462] on textarea "Hi Tiffany, thank you for the additional details. I'm still waiting to hear bac…" at bounding box center [642, 467] width 467 height 57
type textarea "Hi Tiffany, thank you for the additional details. I'm still waiting to hear bac…"
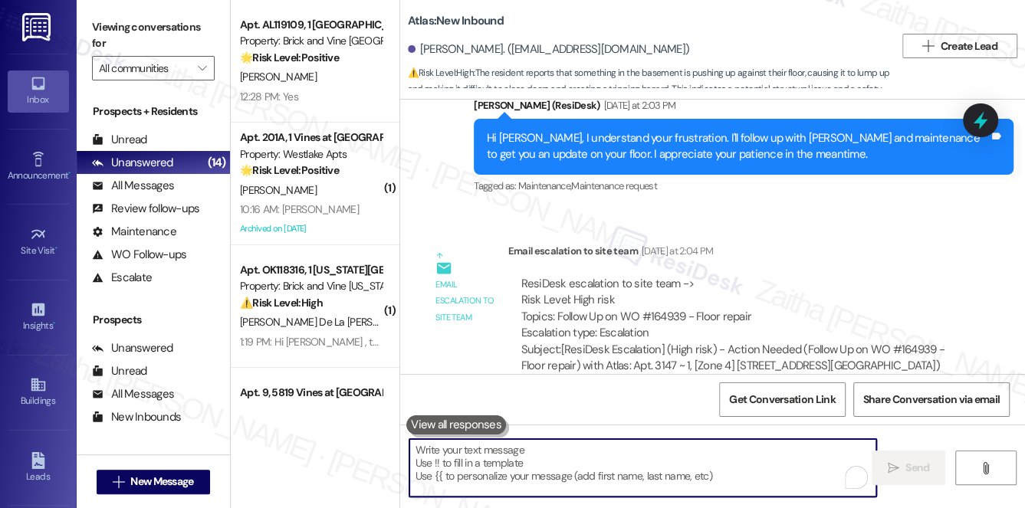
paste textarea "Hi Tiffany, thank you for providing the additional details. I’m still waiting o…"
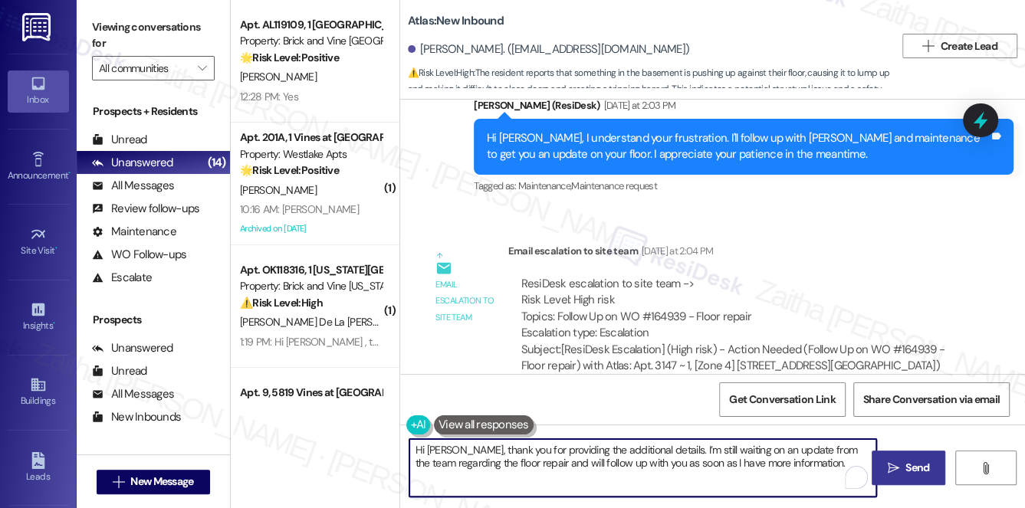
type textarea "Hi Tiffany, thank you for providing the additional details. I’m still waiting o…"
click at [944, 464] on button " Send" at bounding box center [908, 468] width 74 height 34
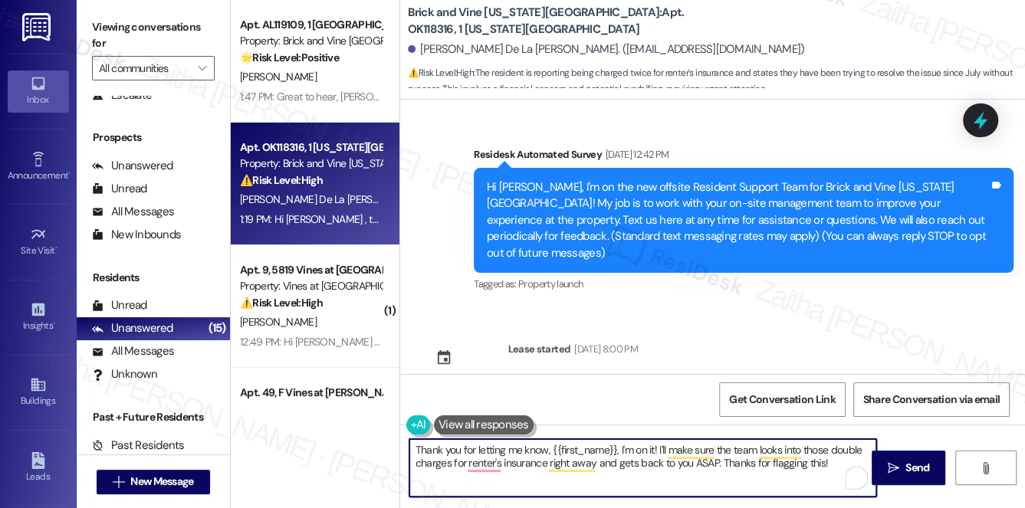
scroll to position [1001, 0]
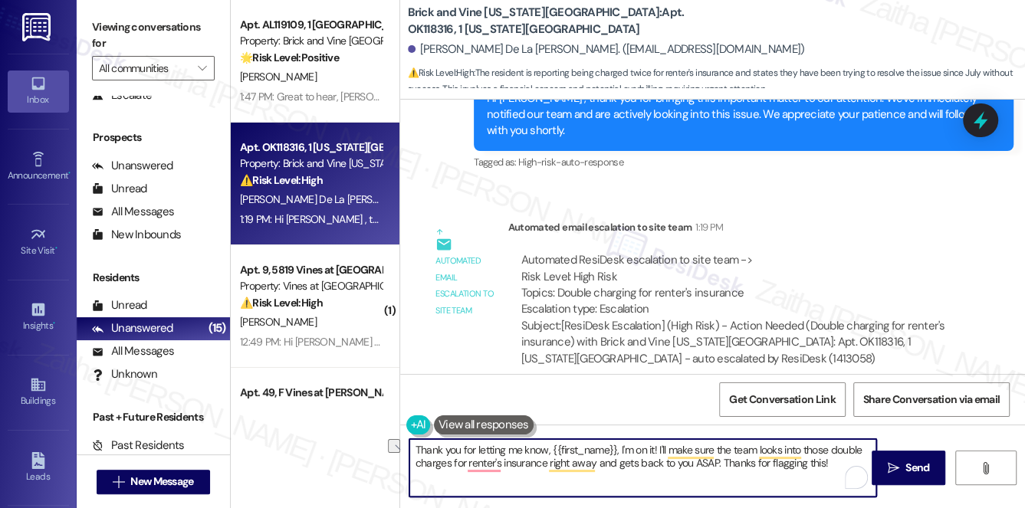
drag, startPoint x: 655, startPoint y: 450, endPoint x: 615, endPoint y: 448, distance: 39.9
click at [615, 448] on textarea "Thank you for letting me know, {{first_name}}, I'm on it! I'll make sure the te…" at bounding box center [642, 467] width 467 height 57
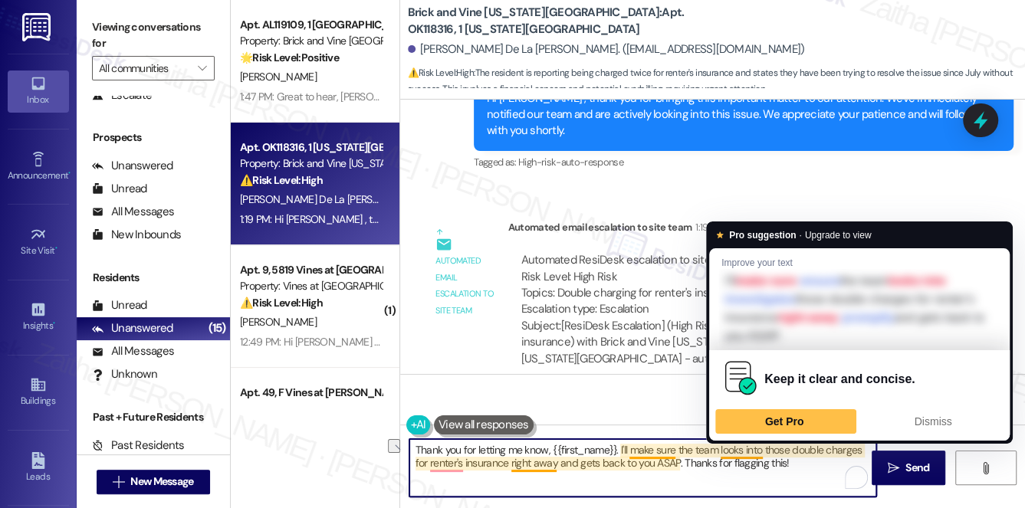
drag, startPoint x: 617, startPoint y: 449, endPoint x: 740, endPoint y: 448, distance: 123.4
click at [740, 448] on textarea "Thank you for letting me know, {{first_name}}. I'll make sure the team looks in…" at bounding box center [642, 467] width 467 height 57
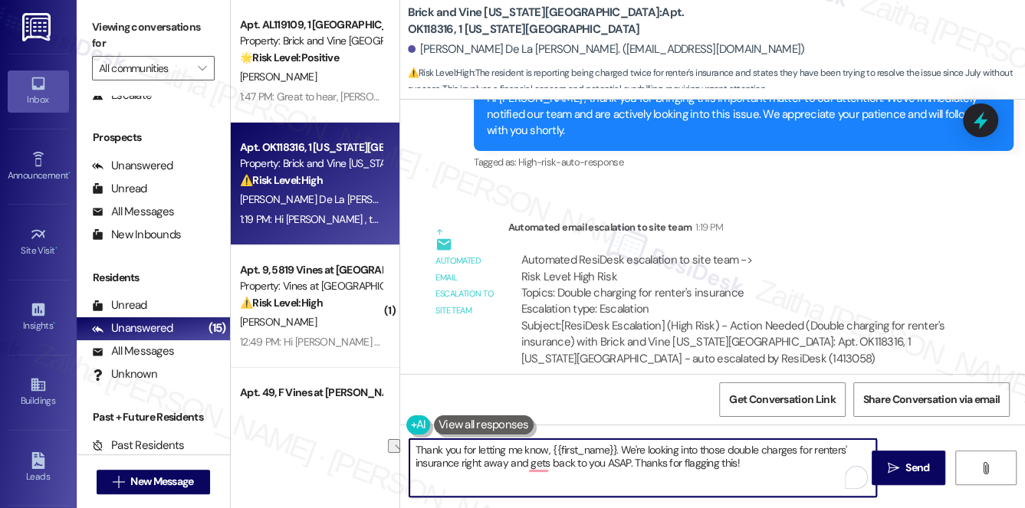
drag, startPoint x: 605, startPoint y: 464, endPoint x: 774, endPoint y: 461, distance: 169.4
click at [774, 461] on textarea "Thank you for letting me know, {{first_name}}. We're looking into those double …" at bounding box center [642, 467] width 467 height 57
drag, startPoint x: 412, startPoint y: 448, endPoint x: 777, endPoint y: 478, distance: 366.8
click at [776, 479] on textarea "Thank you for letting me know, {{first_name}}. We're looking into those double …" at bounding box center [642, 467] width 467 height 57
type textarea "Thank you for letting me know, {{first_name}}. We're looking into those double …"
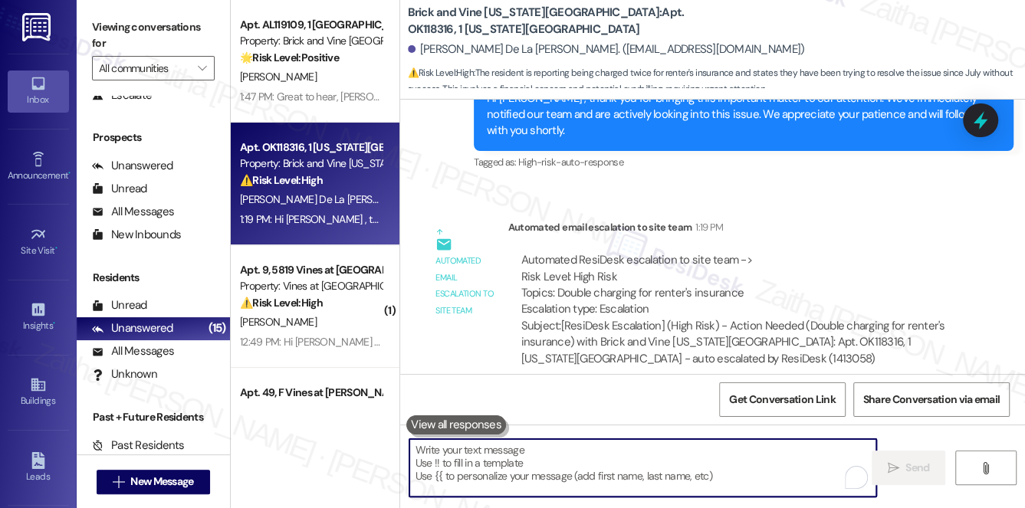
paste textarea "Thank you for letting me know, {{first_name}}. We’re already looking into the d…"
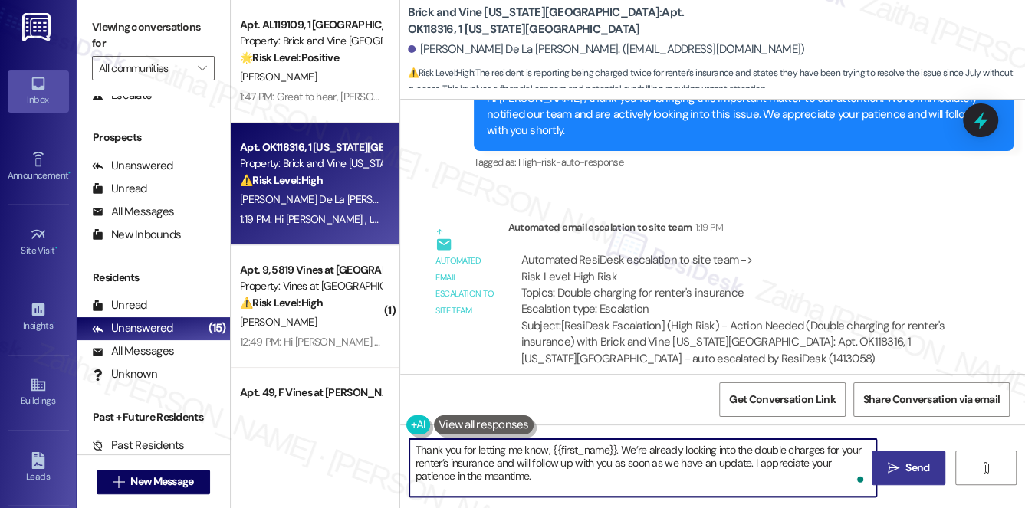
type textarea "Thank you for letting me know, {{first_name}}. We’re already looking into the d…"
click at [922, 460] on span "Send" at bounding box center [917, 468] width 24 height 16
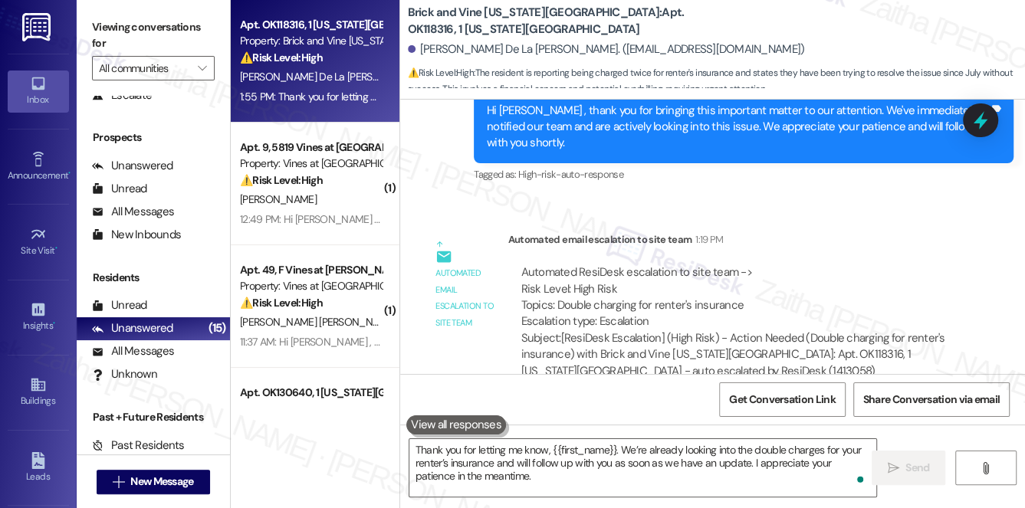
scroll to position [1140, 0]
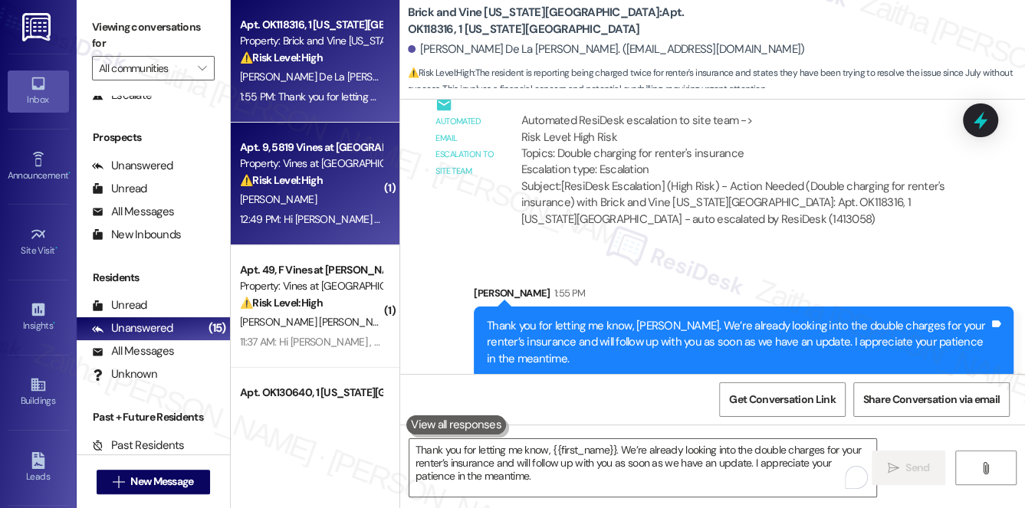
click at [347, 192] on div "[PERSON_NAME]" at bounding box center [310, 199] width 145 height 19
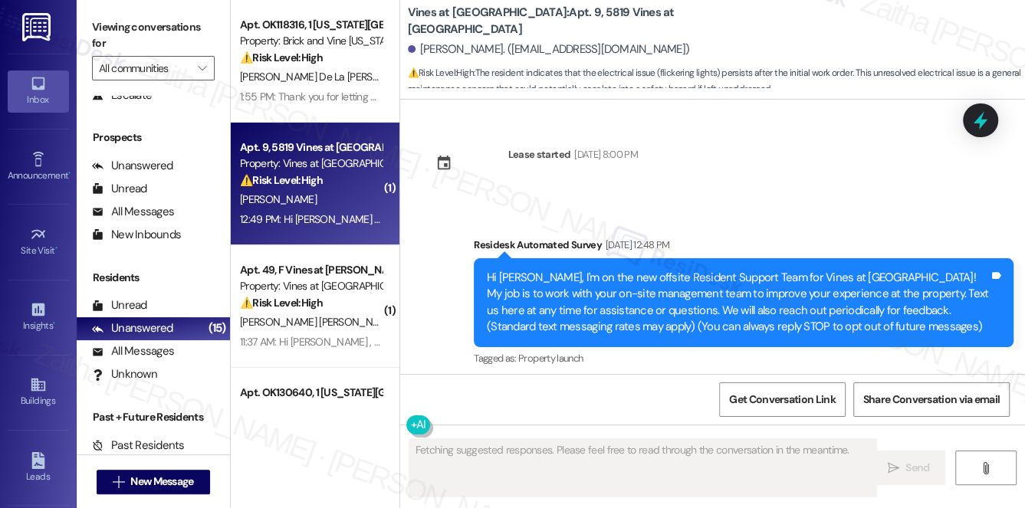
scroll to position [51670, 0]
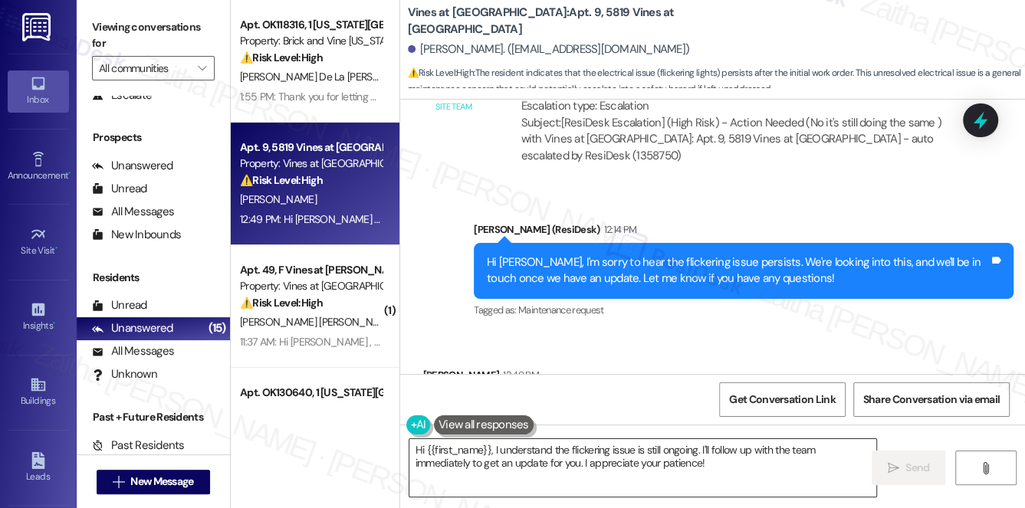
click at [417, 451] on textarea "Hi {{first_name}}, I understand the flickering issue is still ongoing. I'll fol…" at bounding box center [642, 467] width 467 height 57
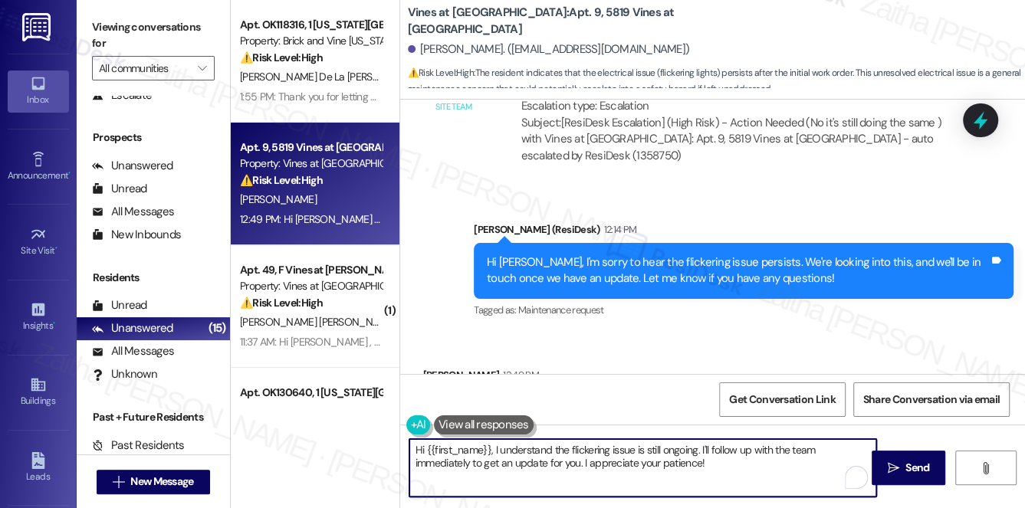
click at [417, 451] on textarea "Hi {{first_name}}, I understand the flickering issue is still ongoing. I'll fol…" at bounding box center [642, 467] width 467 height 57
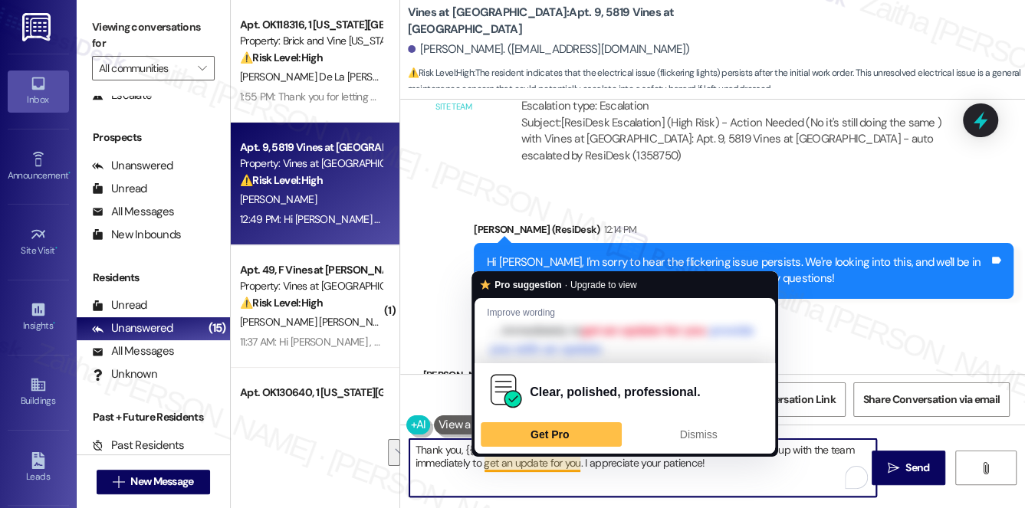
drag, startPoint x: 527, startPoint y: 450, endPoint x: 578, endPoint y: 463, distance: 52.2
click at [578, 463] on textarea "Thank you, {{first_name}}, I understand the flickering issue is still ongoing. …" at bounding box center [642, 467] width 467 height 57
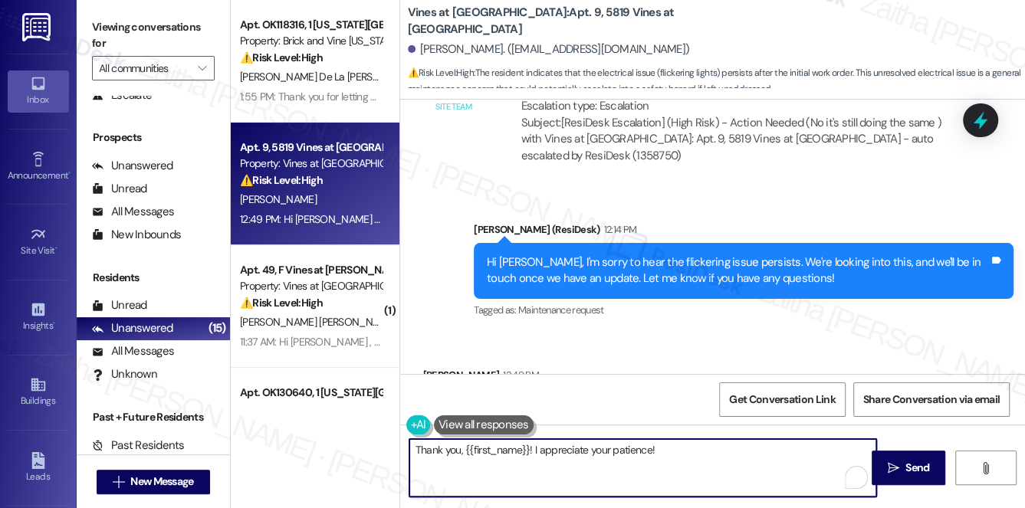
click at [668, 449] on textarea "Thank you, {{first_name}}! I appreciate your patience!" at bounding box center [642, 467] width 467 height 57
type textarea "Thank you, {{first_name}}! I appreciate your patience!"
click at [922, 456] on button " Send" at bounding box center [908, 468] width 74 height 34
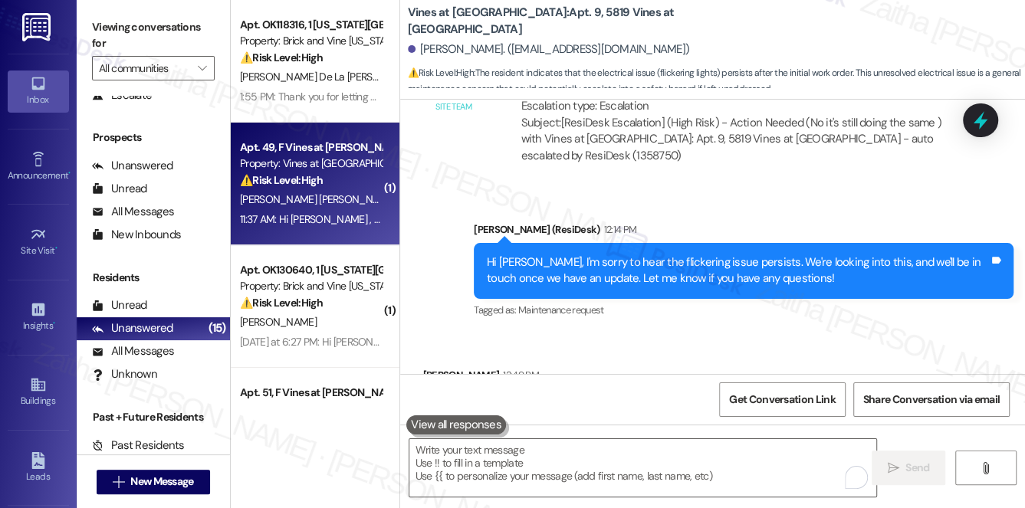
click at [335, 178] on div "⚠️ Risk Level: High The resident is disputing an insurance charge, which is a f…" at bounding box center [311, 180] width 142 height 16
type textarea "Fetching suggested responses. Please feel free to read through the conversation…"
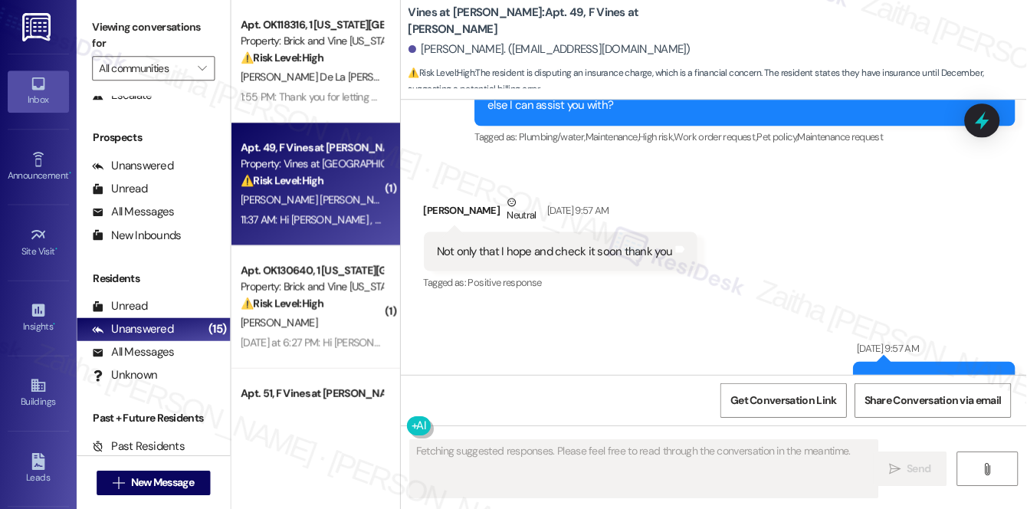
scroll to position [11284, 0]
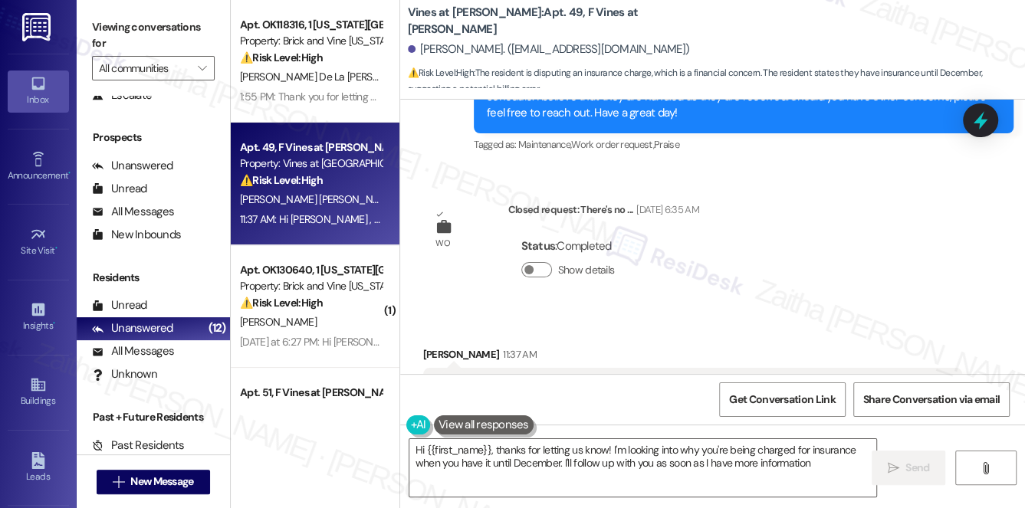
type textarea "Hi {{first_name}}, thanks for letting us know! I'm looking into why you're bein…"
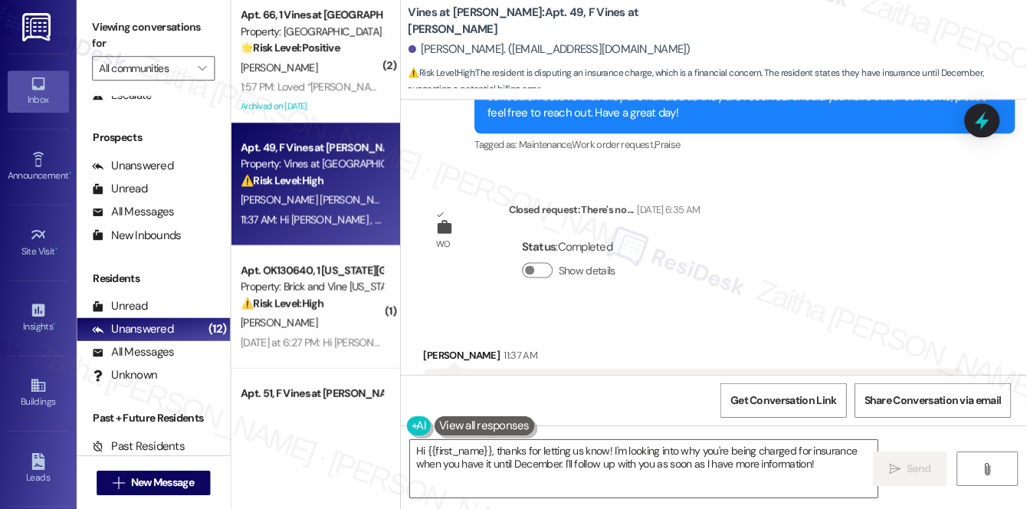
scroll to position [11268, 0]
